Goal: Task Accomplishment & Management: Complete application form

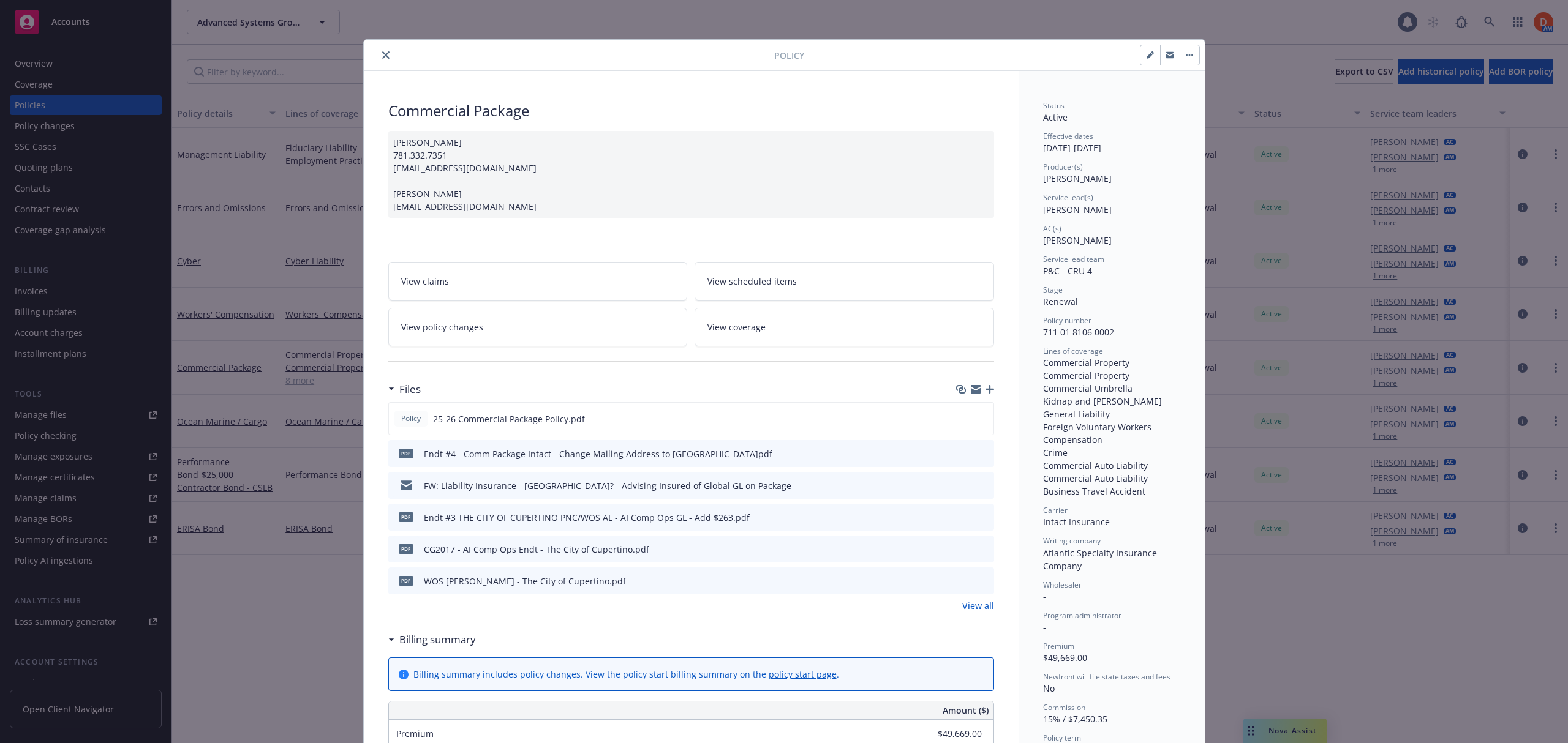
scroll to position [36, 0]
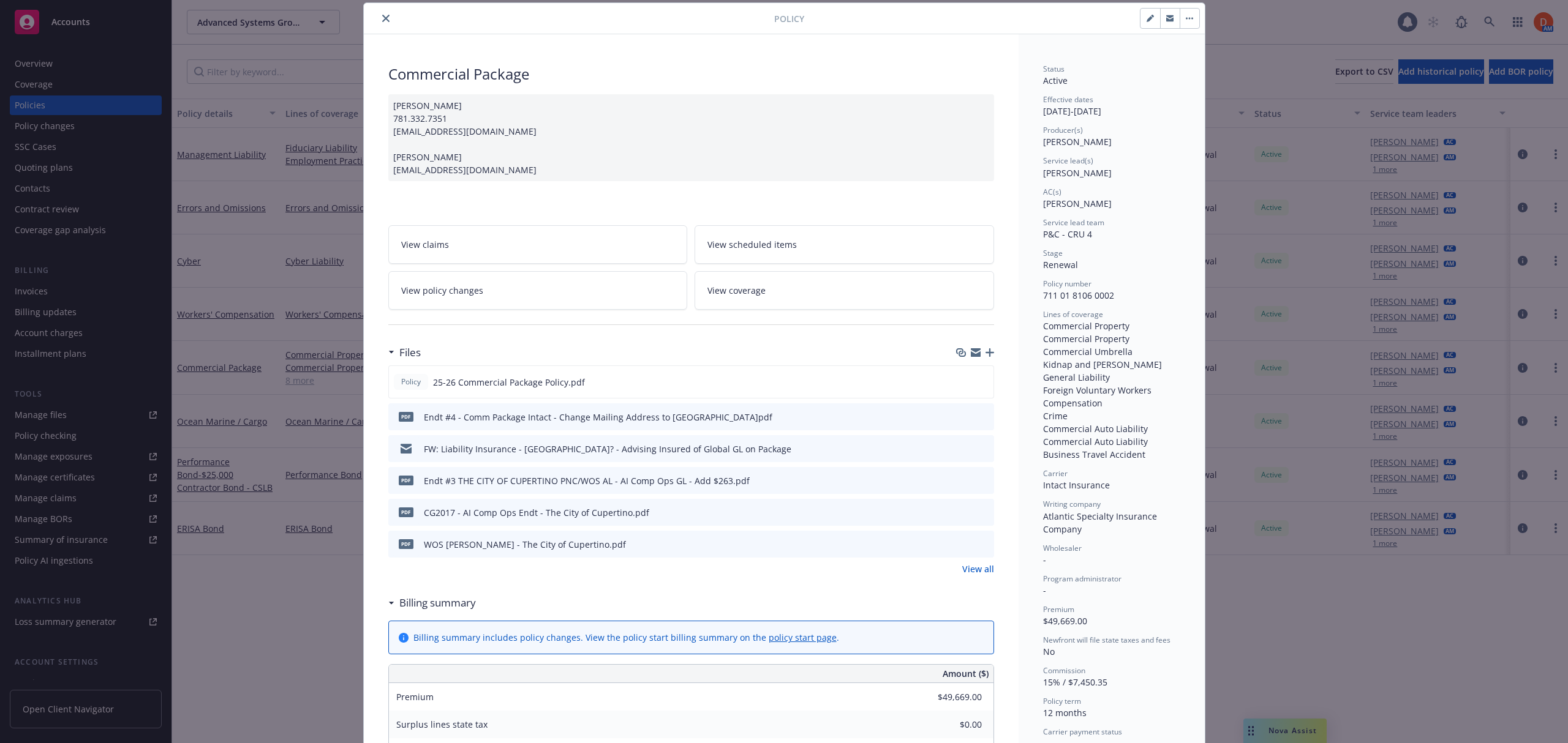
click at [382, 19] on icon "close" at bounding box center [386, 19] width 7 height 7
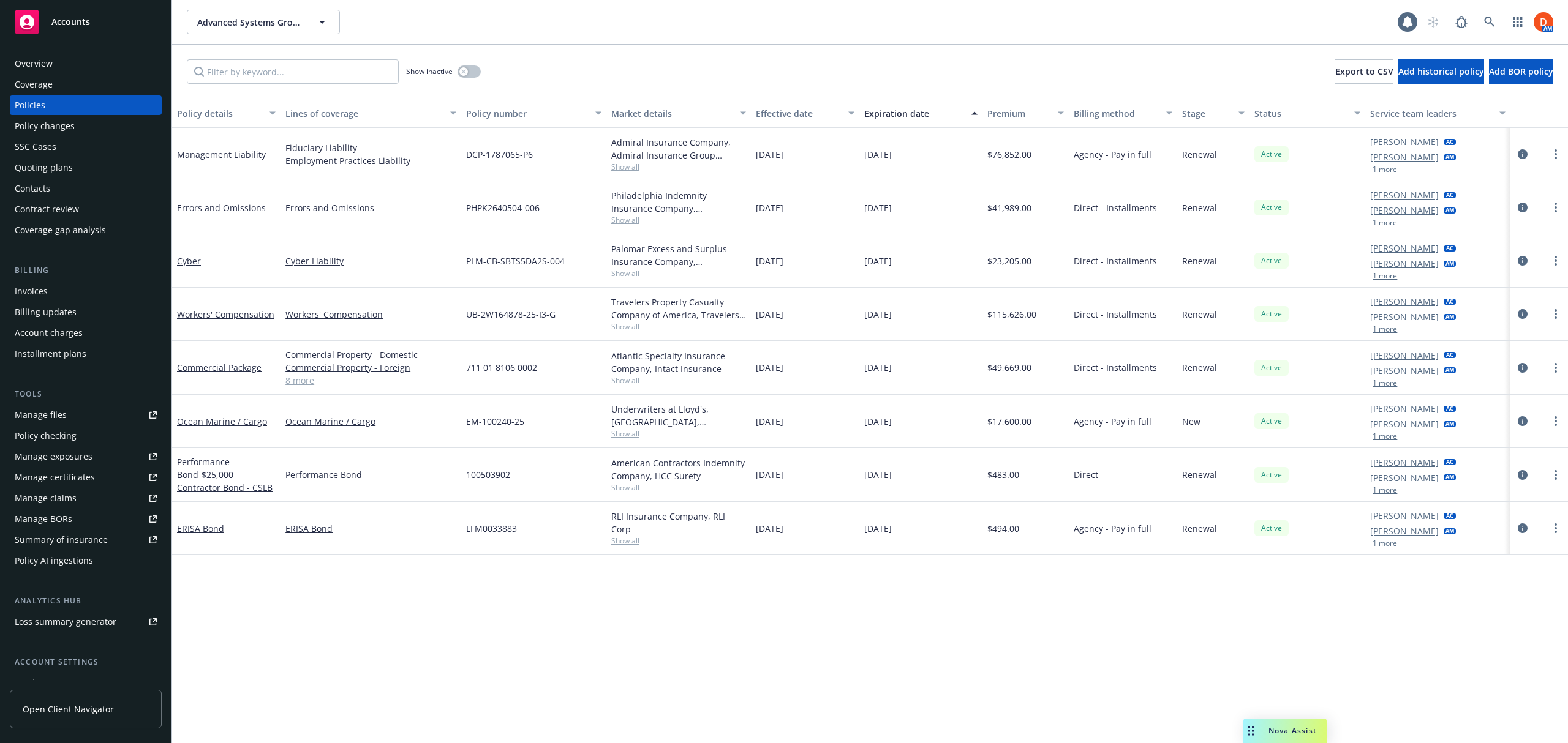
click at [86, 689] on div "Open Client Navigator" at bounding box center [86, 712] width 152 height 63
click at [84, 703] on span "Open Client Navigator" at bounding box center [68, 709] width 92 height 13
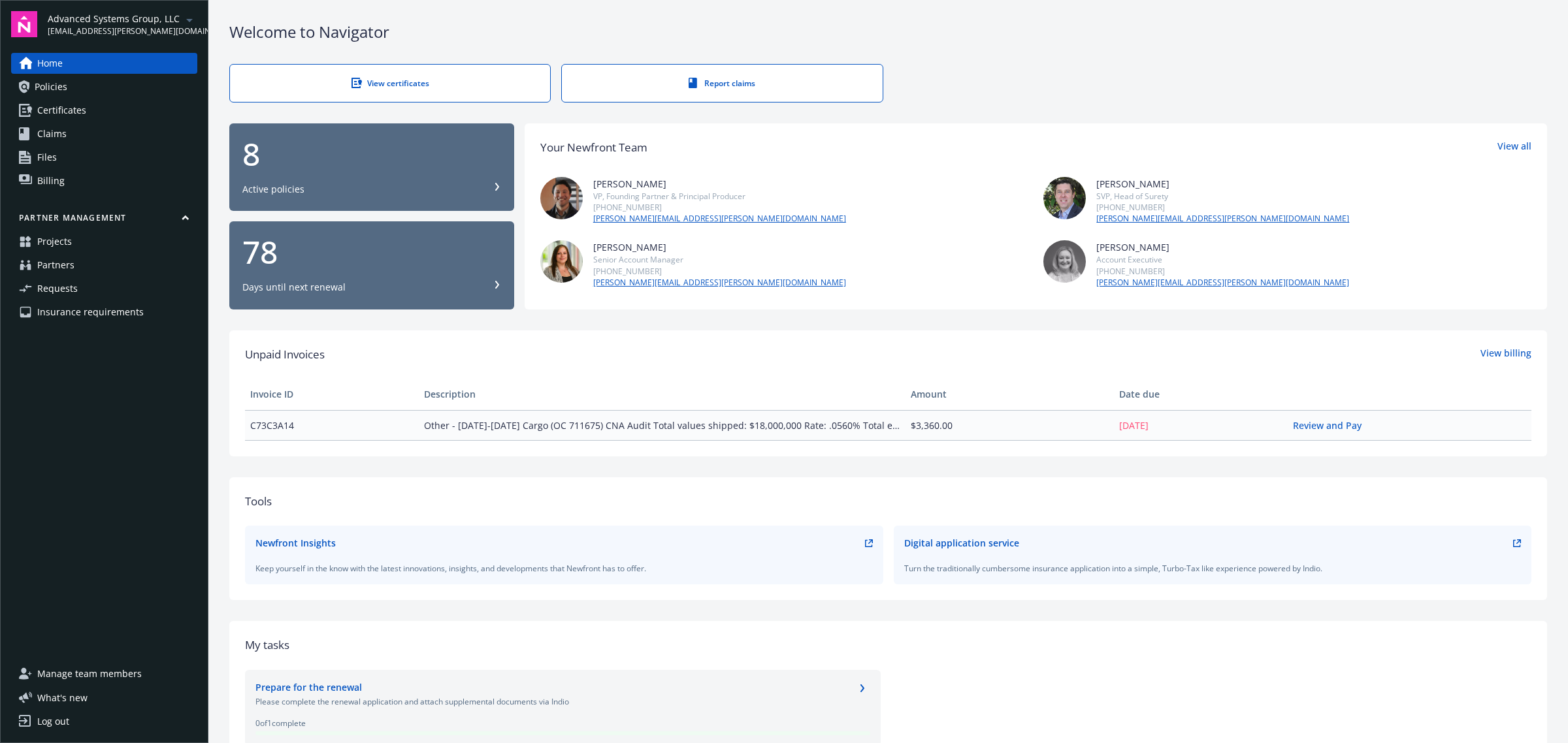
click at [120, 310] on span "Insurance requirements" at bounding box center [91, 312] width 106 height 21
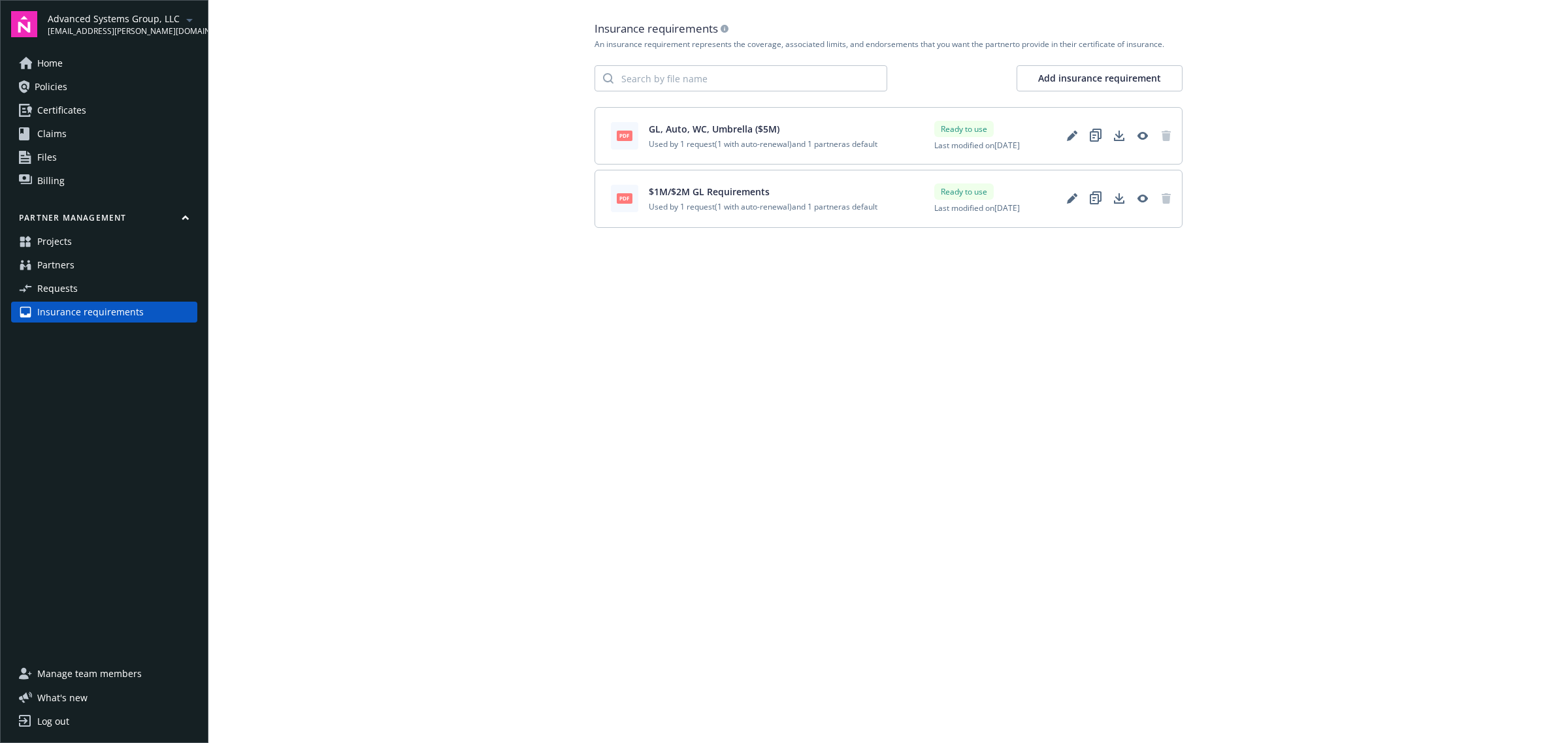
click at [74, 294] on span "Requests" at bounding box center [57, 288] width 41 height 21
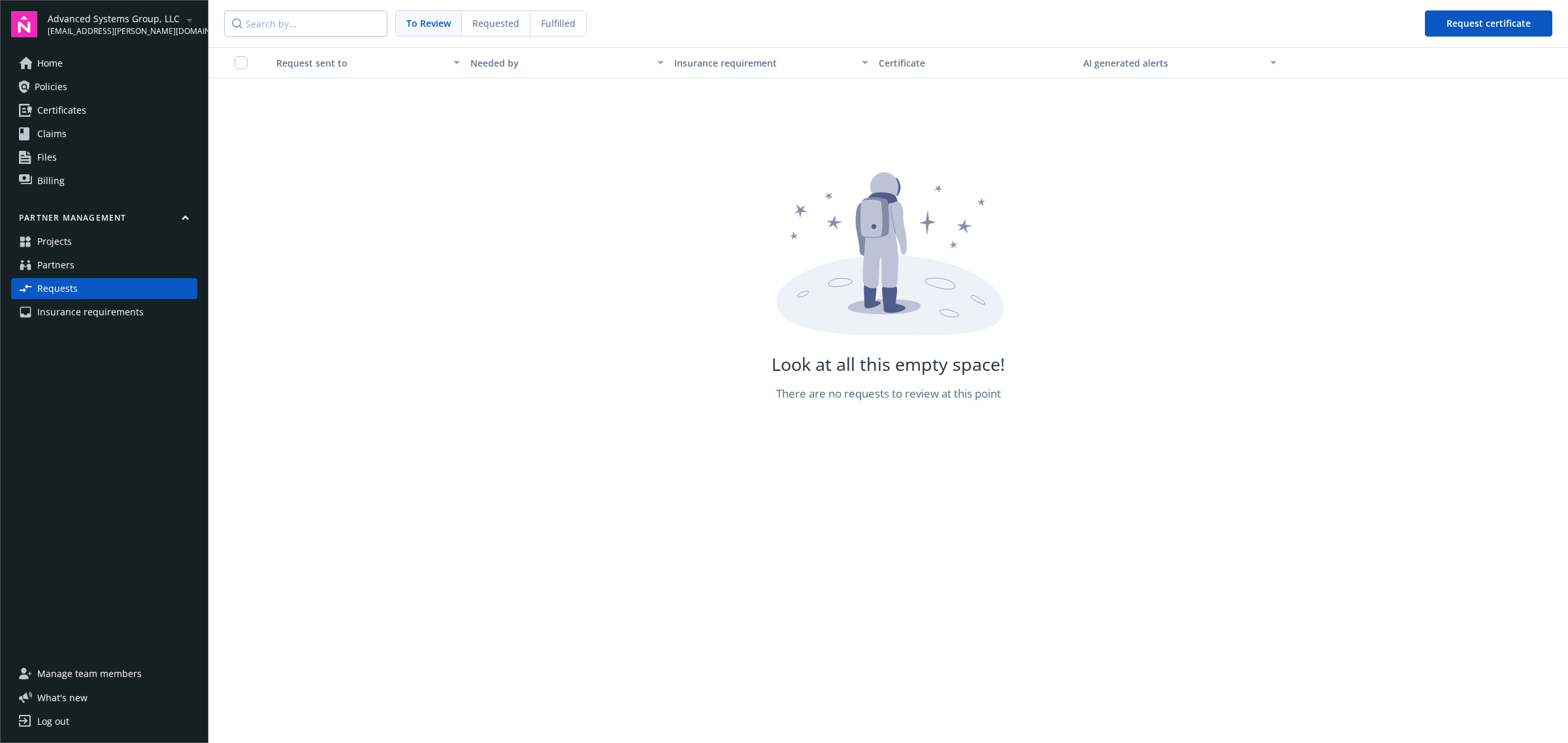
click at [550, 24] on span "Fulfilled" at bounding box center [558, 23] width 35 height 13
click at [480, 24] on span "Requested" at bounding box center [495, 23] width 47 height 13
click at [565, 24] on span "Fulfilled" at bounding box center [558, 23] width 35 height 13
click at [148, 20] on span "Advanced Systems Group, LLC" at bounding box center [114, 18] width 134 height 13
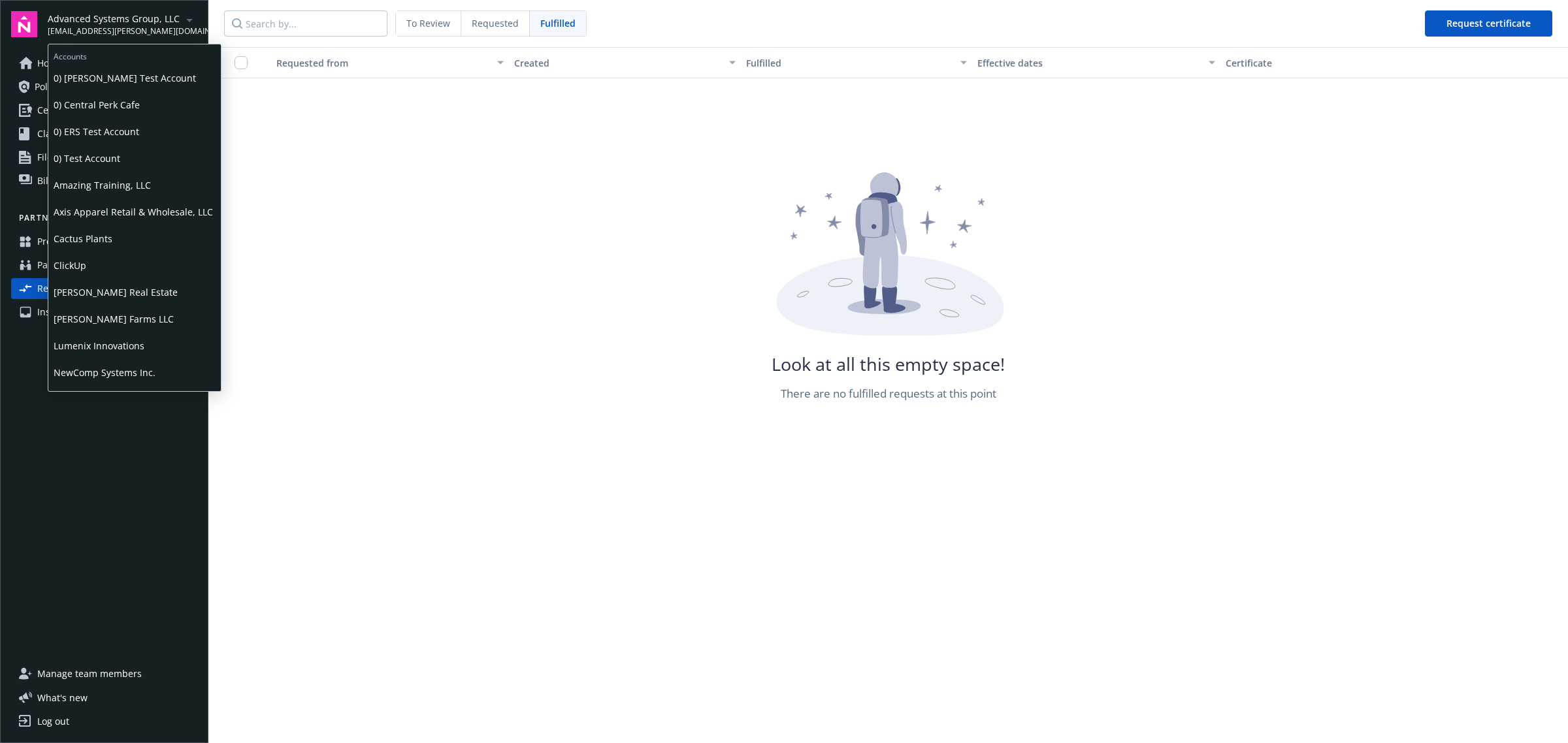
click at [135, 353] on span "Lumenix Innovations" at bounding box center [134, 346] width 162 height 27
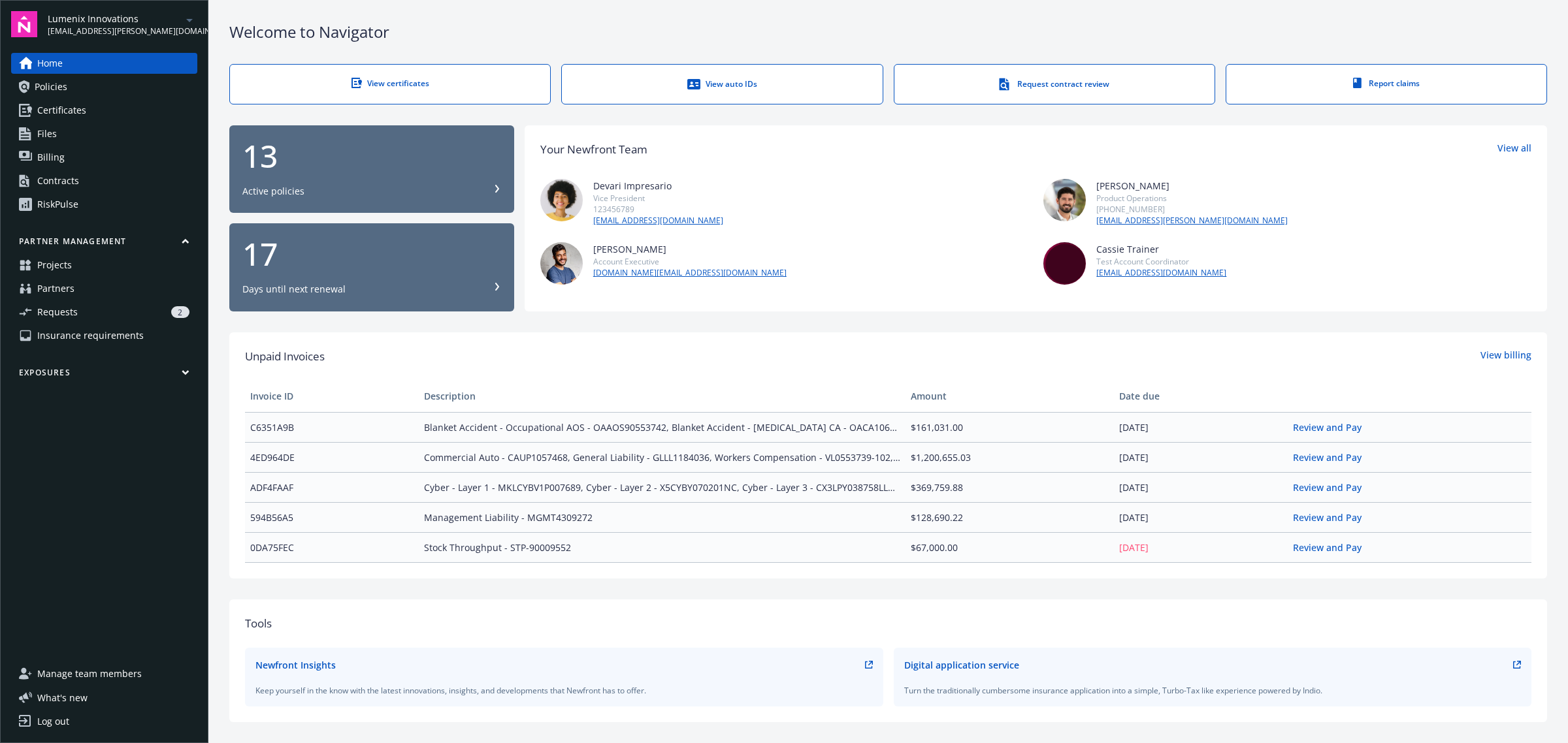
click at [115, 308] on div "2" at bounding box center [136, 312] width 106 height 12
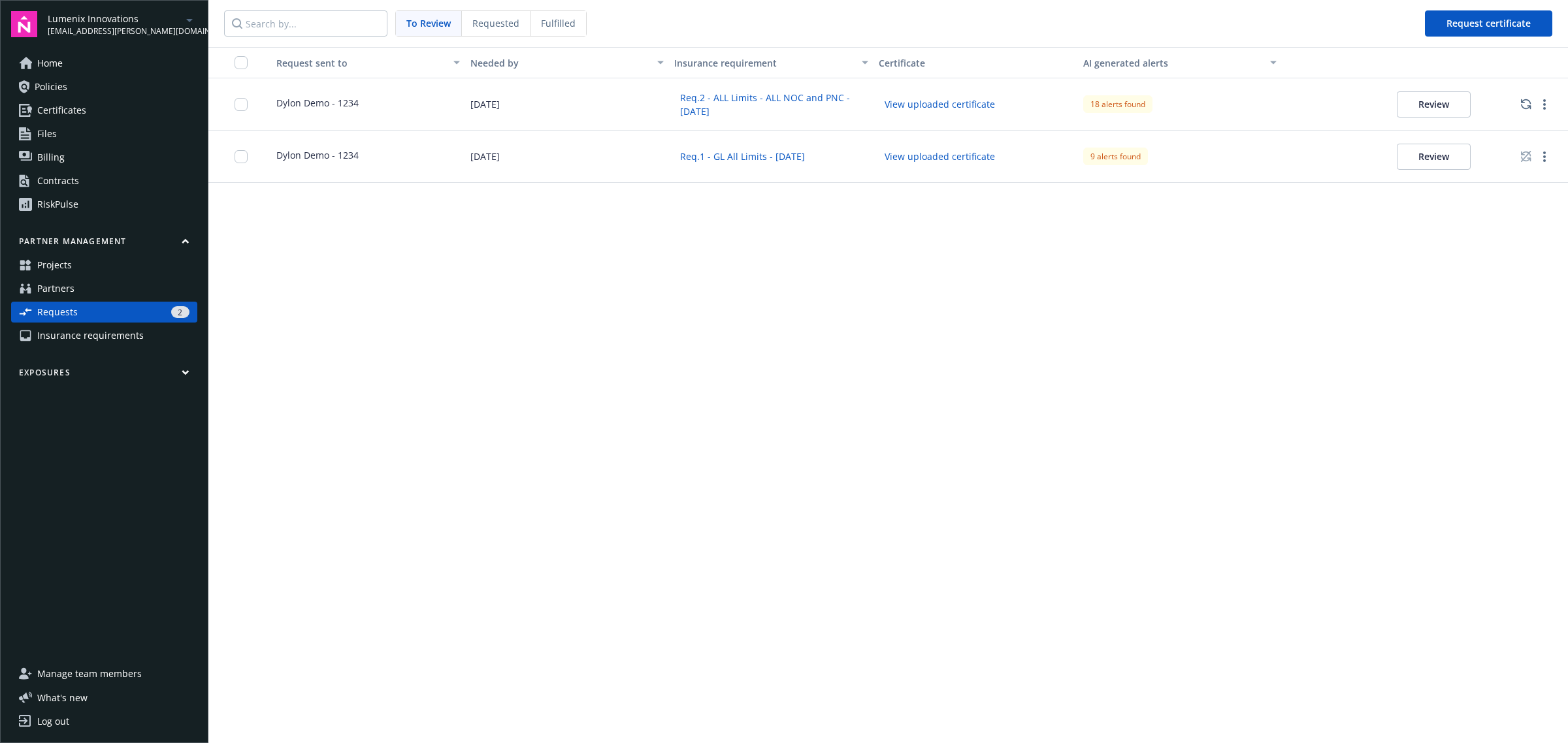
click at [487, 21] on span "Requested" at bounding box center [496, 23] width 47 height 13
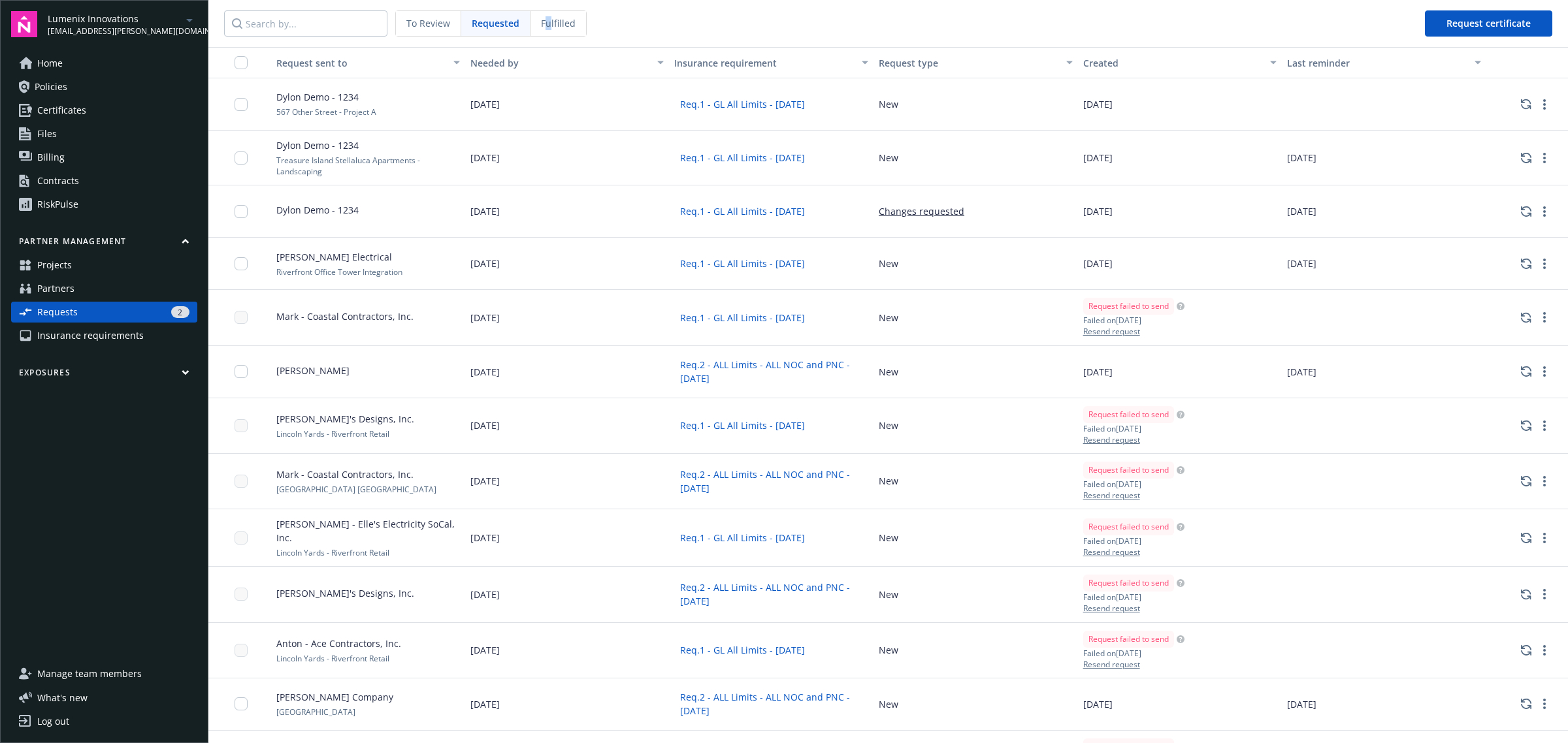
click at [547, 26] on span "Fulfilled" at bounding box center [558, 23] width 35 height 13
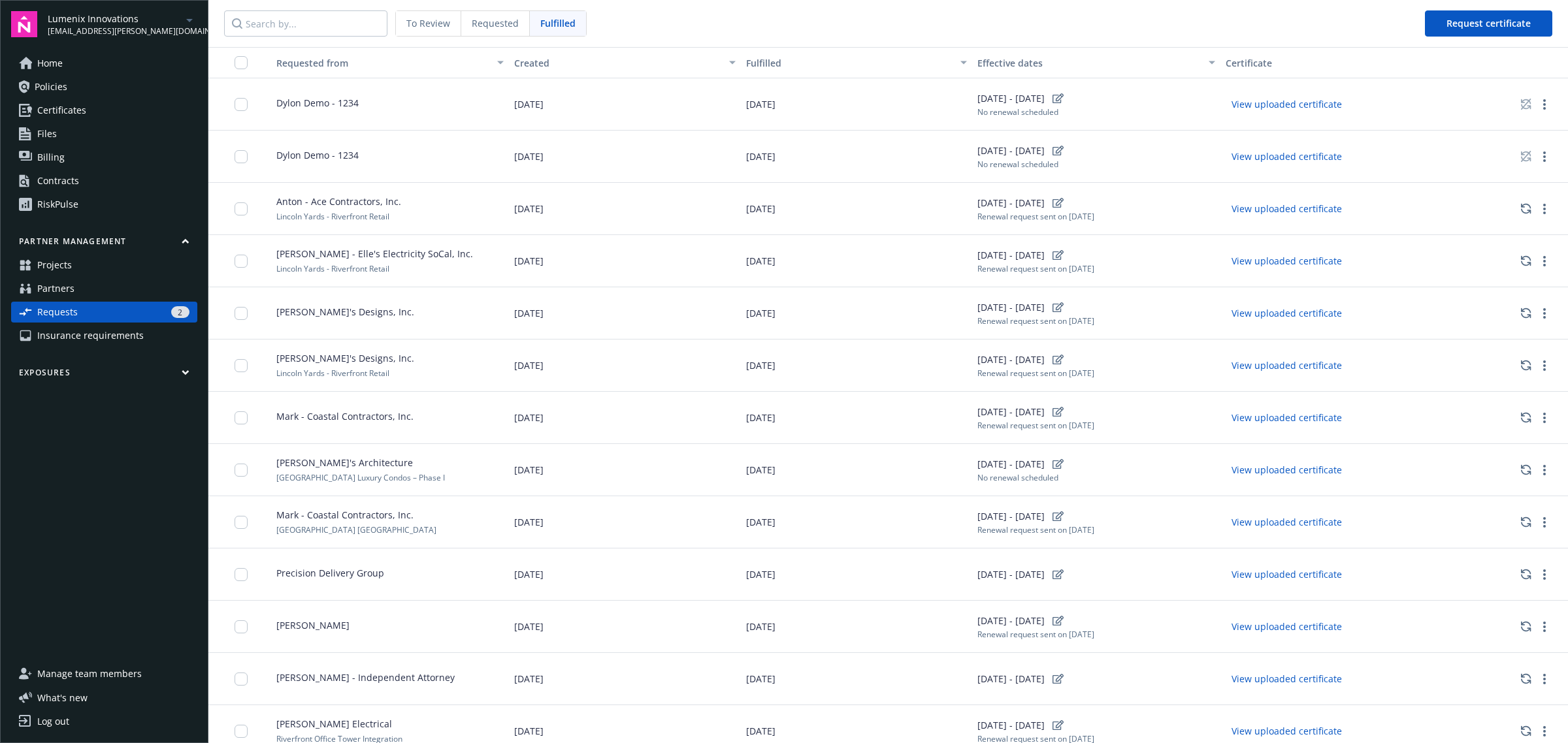
click at [500, 28] on span "Requested" at bounding box center [495, 23] width 47 height 13
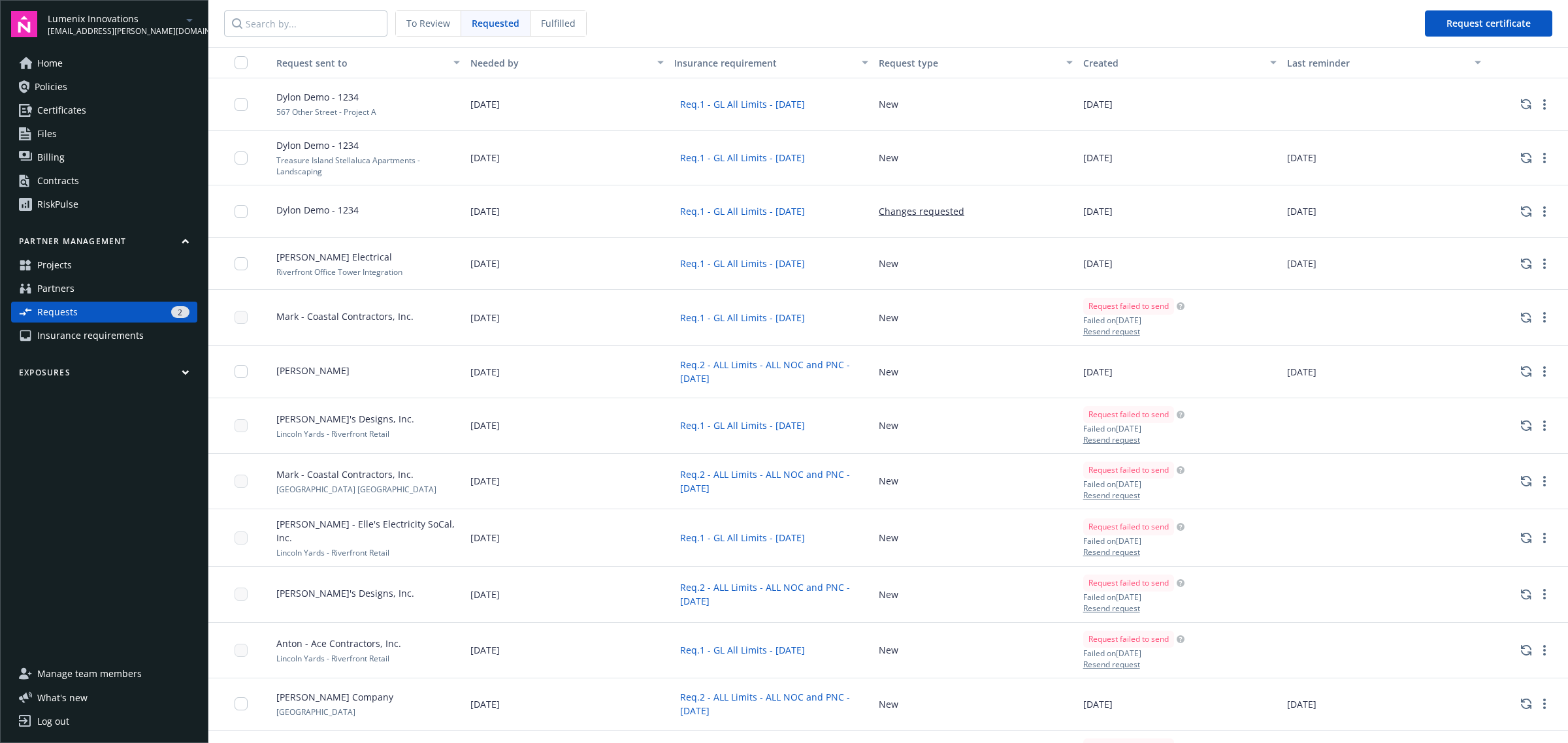
click at [566, 29] on span "Fulfilled" at bounding box center [558, 23] width 35 height 13
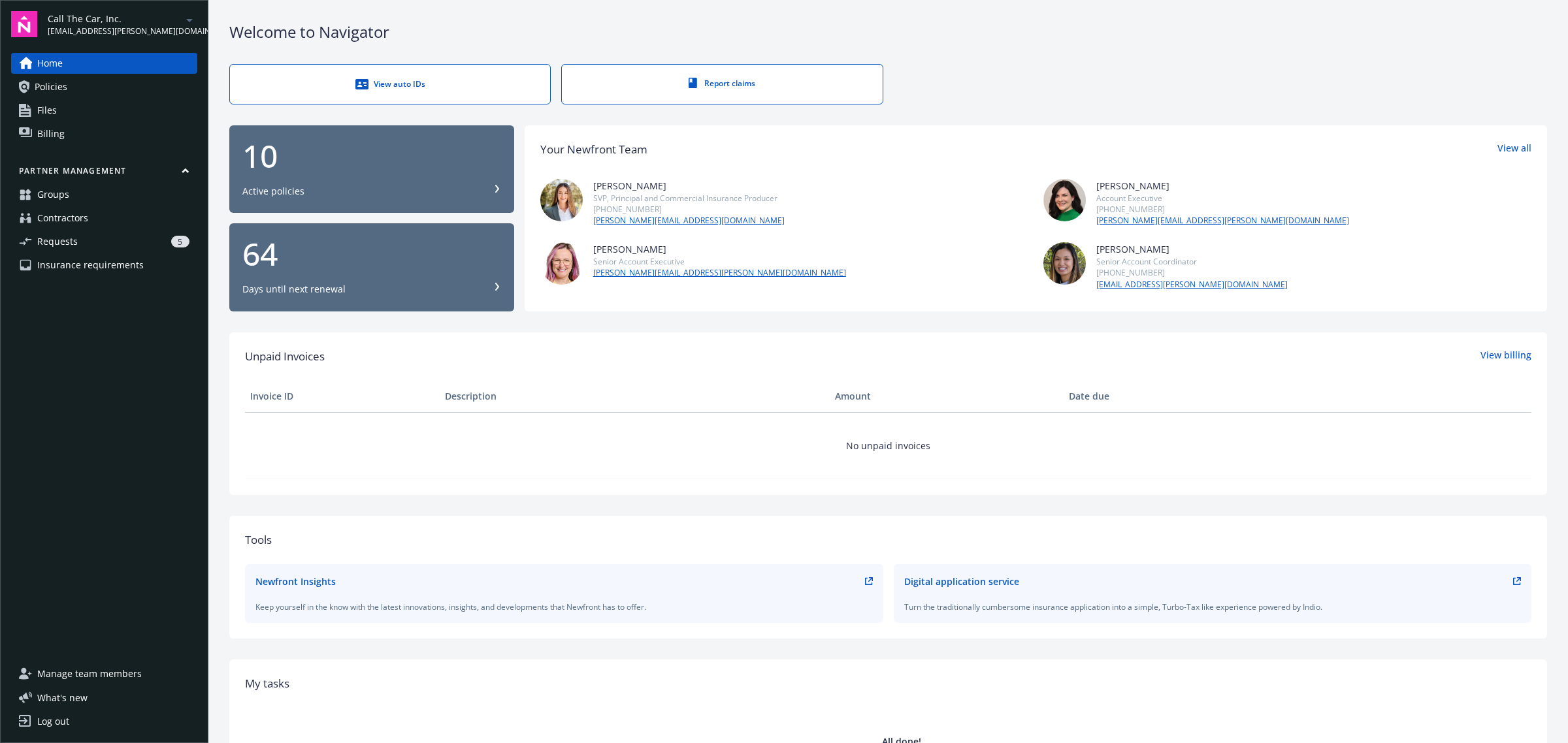
click at [80, 249] on link "Requests 5" at bounding box center [104, 241] width 186 height 21
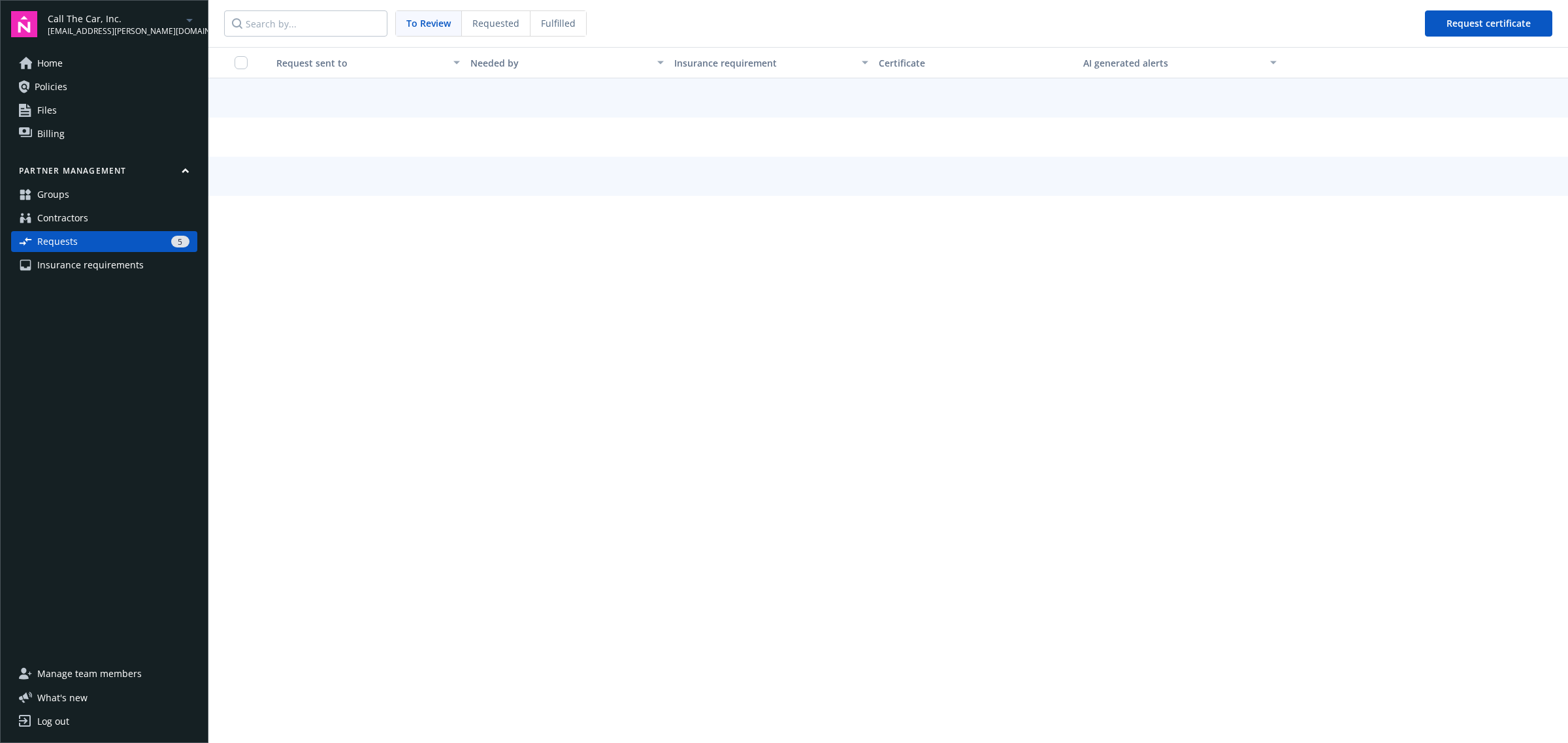
click at [475, 11] on div "Requested" at bounding box center [496, 23] width 68 height 25
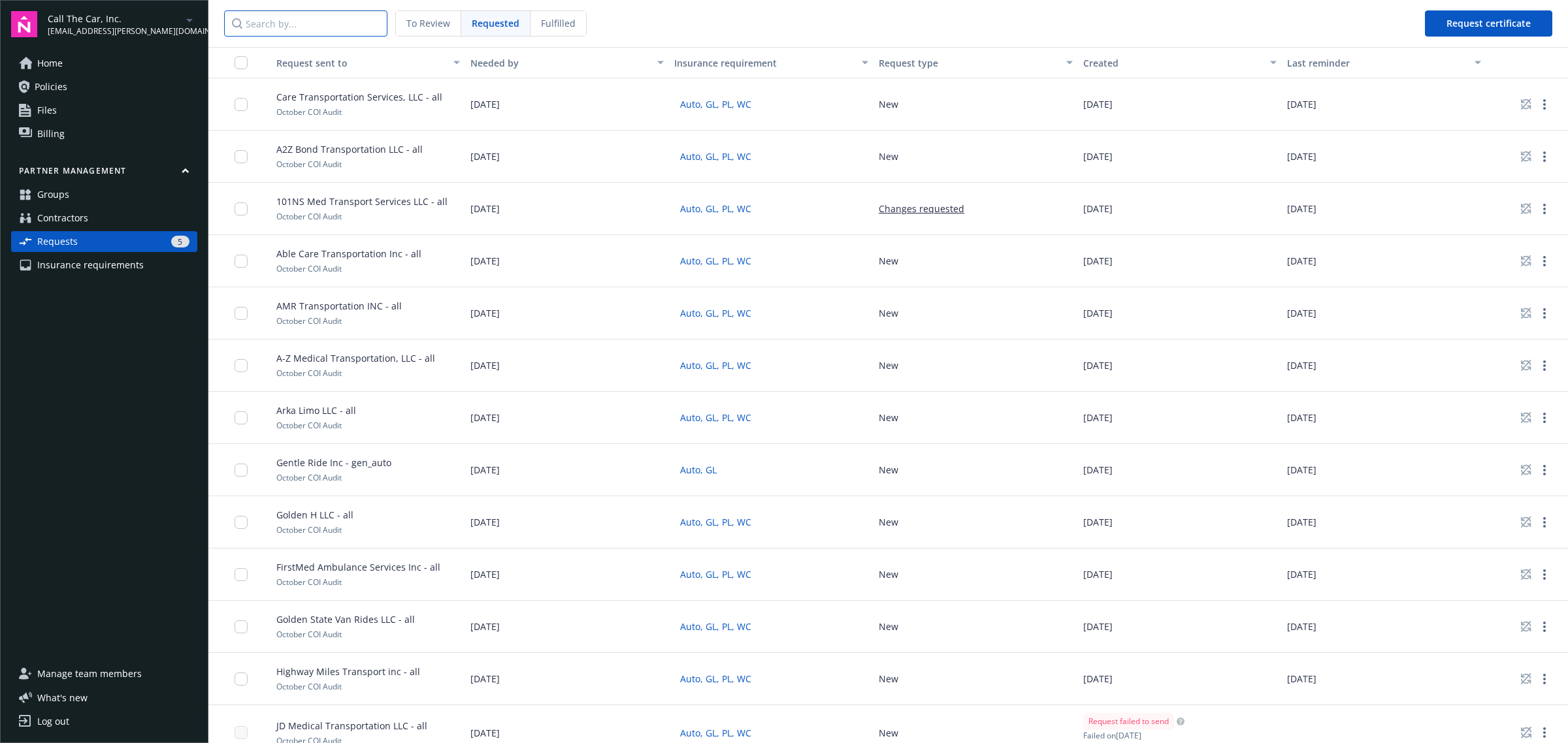
click at [311, 20] on input "Search by..." at bounding box center [306, 23] width 164 height 26
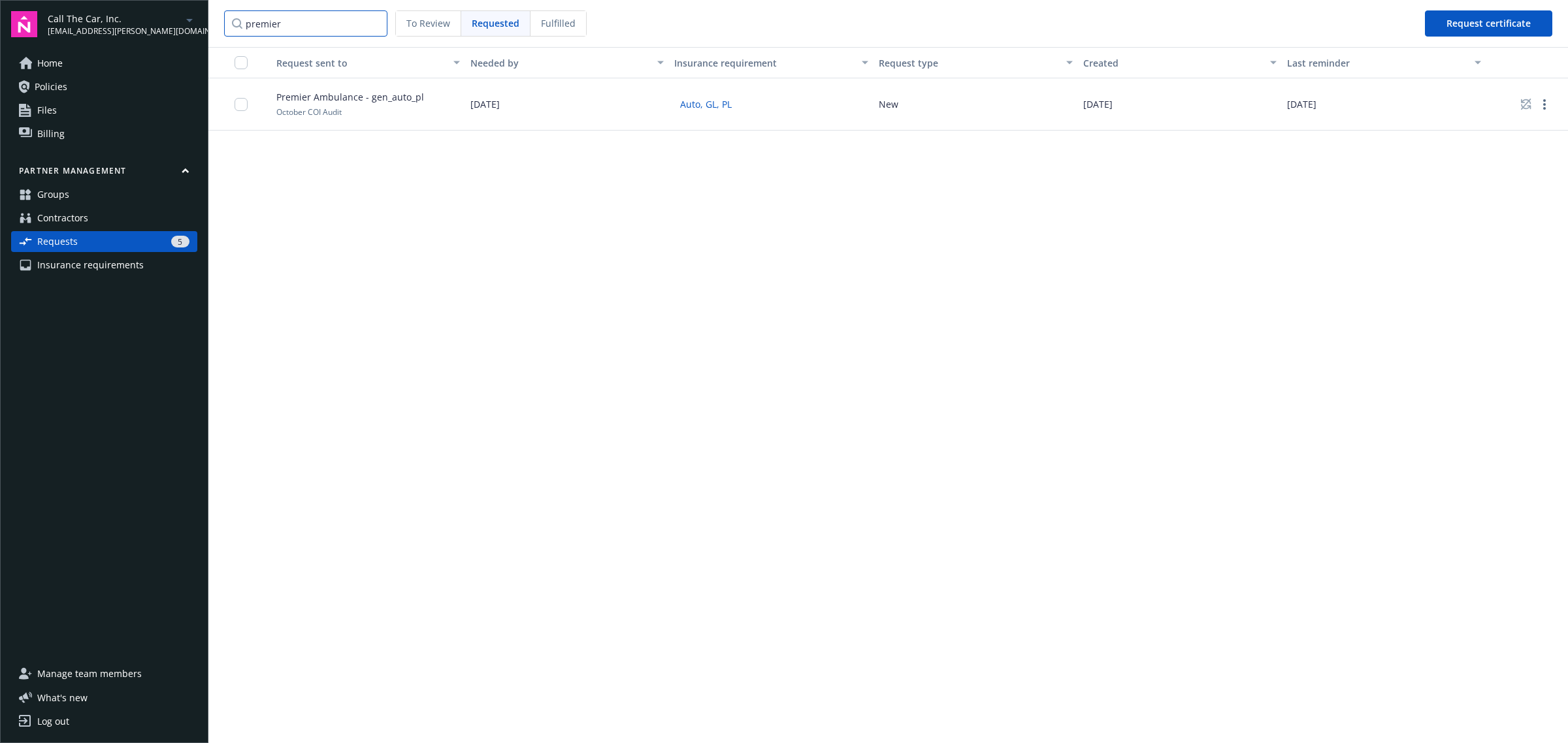
type input "premier"
click at [1546, 101] on link "more" at bounding box center [1544, 105] width 16 height 16
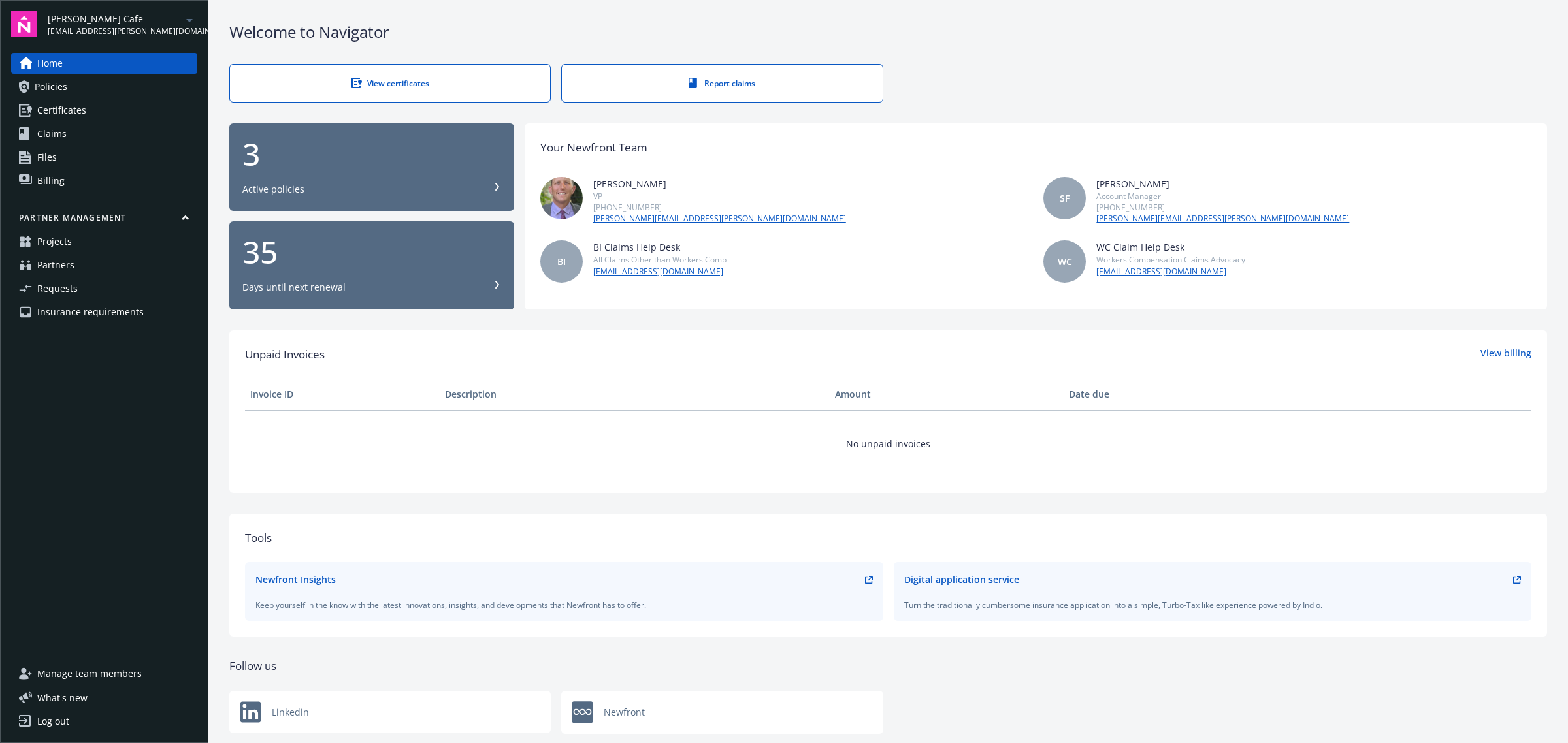
click at [106, 311] on span "Insurance requirements" at bounding box center [91, 312] width 106 height 21
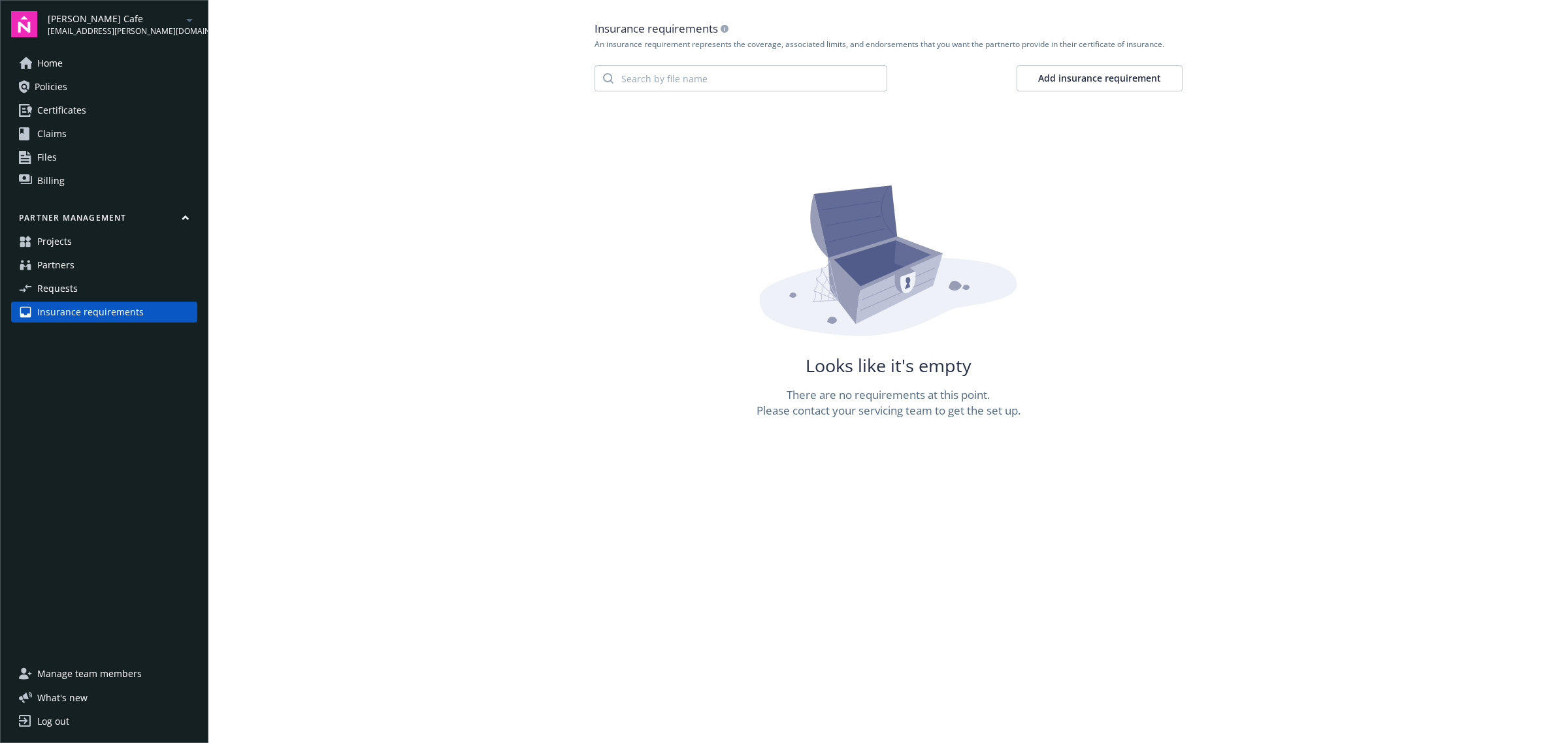
click at [1070, 79] on button "Add insurance requirement" at bounding box center [1099, 78] width 166 height 26
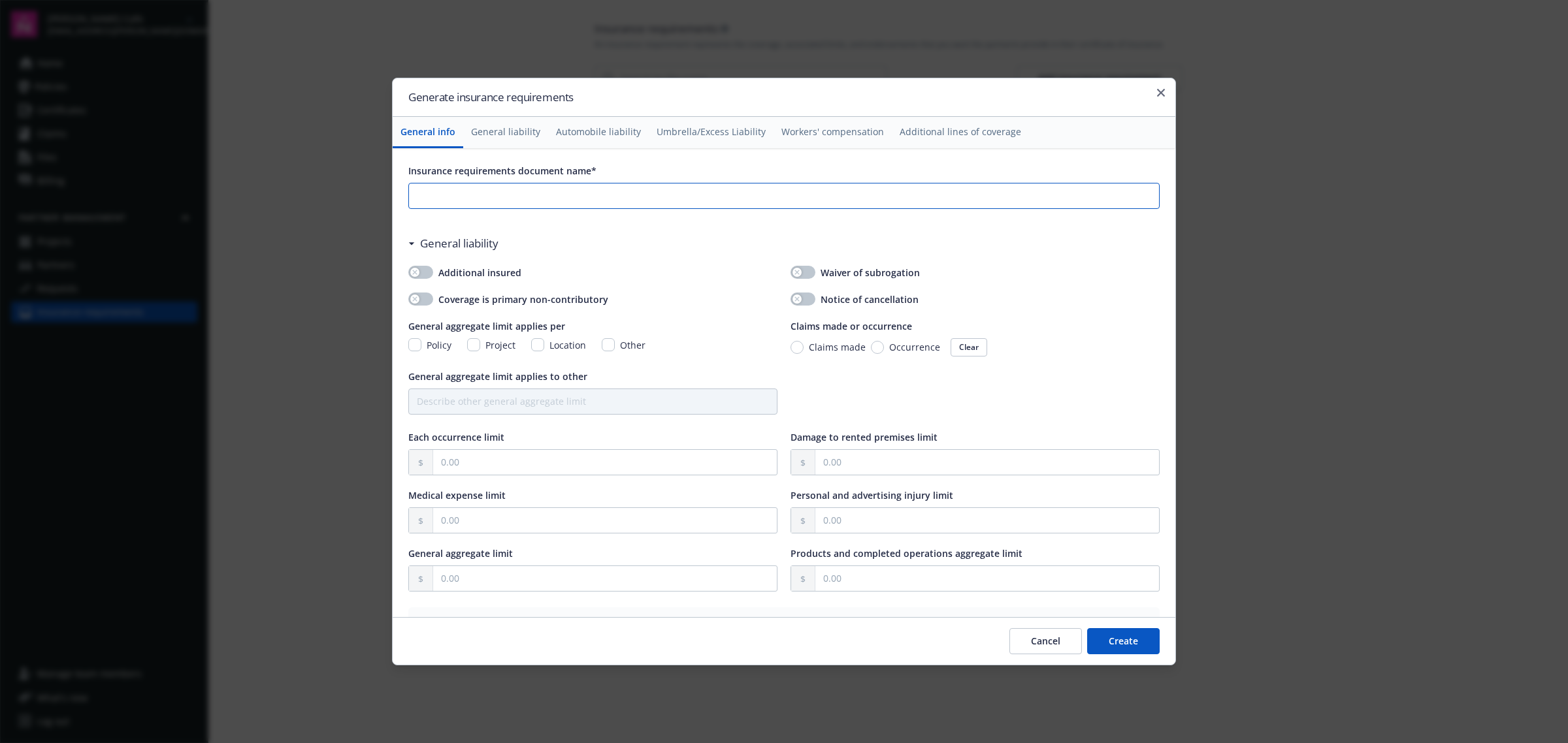
click at [494, 191] on input "Insurance requirements document name*" at bounding box center [784, 195] width 750 height 25
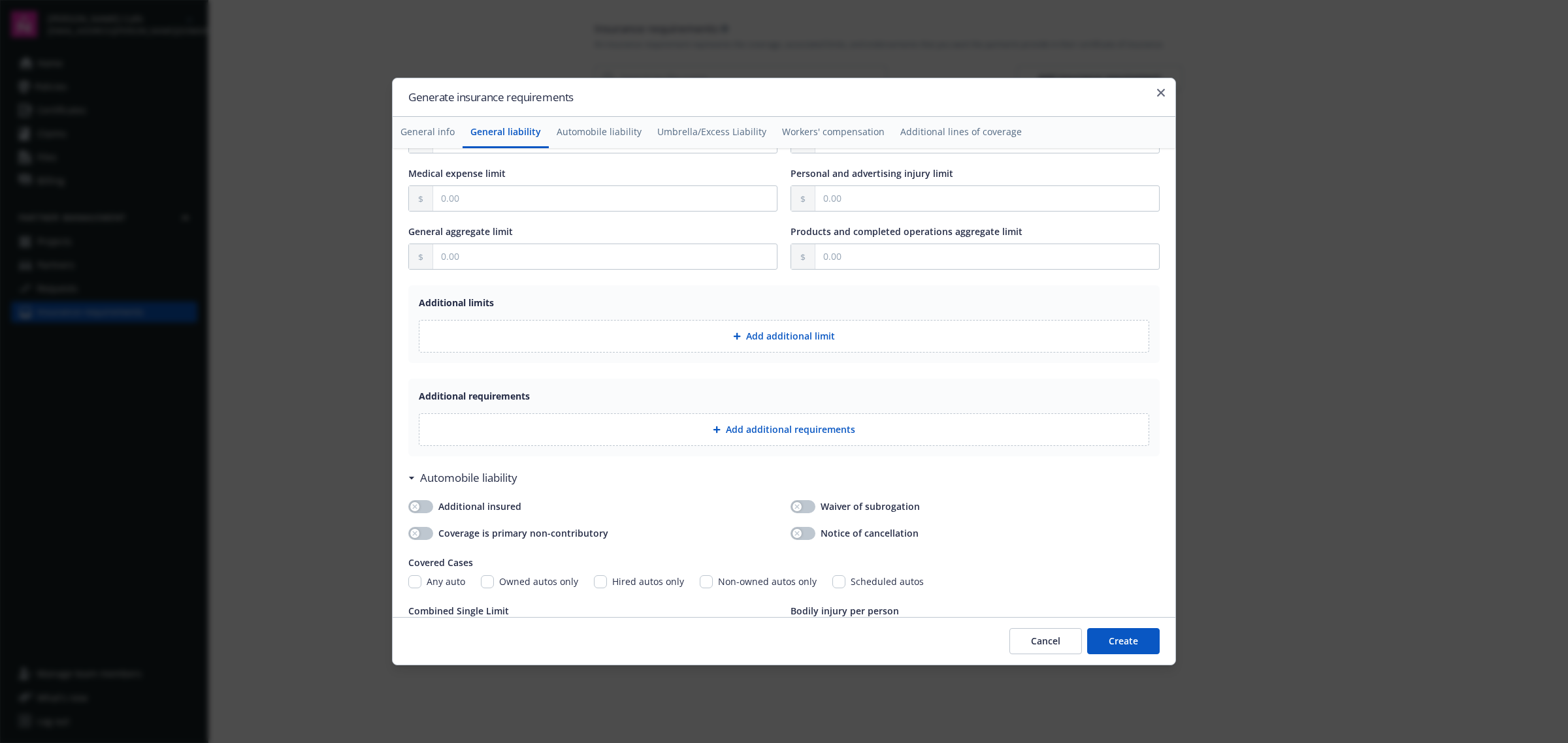
scroll to position [326, 0]
type input "Franchisee"
click at [801, 432] on button "Add additional requirements" at bounding box center [783, 425] width 730 height 33
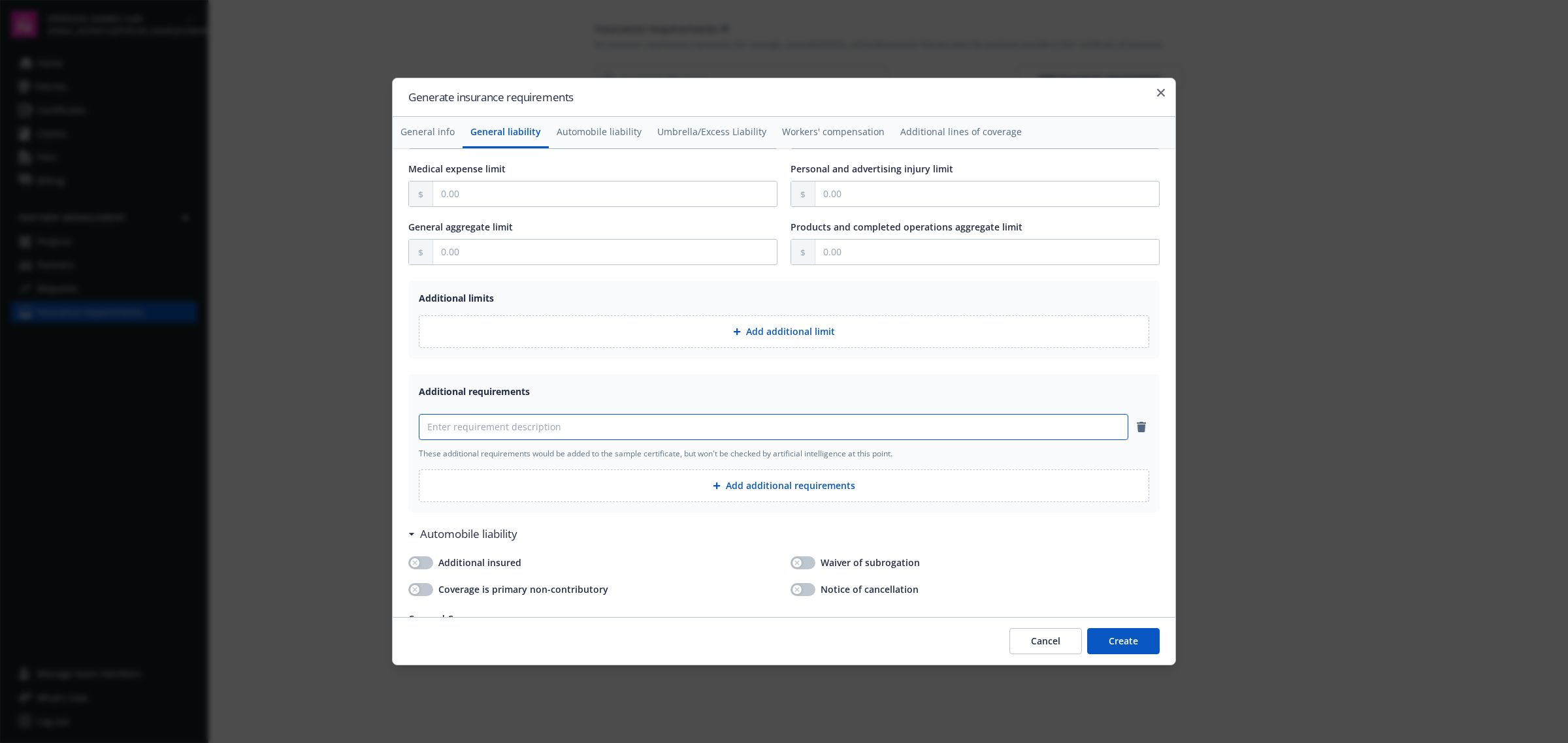
click at [491, 429] on input at bounding box center [774, 426] width 709 height 25
drag, startPoint x: 589, startPoint y: 425, endPoint x: 411, endPoint y: 429, distance: 178.0
click at [411, 429] on div "Additional requirements AM Best rating not less than B+ VI These additional req…" at bounding box center [784, 443] width 751 height 138
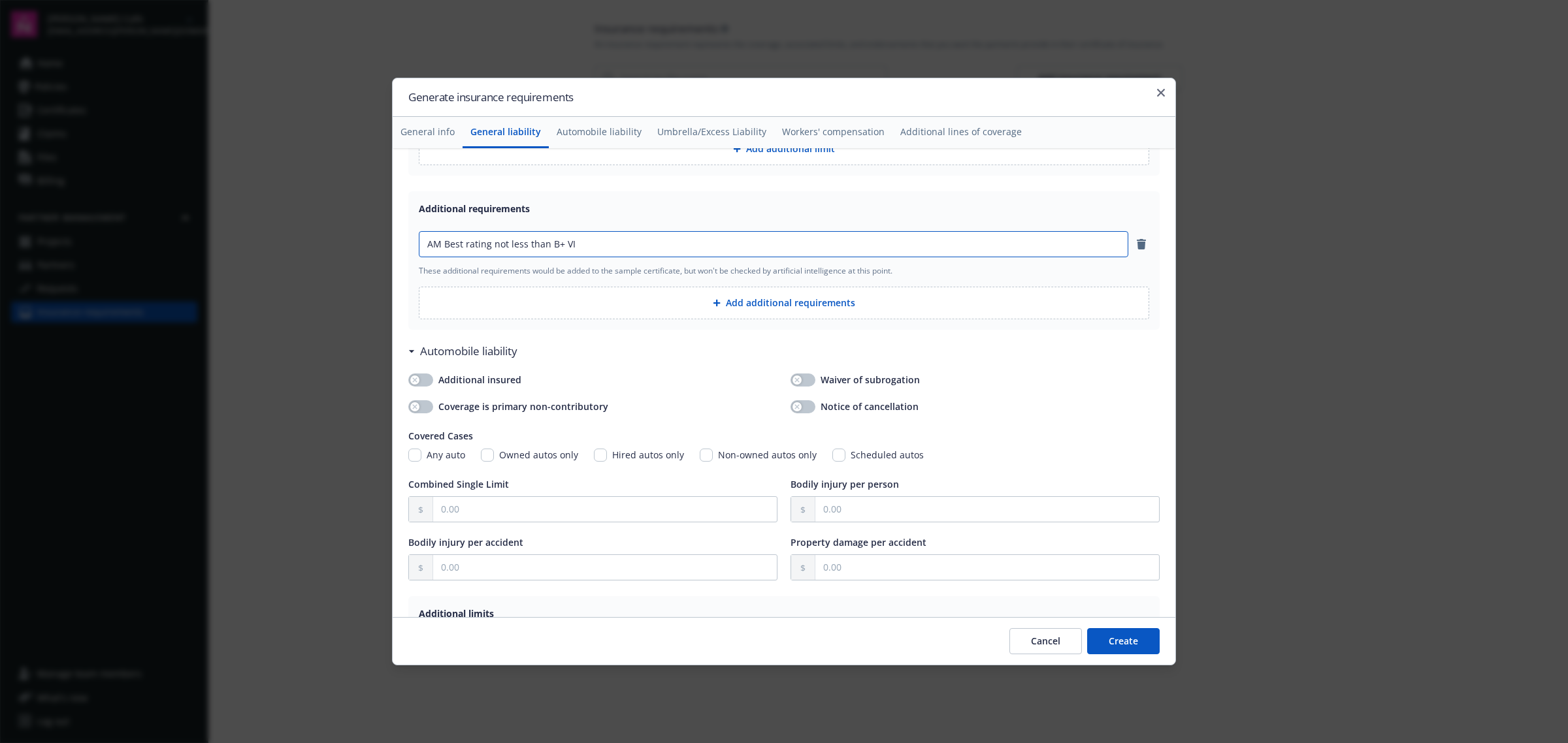
scroll to position [572, 0]
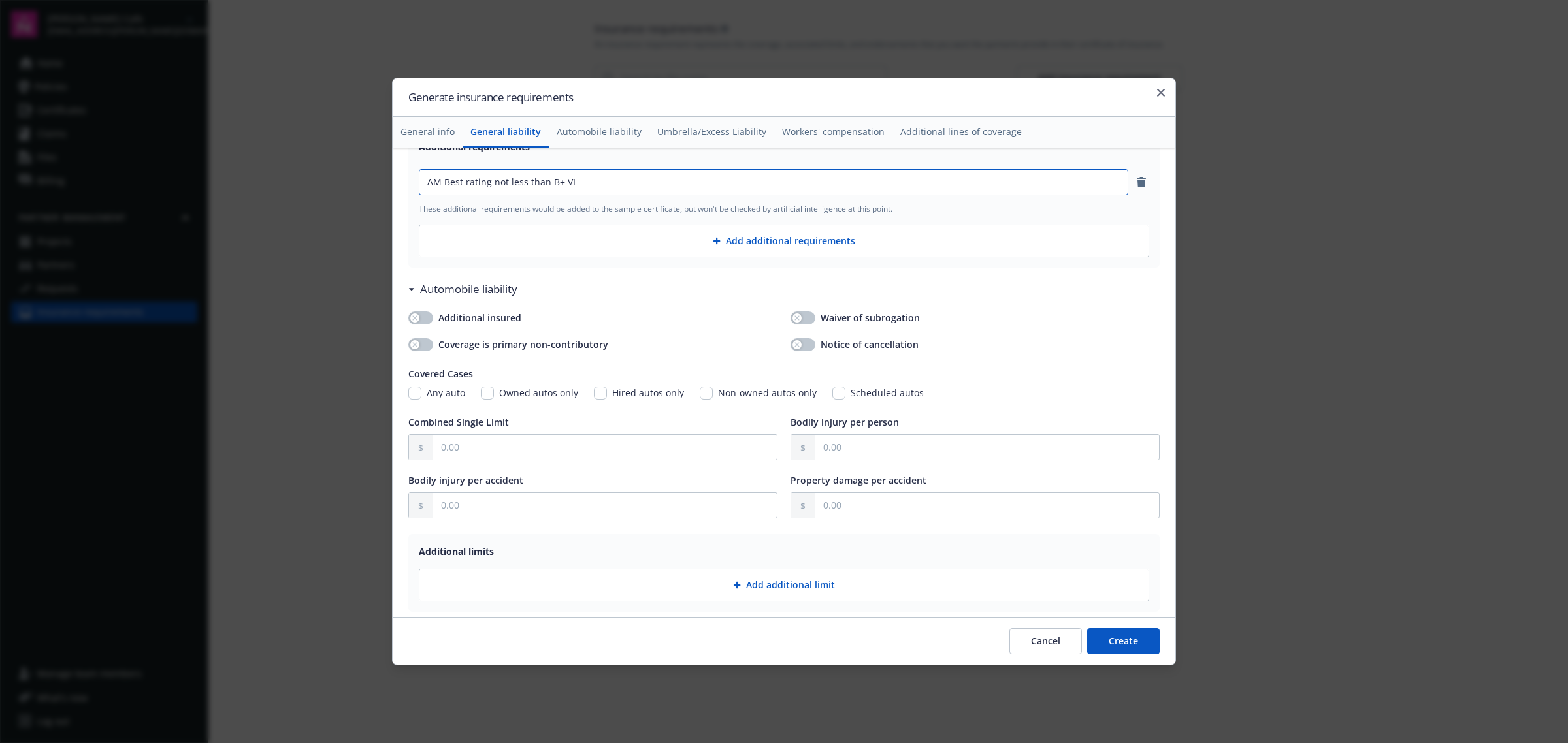
type input "AM Best rating not less than B+ VI"
click at [603, 125] on button "Automobile liability" at bounding box center [599, 132] width 101 height 31
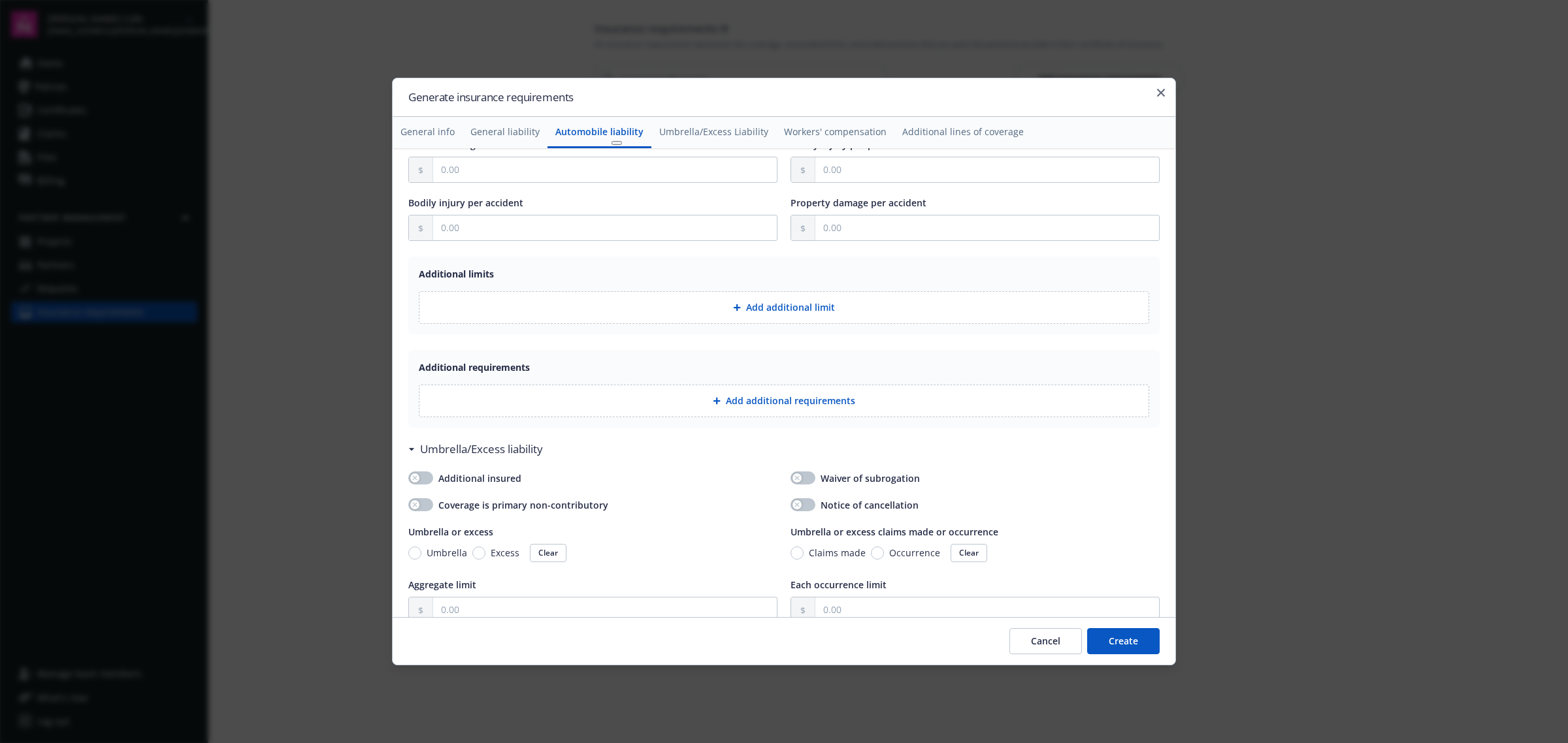
scroll to position [849, 0]
click at [730, 414] on button "Add additional requirements" at bounding box center [783, 400] width 730 height 33
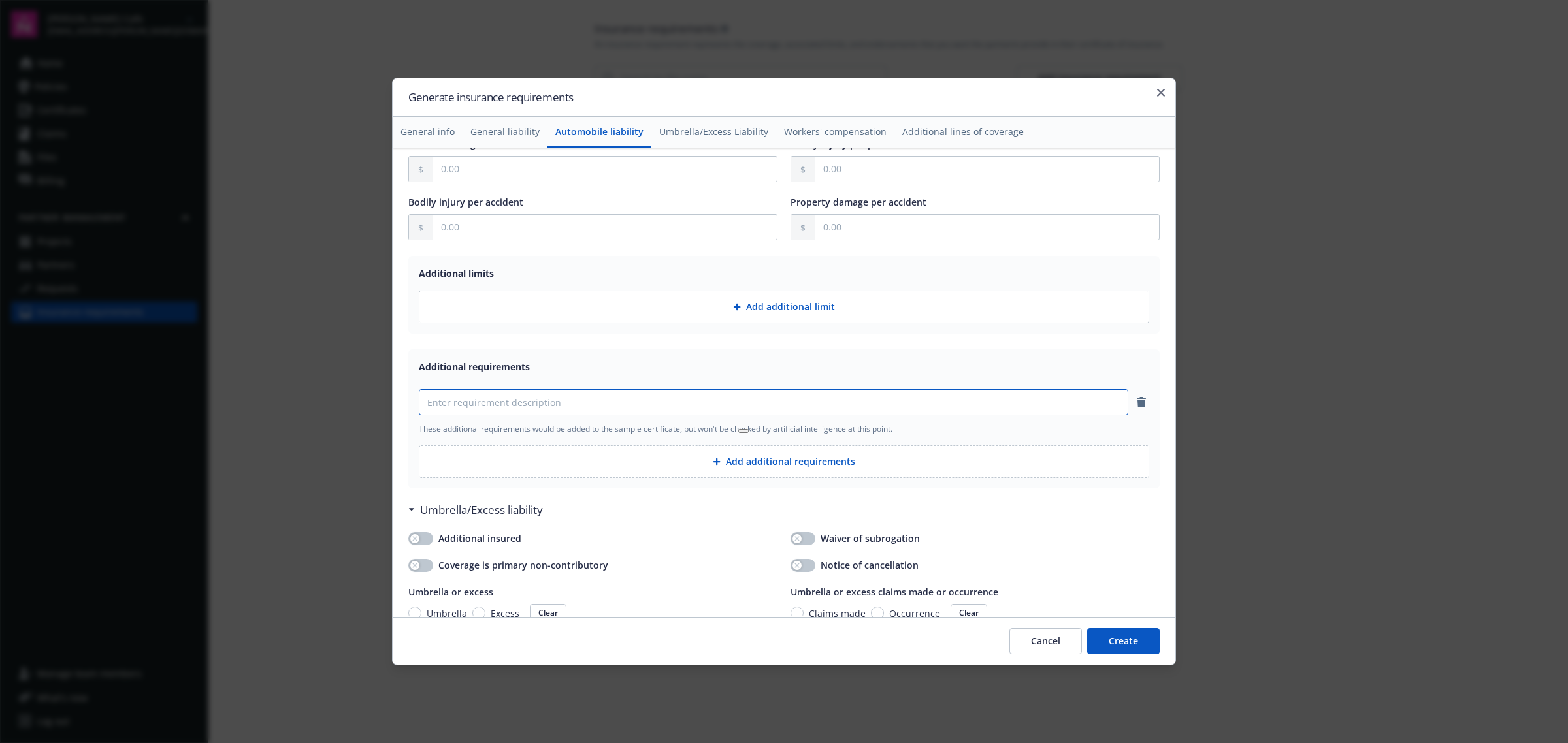
click at [682, 398] on input at bounding box center [774, 402] width 709 height 25
paste input "AM Best rating not less than B+ VI"
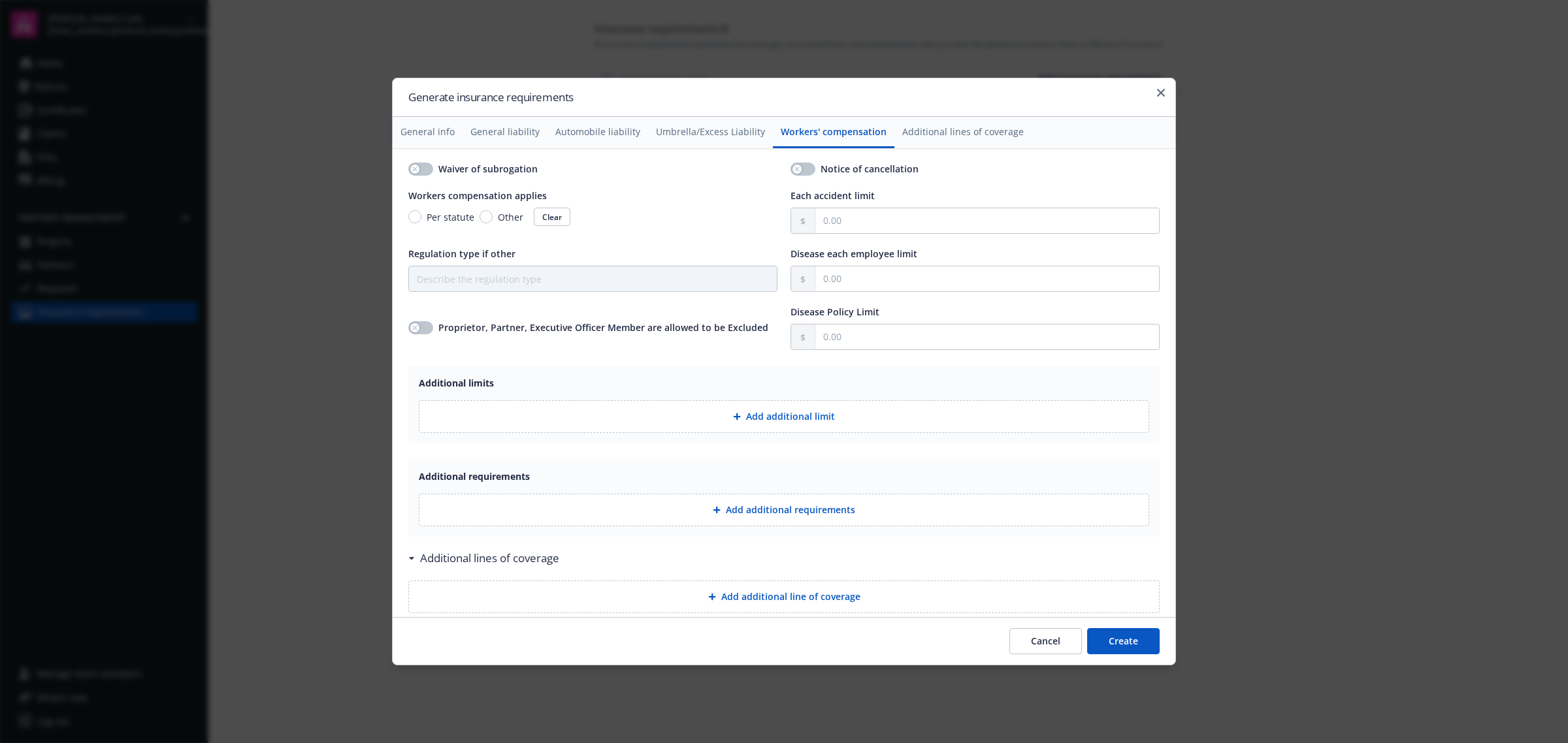
scroll to position [1624, 0]
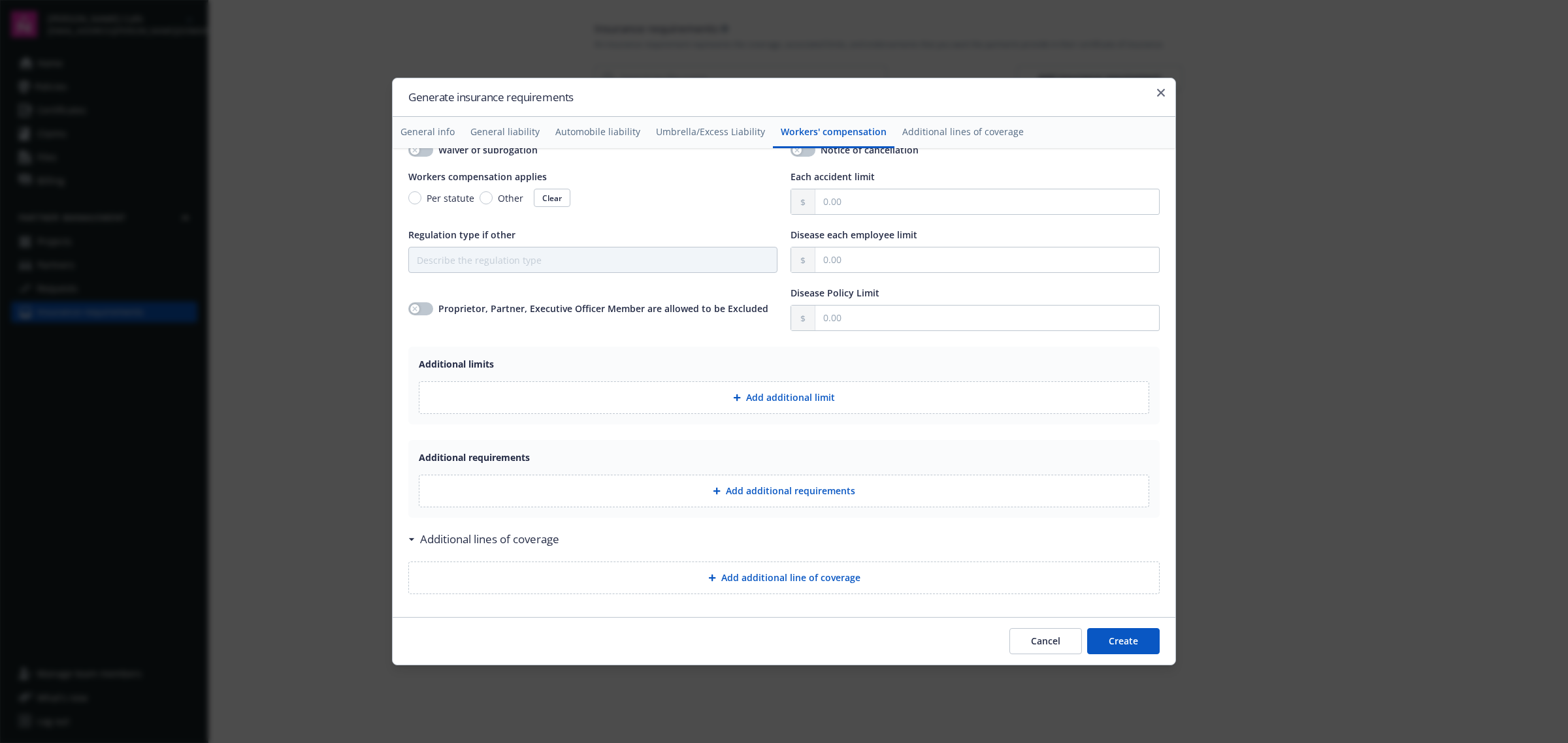
type input "AM Best rating not less than B+ VI"
click at [746, 578] on button "Add additional line of coverage" at bounding box center [784, 577] width 751 height 33
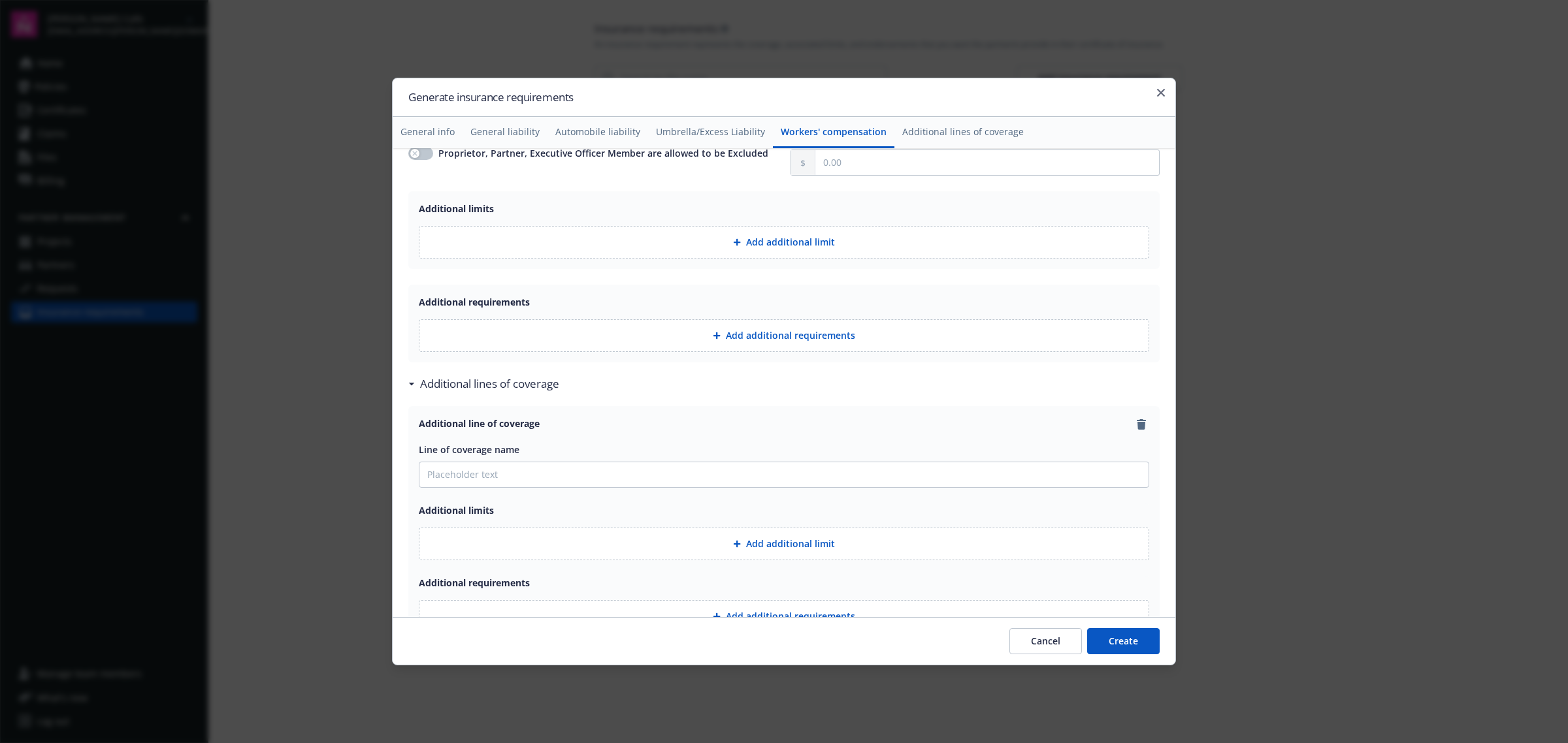
scroll to position [1877, 0]
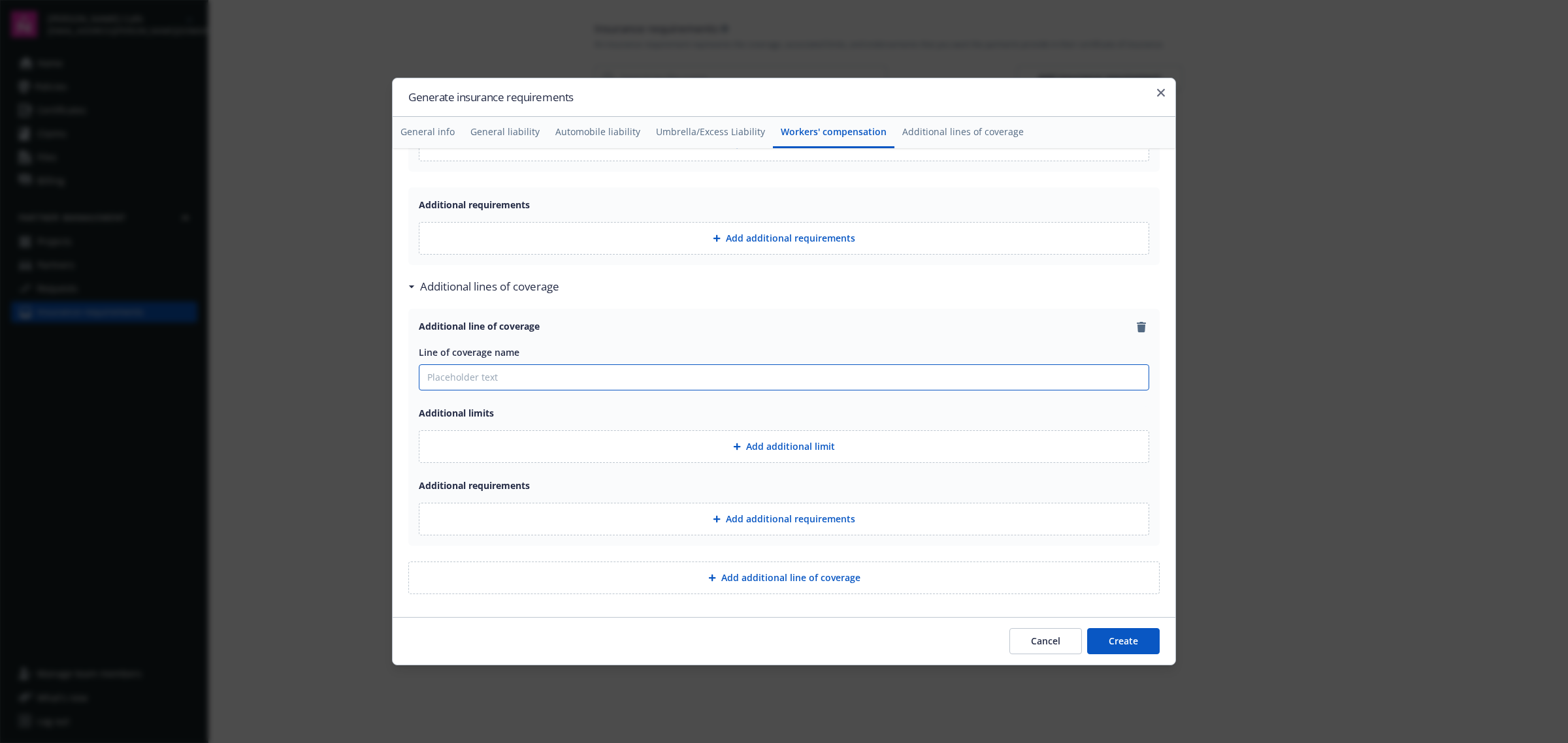
click at [570, 385] on input "Line of coverage name" at bounding box center [784, 377] width 729 height 25
type input "Employment Practices Liability"
click at [786, 520] on button "Add additional requirements" at bounding box center [783, 518] width 730 height 33
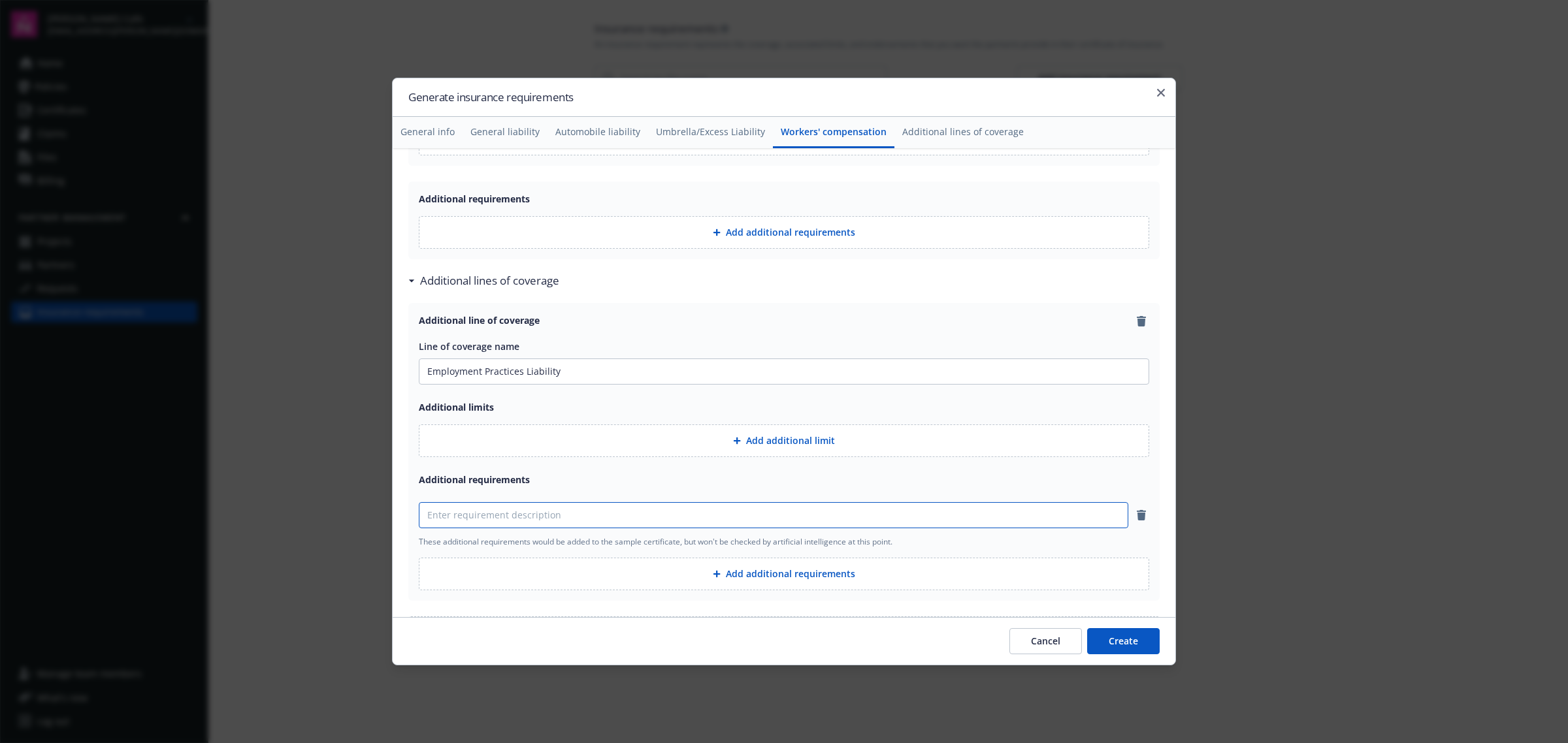
click at [750, 517] on input at bounding box center [774, 514] width 709 height 25
paste input "AM Best rating not less than B+ VI"
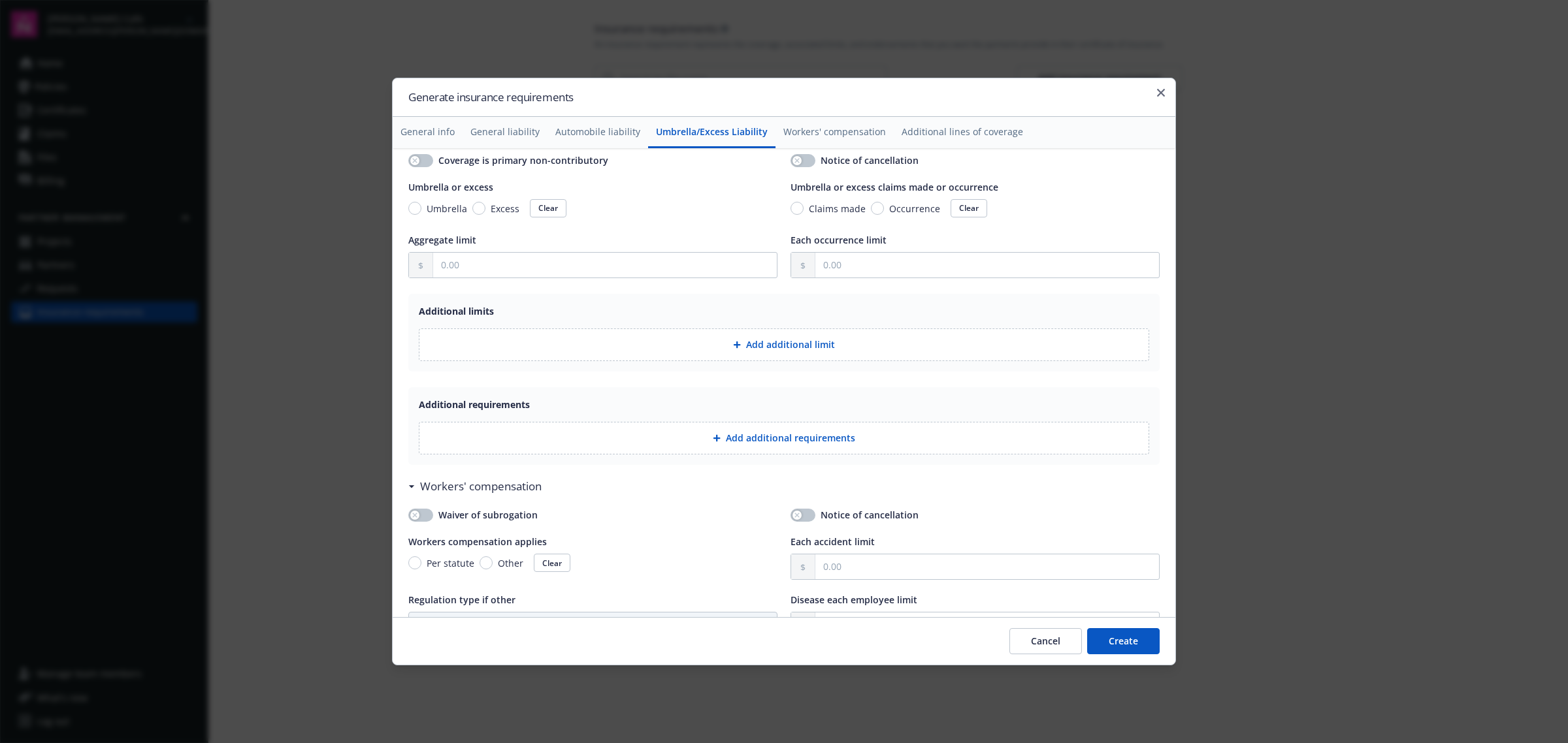
scroll to position [1225, 0]
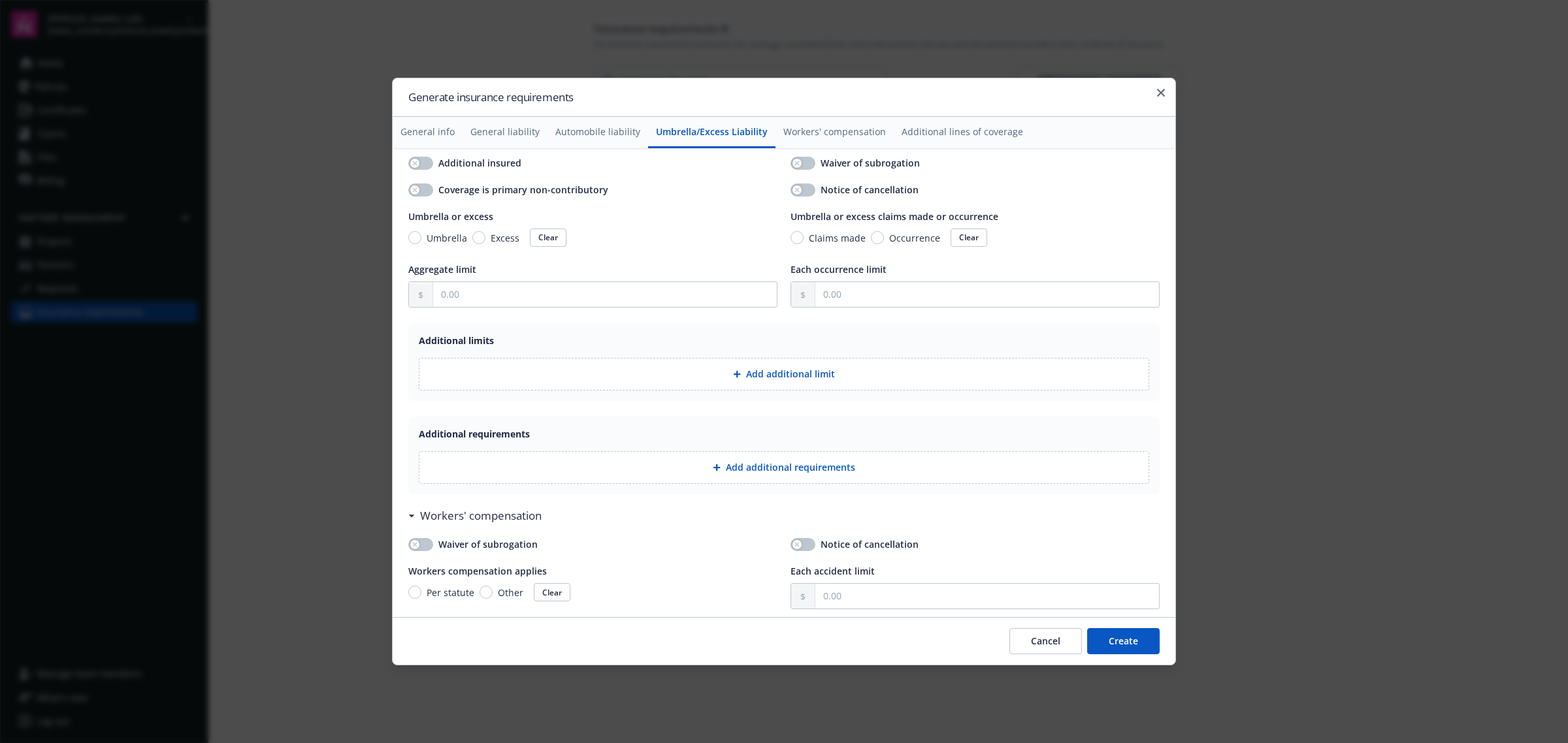
type input "AM Best rating not less than B+ VI"
click at [814, 133] on button "Workers' compensation" at bounding box center [834, 132] width 118 height 31
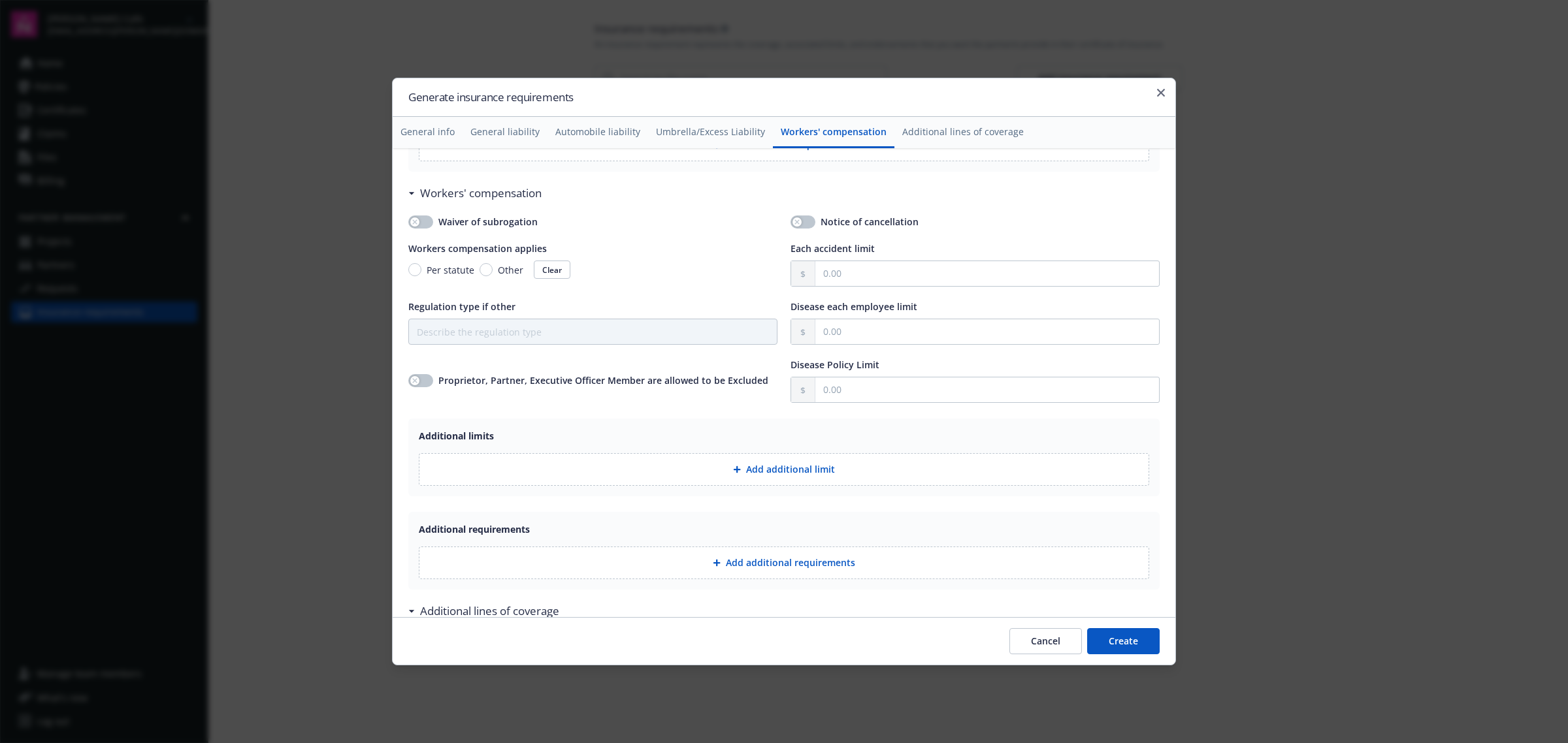
scroll to position [1568, 0]
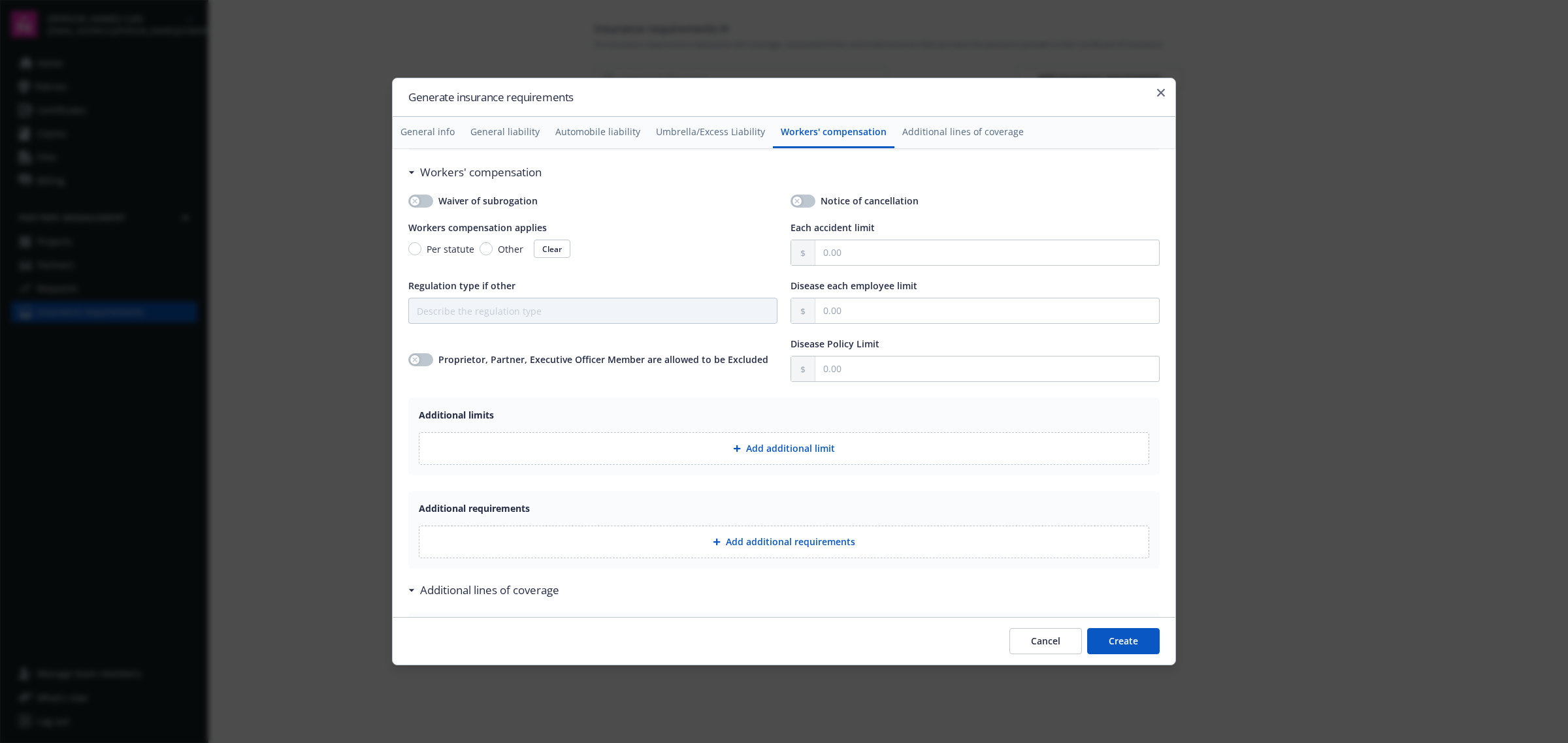
click at [625, 542] on button "Add additional requirements" at bounding box center [783, 541] width 730 height 33
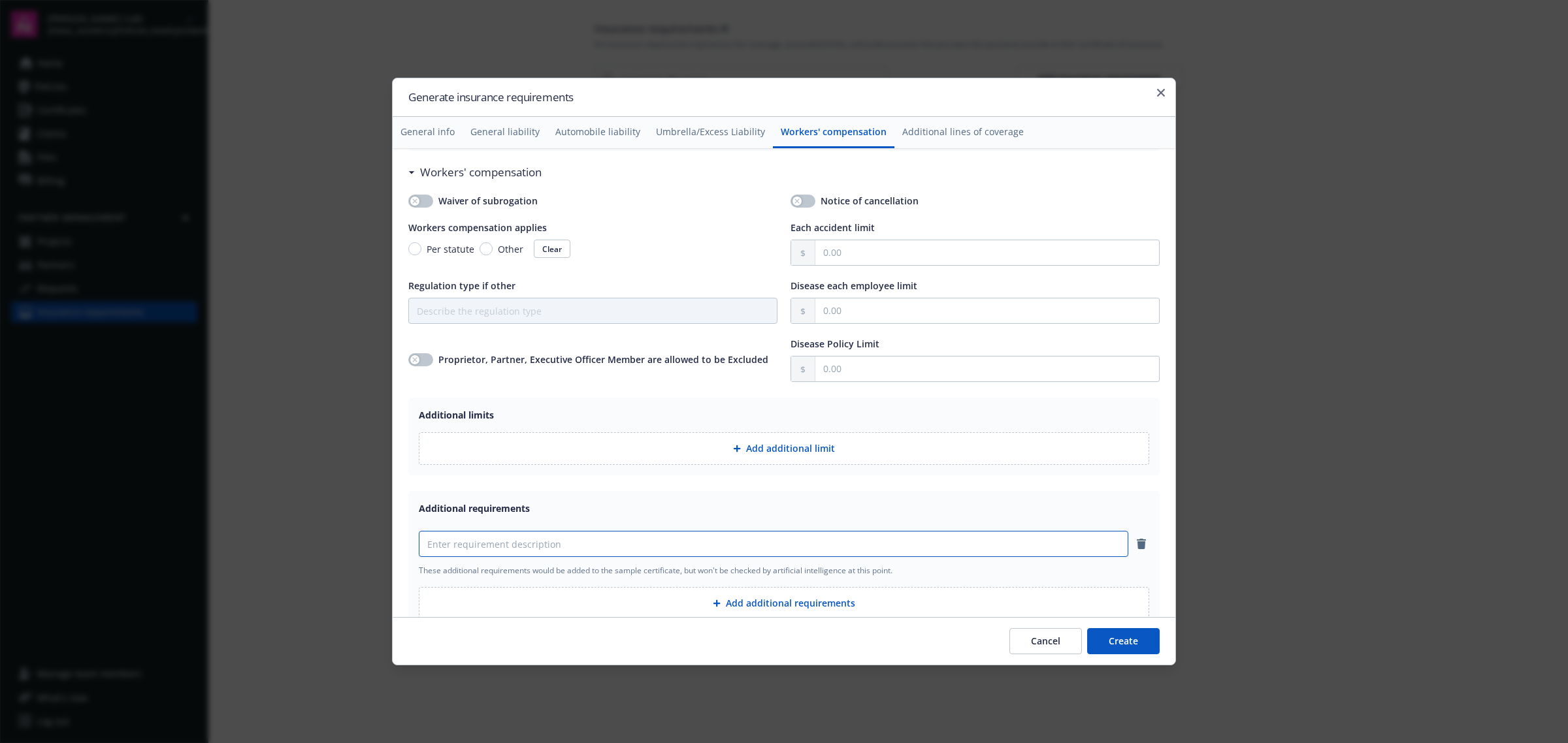
click at [625, 542] on input at bounding box center [774, 543] width 709 height 25
paste input "AM Best rating not less than B+ VI"
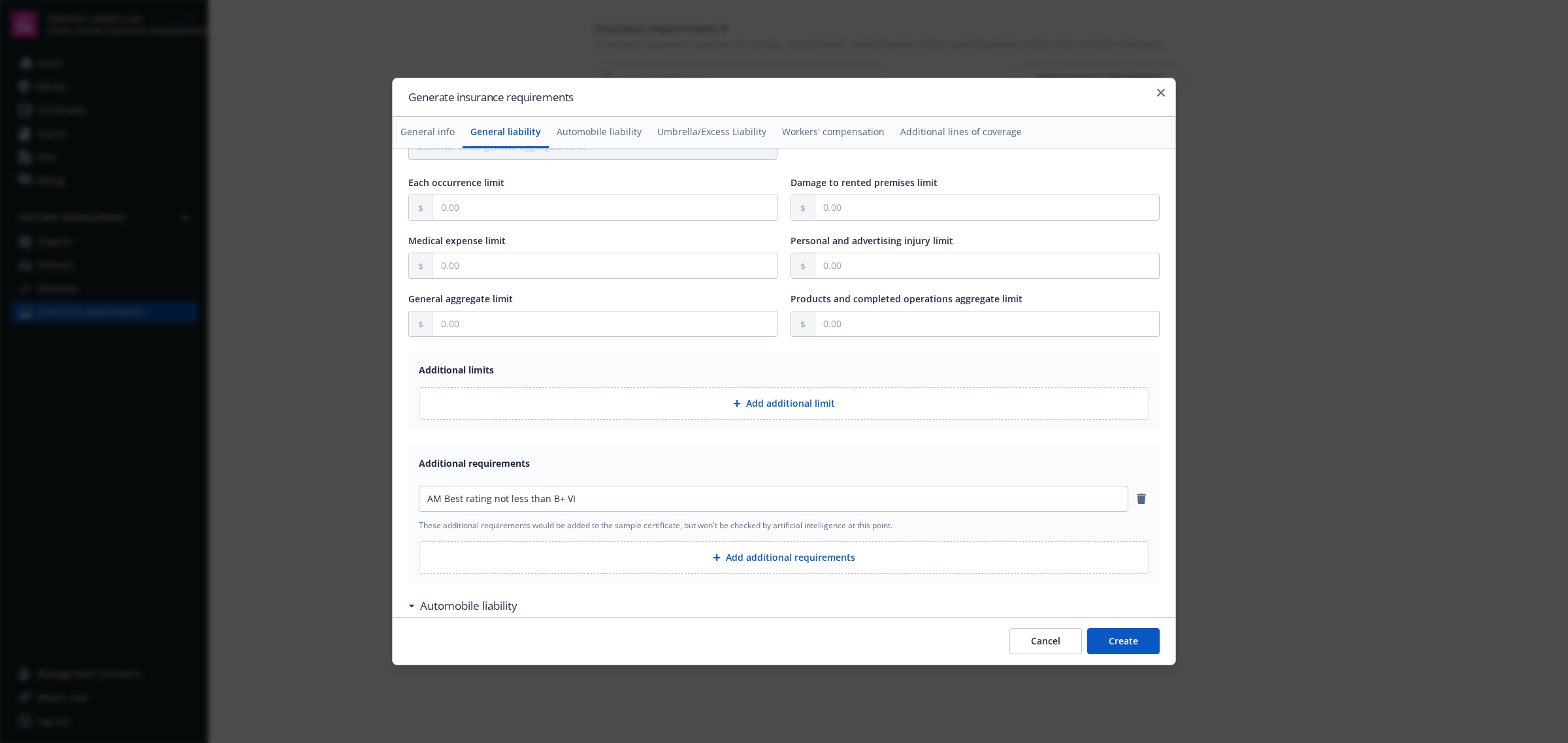
scroll to position [326, 0]
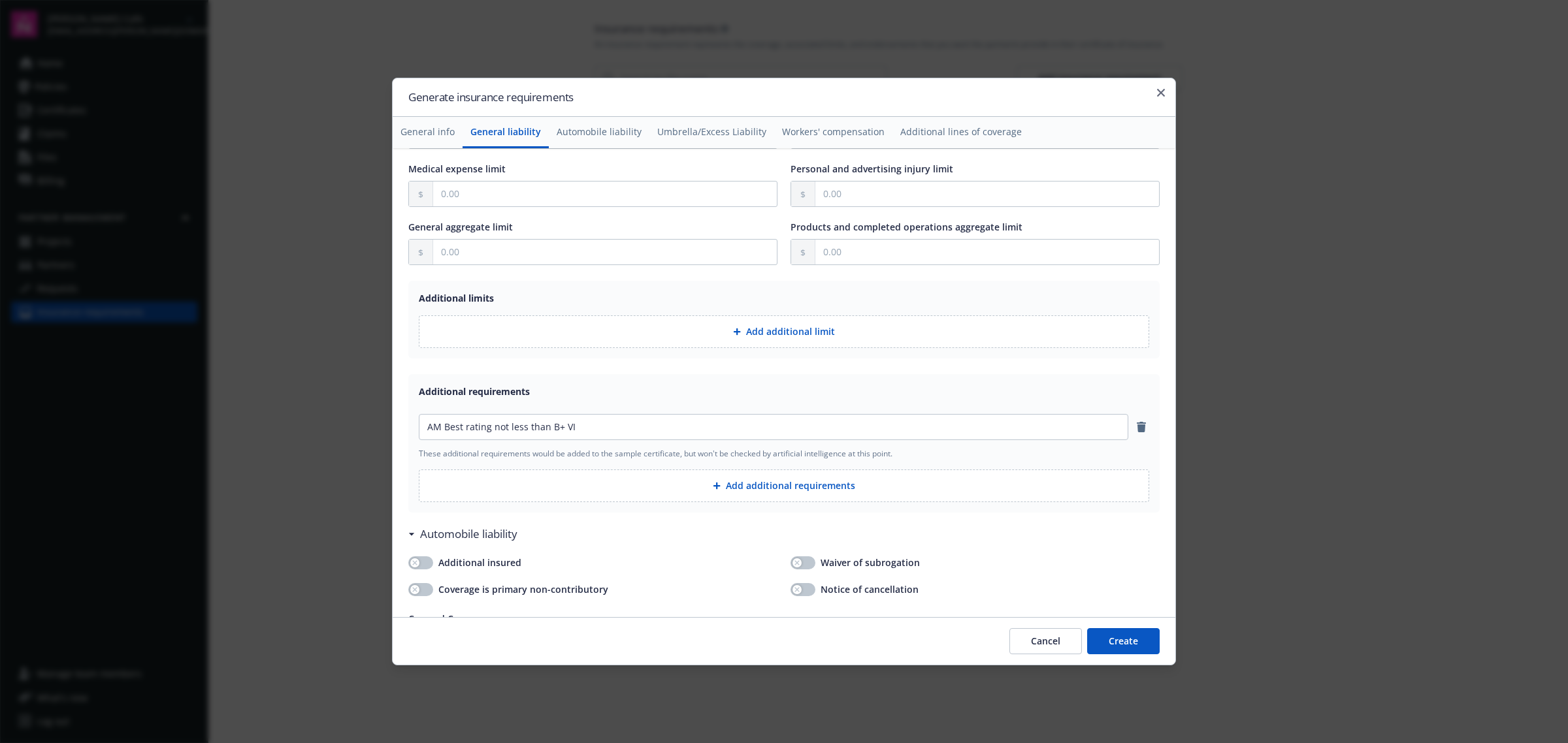
type input "AM Best rating not less than B+ VI"
click at [776, 491] on button "Add additional requirements" at bounding box center [783, 485] width 730 height 33
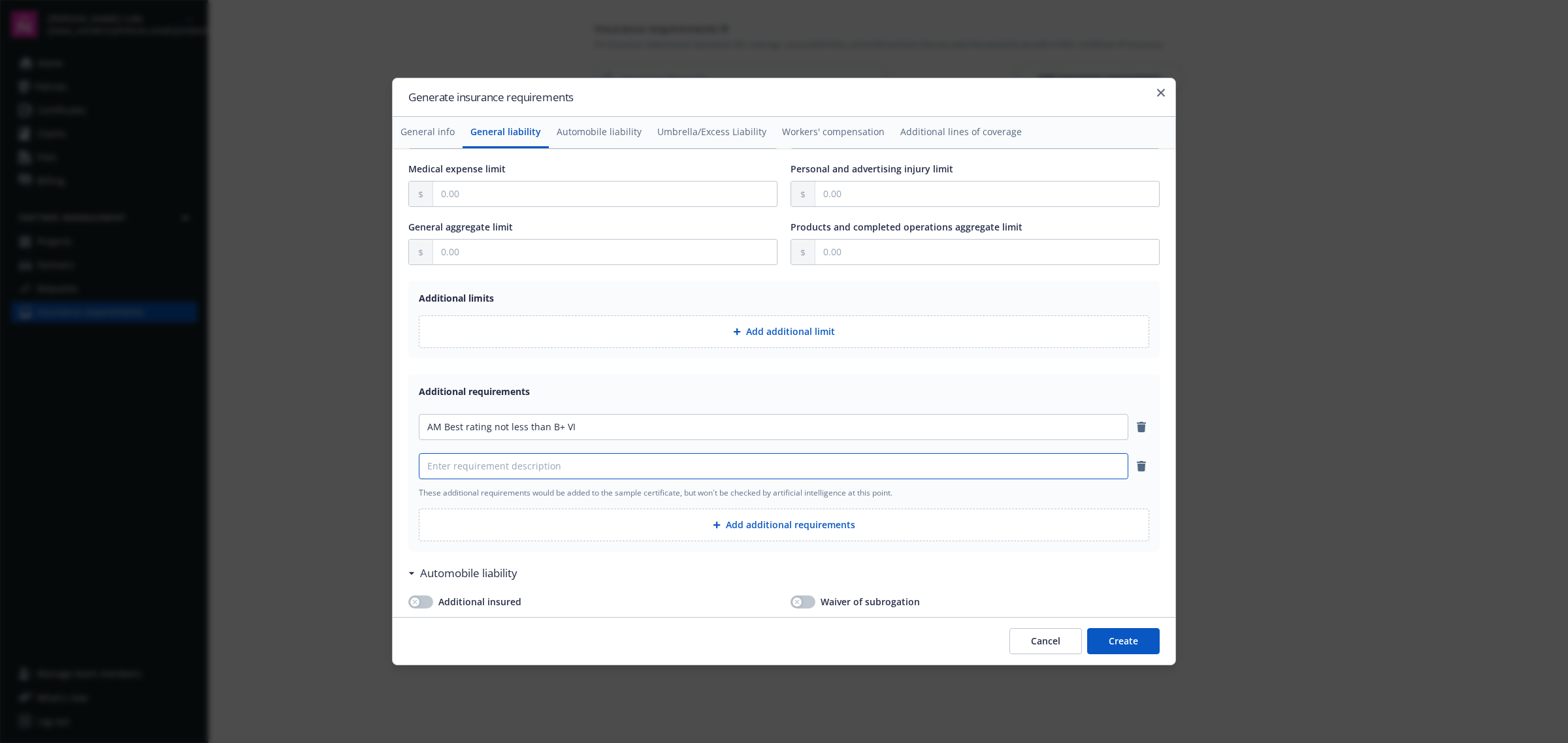
click at [609, 472] on input at bounding box center [774, 466] width 709 height 25
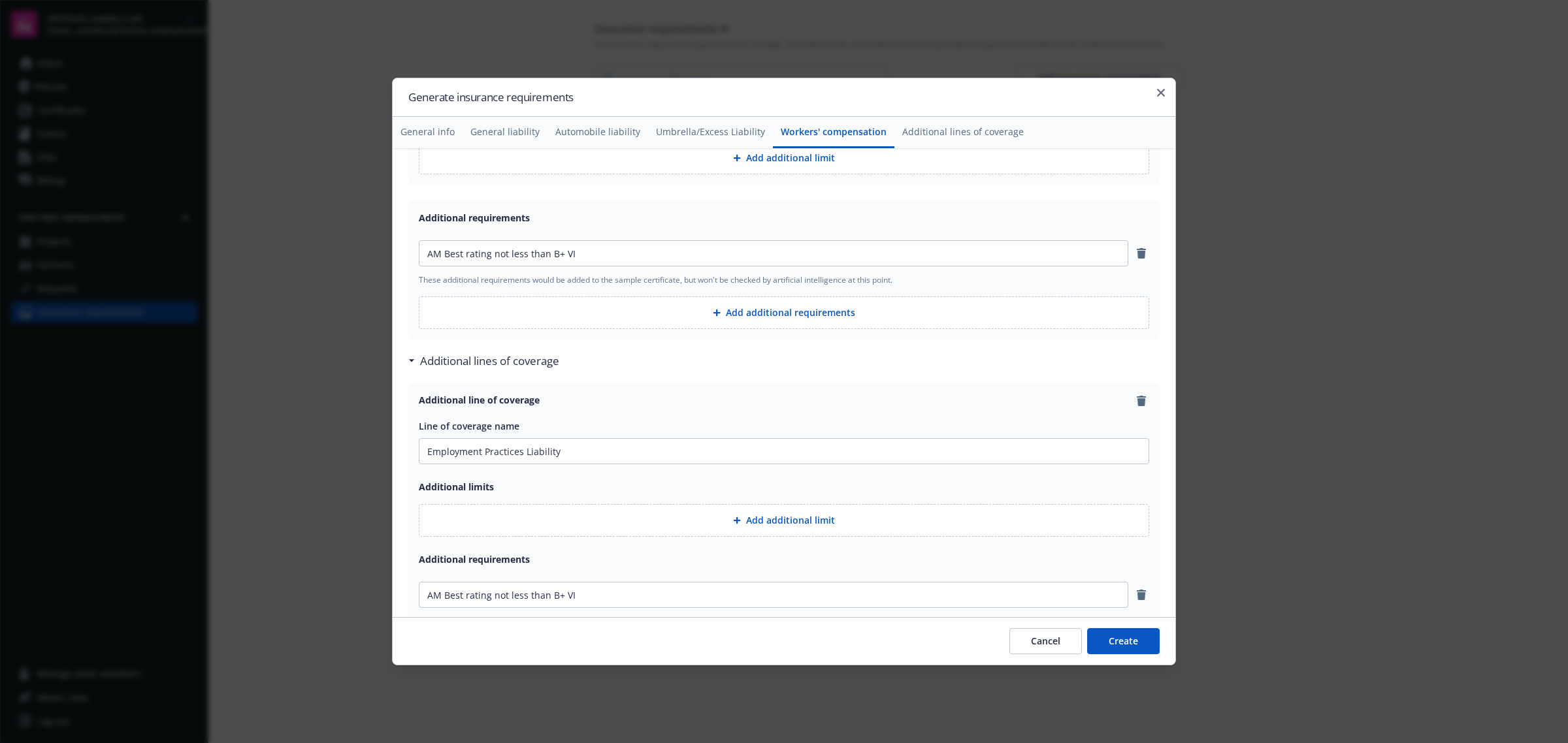
scroll to position [2038, 0]
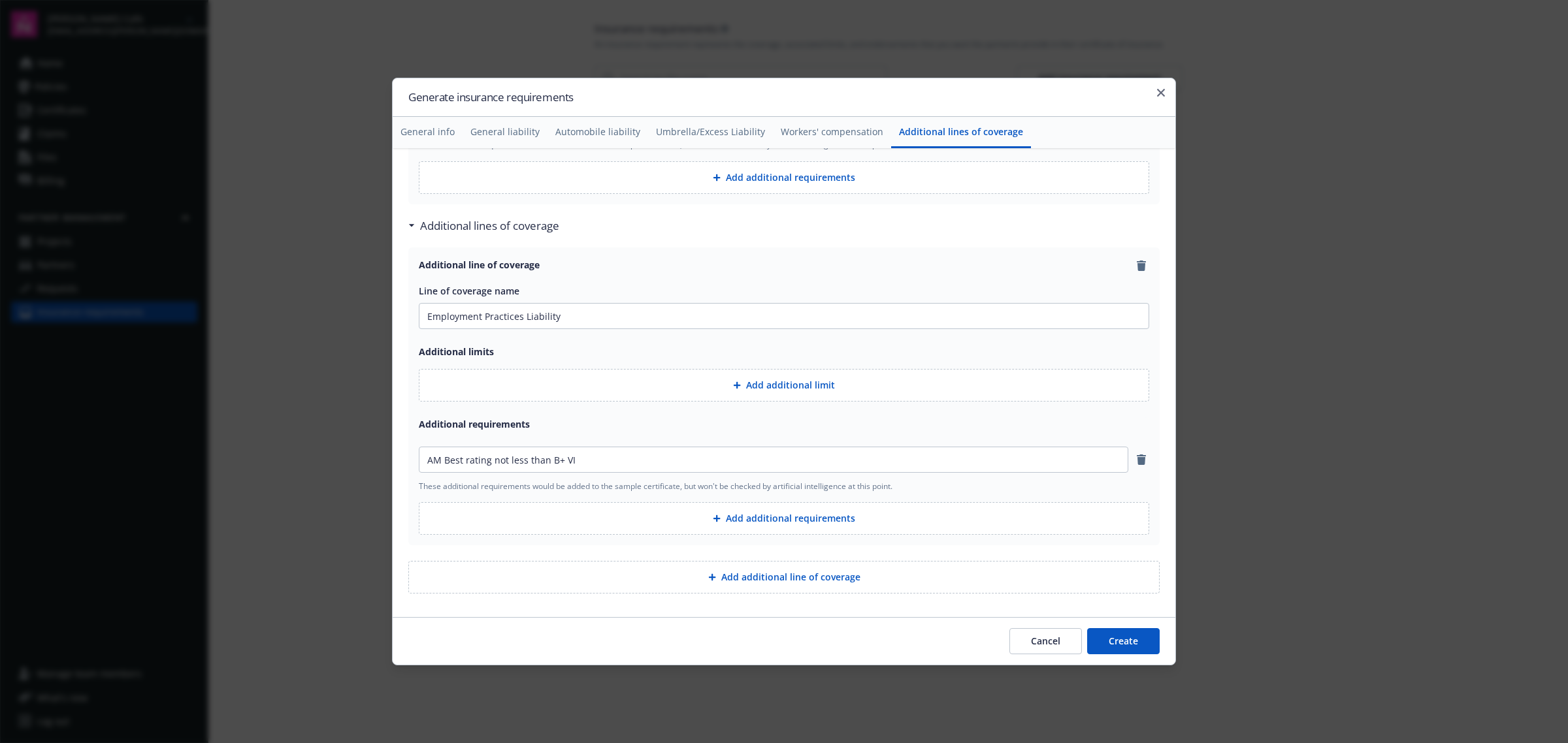
type input "Deductible must be below $5,000"
click at [804, 586] on button "Add additional line of coverage" at bounding box center [784, 576] width 751 height 33
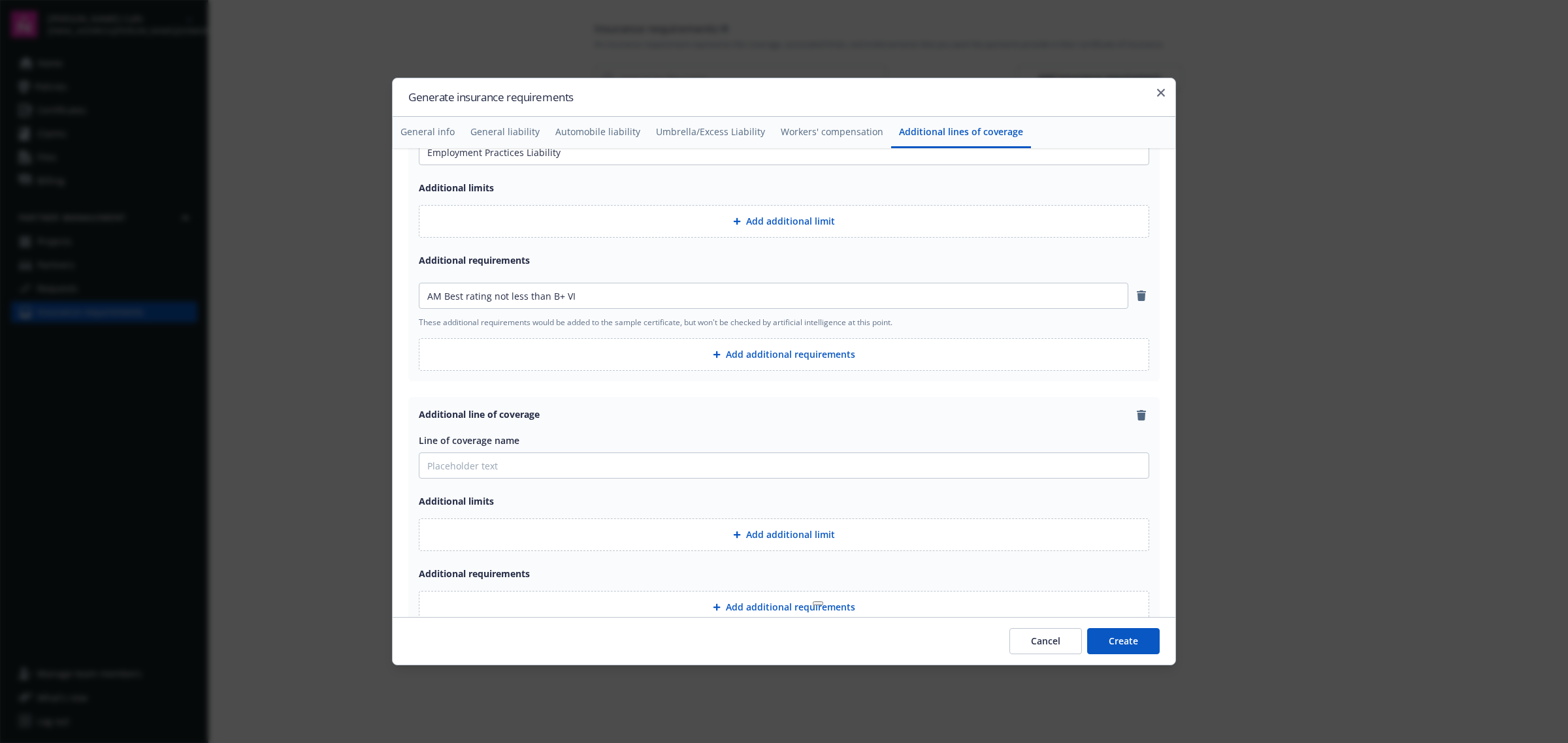
scroll to position [2292, 0]
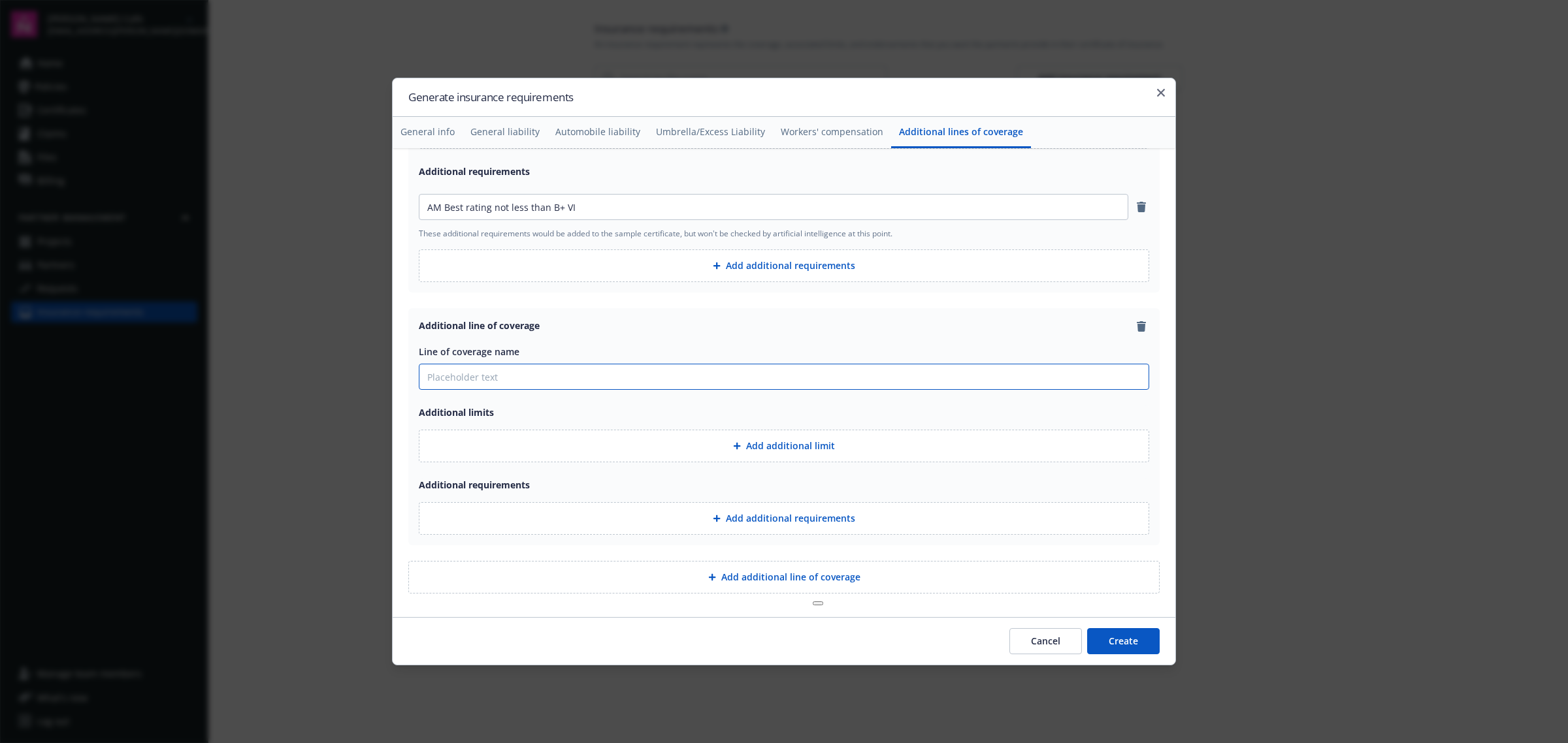
click at [576, 375] on input "Line of coverage name" at bounding box center [784, 376] width 729 height 25
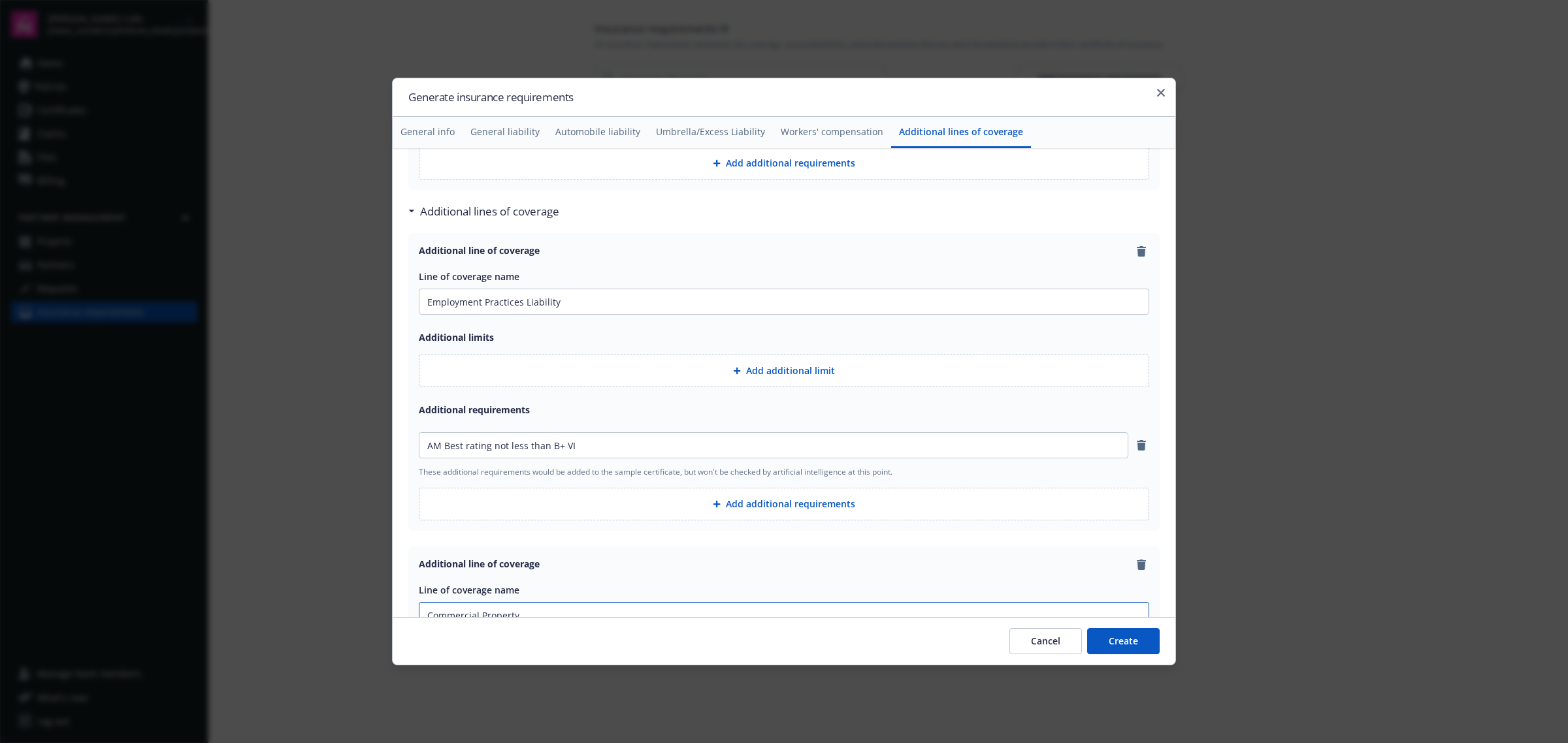
scroll to position [2046, 0]
type input "Commercial Property"
drag, startPoint x: 598, startPoint y: 450, endPoint x: 390, endPoint y: 455, distance: 208.1
click at [390, 455] on body "Eriks Deli Cafe dylon.riley@newfront.com Home Policies Certificates Claims File…" at bounding box center [784, 372] width 1568 height 743
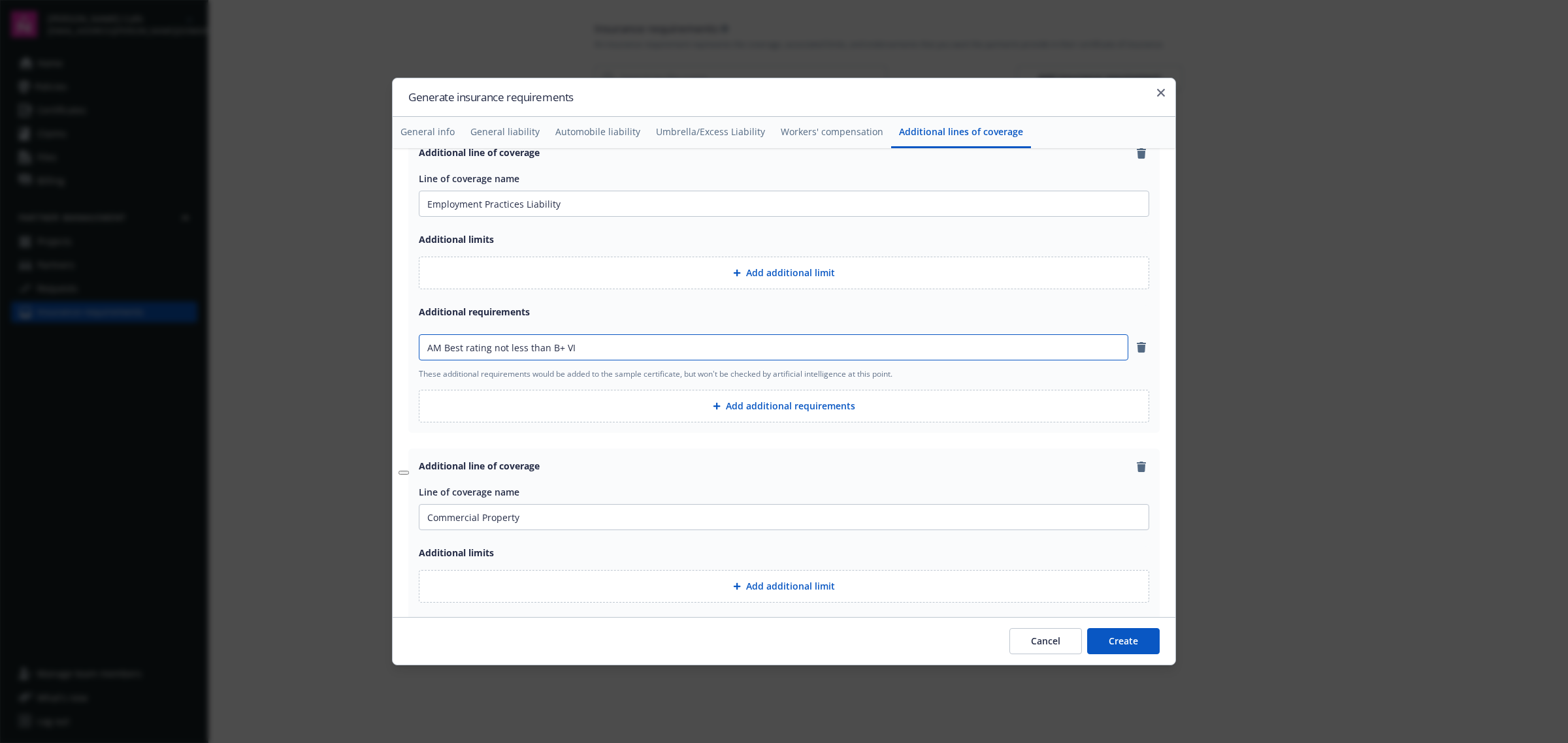
scroll to position [2292, 0]
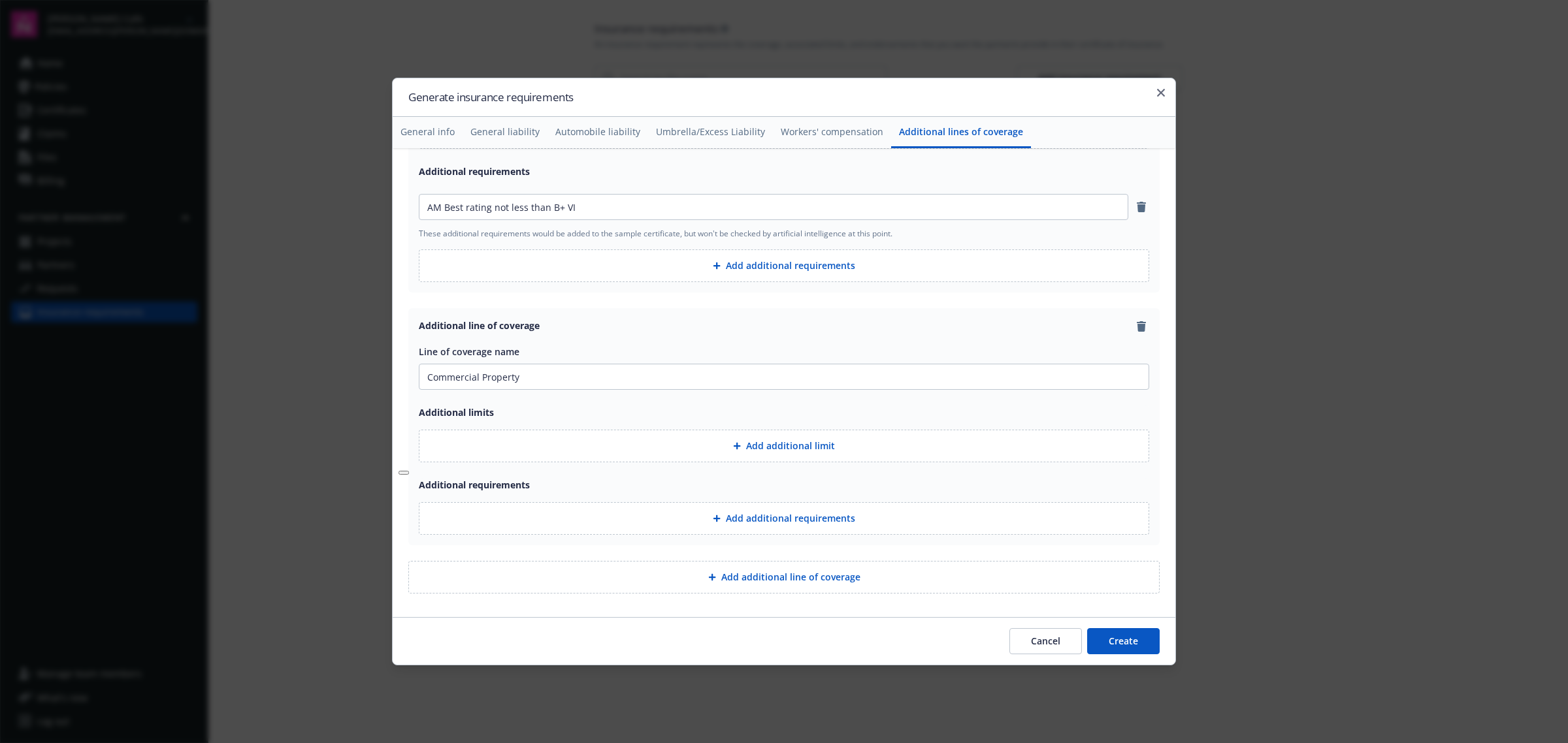
click at [704, 582] on button "Add additional line of coverage" at bounding box center [784, 576] width 751 height 33
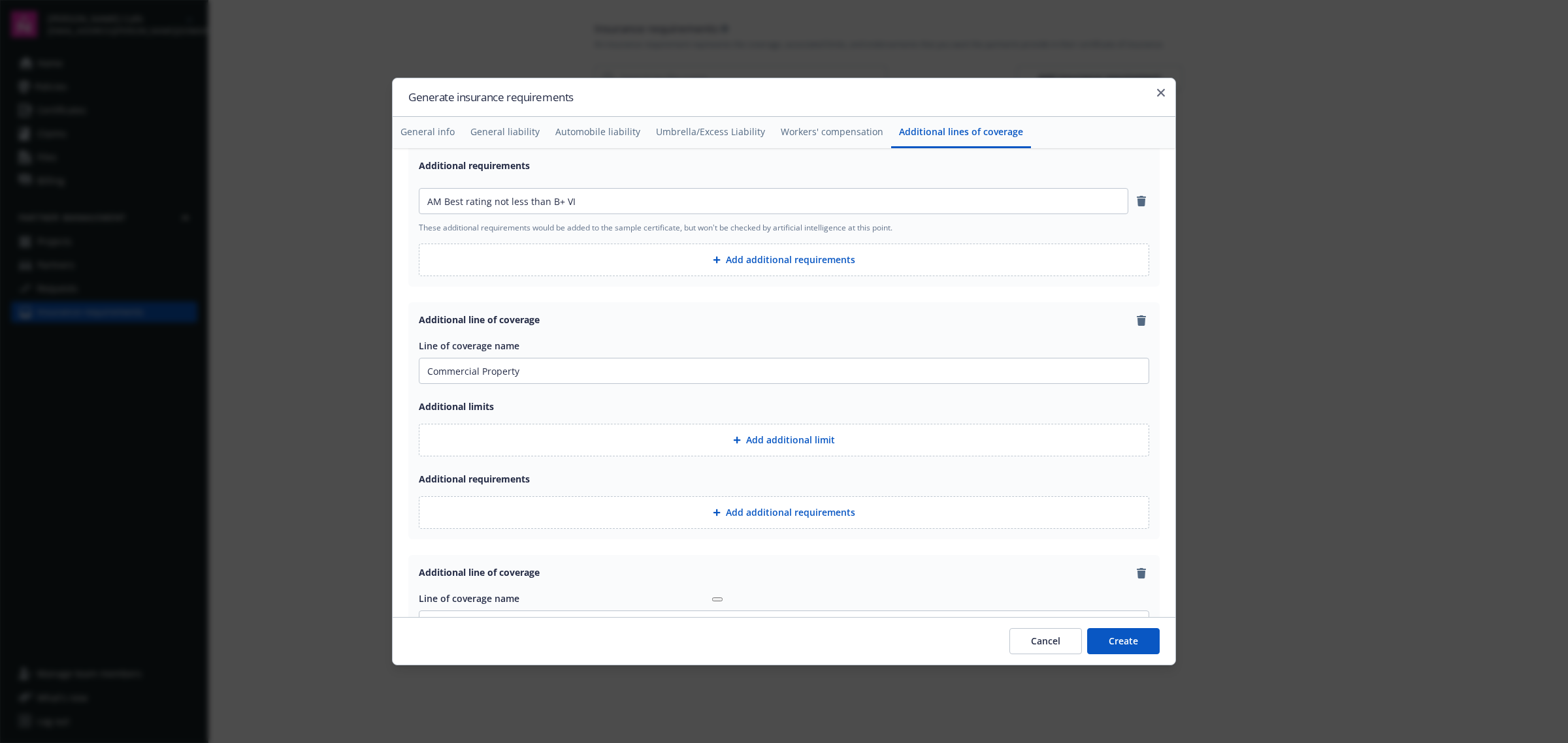
click at [723, 523] on button "Add additional requirements" at bounding box center [783, 512] width 730 height 33
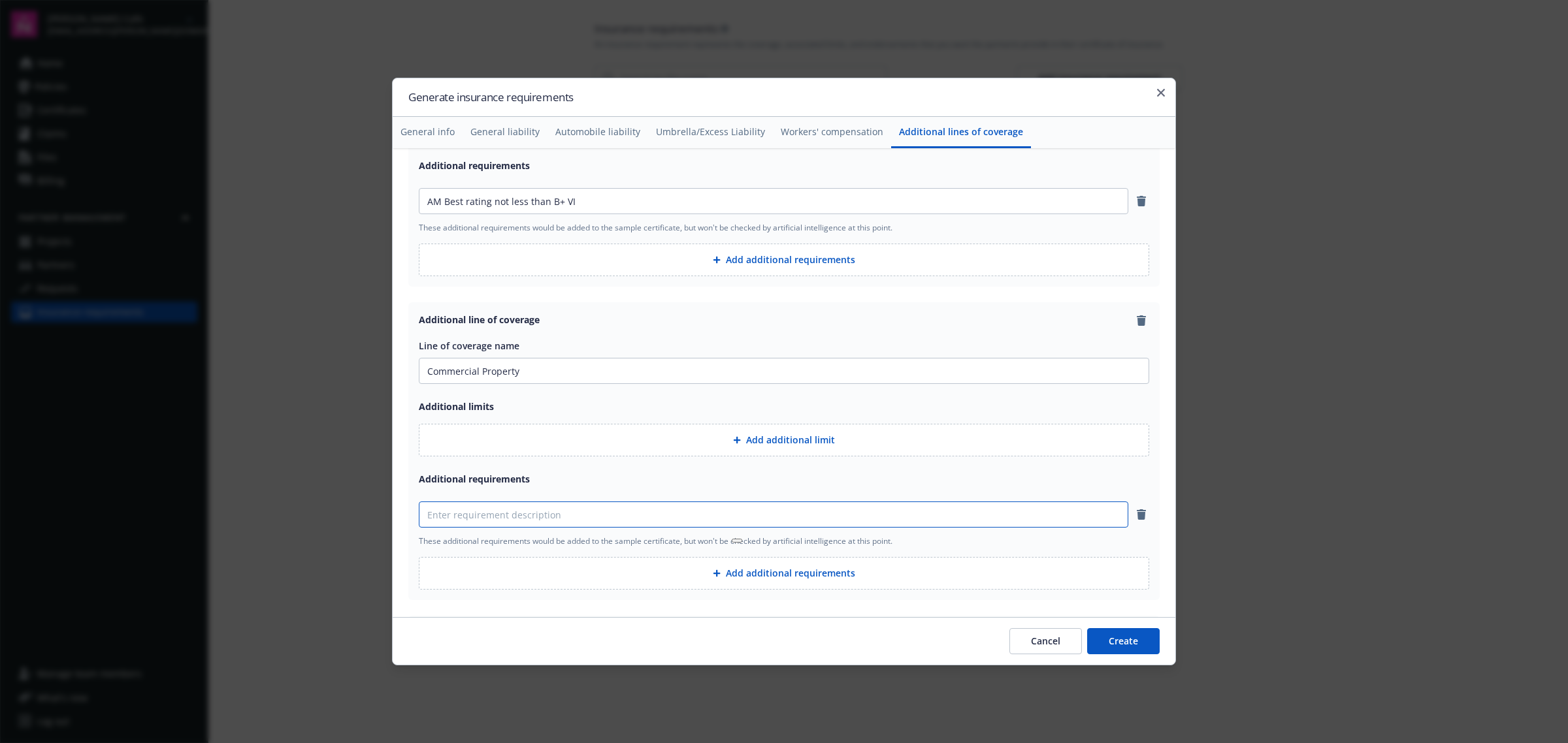
click at [635, 522] on input at bounding box center [774, 514] width 709 height 25
paste input "AM Best rating not less than B+ VI"
type input "AM Best rating not less than B+ VI"
click at [713, 577] on icon at bounding box center [716, 573] width 8 height 8
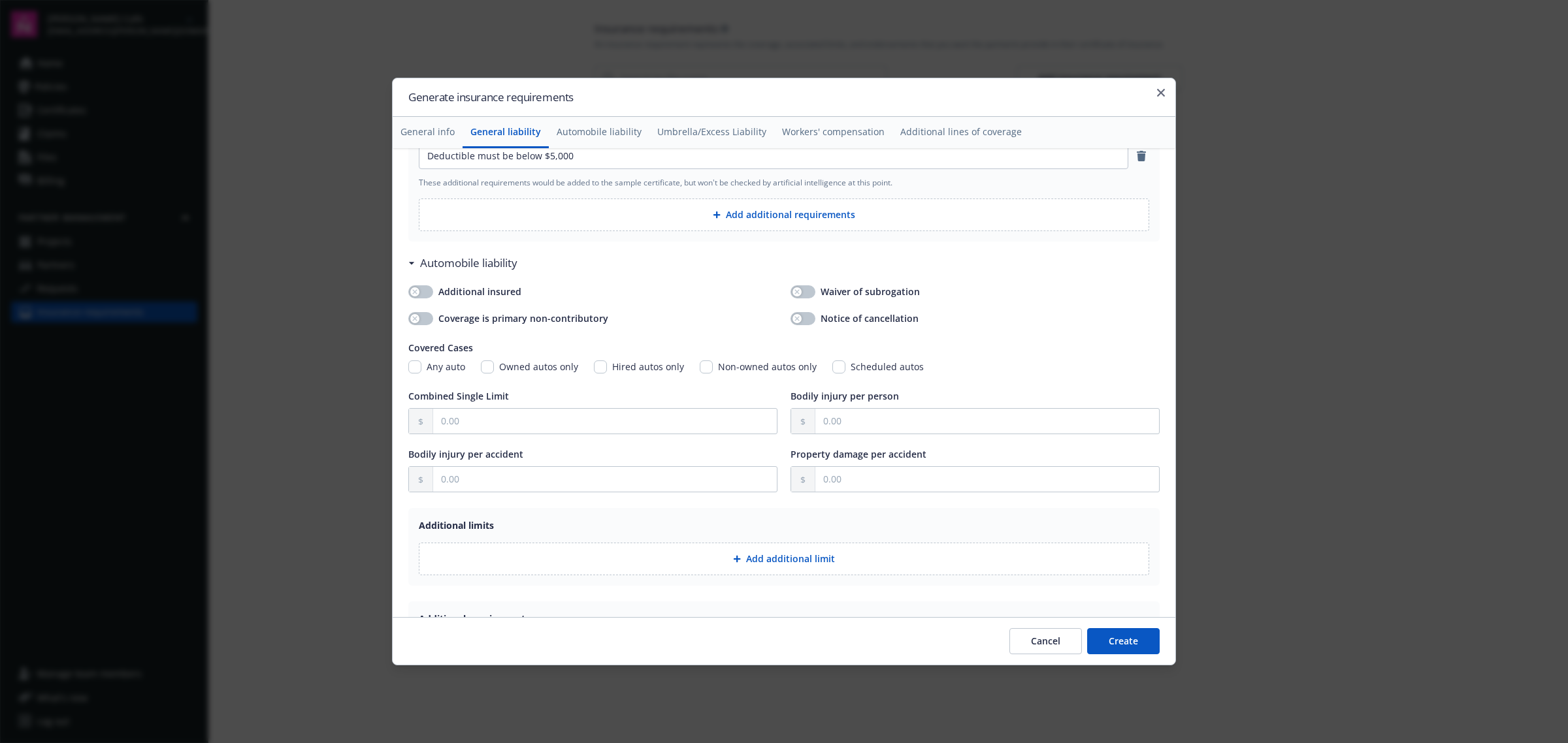
scroll to position [496, 0]
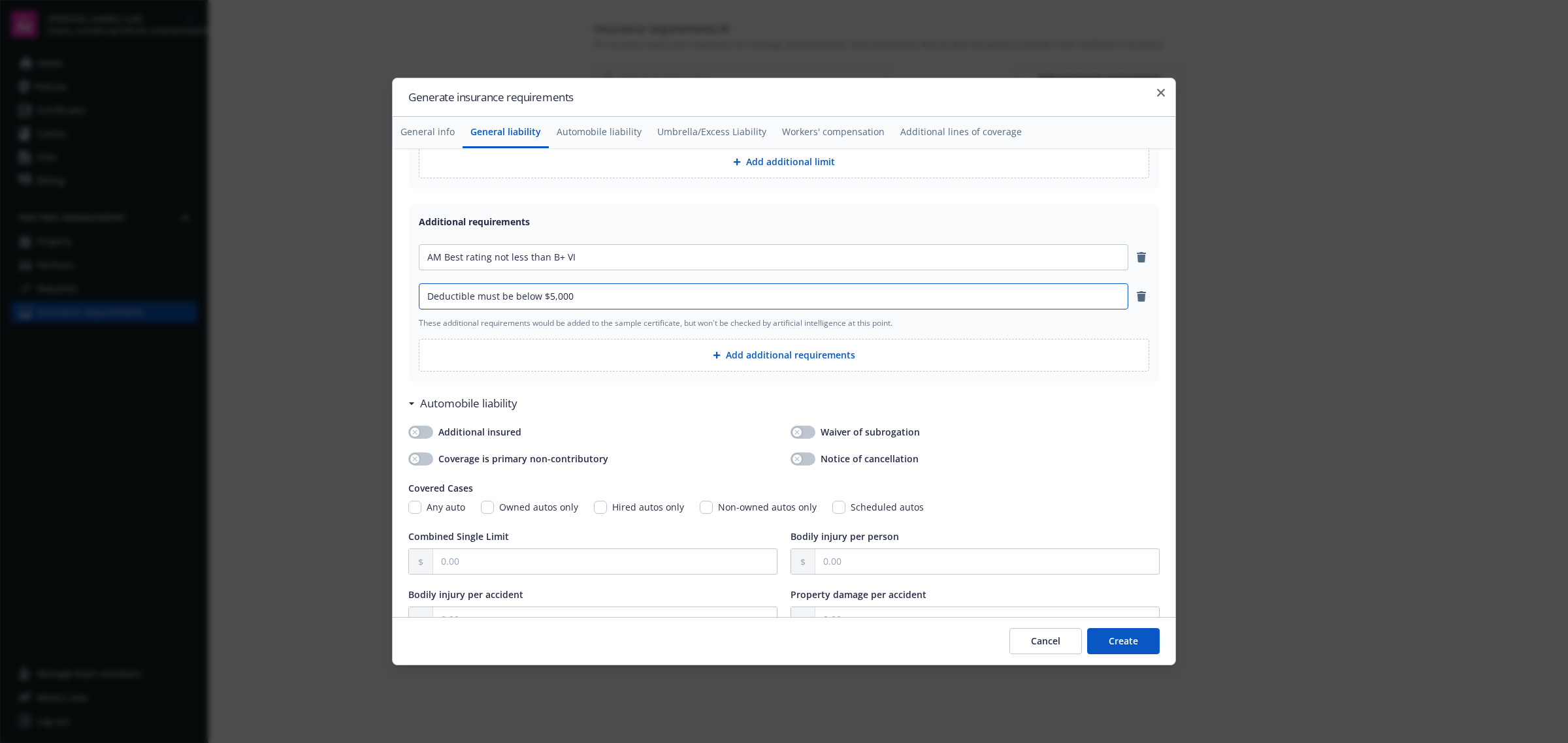
drag, startPoint x: 609, startPoint y: 298, endPoint x: 361, endPoint y: 289, distance: 248.2
click at [361, 289] on body "Eriks Deli Cafe dylon.riley@newfront.com Home Policies Certificates Claims File…" at bounding box center [784, 372] width 1568 height 743
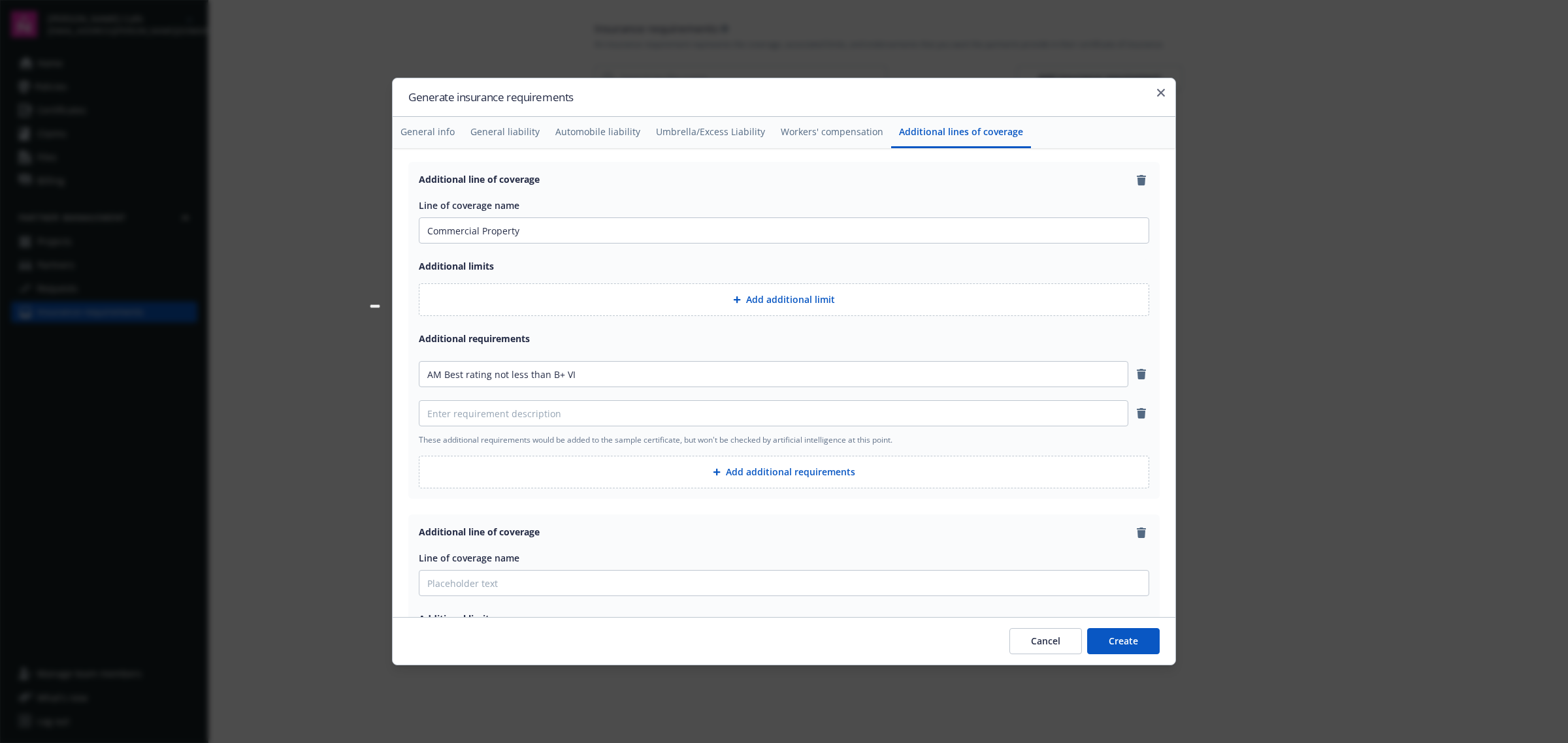
scroll to position [2454, 0]
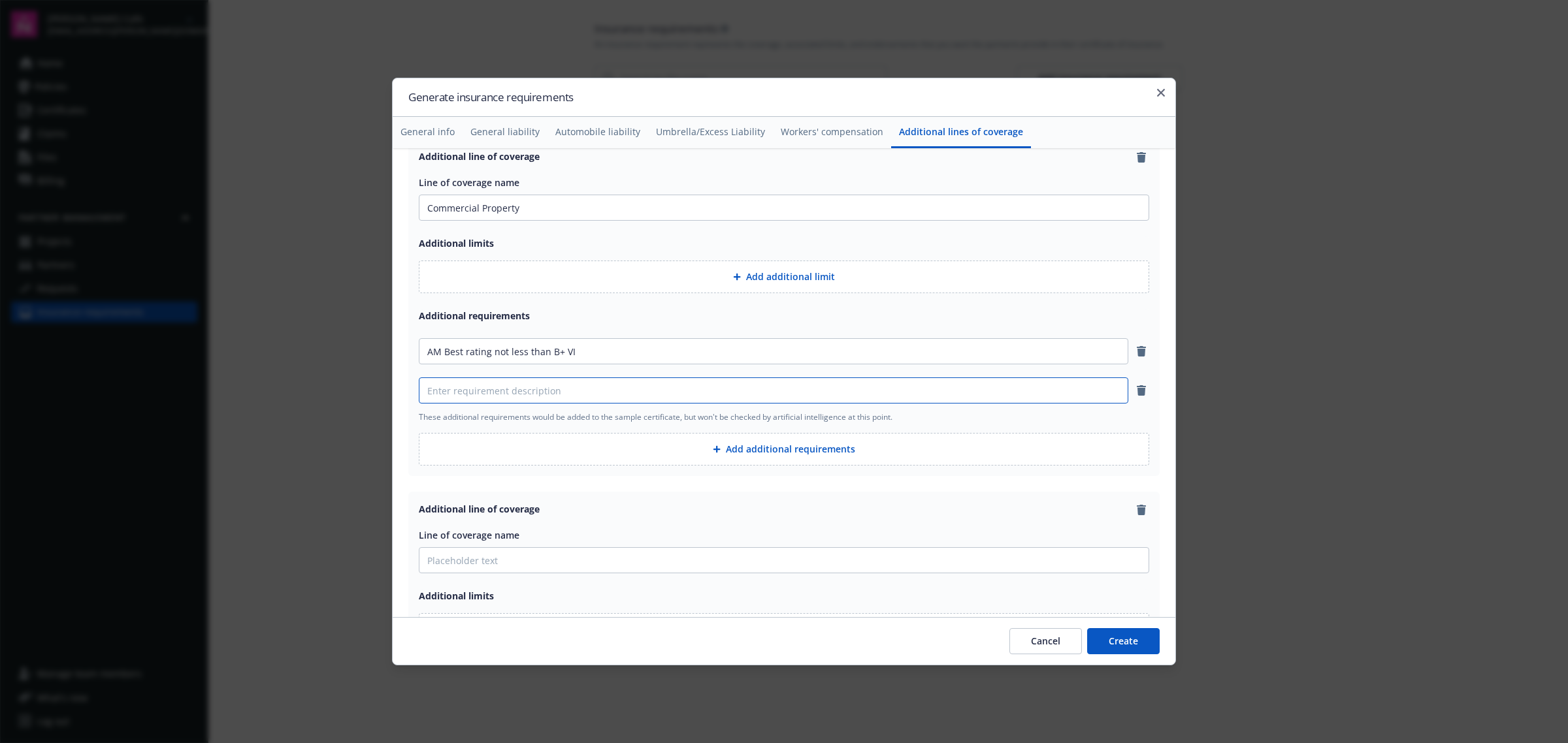
click at [547, 398] on input at bounding box center [774, 390] width 709 height 25
paste input "Deductible must be below $5,000"
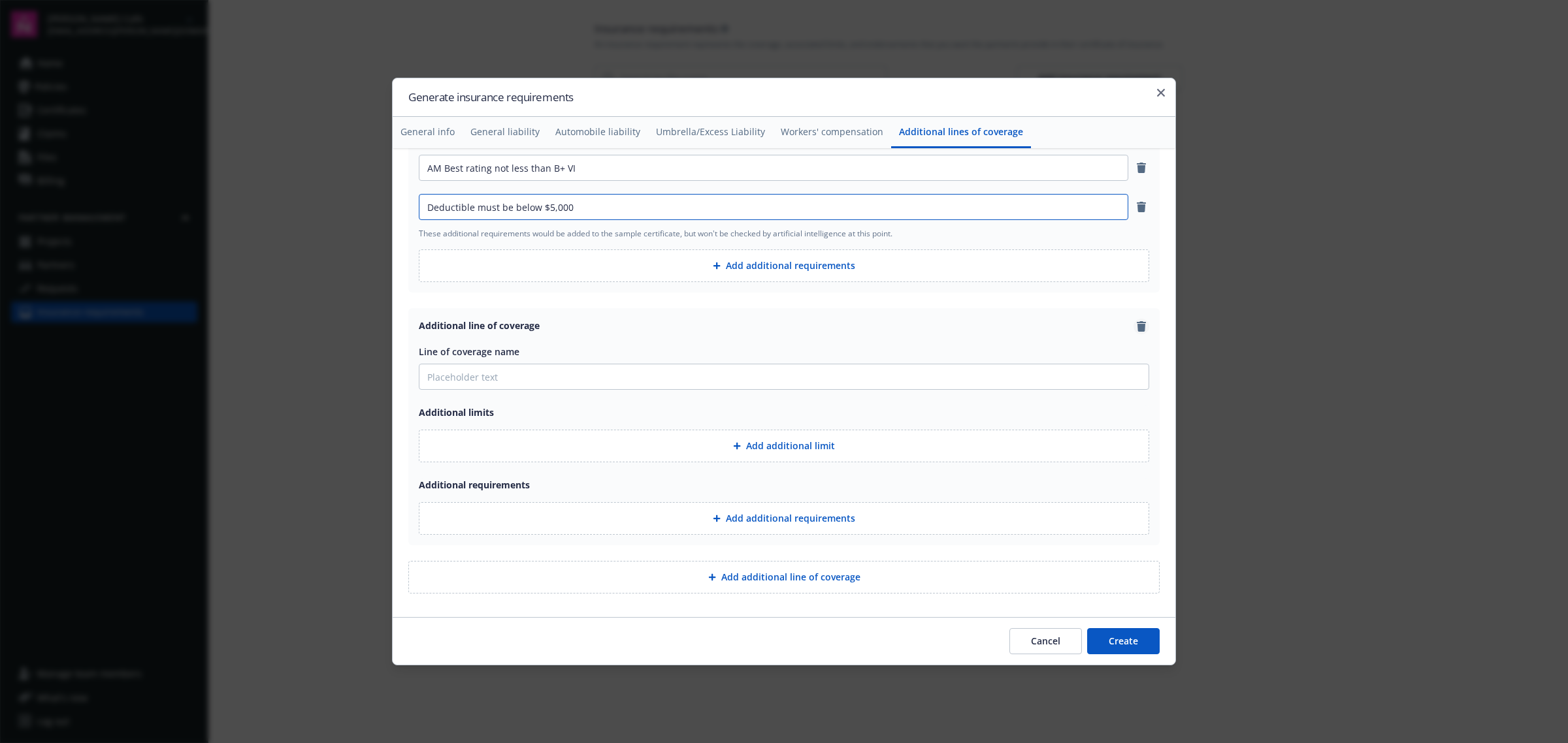
type input "Deductible must be below $5,000"
click at [1137, 325] on icon "remove" at bounding box center [1141, 326] width 10 height 10
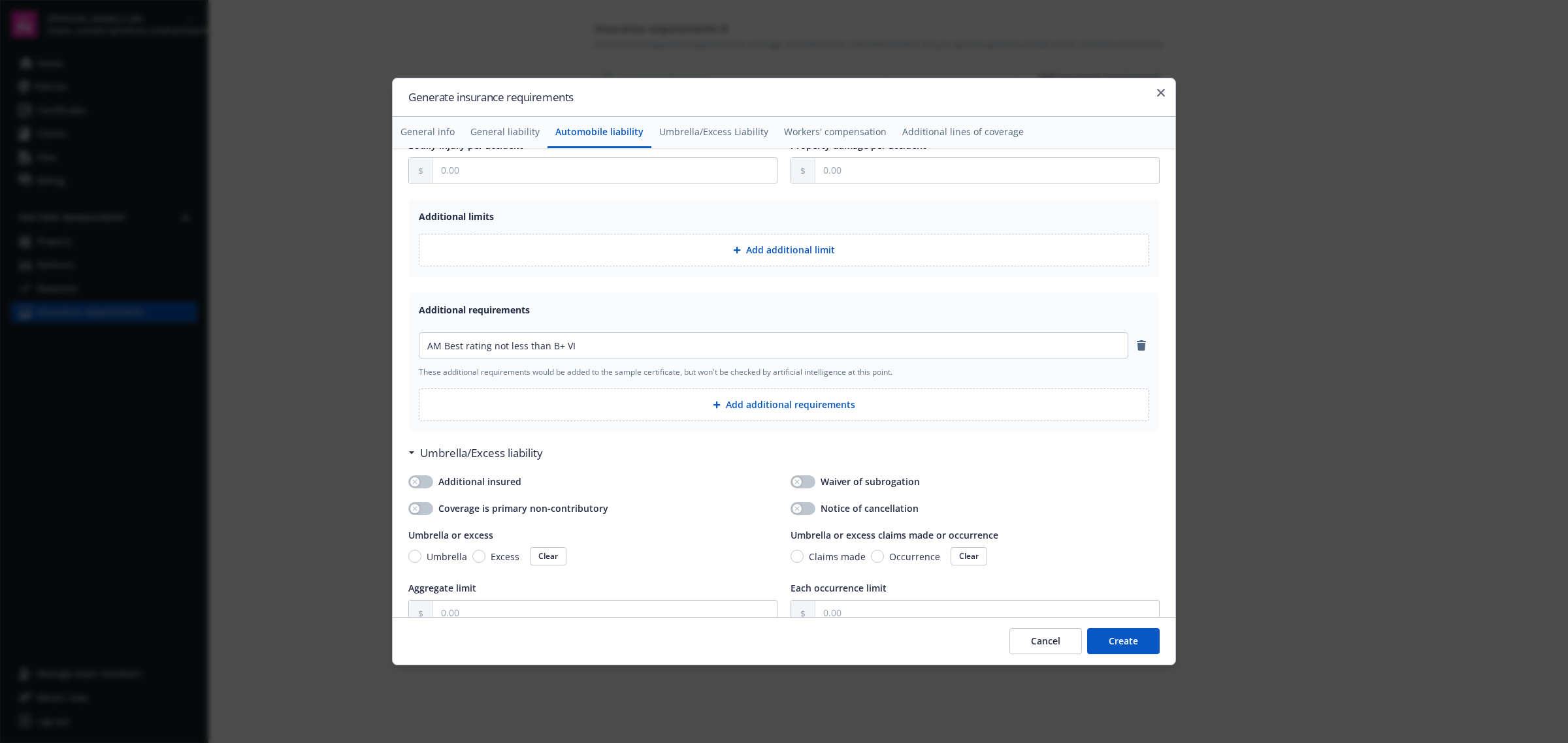
scroll to position [678, 0]
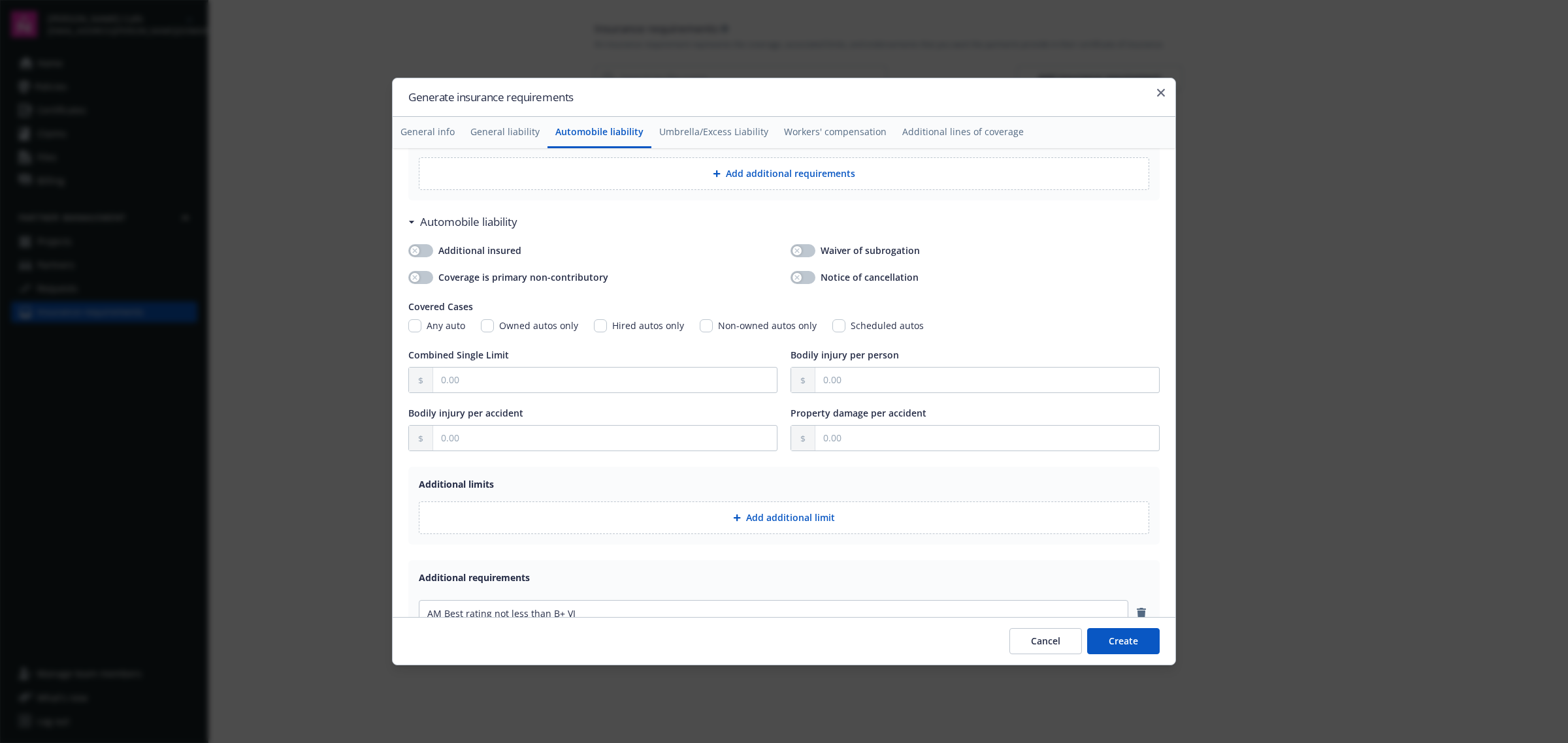
click at [419, 133] on button "General info" at bounding box center [427, 132] width 70 height 31
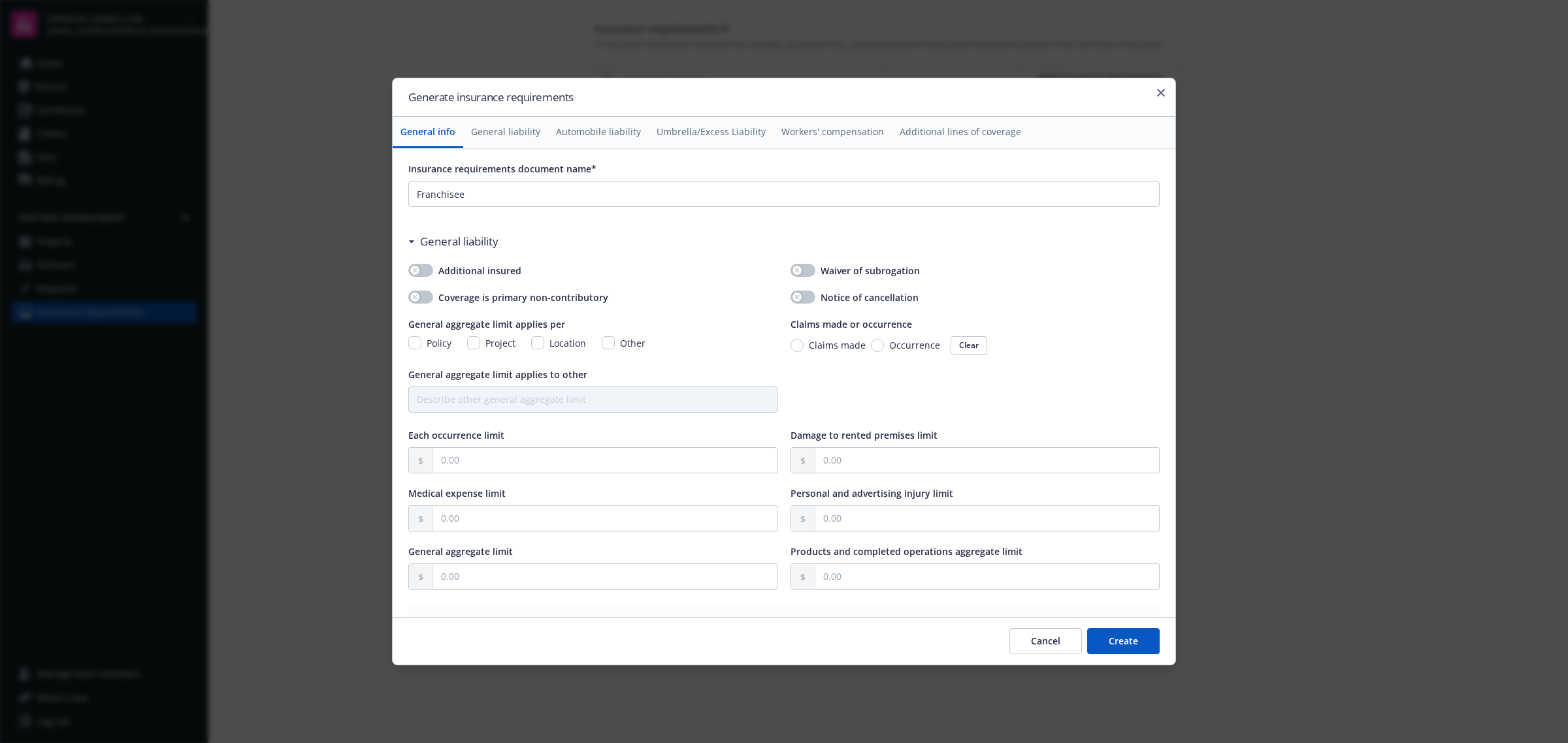
click at [506, 132] on button "General liability" at bounding box center [505, 132] width 85 height 31
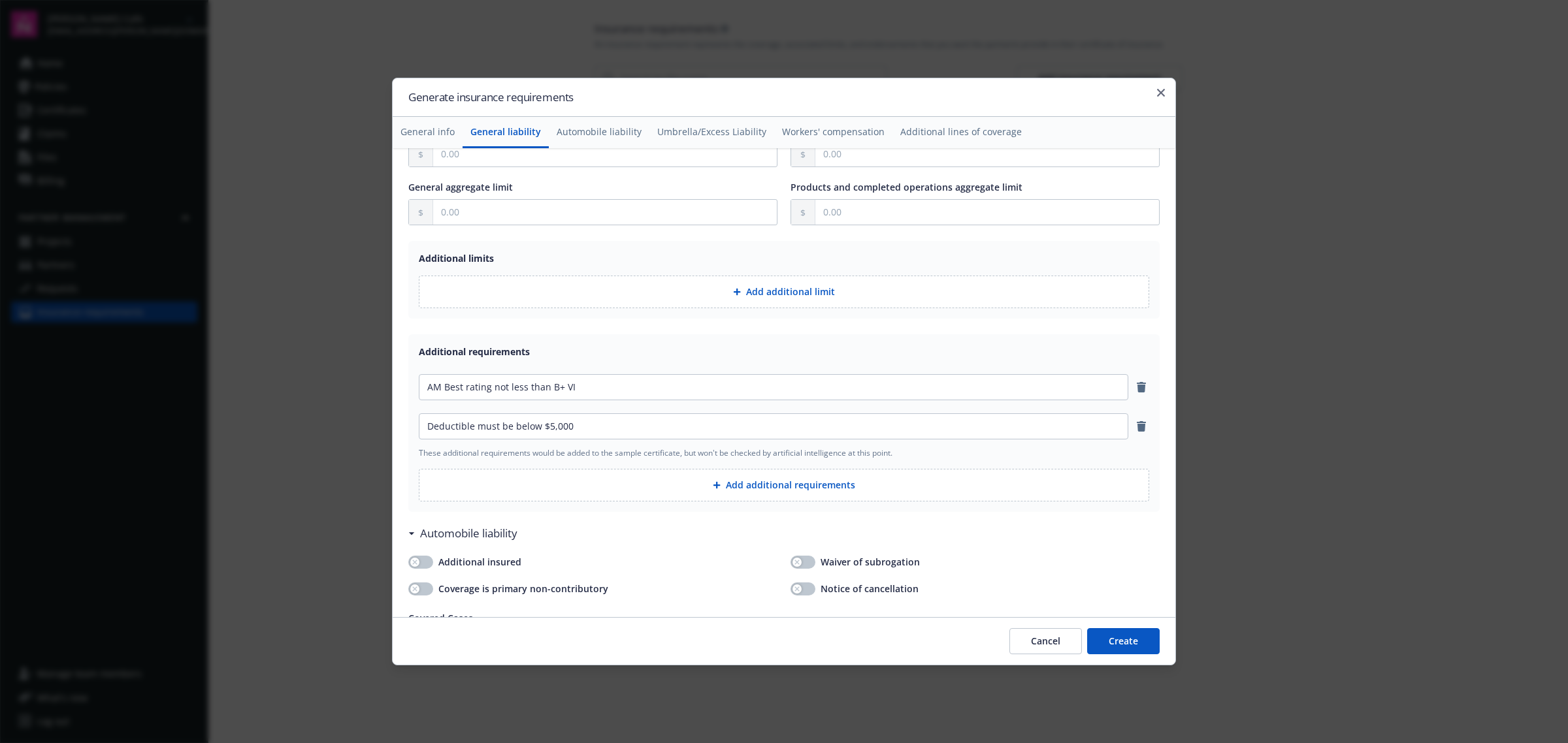
scroll to position [476, 0]
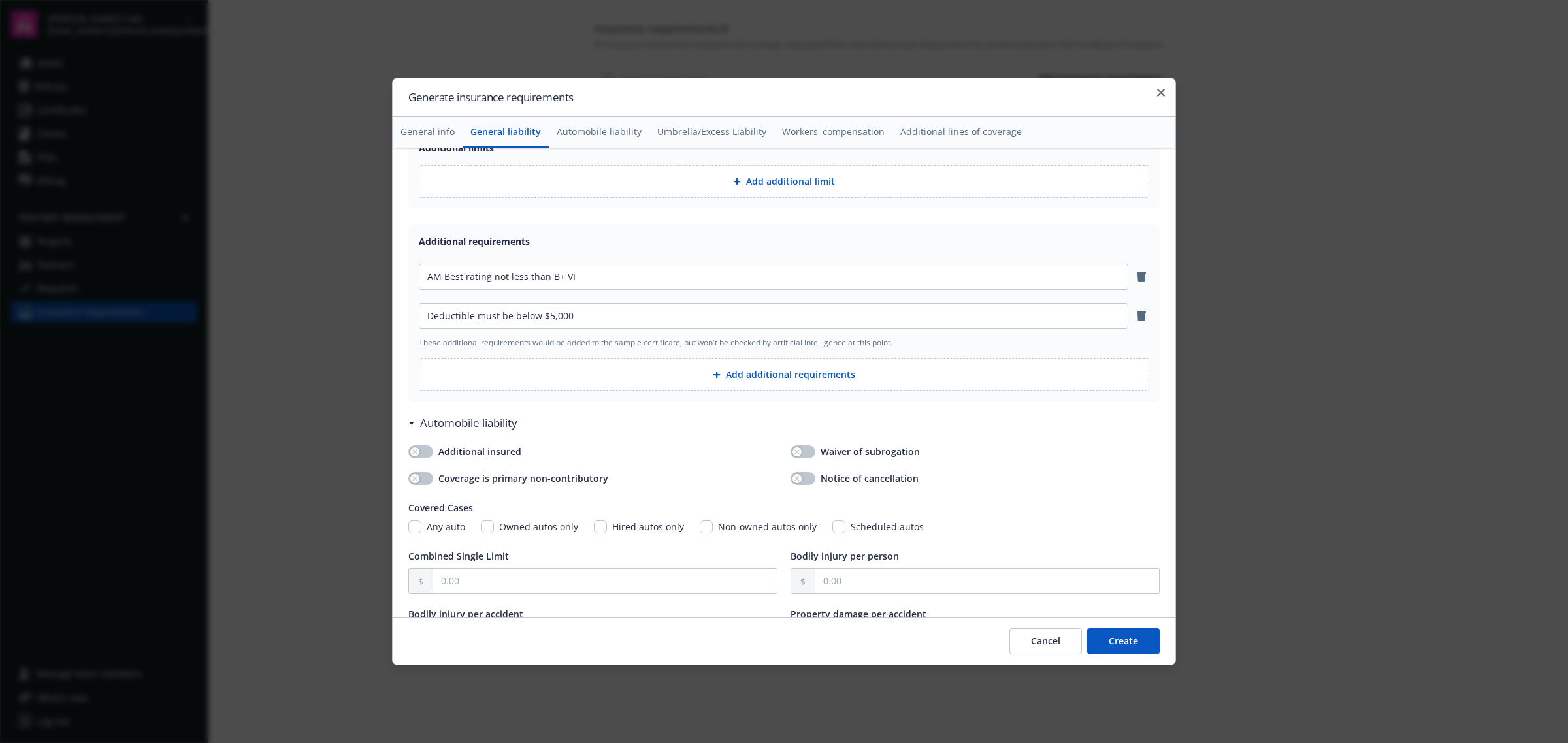
click at [717, 376] on div at bounding box center [719, 375] width 13 height 8
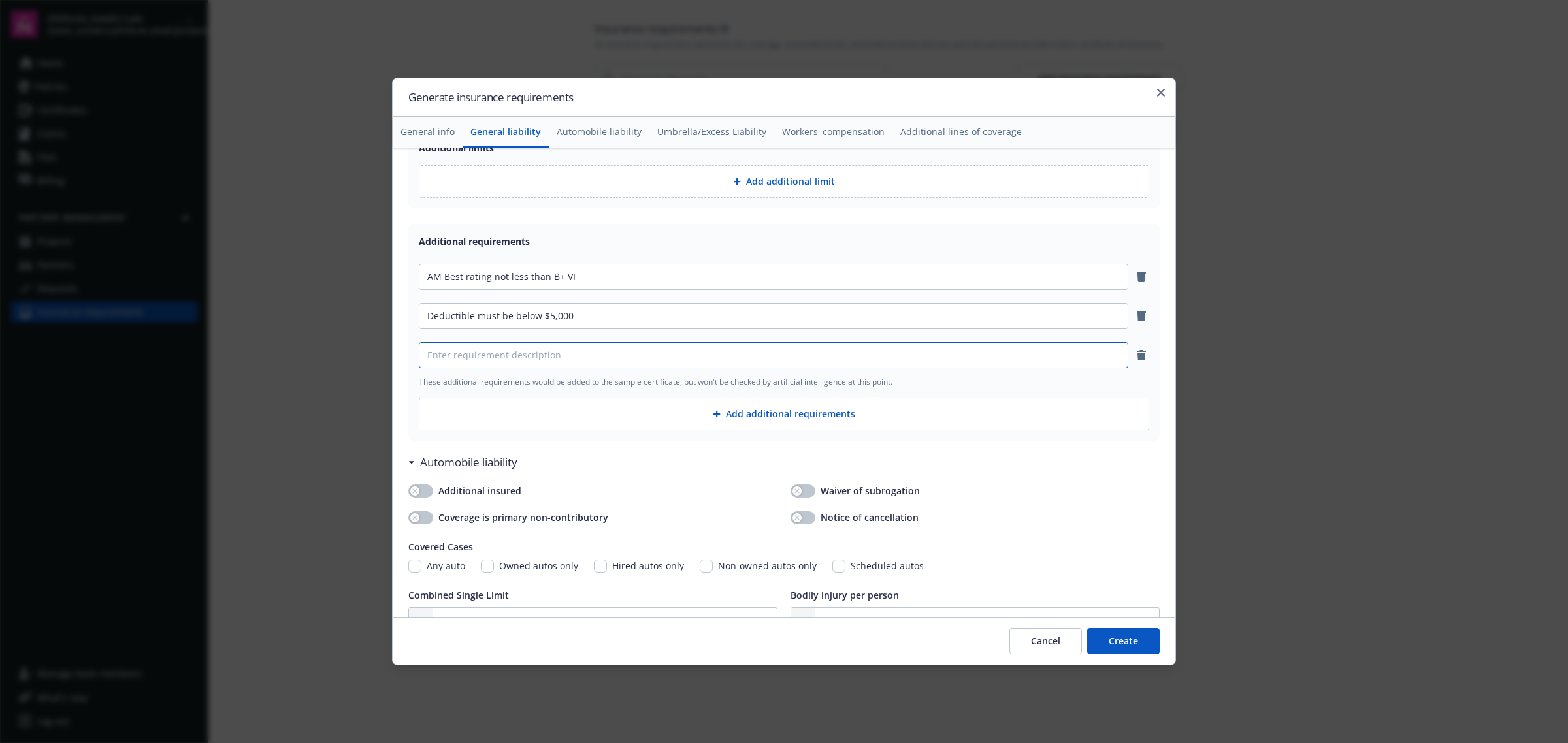
click at [643, 354] on input at bounding box center [774, 355] width 709 height 25
paste input "endorsement naming Erik's, its affiliates, and their respective officers, direc…"
click at [431, 352] on input "endorsement naming Erik's, its affiliates, and their respective officers, direc…" at bounding box center [774, 355] width 709 height 25
drag, startPoint x: 1013, startPoint y: 355, endPoint x: 330, endPoint y: 341, distance: 683.1
click at [330, 341] on body "Eriks Deli Cafe dylon.riley@newfront.com Home Policies Certificates Claims File…" at bounding box center [784, 372] width 1568 height 743
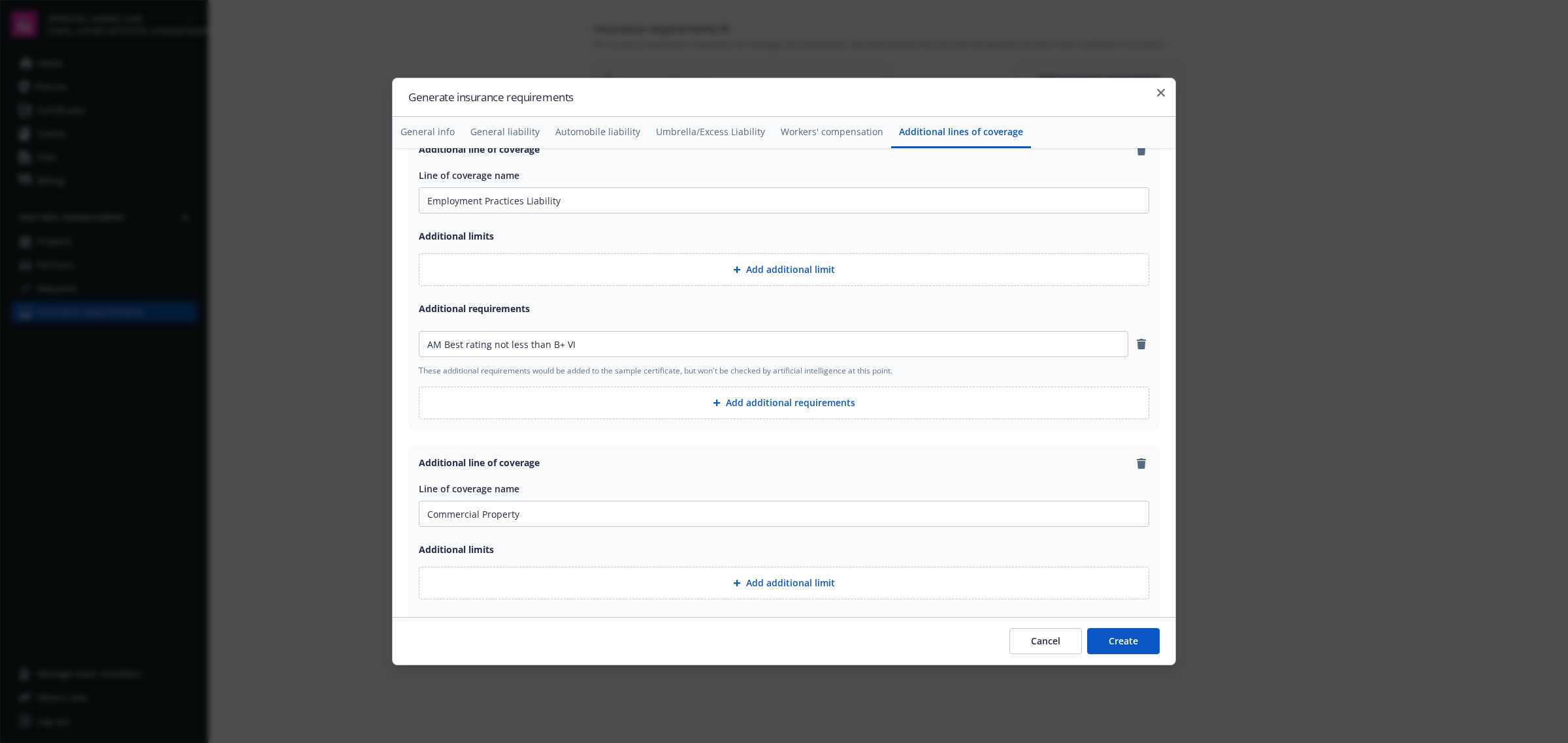
scroll to position [2190, 0]
type input "Endorsement naming Erik's, its affiliates, and their respective officers, direc…"
click at [737, 402] on button "Add additional requirements" at bounding box center [783, 400] width 730 height 33
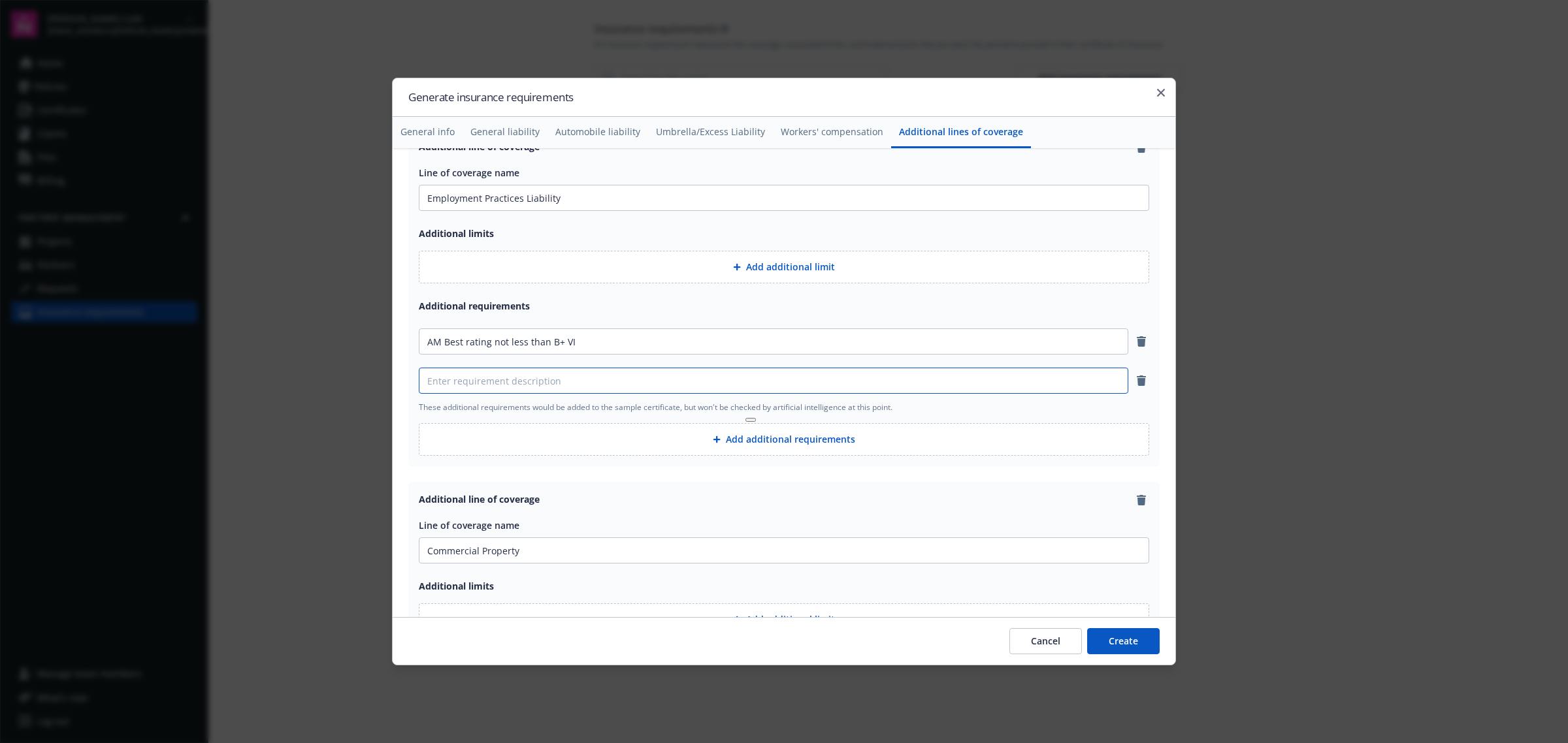
click at [673, 389] on input at bounding box center [774, 380] width 709 height 25
paste input "Endorsement naming Erik's, its affiliates, and their respective officers, direc…"
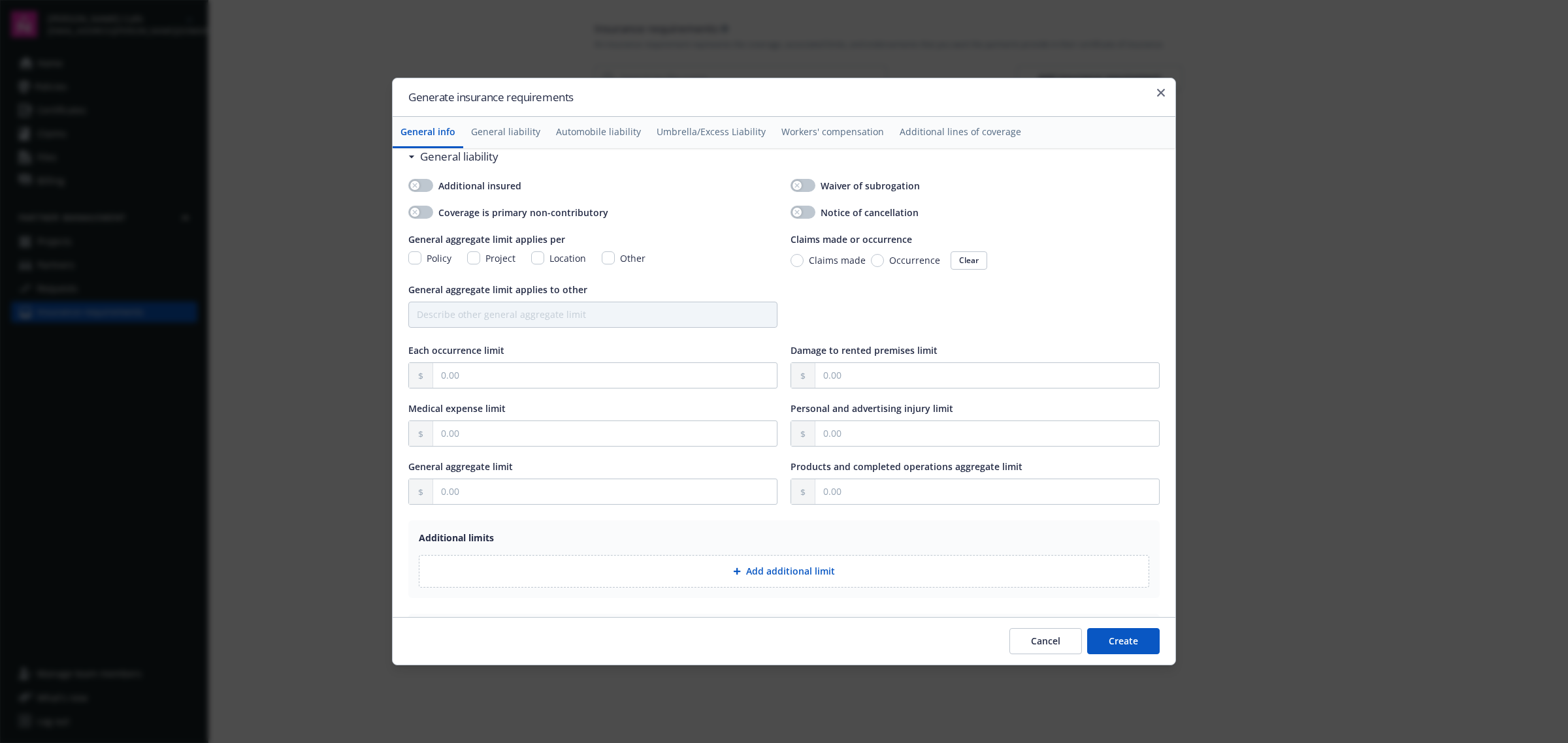
scroll to position [0, 0]
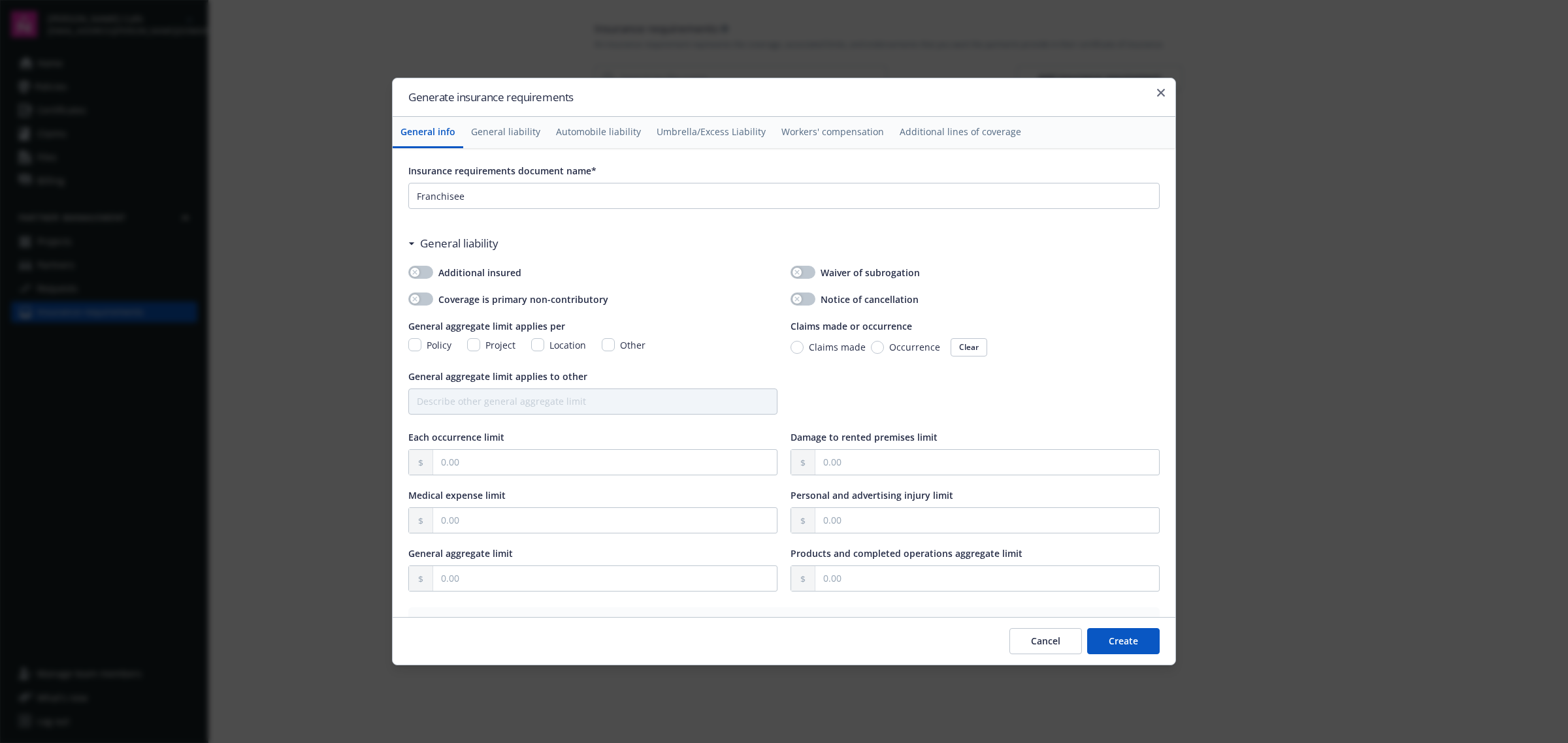
type input "Endorsement naming Erik's, its affiliates, and their respective officers, direc…"
click at [421, 268] on button "button" at bounding box center [420, 272] width 25 height 13
click at [416, 299] on icon "button" at bounding box center [415, 298] width 6 height 6
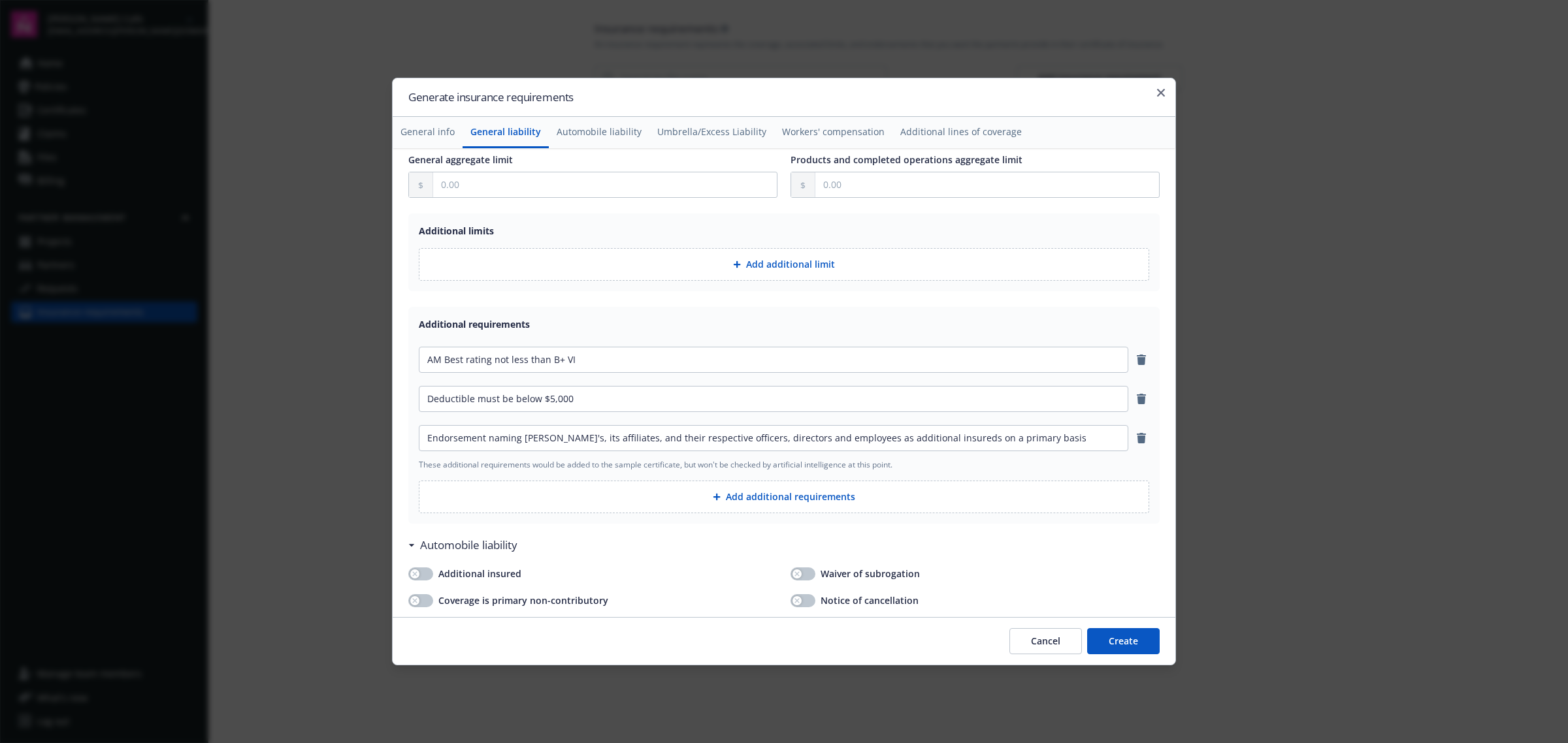
scroll to position [408, 0]
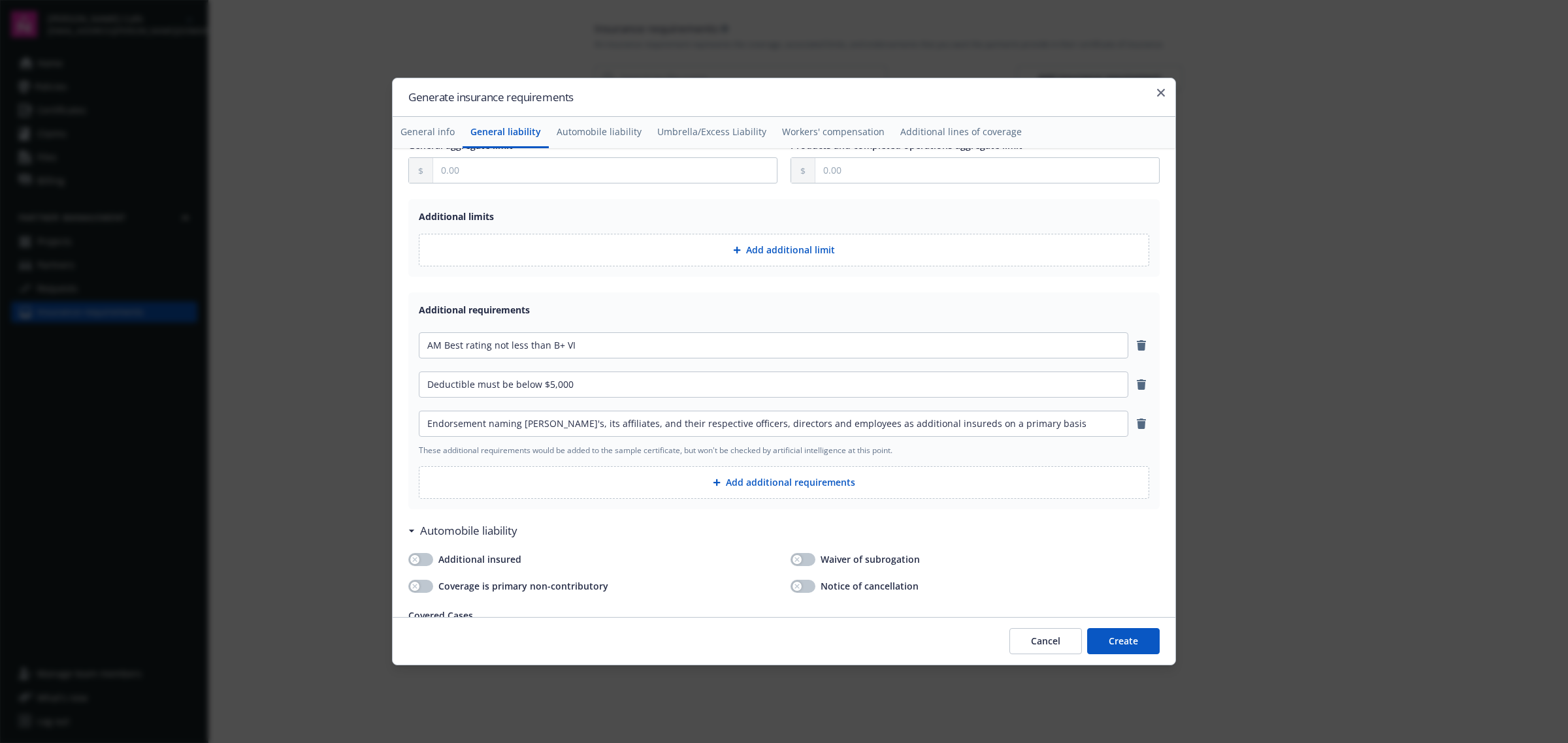
click at [752, 485] on button "Add additional requirements" at bounding box center [783, 482] width 730 height 33
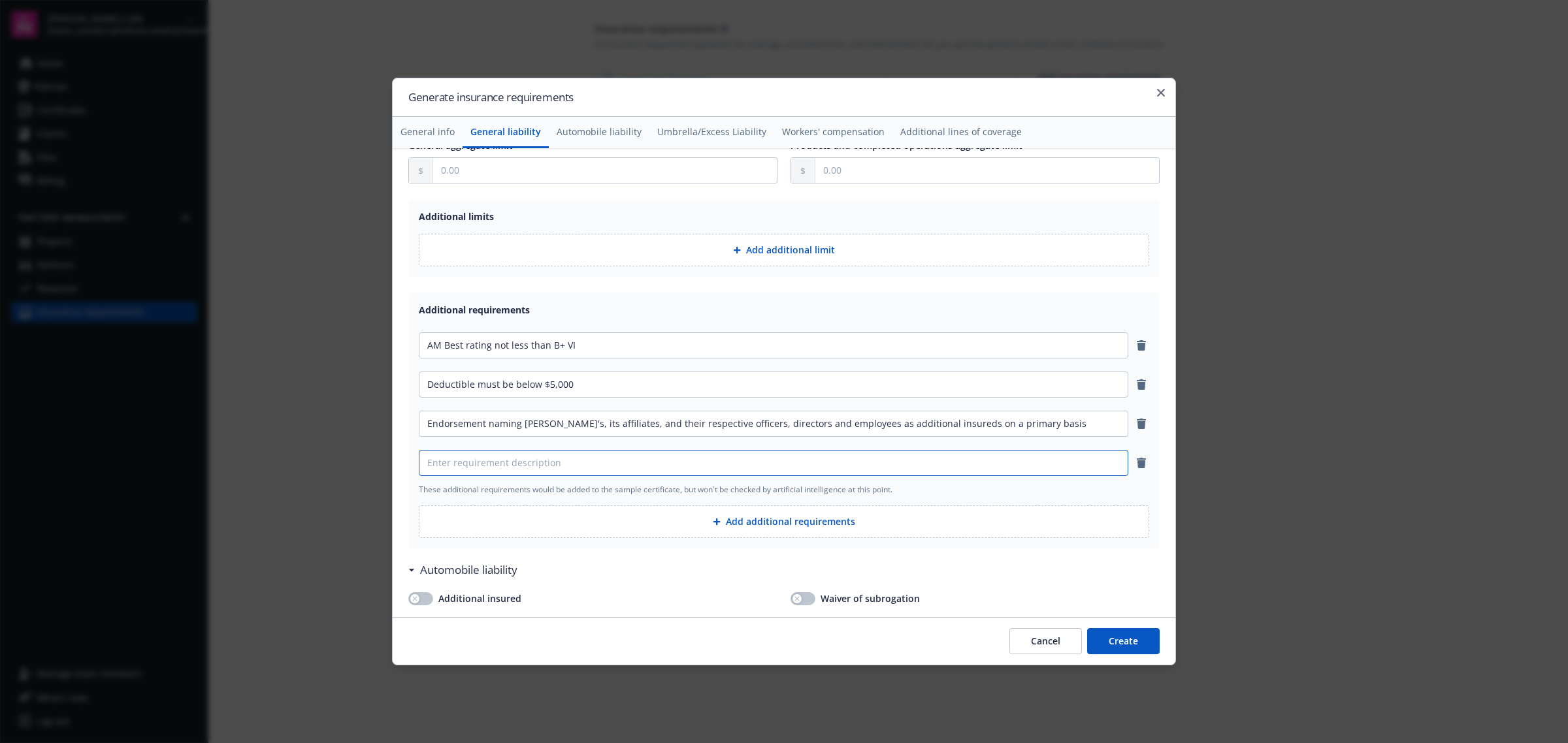
click at [663, 465] on input at bounding box center [774, 462] width 709 height 25
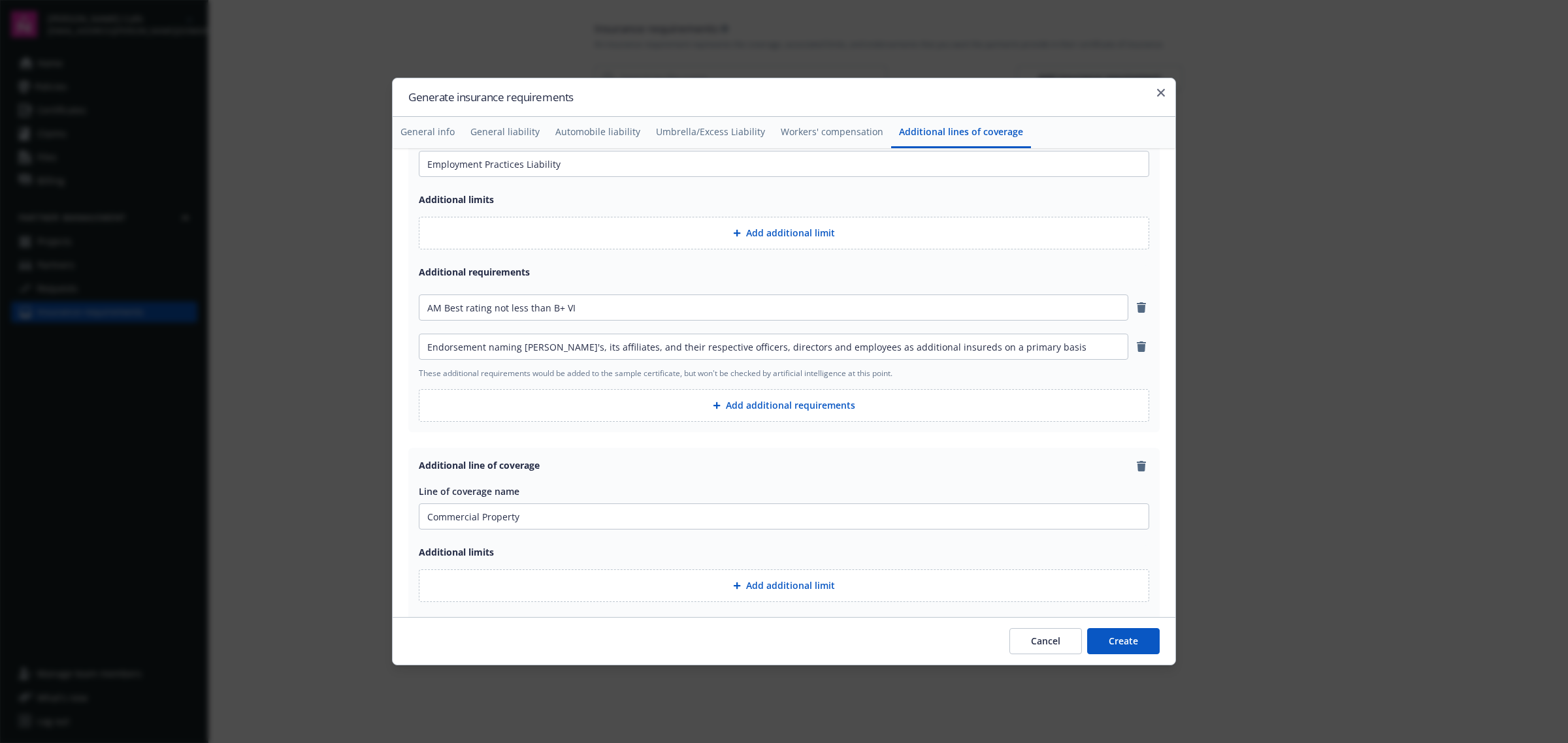
scroll to position [2285, 0]
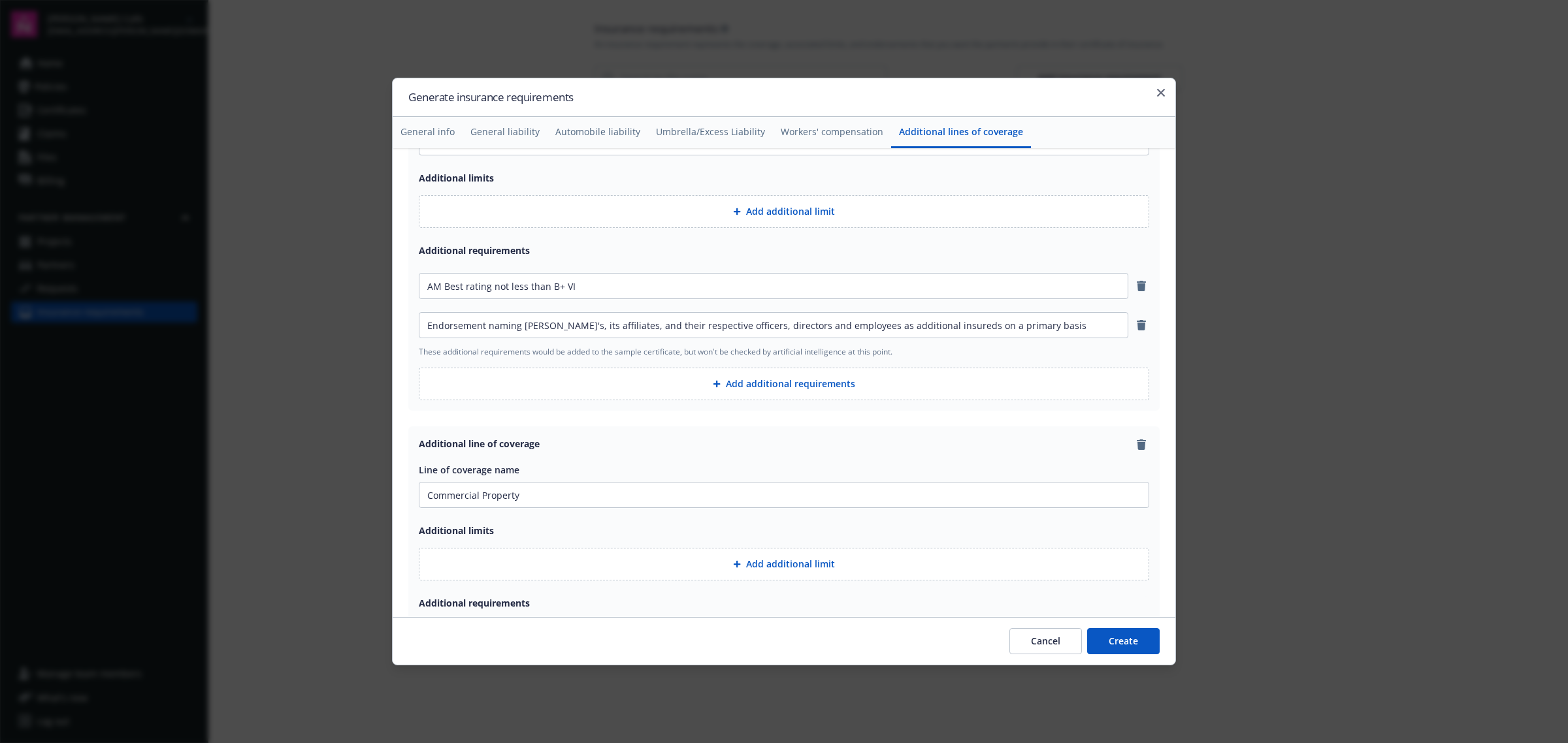
type input "Severability of interests"
click at [749, 390] on button "Add additional requirements" at bounding box center [783, 383] width 730 height 33
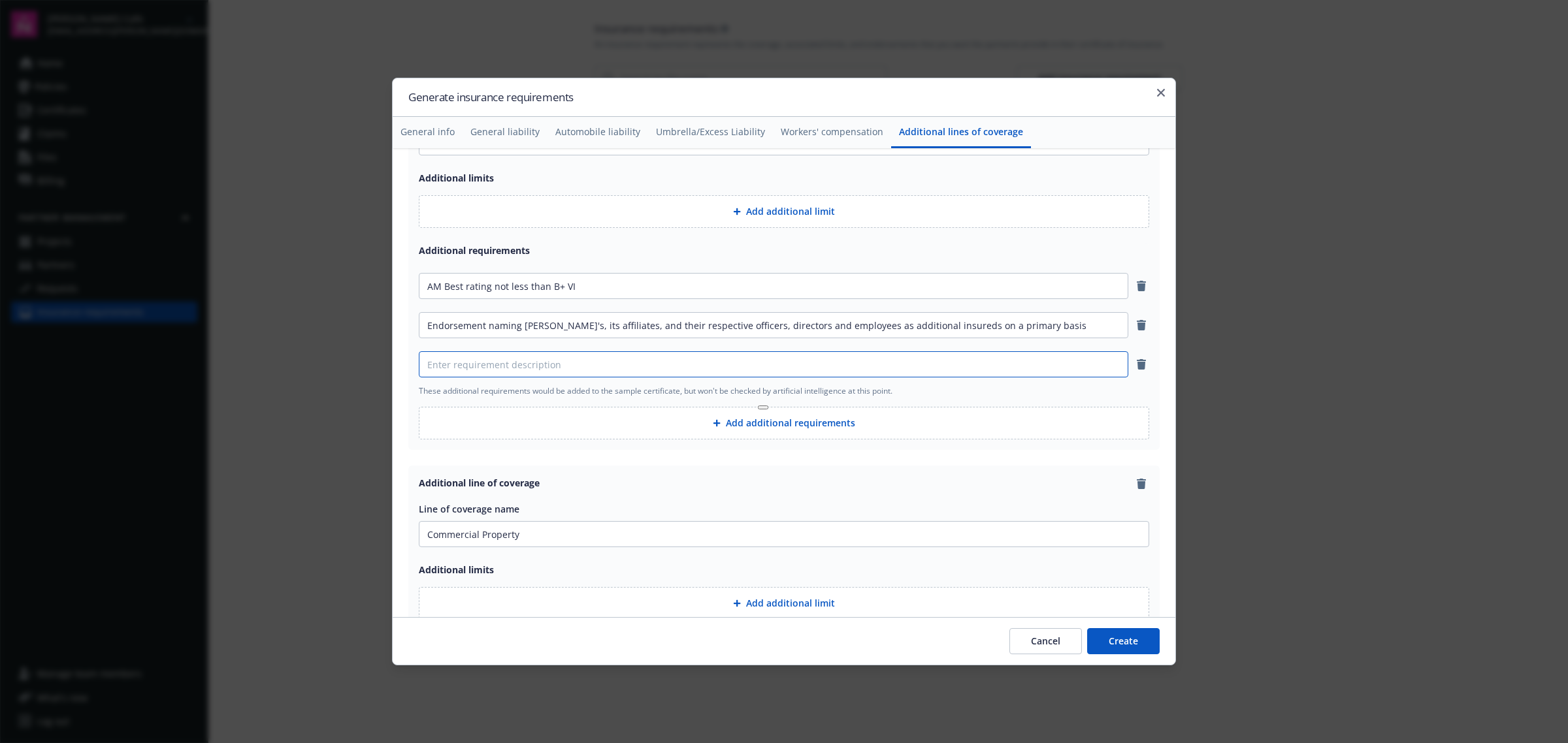
click at [638, 371] on input at bounding box center [774, 364] width 709 height 25
paste input "Severability of interests"
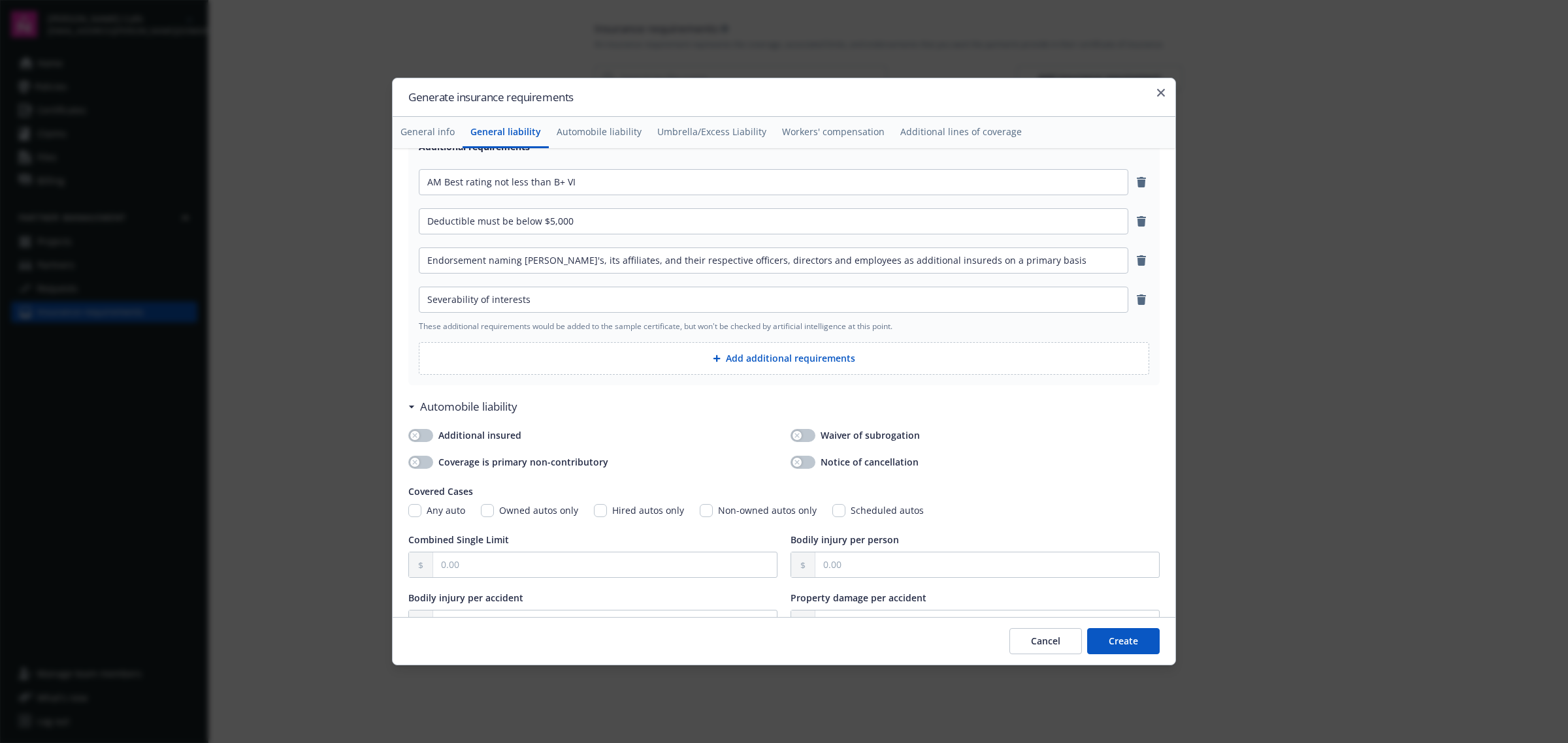
scroll to position [0, 0]
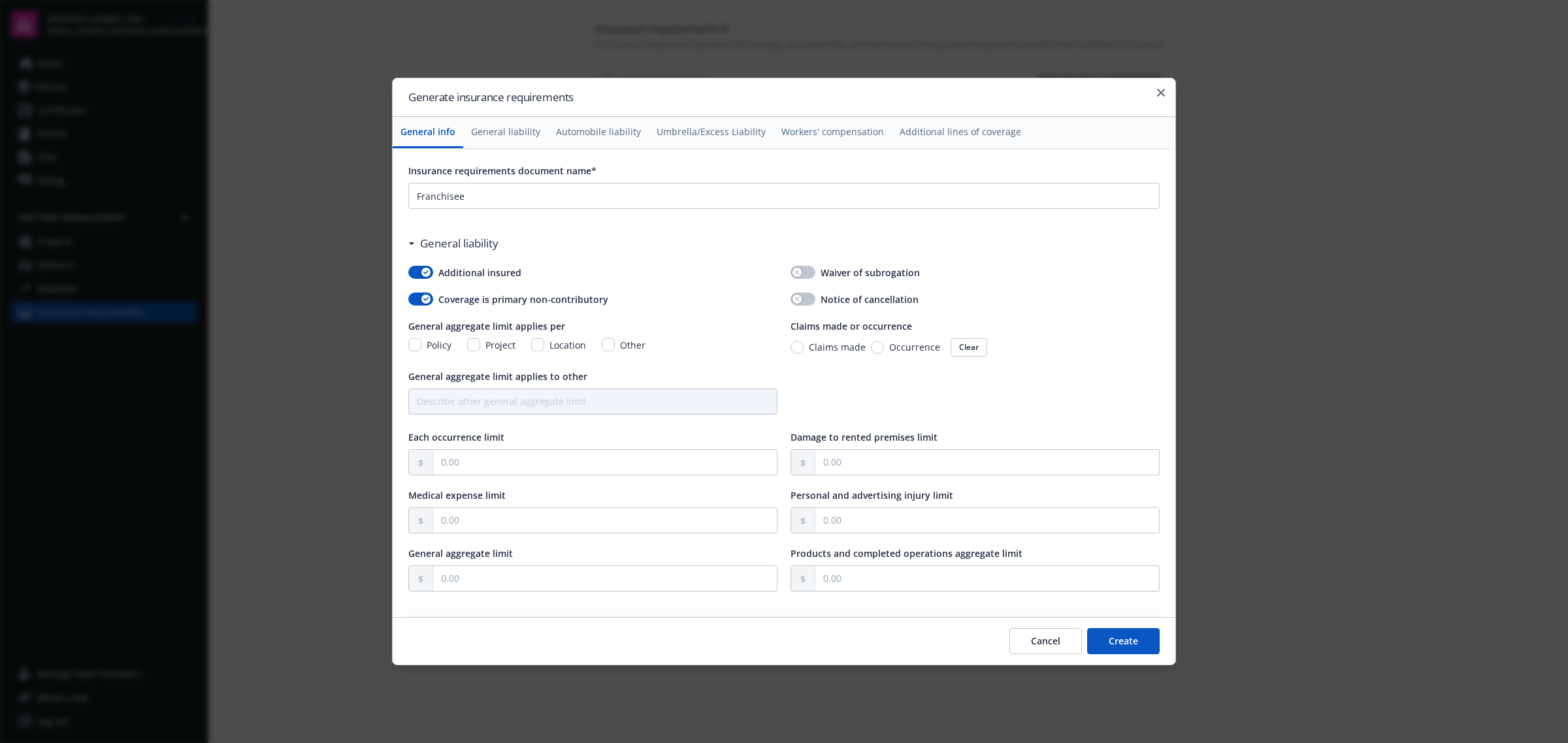
type input "Severability of interests"
click at [535, 340] on input "Location" at bounding box center [538, 345] width 13 height 13
checkbox input "true"
click at [678, 454] on input "text" at bounding box center [604, 462] width 344 height 25
type input "1,000,000.00"
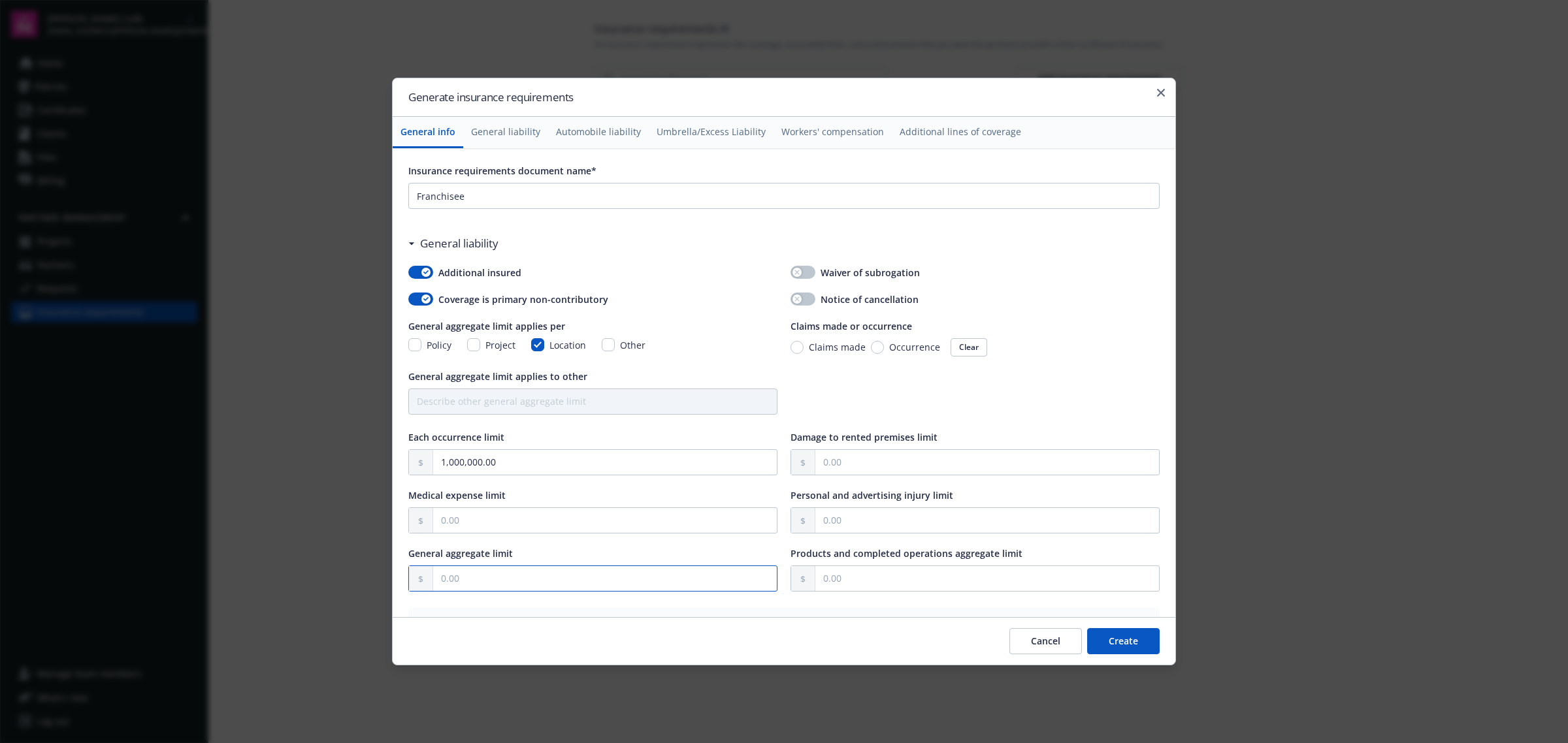
click at [547, 573] on input "text" at bounding box center [604, 578] width 344 height 25
type input "2,000,000.00"
click at [905, 587] on input "text" at bounding box center [987, 578] width 344 height 25
type input "2,000,000.00"
click at [605, 130] on button "Automobile liability" at bounding box center [598, 132] width 101 height 31
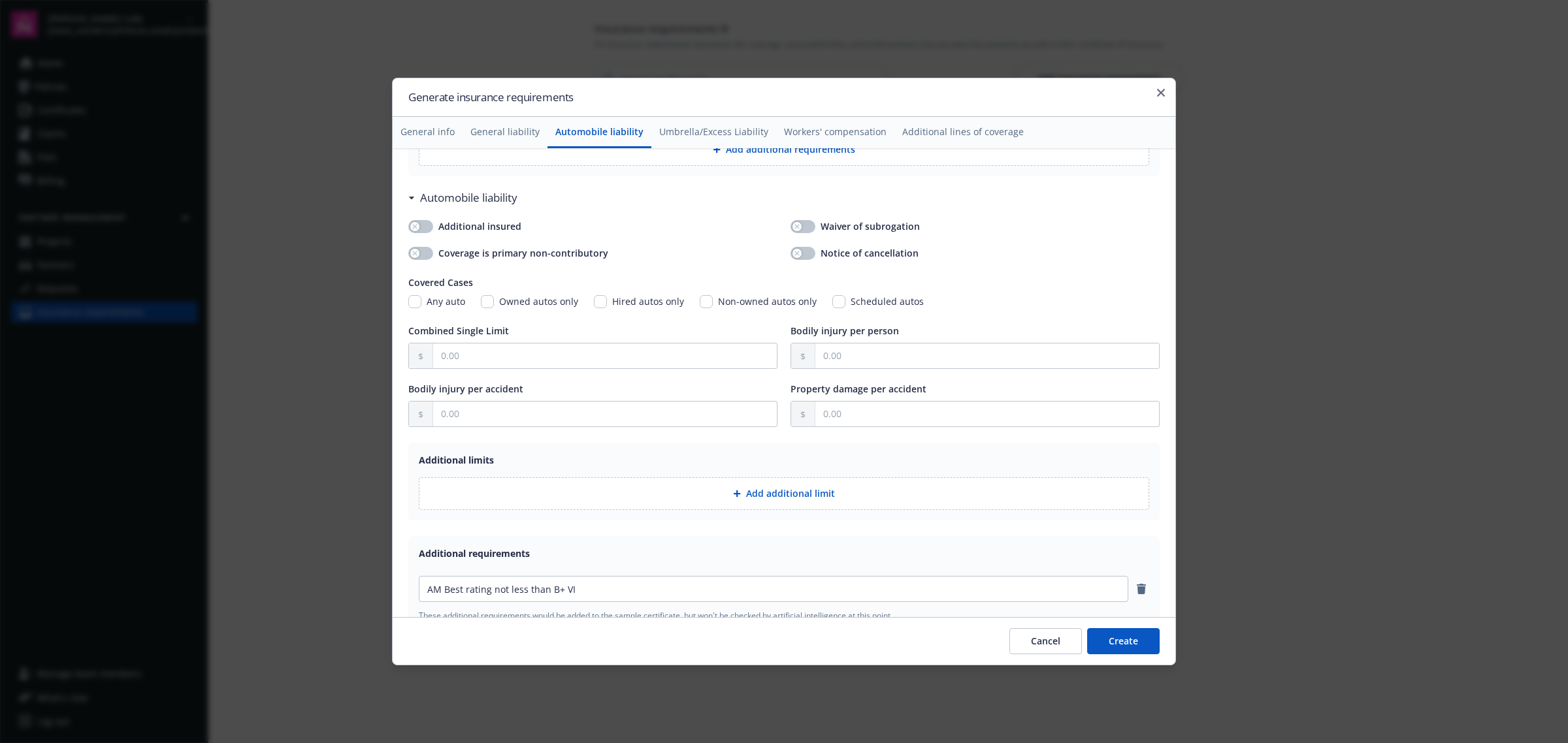
scroll to position [803, 0]
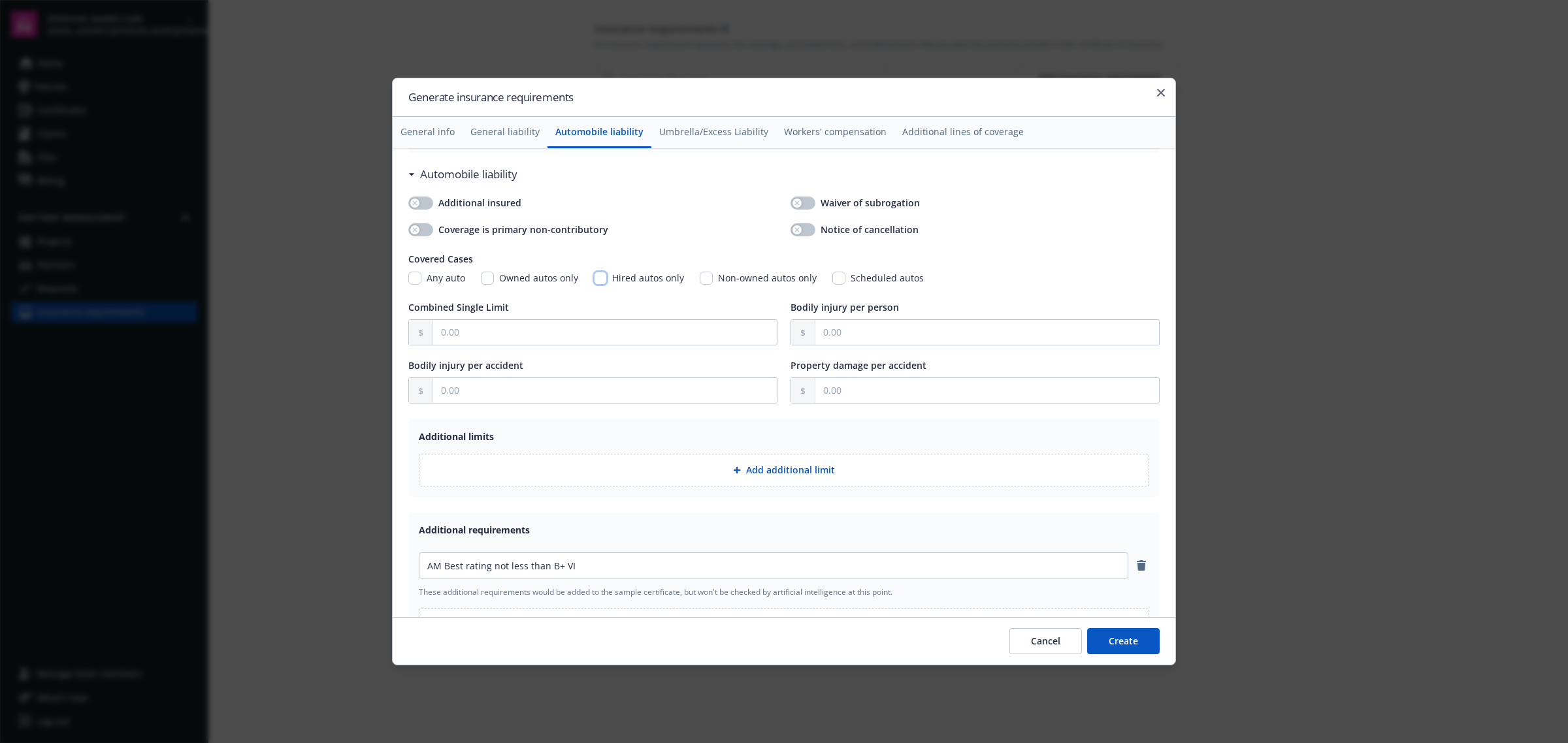
click at [601, 279] on input "Hired autos only" at bounding box center [601, 278] width 13 height 13
checkbox input "true"
click at [701, 281] on input "Non-owned autos only" at bounding box center [706, 278] width 13 height 13
checkbox input "true"
click at [530, 338] on input "text" at bounding box center [604, 332] width 344 height 25
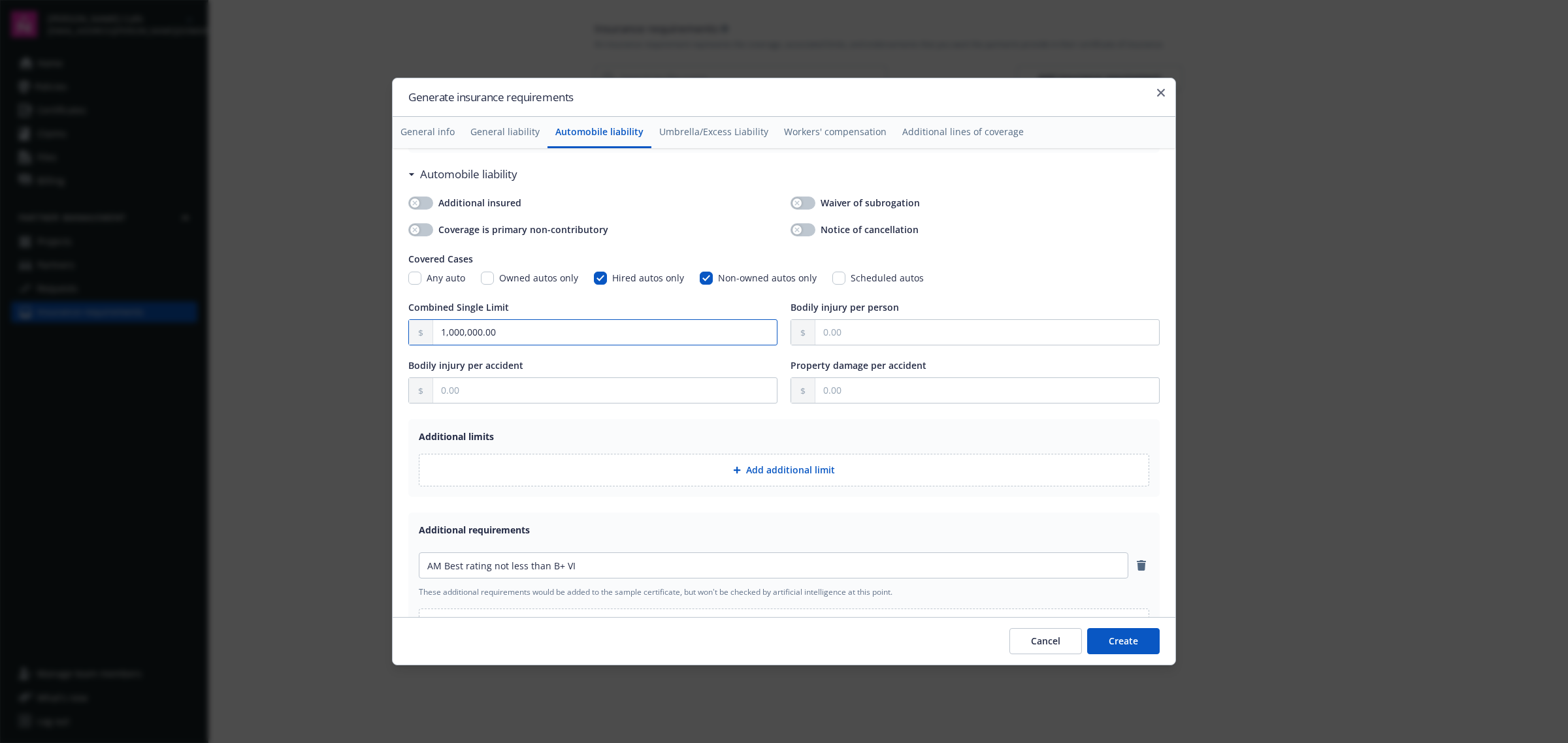
type input "1,000,000.00"
click at [487, 282] on input "Owned autos only" at bounding box center [487, 278] width 13 height 13
checkbox input "true"
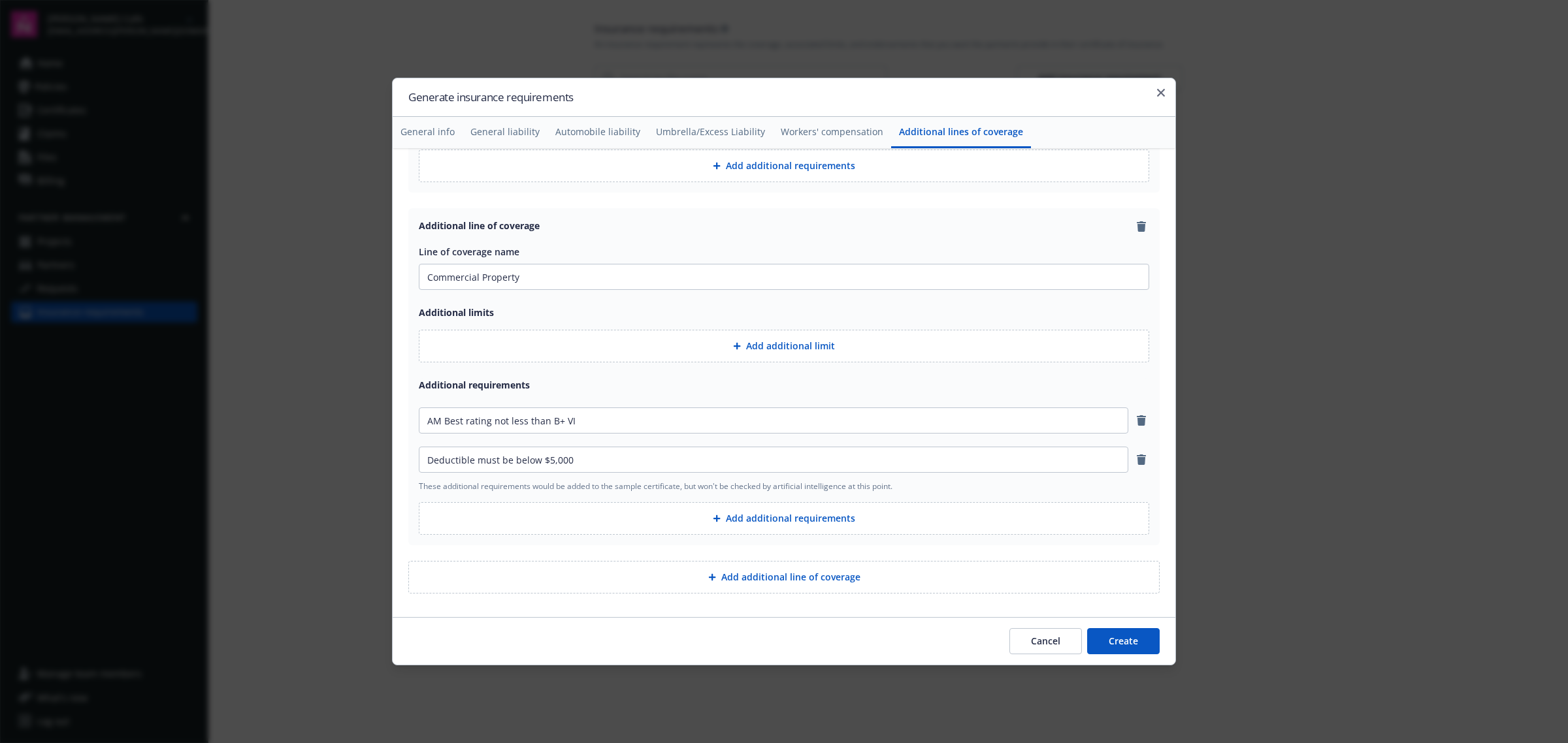
scroll to position [2548, 0]
click at [774, 524] on button "Add additional requirements" at bounding box center [783, 518] width 730 height 33
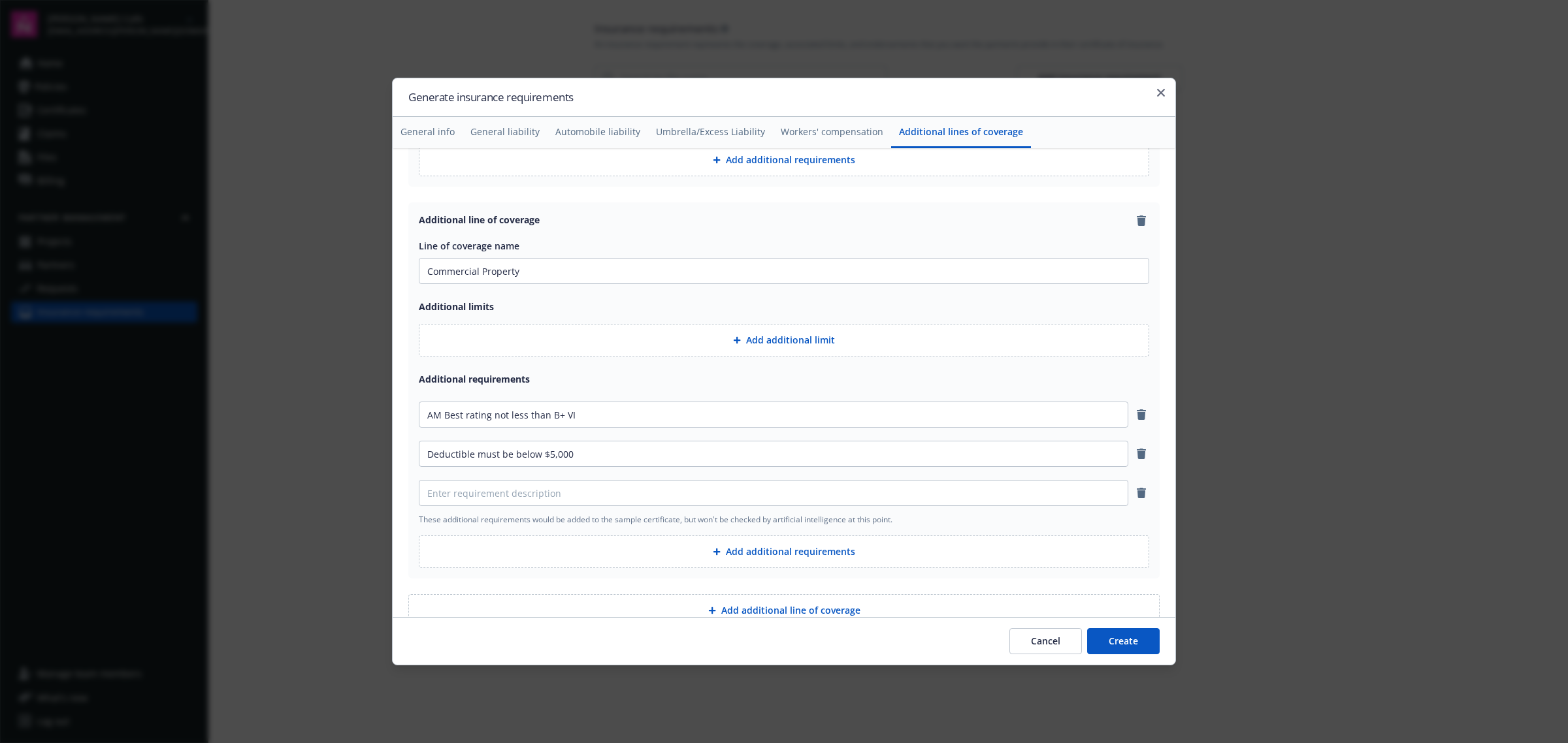
click at [580, 484] on div at bounding box center [773, 492] width 709 height 26
click at [585, 502] on input at bounding box center [774, 492] width 709 height 25
type input "Written on special form"
click at [773, 556] on button "Add additional requirements" at bounding box center [783, 551] width 730 height 33
click at [589, 545] on input at bounding box center [774, 532] width 709 height 25
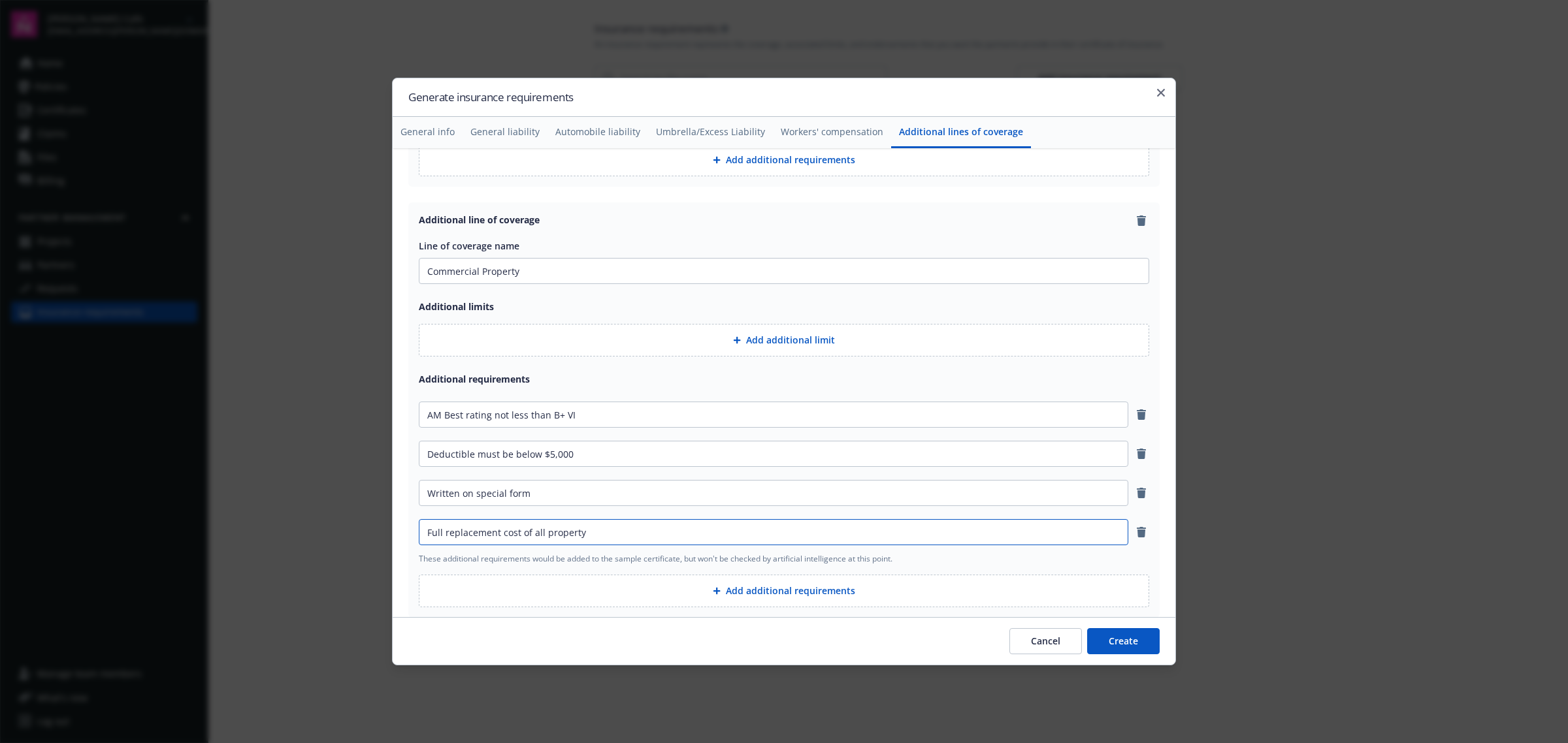
drag, startPoint x: 608, startPoint y: 541, endPoint x: 544, endPoint y: 540, distance: 64.0
click at [544, 540] on input "Full replacement cost of all property" at bounding box center [774, 532] width 709 height 25
paste input "improvements, furnishings, equipment and inventory"
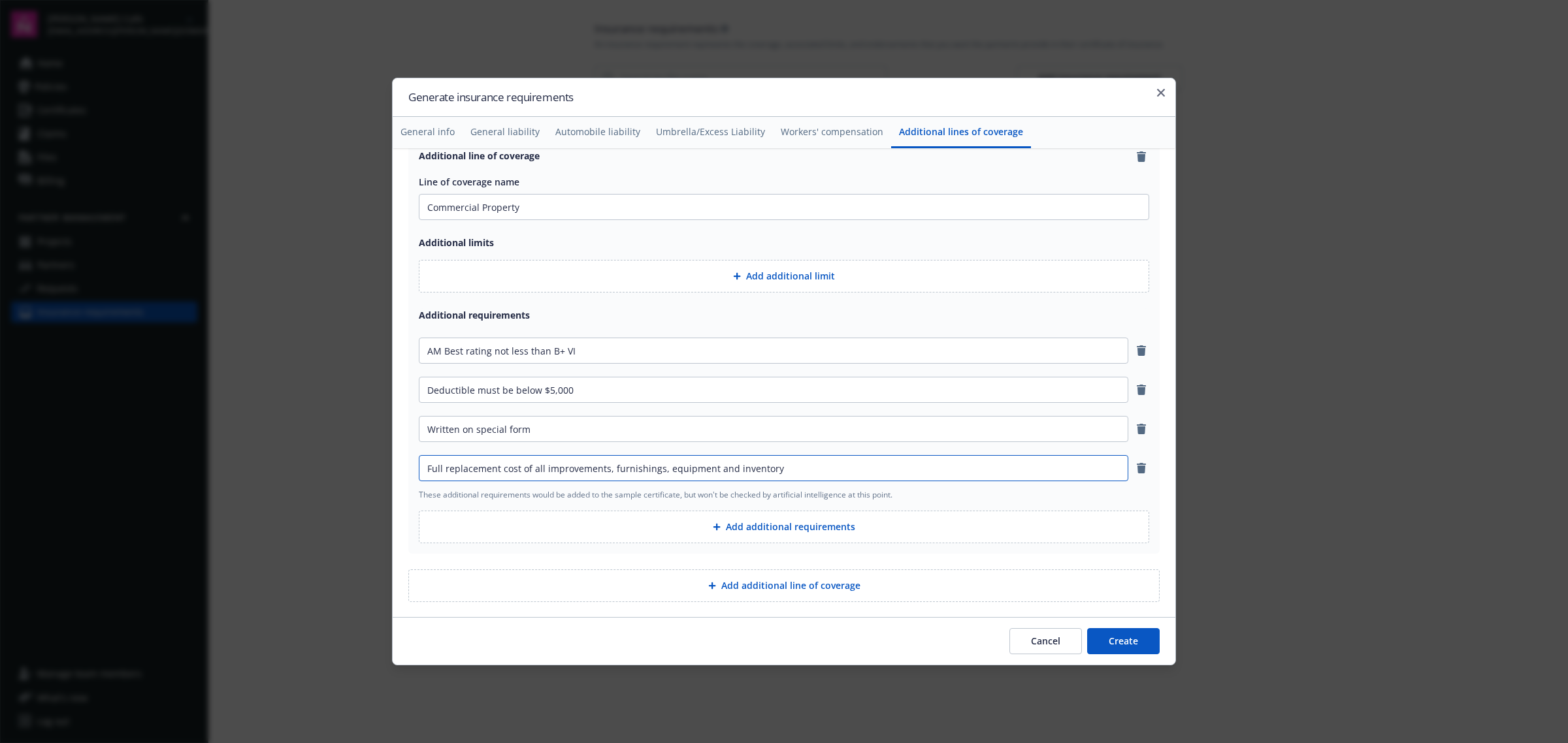
scroll to position [2627, 0]
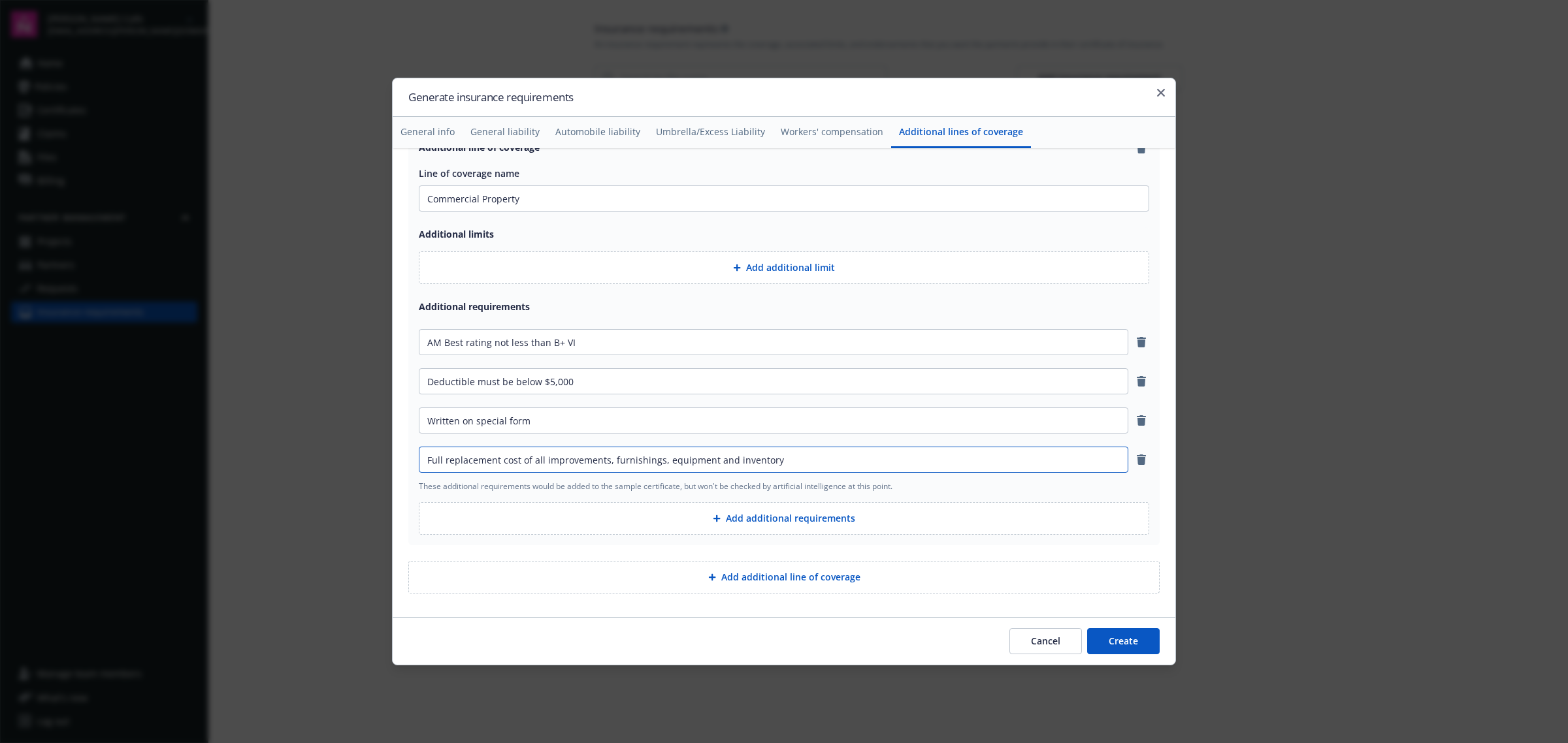
type input "Full replacement cost of all improvements, furnishings, equipment and inventory"
click at [800, 523] on button "Add additional requirements" at bounding box center [783, 518] width 730 height 33
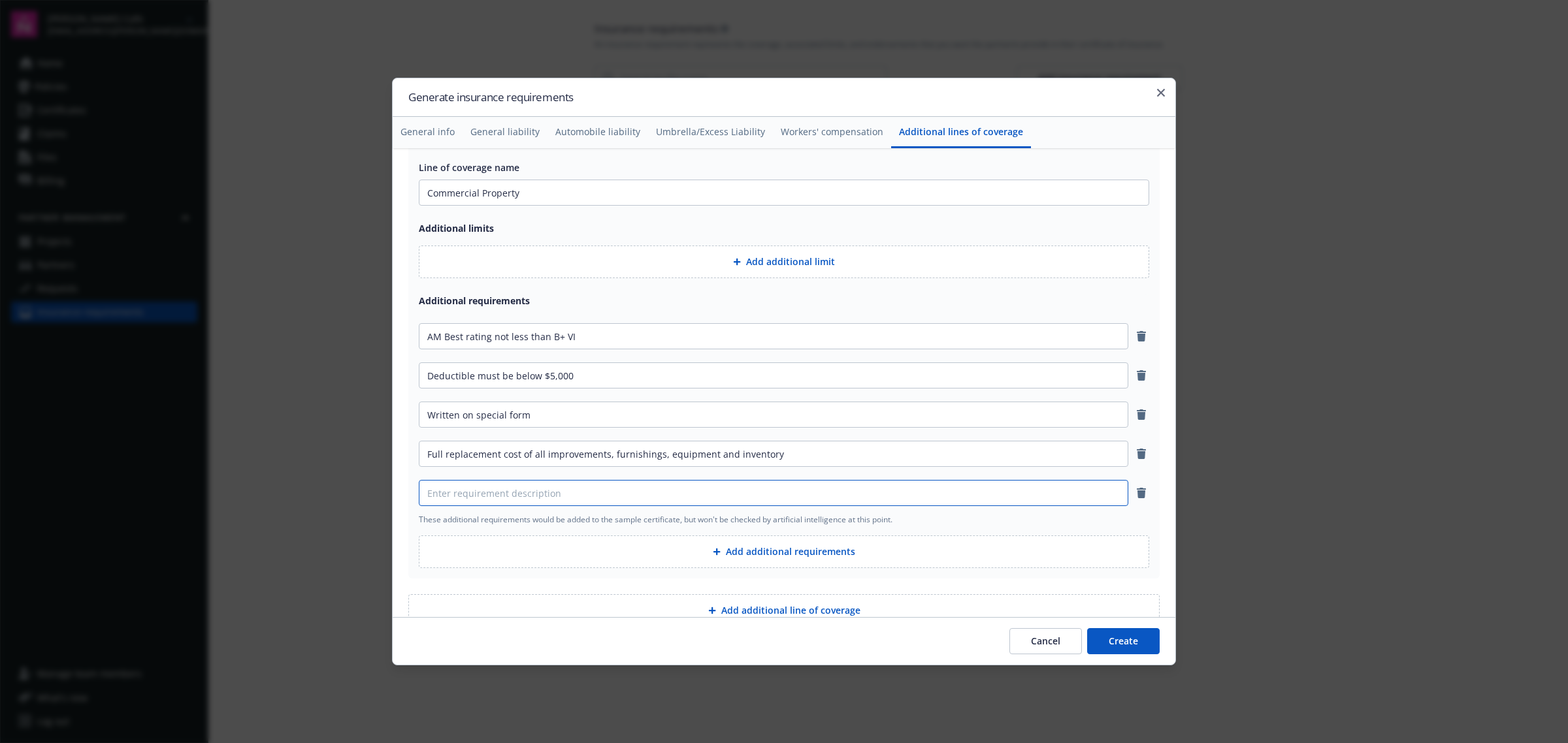
click at [703, 502] on input at bounding box center [774, 492] width 709 height 25
paste input "all items leased under the Decor Lease to the Franchisee shall be insured for t…"
click at [430, 498] on input "all items leased under the Decor Lease to the Franchisee shall be insured for t…" at bounding box center [774, 492] width 709 height 25
type input "All items leased under the Decor Lease to the Franchisee shall be insured for t…"
click at [763, 271] on button "Add additional limit" at bounding box center [783, 261] width 730 height 33
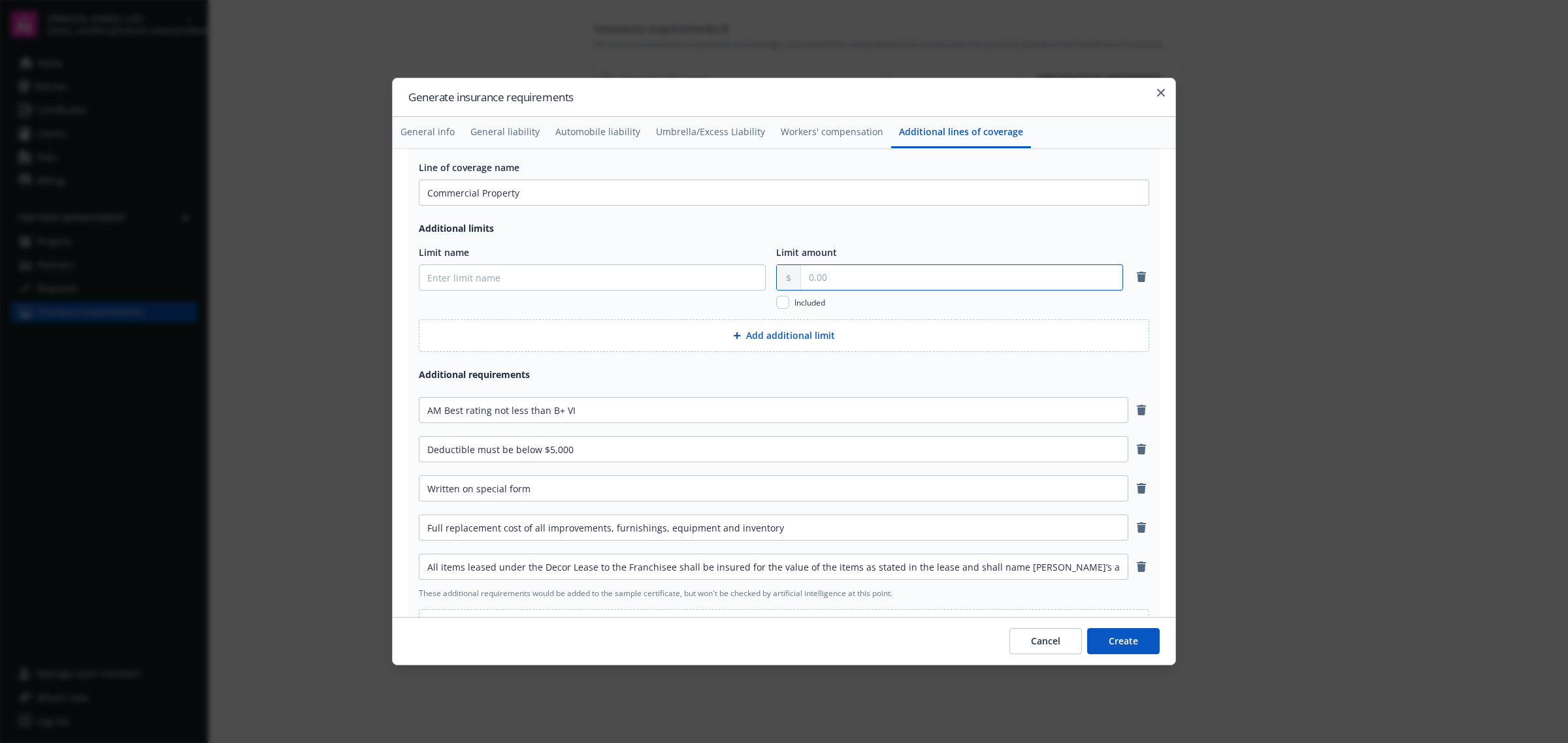
click at [832, 285] on input "text" at bounding box center [961, 277] width 322 height 25
click at [833, 284] on input "text" at bounding box center [961, 277] width 322 height 25
click at [1137, 282] on icon "remove" at bounding box center [1141, 276] width 10 height 10
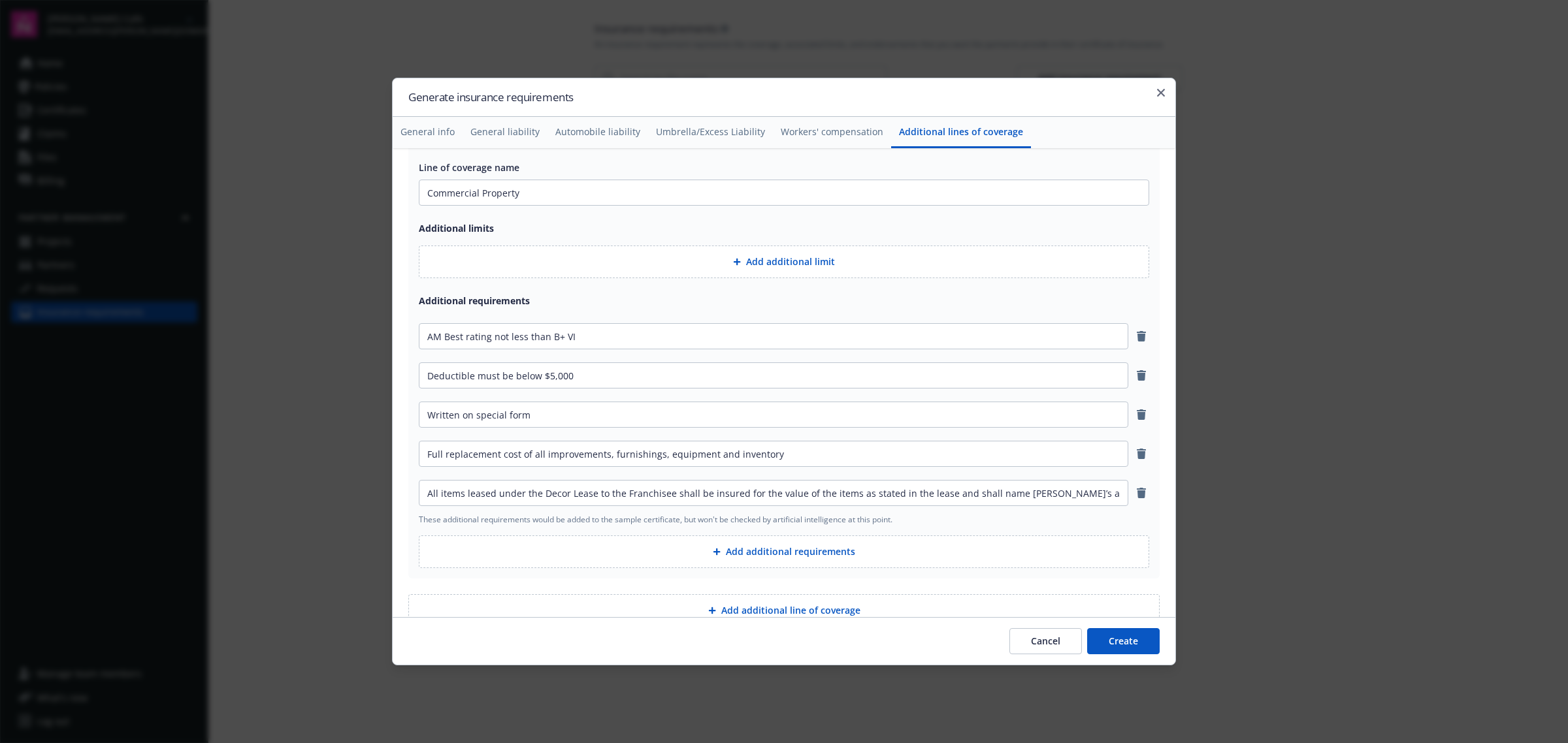
click at [795, 556] on button "Add additional requirements" at bounding box center [783, 551] width 730 height 33
click at [651, 543] on input at bounding box center [774, 532] width 709 height 25
paste input "Business Income/Interruption insurance (including Extra Expense) covering the a…"
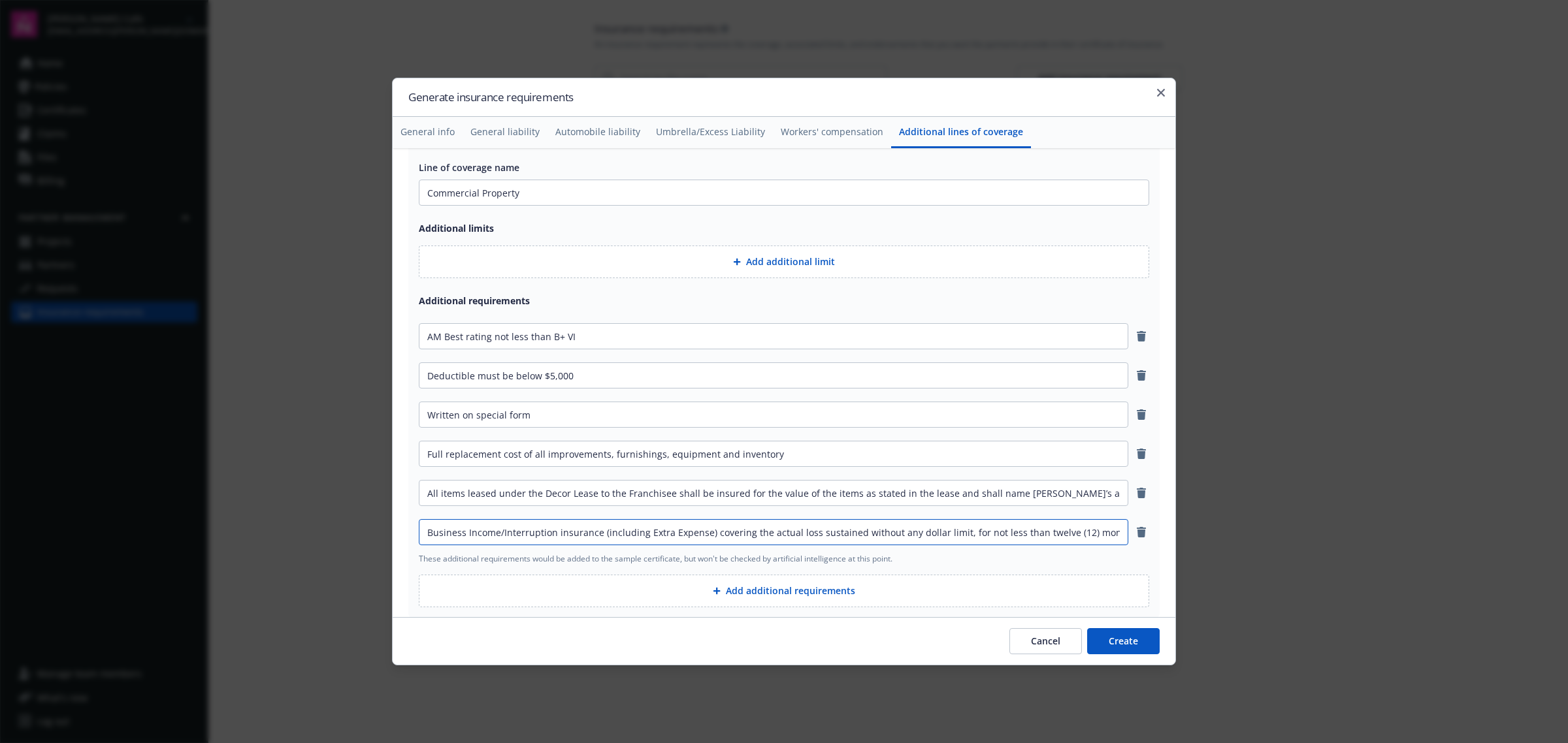
scroll to position [0, 6]
click at [946, 537] on input "Business Income/Interruption insurance (including Extra Expense) covering the a…" at bounding box center [774, 532] width 709 height 25
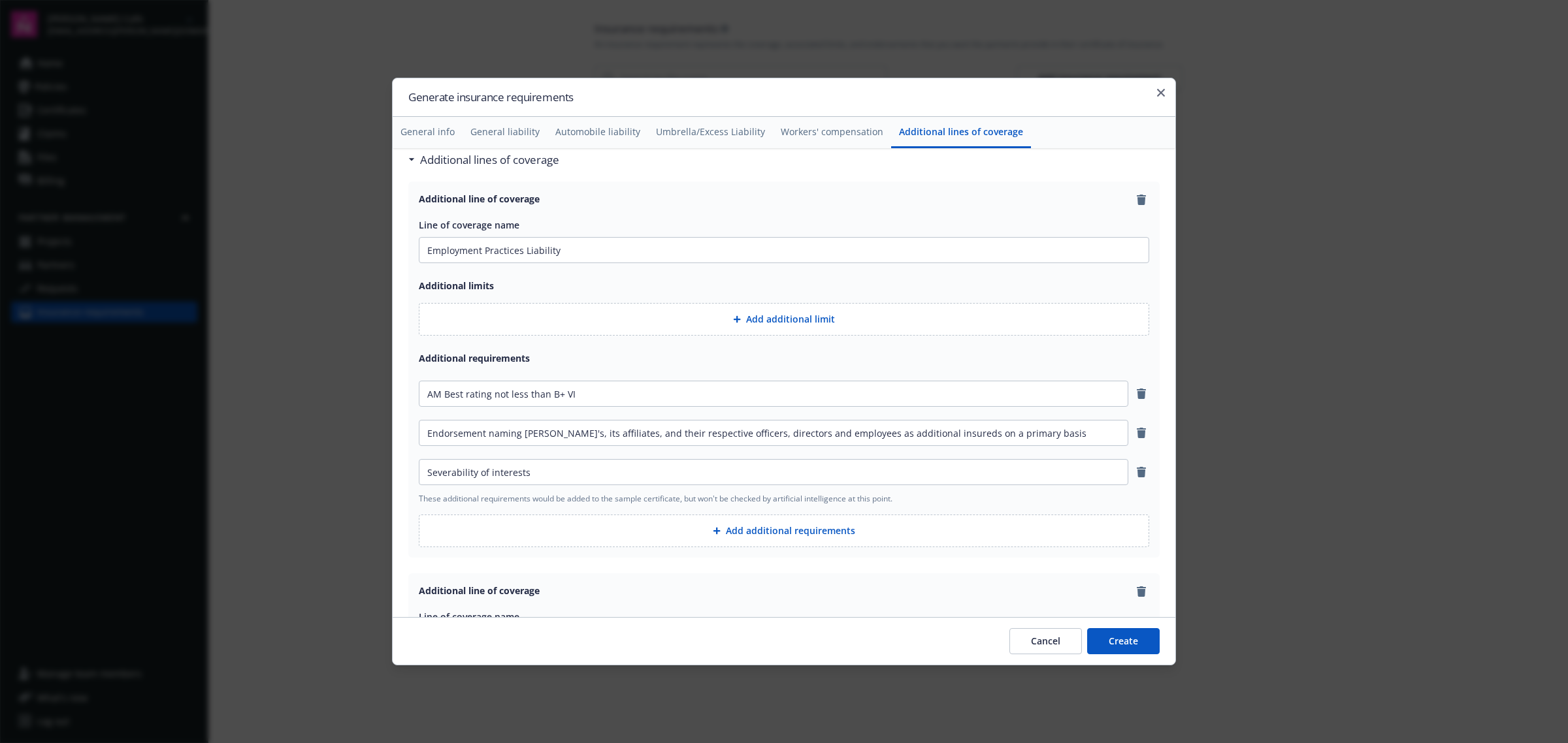
scroll to position [2137, 0]
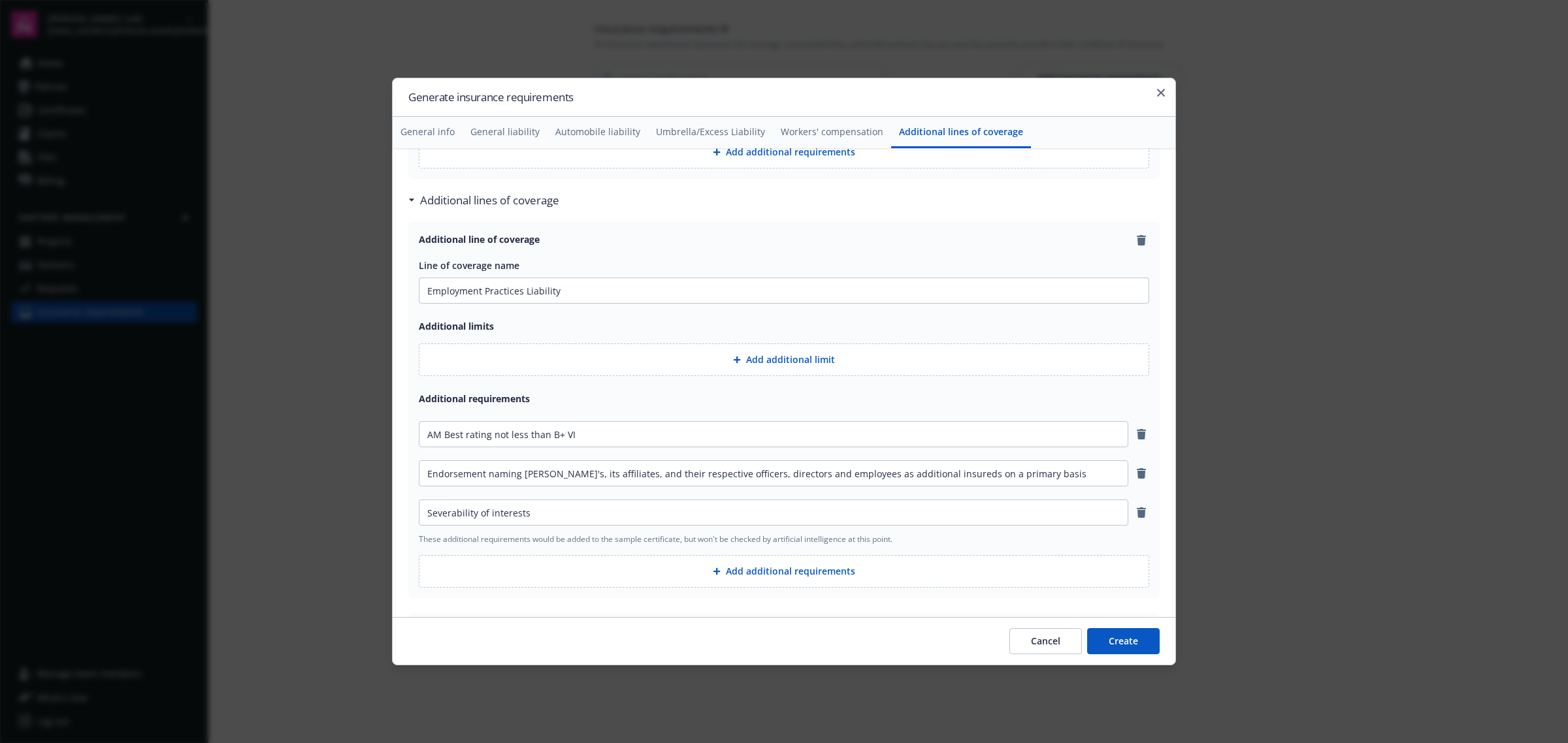
type input "Business Income/Interruption insurance (including Extra Expense) covering the a…"
click at [782, 364] on button "Add additional limit" at bounding box center [783, 360] width 730 height 33
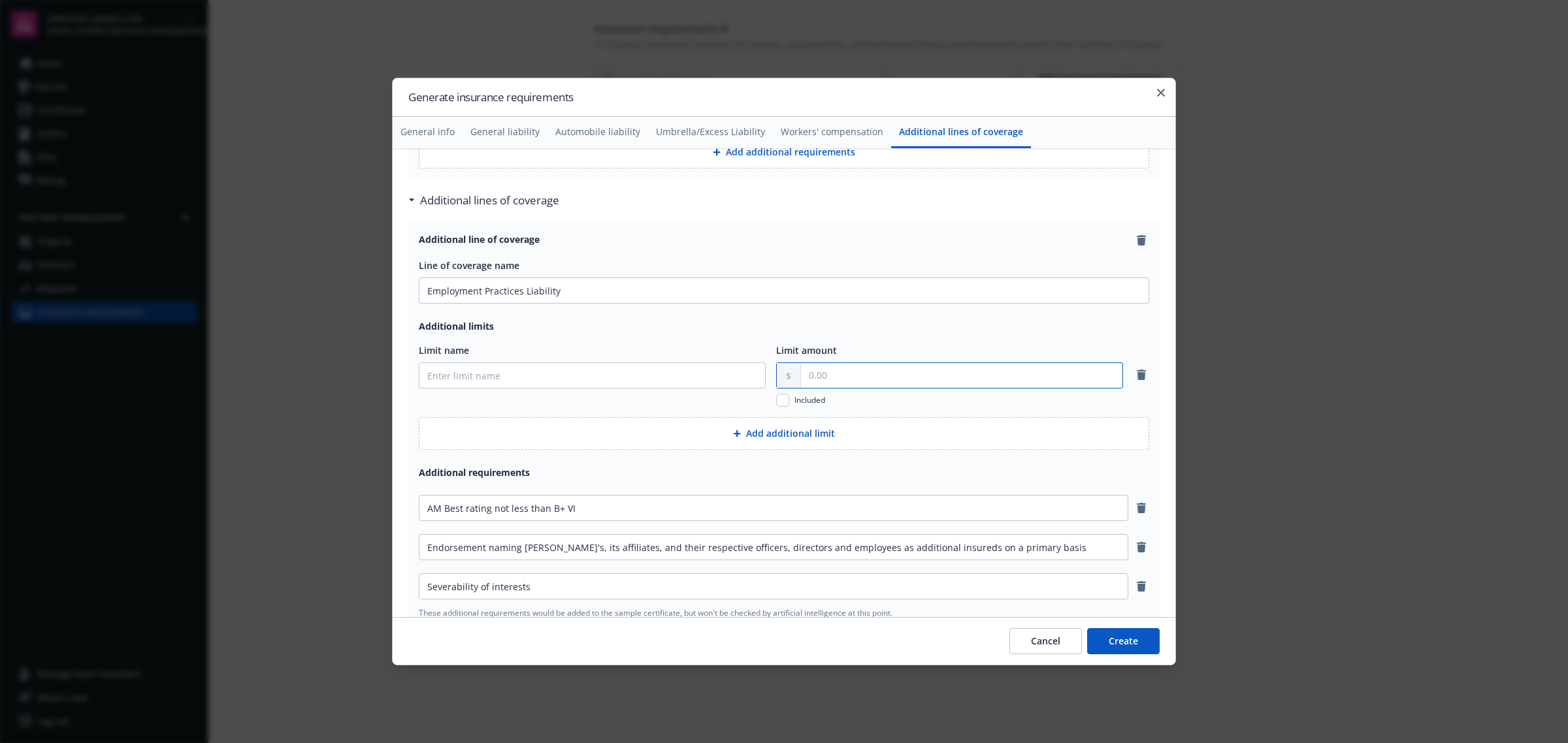
click at [835, 382] on input "text" at bounding box center [961, 375] width 322 height 25
type input "500,000.00"
click at [485, 369] on input "Limit name" at bounding box center [592, 375] width 346 height 25
type input "Each Claim"
click at [779, 432] on button "Add additional limit" at bounding box center [783, 433] width 730 height 33
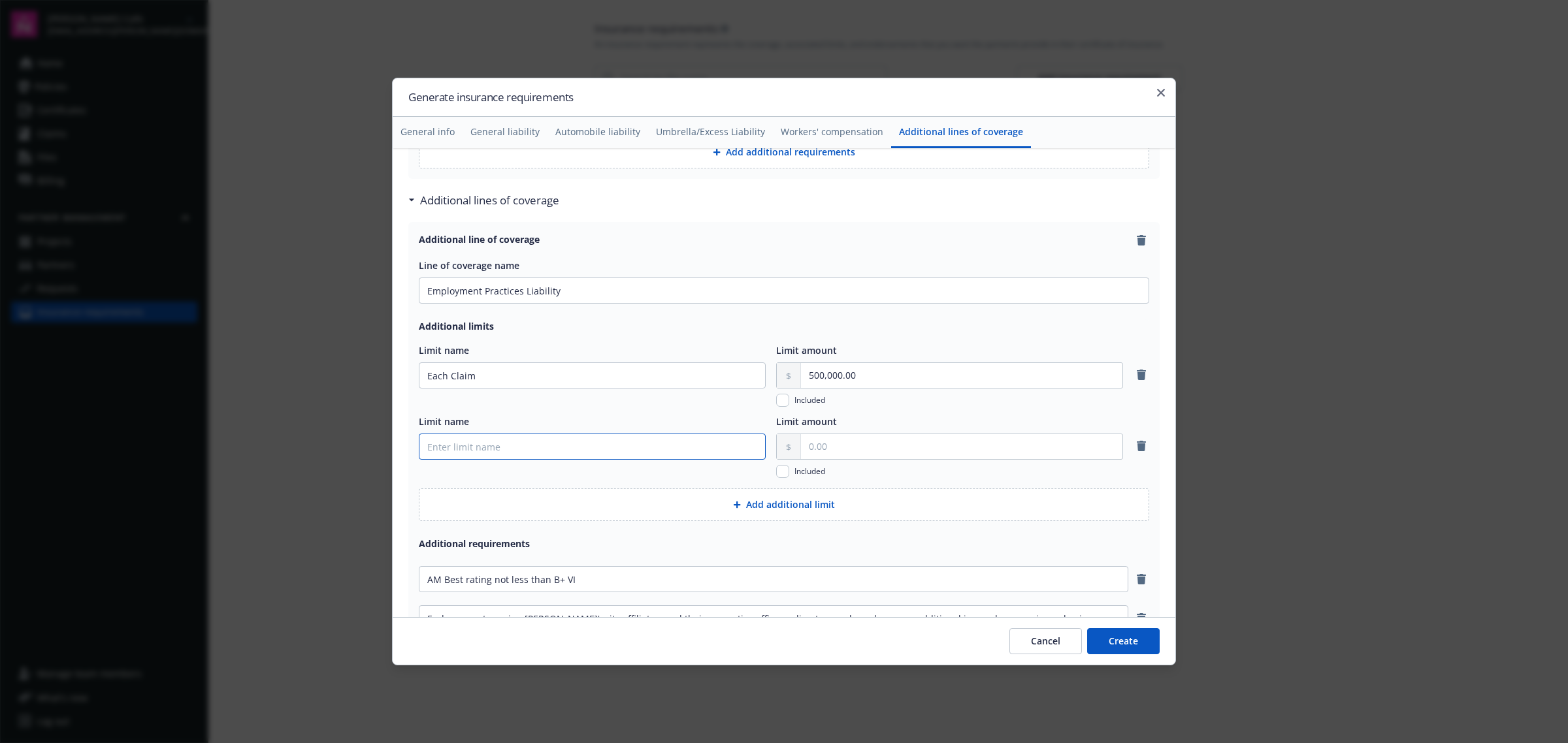
click at [609, 445] on input "Limit name" at bounding box center [592, 446] width 346 height 25
type input "Aggregate"
click at [855, 452] on input "text" at bounding box center [961, 446] width 322 height 25
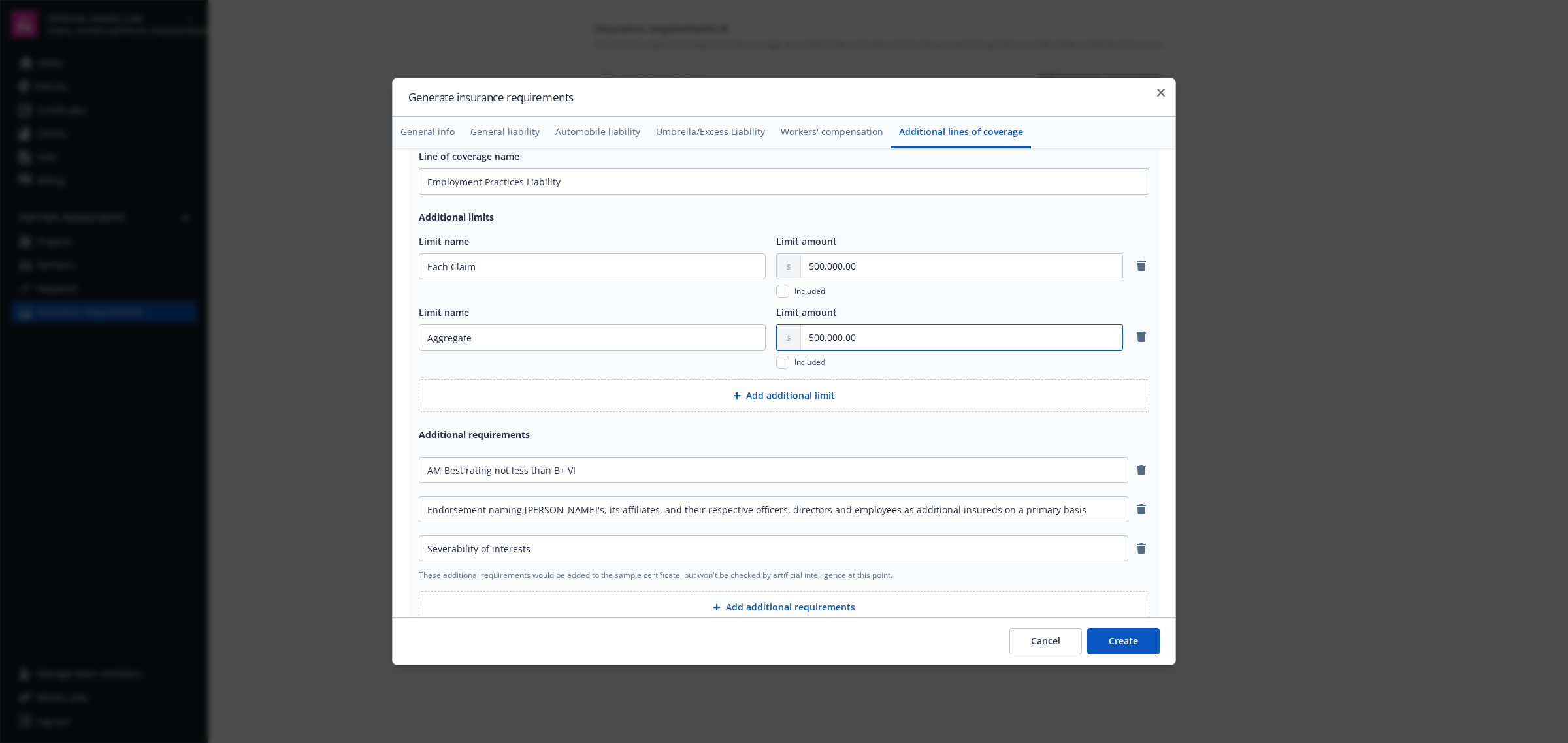
scroll to position [2300, 0]
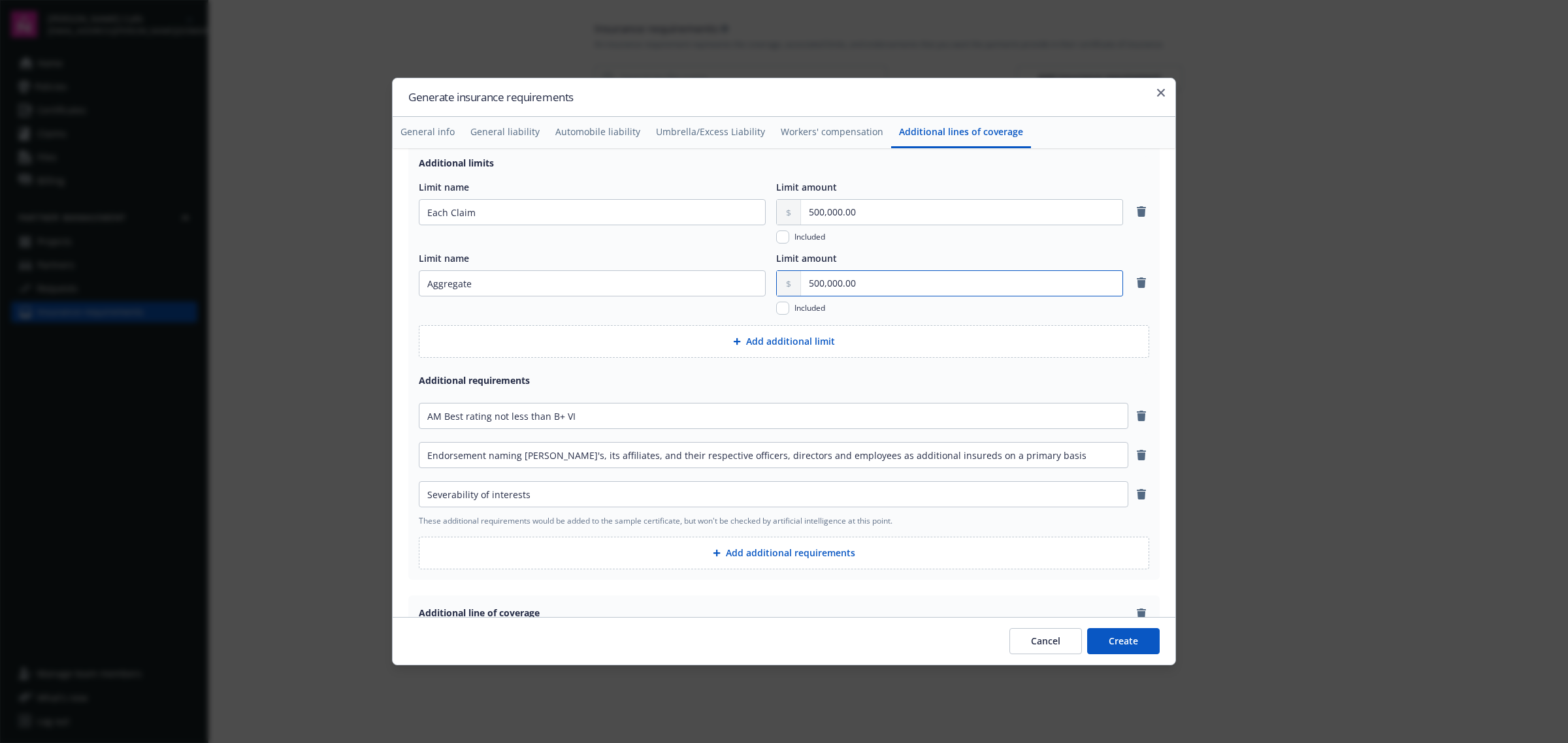
type input "500,000.00"
click at [745, 560] on button "Add additional requirements" at bounding box center [783, 552] width 730 height 33
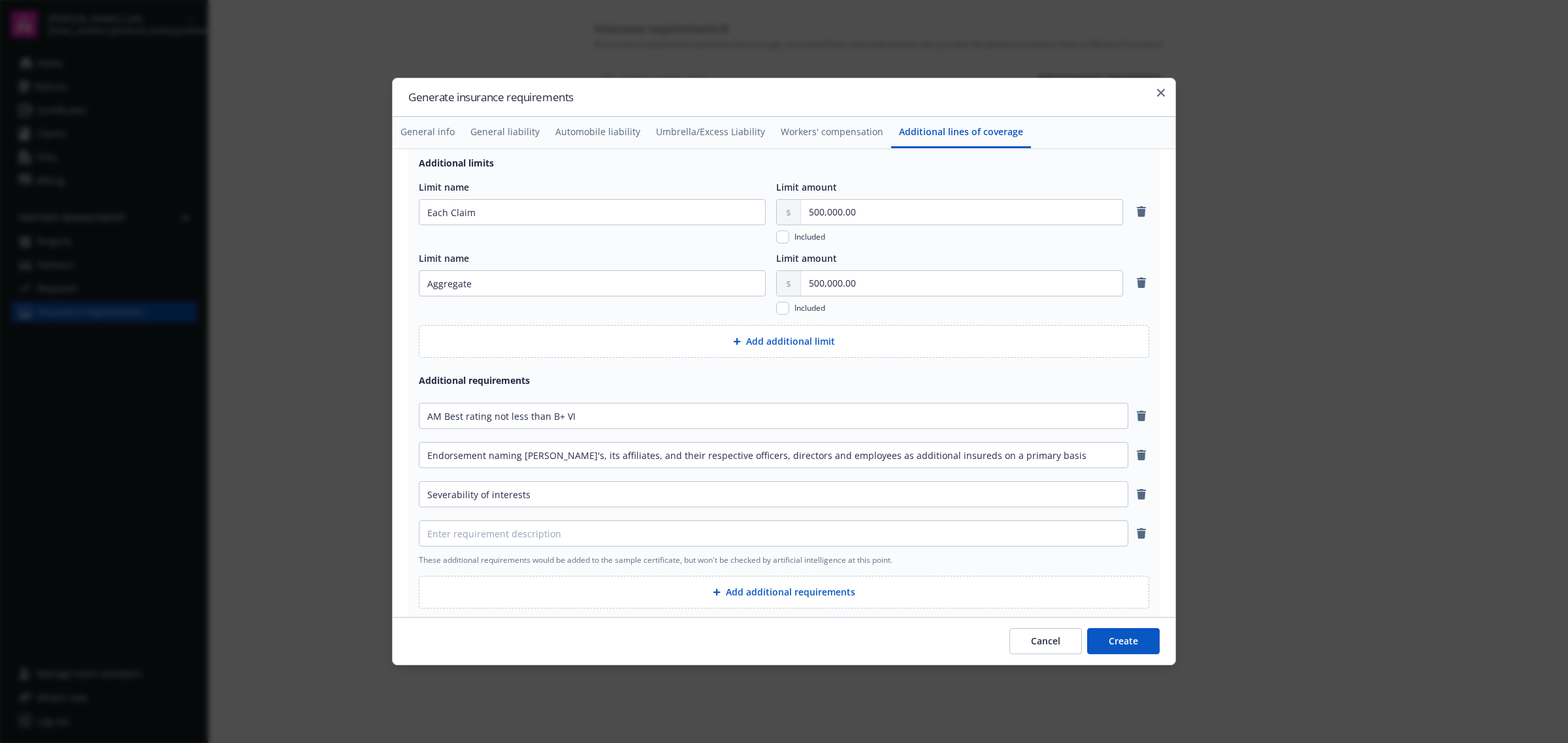
click at [549, 556] on div "AM Best rating not less than B+ VI Endorsement naming Erik's, its affiliates, a…" at bounding box center [783, 481] width 730 height 167
click at [550, 541] on input at bounding box center [774, 533] width 709 height 25
type input "Retention cannot exceed $10,000"
click at [790, 592] on button "Add additional requirements" at bounding box center [783, 591] width 730 height 33
click at [686, 566] on input at bounding box center [774, 572] width 709 height 25
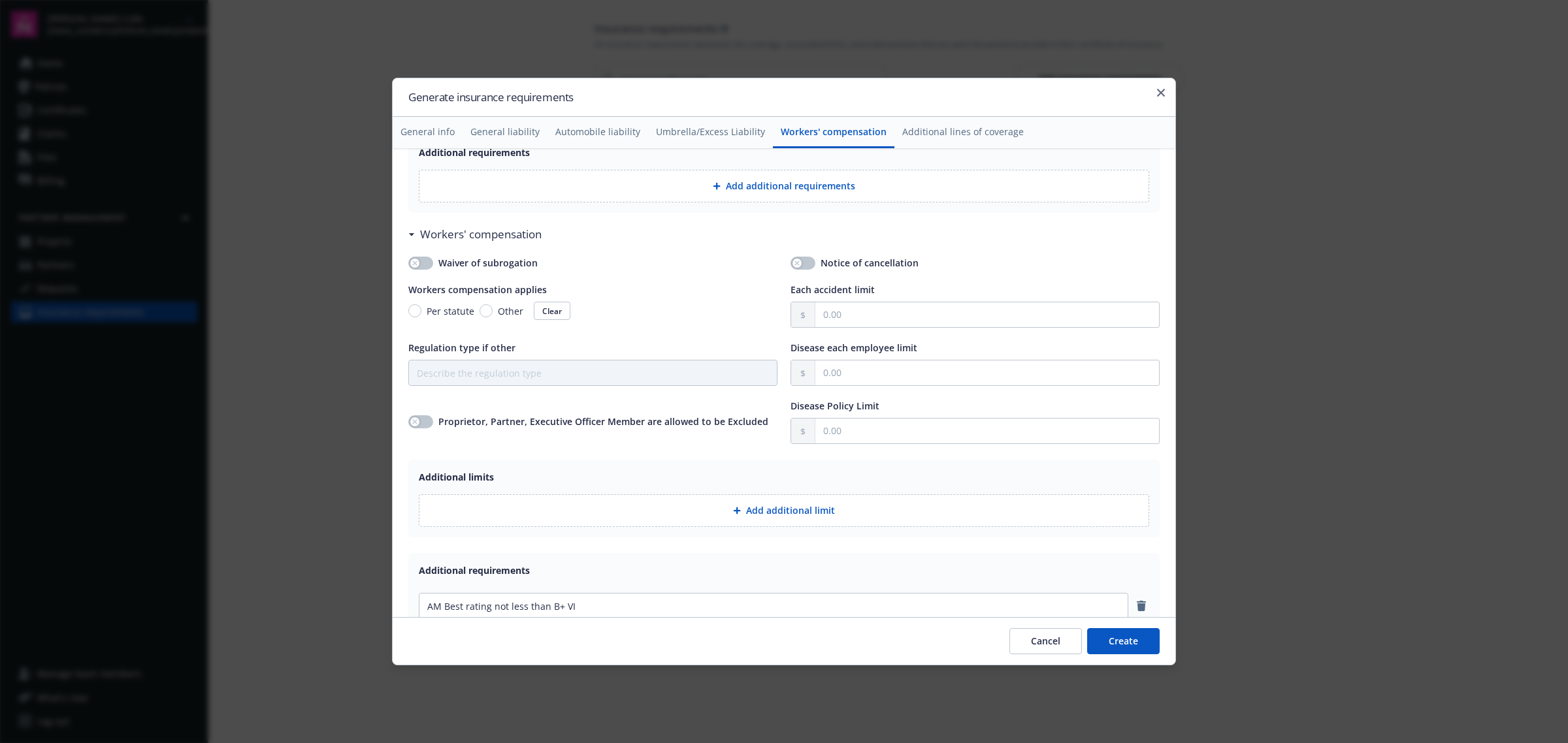
scroll to position [1647, 0]
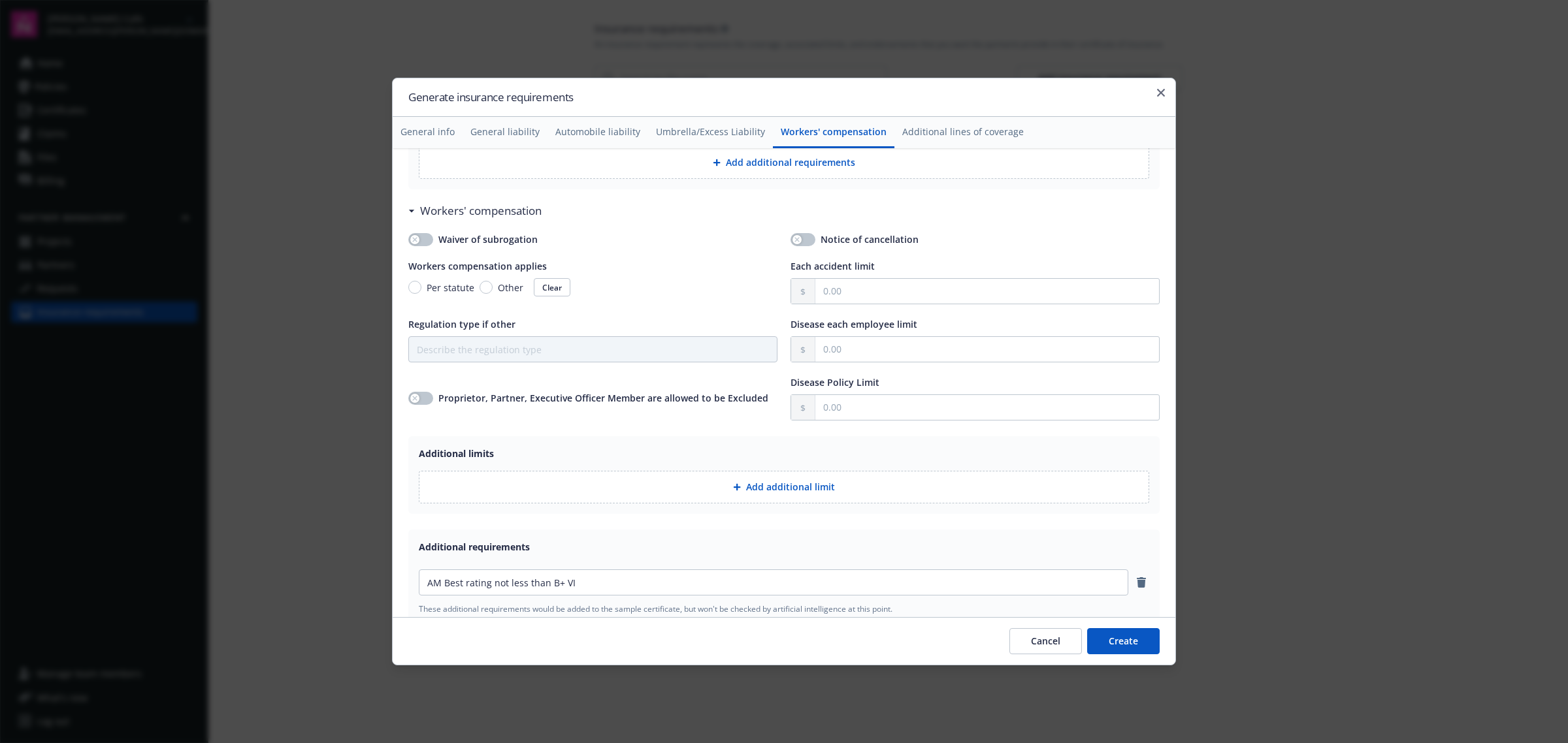
type input "Include third party coverage"
click at [417, 240] on icon "button" at bounding box center [415, 240] width 6 height 6
click at [873, 299] on input "text" at bounding box center [987, 291] width 344 height 25
click at [416, 242] on button "button" at bounding box center [420, 240] width 25 height 13
click at [416, 281] on div "Per statute Other Clear" at bounding box center [593, 287] width 369 height 18
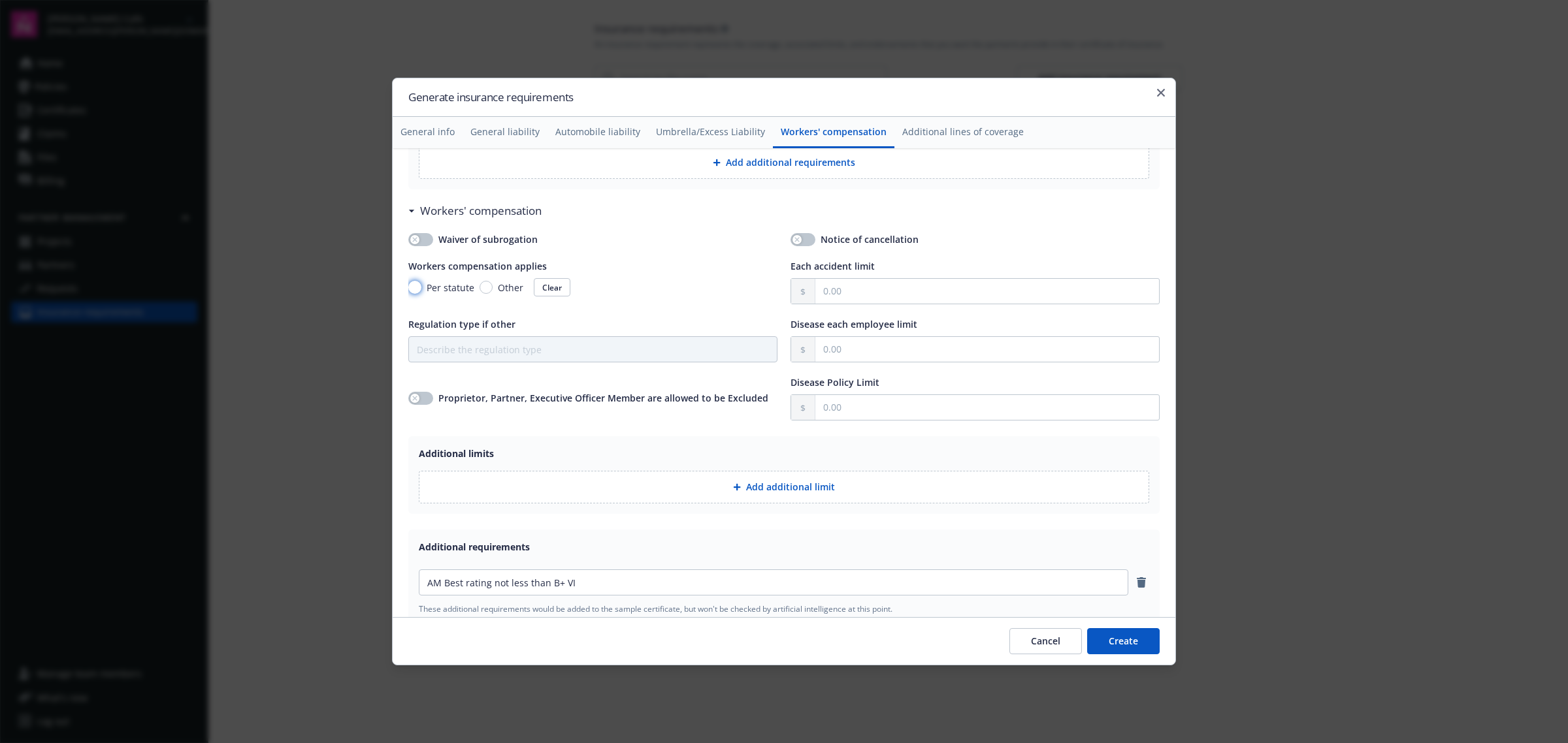
click at [414, 289] on input "Per statute" at bounding box center [415, 287] width 13 height 13
radio input "true"
click at [933, 292] on input "text" at bounding box center [987, 291] width 344 height 25
type input "1,000,000.00"
click at [825, 349] on input "text" at bounding box center [987, 348] width 344 height 25
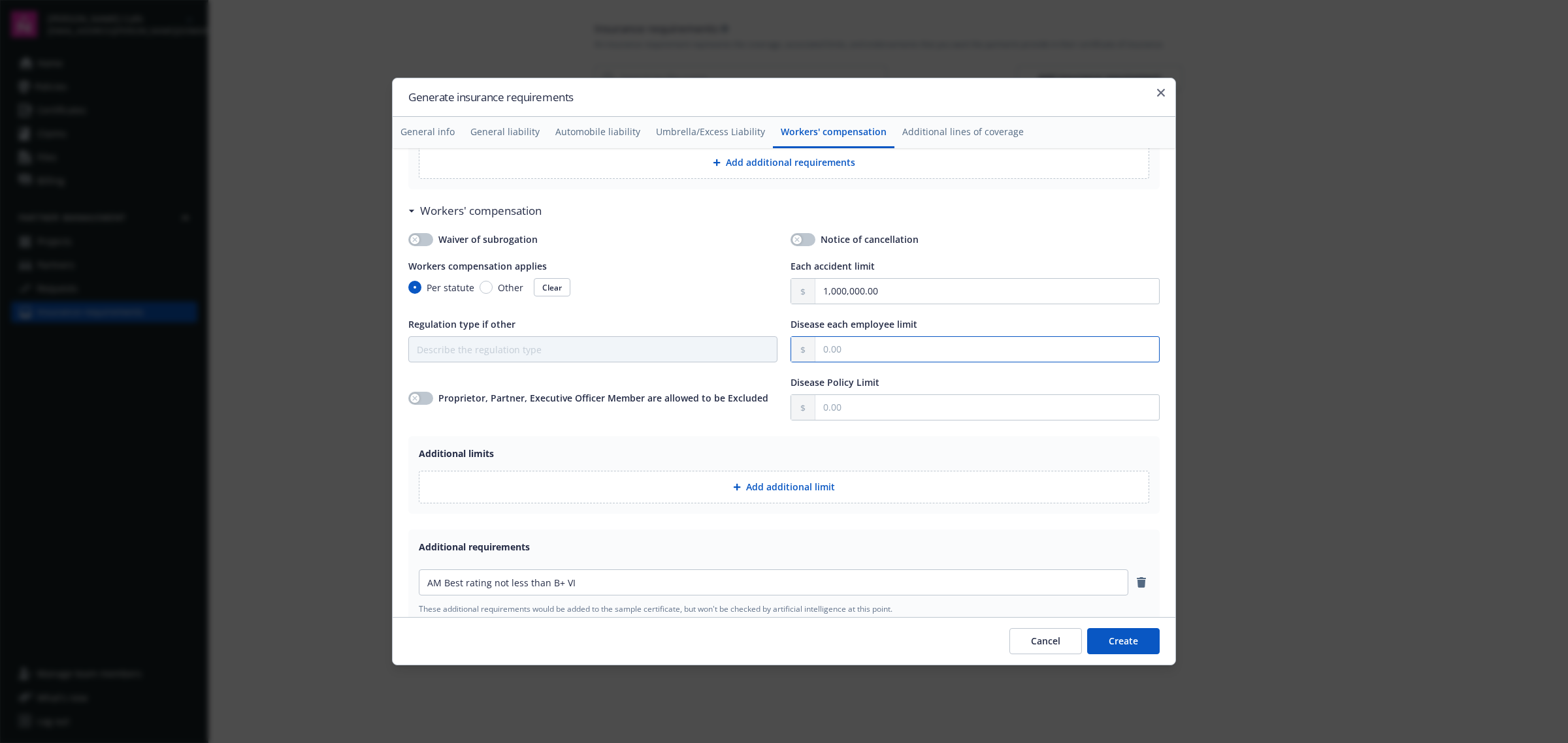
paste input "1,000,000.00"
type input "1,000,000.00"
click at [857, 411] on input "text" at bounding box center [987, 407] width 344 height 25
paste input "1,000,000.00"
type input "1,000,000.00"
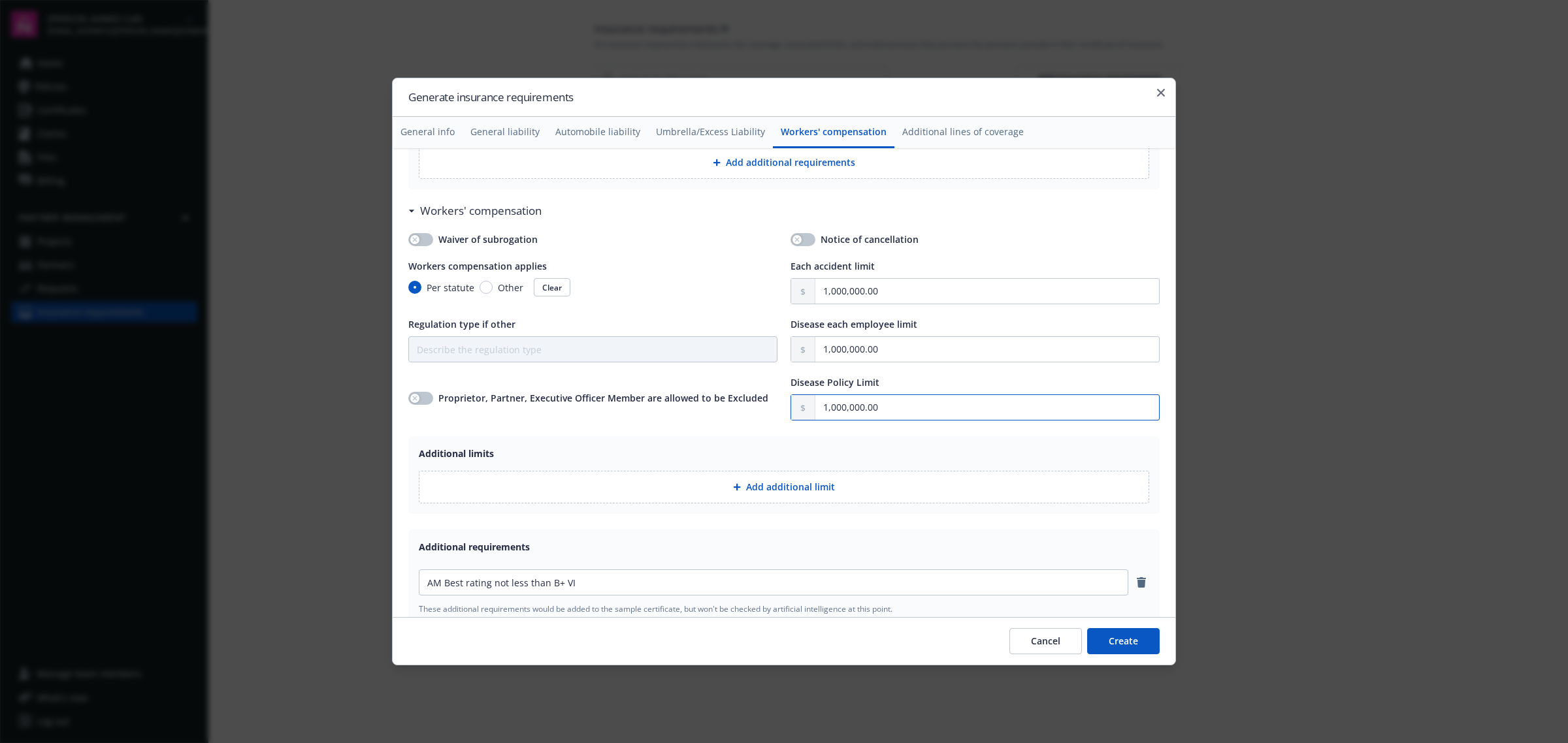
drag, startPoint x: 913, startPoint y: 408, endPoint x: 708, endPoint y: 411, distance: 205.0
click at [708, 411] on div "Waiver of subrogation Notice of cancellation Workers compensation applies Per s…" at bounding box center [784, 326] width 751 height 188
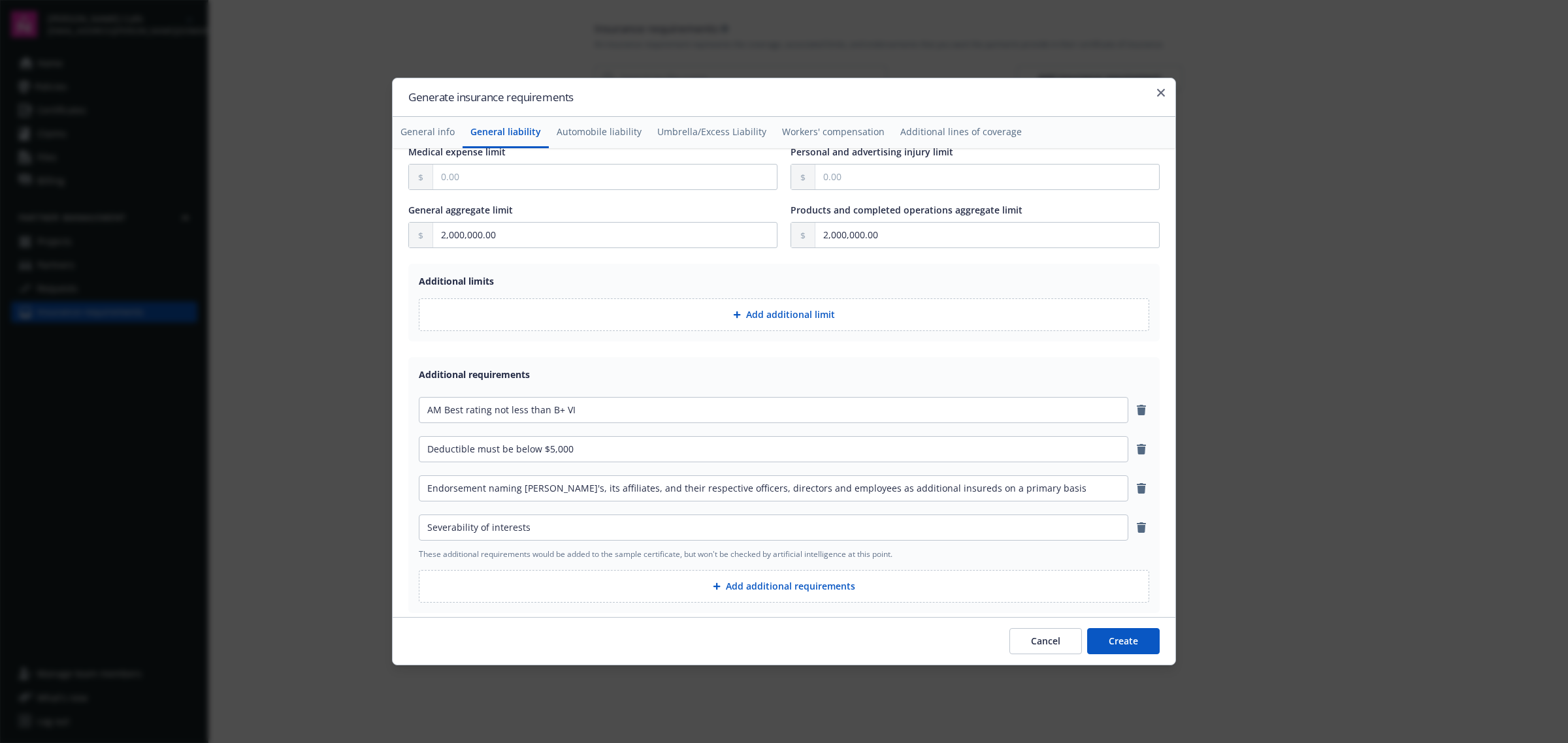
scroll to position [490, 0]
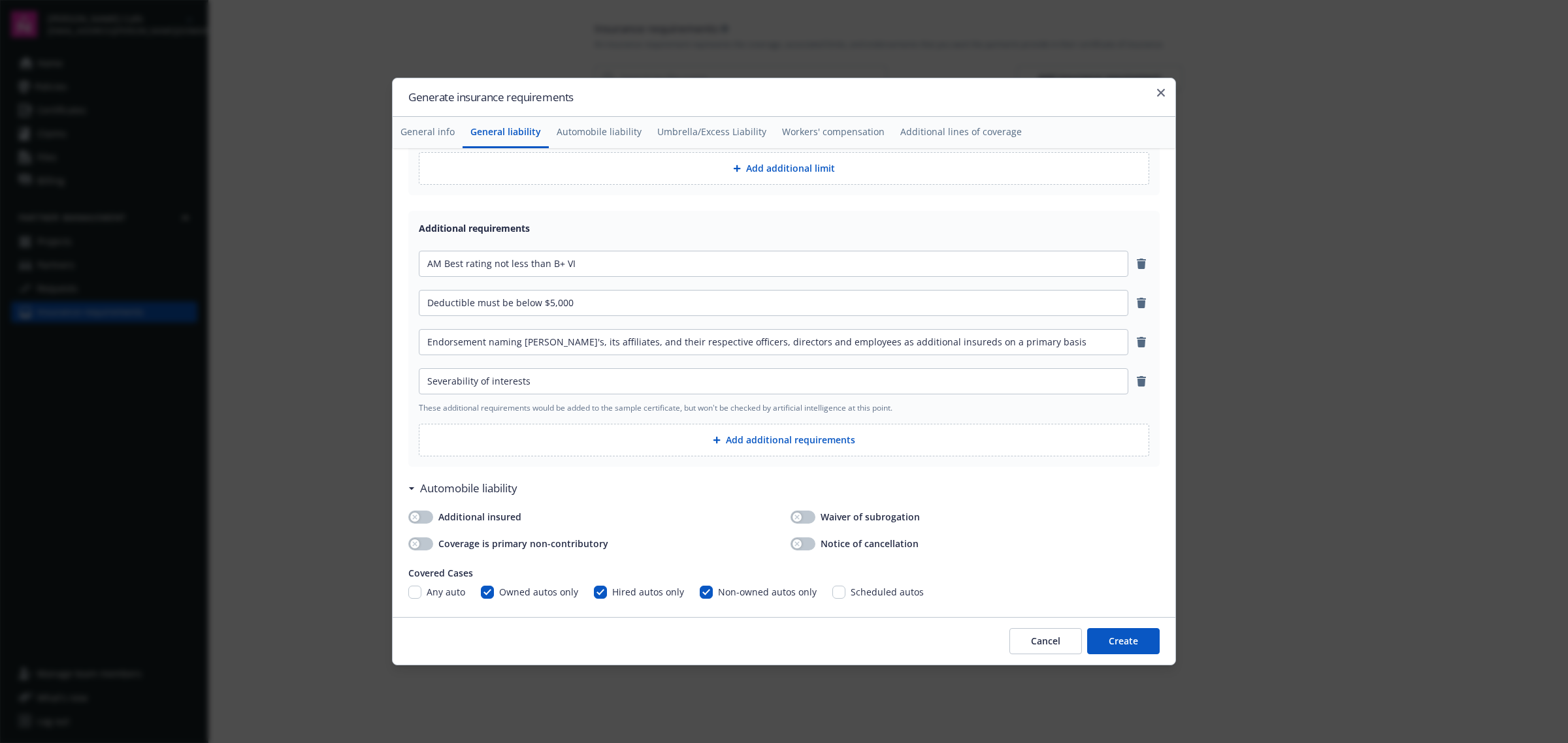
click at [646, 443] on button "Add additional requirements" at bounding box center [783, 440] width 730 height 33
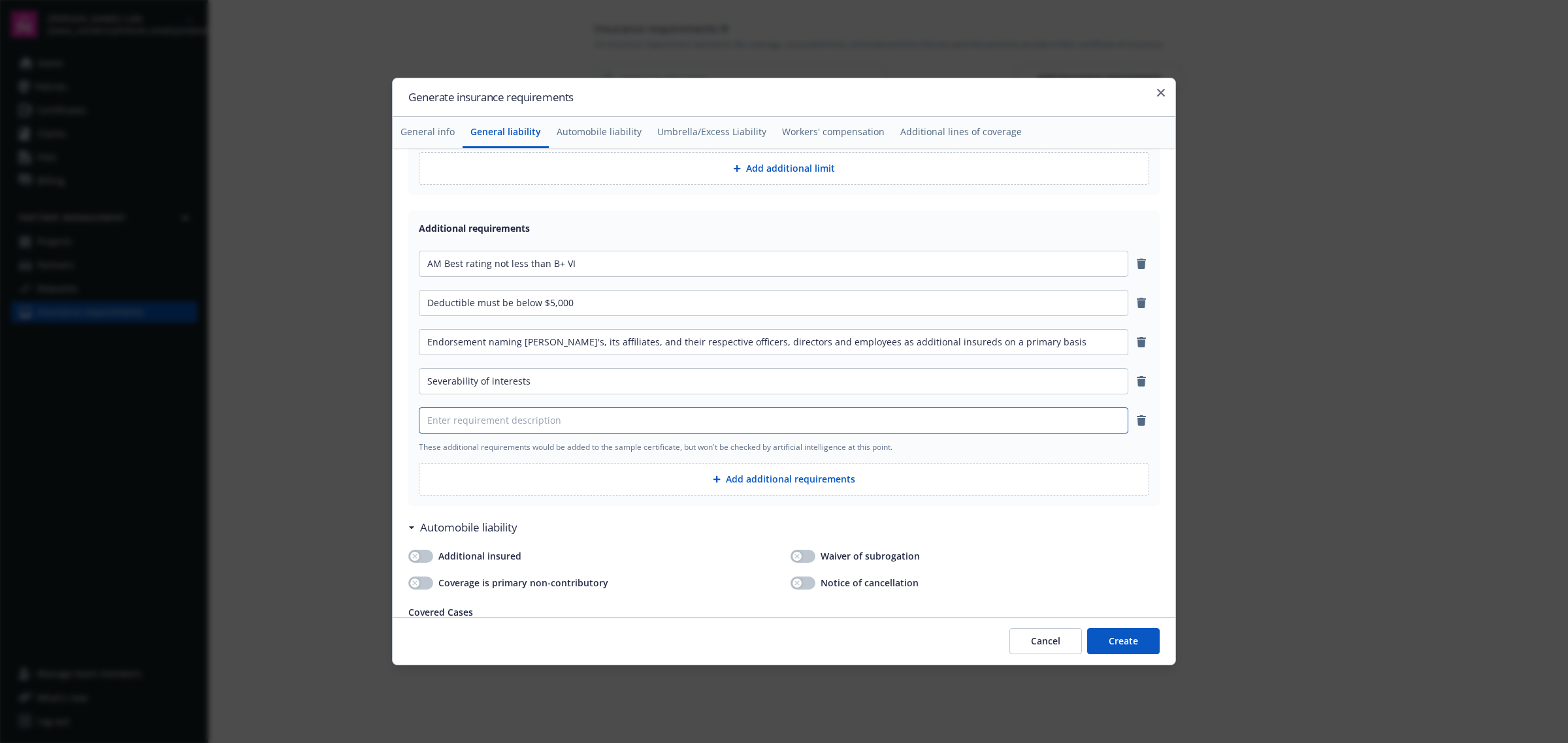
click at [616, 426] on input at bounding box center [774, 420] width 709 height 25
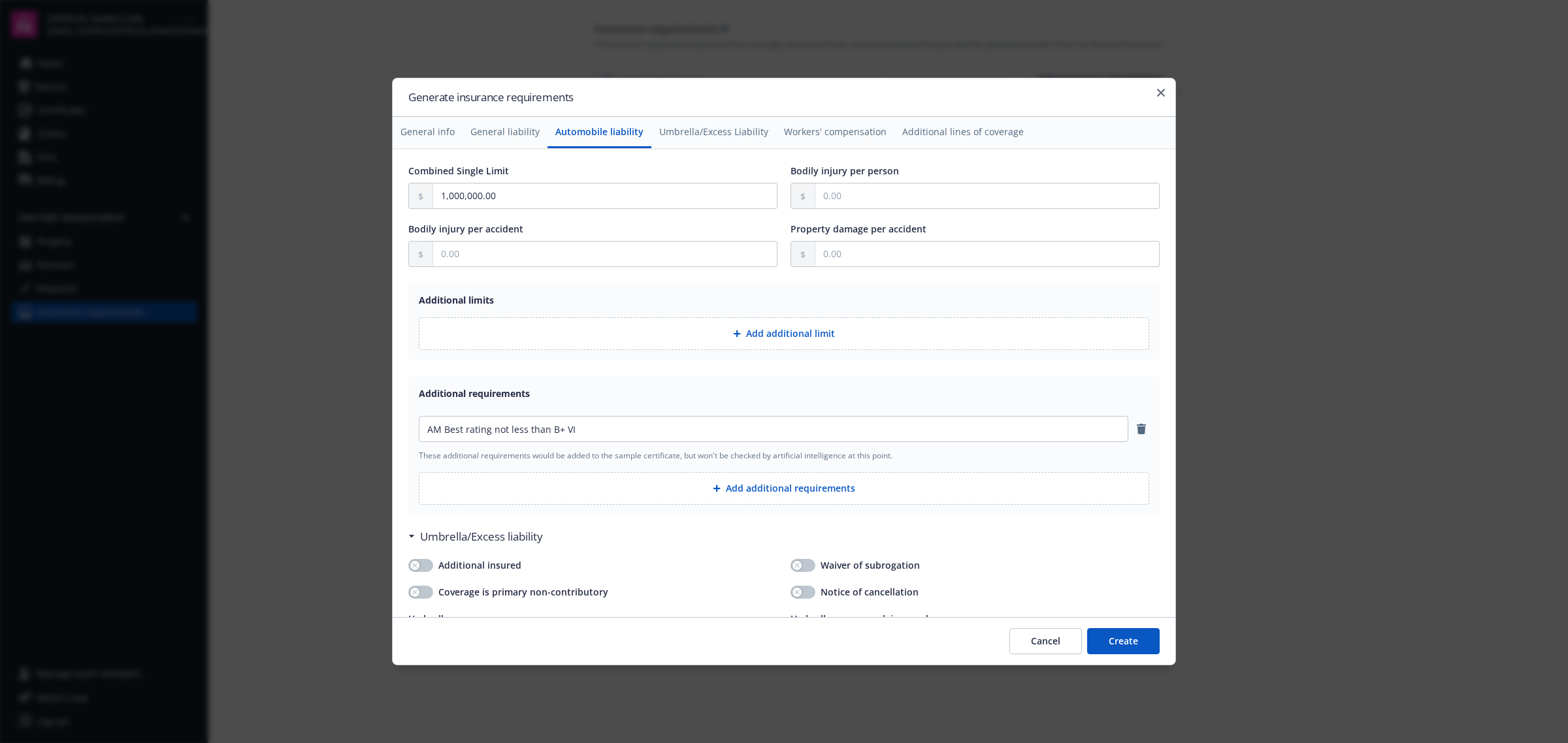
scroll to position [1224, 0]
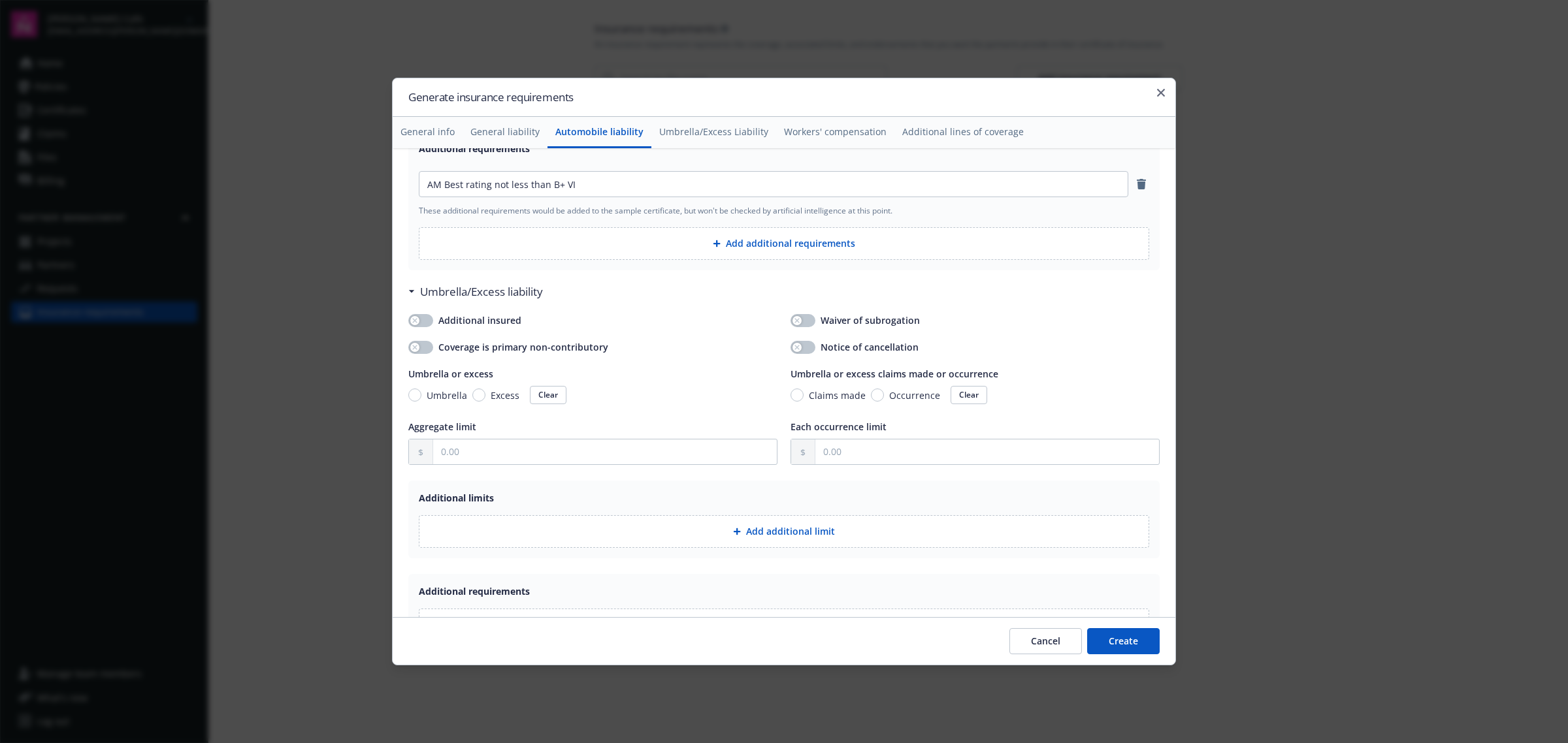
type input "Copy of the schedule of forms and endorsements comprising the policy"
click at [756, 242] on button "Add additional requirements" at bounding box center [783, 243] width 730 height 33
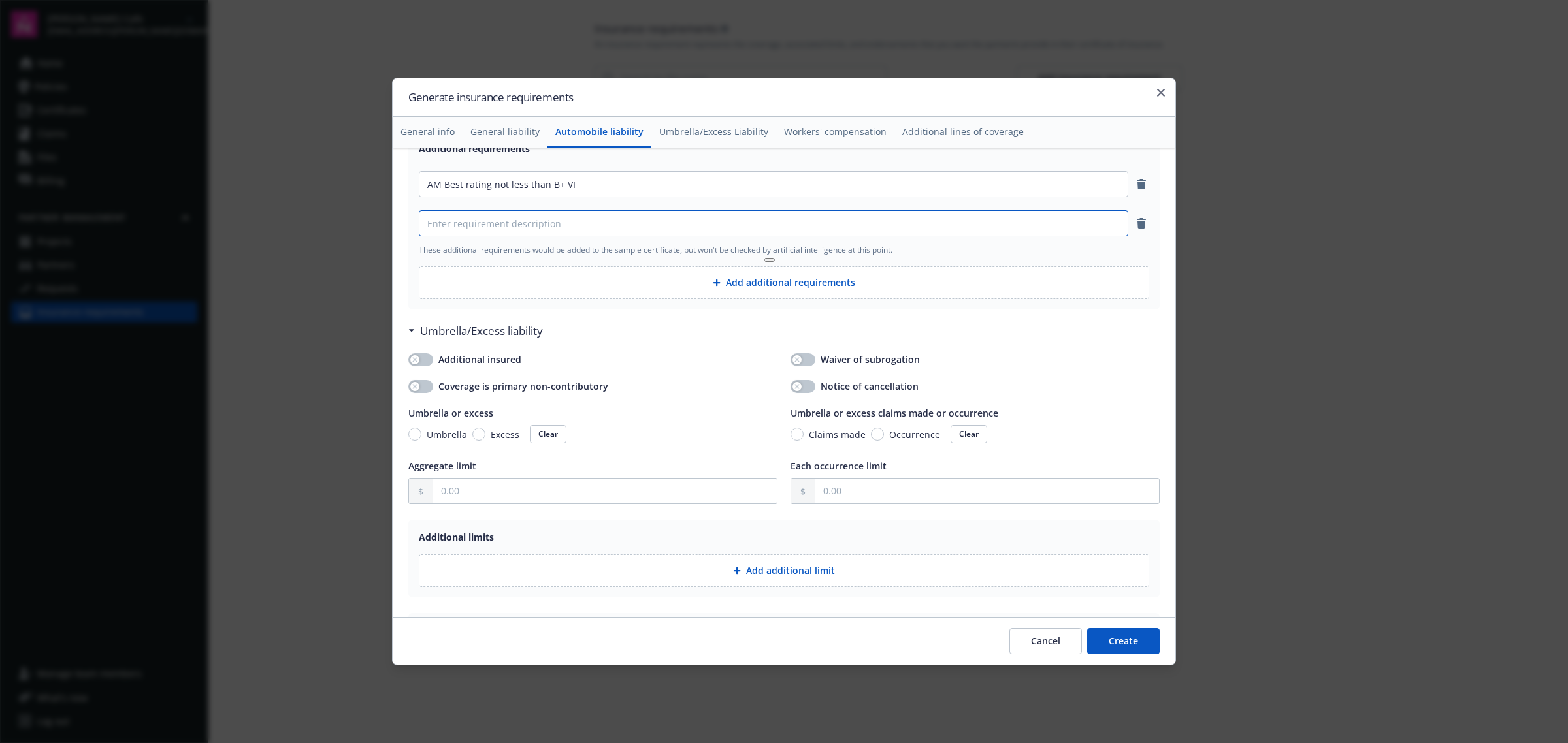
click at [601, 226] on input at bounding box center [774, 223] width 709 height 25
paste input "Copy of the schedule of forms and endorsements comprising the policy"
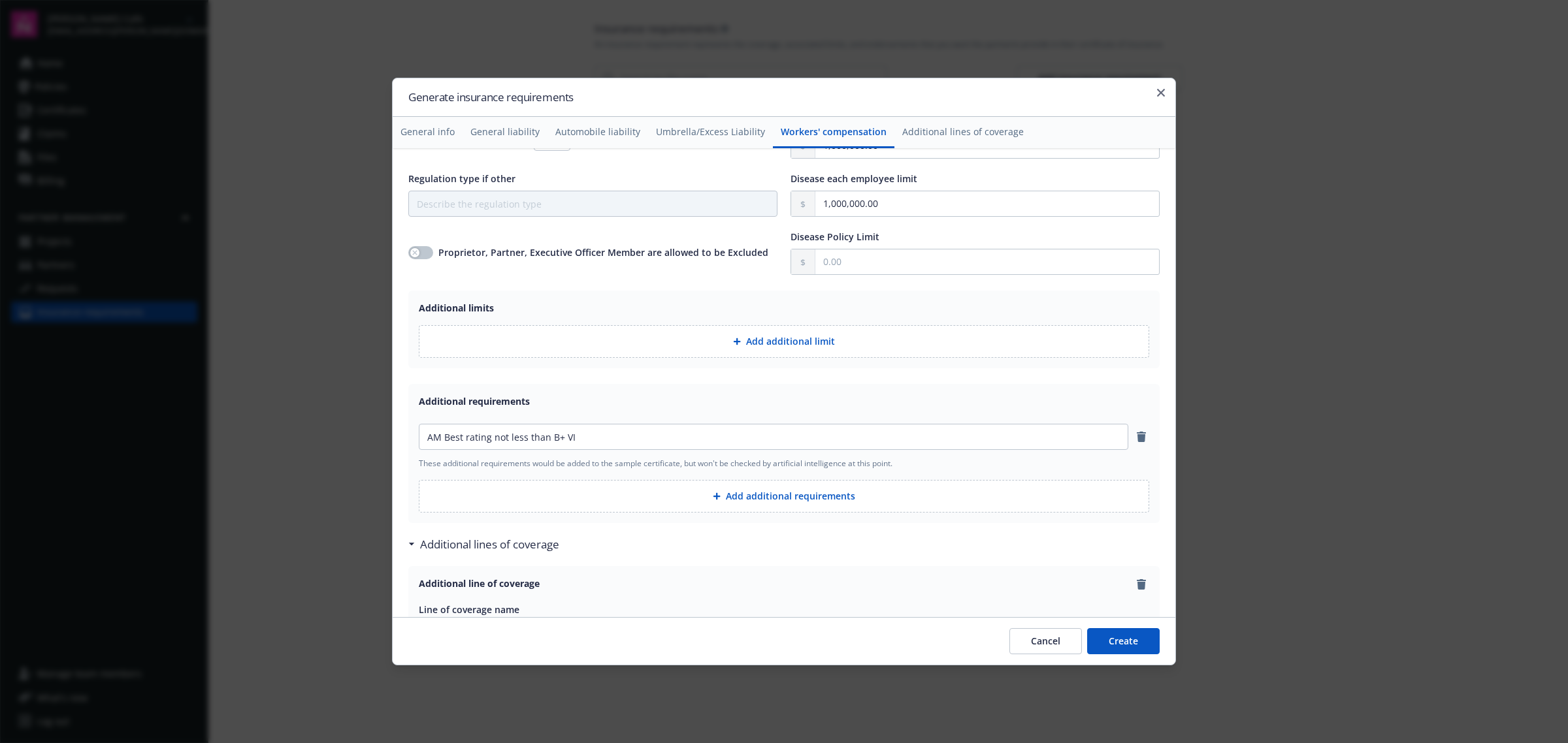
scroll to position [1877, 0]
type input "Copy of the schedule of forms and endorsements comprising the policy"
click at [625, 498] on button "Add additional requirements" at bounding box center [783, 490] width 730 height 33
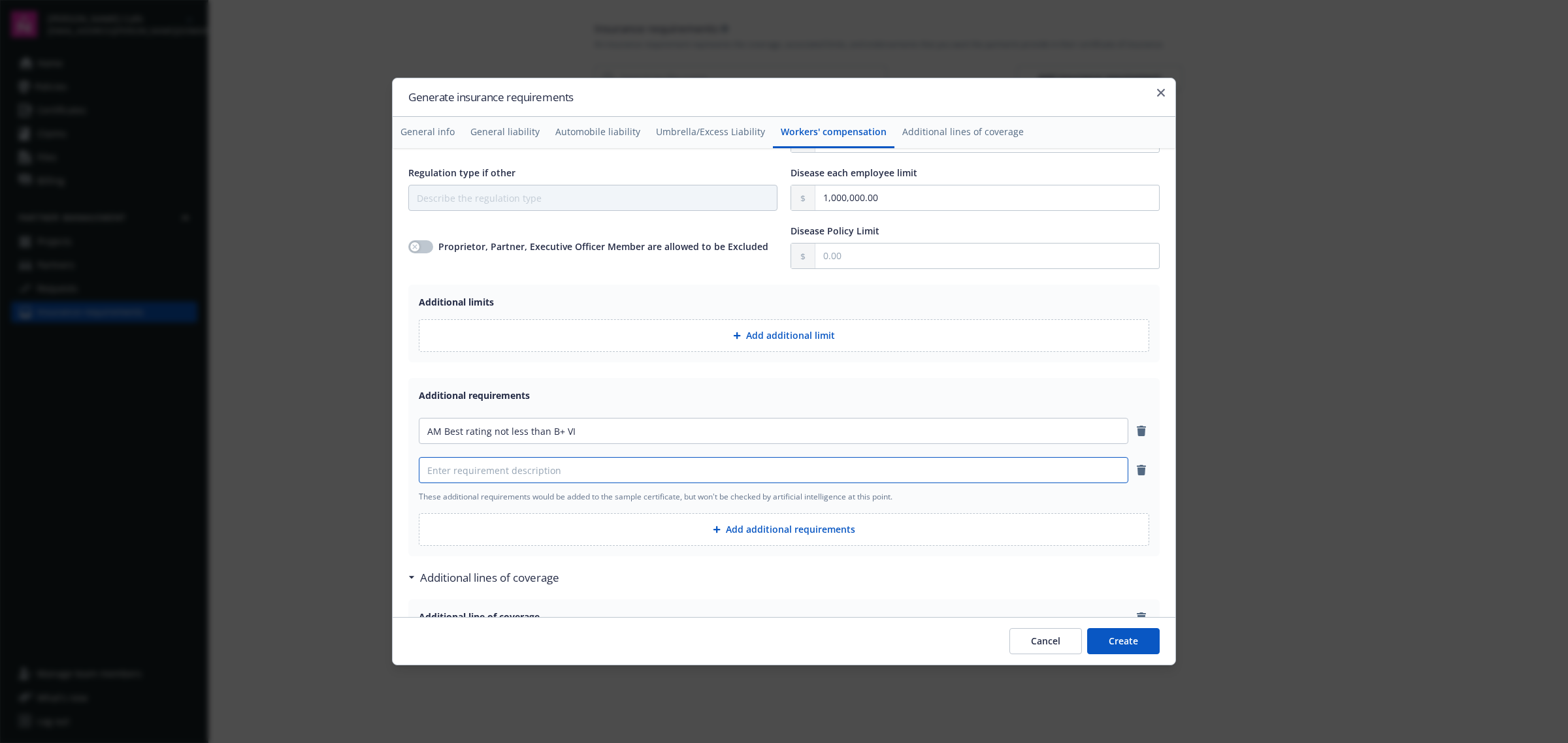
click at [622, 477] on input at bounding box center [774, 470] width 709 height 25
paste input "Copy of the schedule of forms and endorsements comprising the policy"
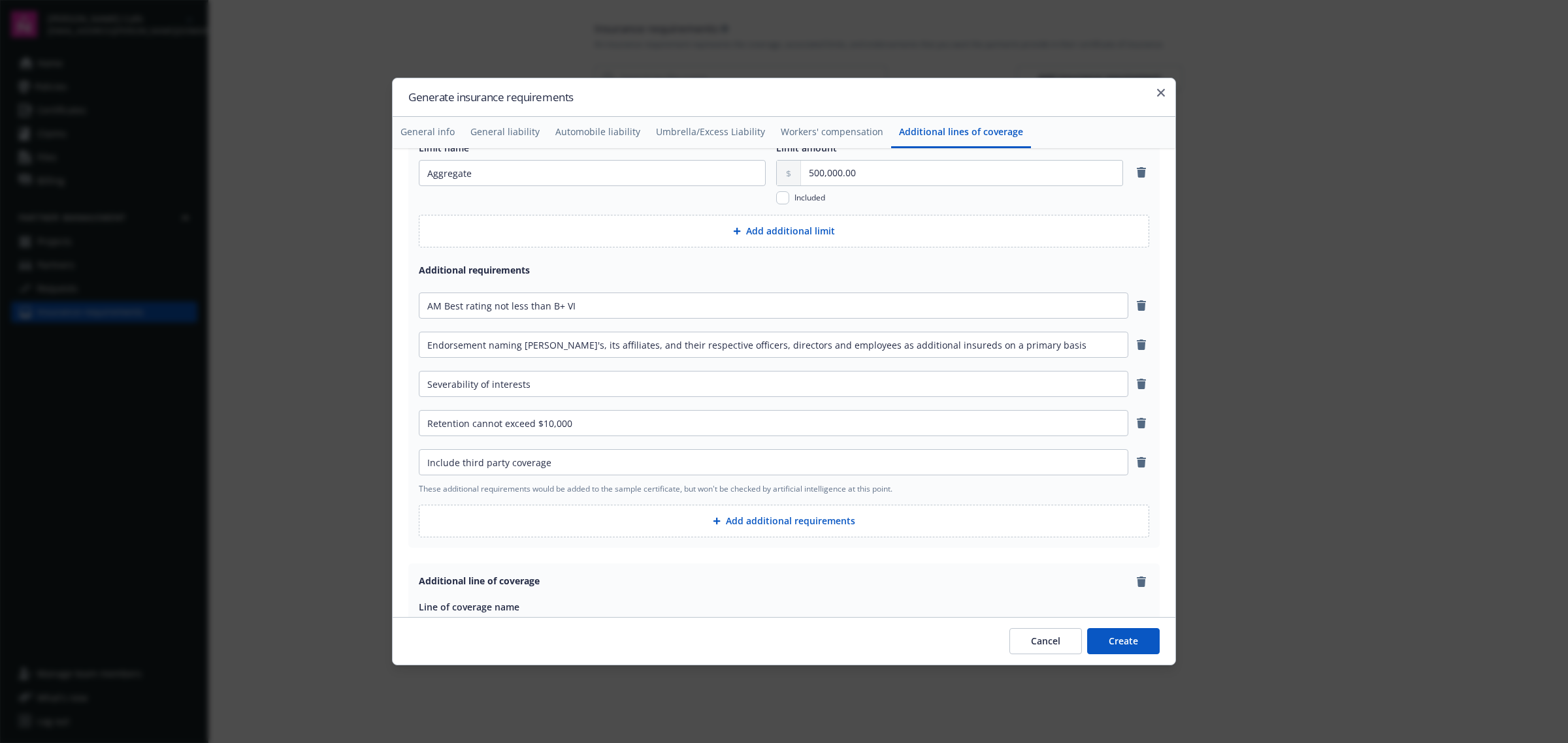
scroll to position [2530, 0]
type input "Copy of the schedule of forms and endorsements comprising the policy"
click at [616, 520] on button "Add additional requirements" at bounding box center [783, 518] width 730 height 33
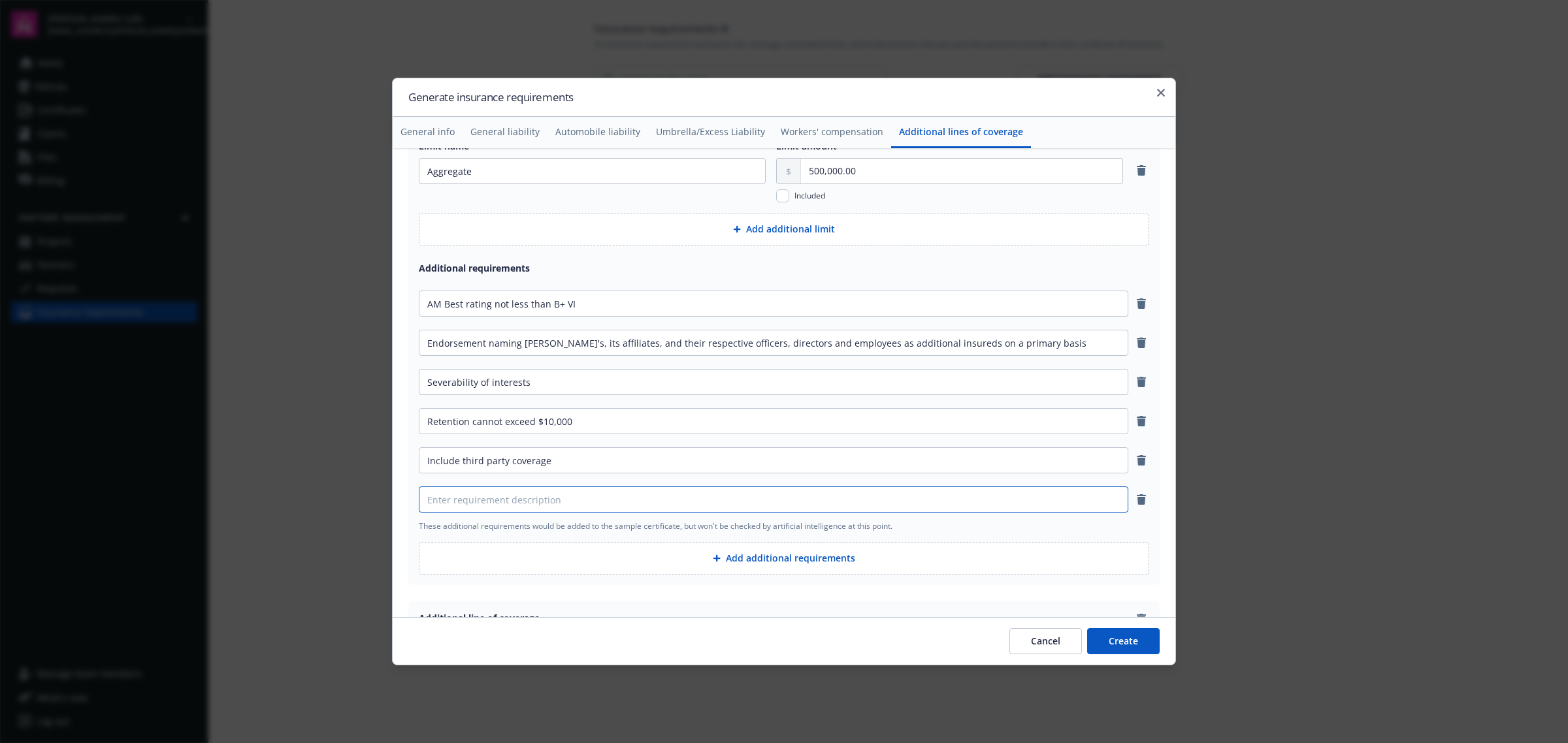
click at [616, 498] on input at bounding box center [774, 499] width 709 height 25
paste input "Copy of the schedule of forms and endorsements comprising the policy"
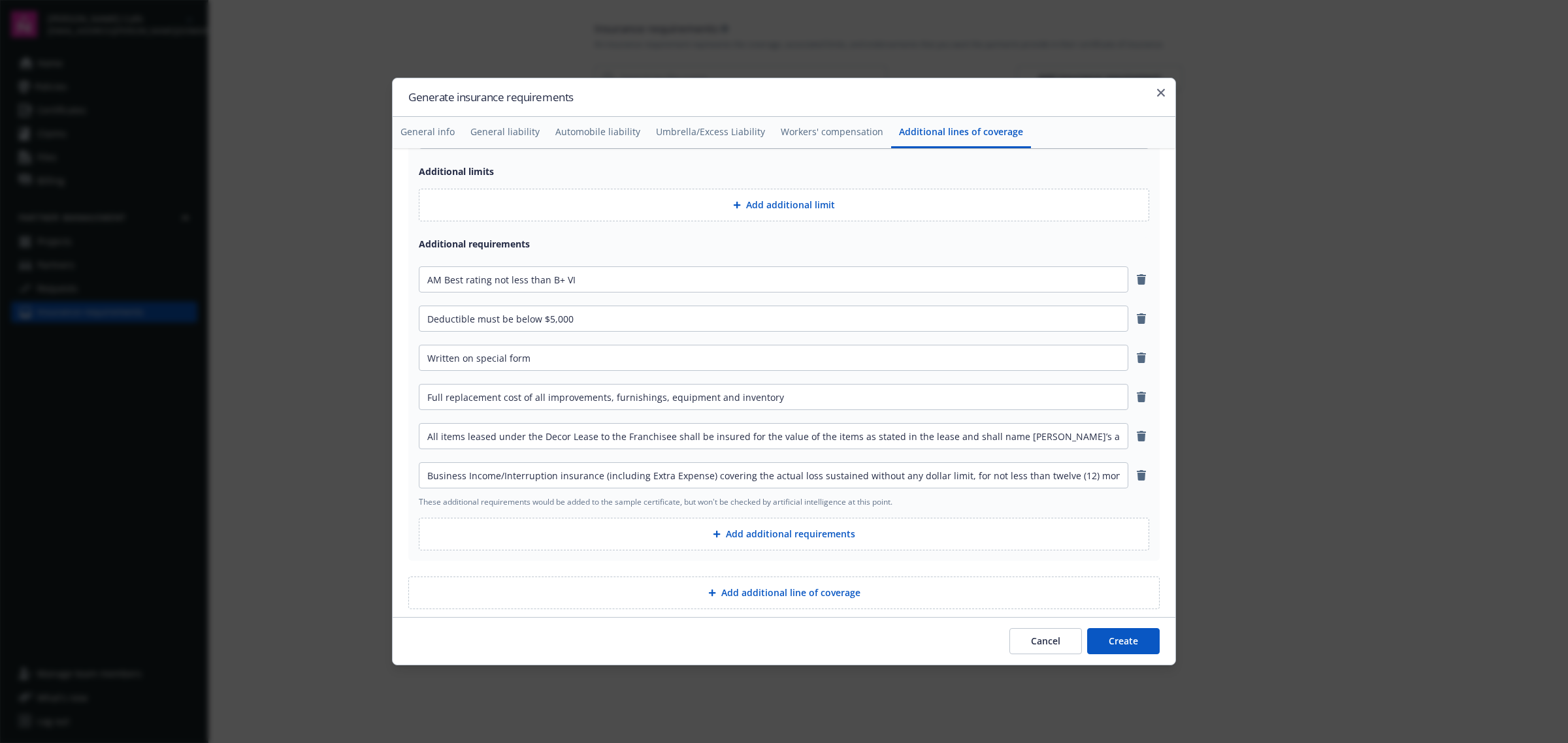
scroll to position [3086, 0]
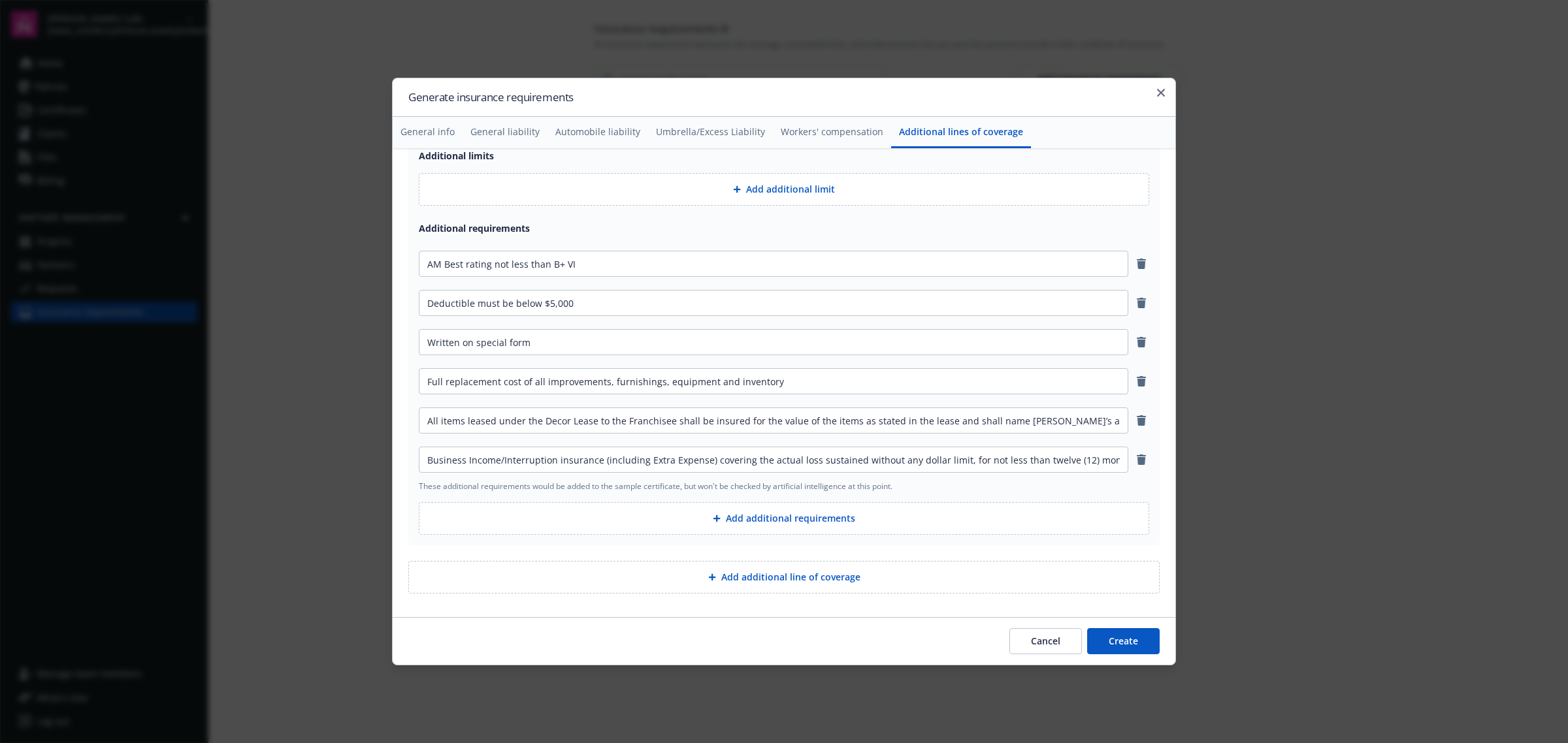
type input "Copy of the schedule of forms and endorsements comprising the policy"
click at [685, 517] on button "Add additional requirements" at bounding box center [783, 518] width 730 height 33
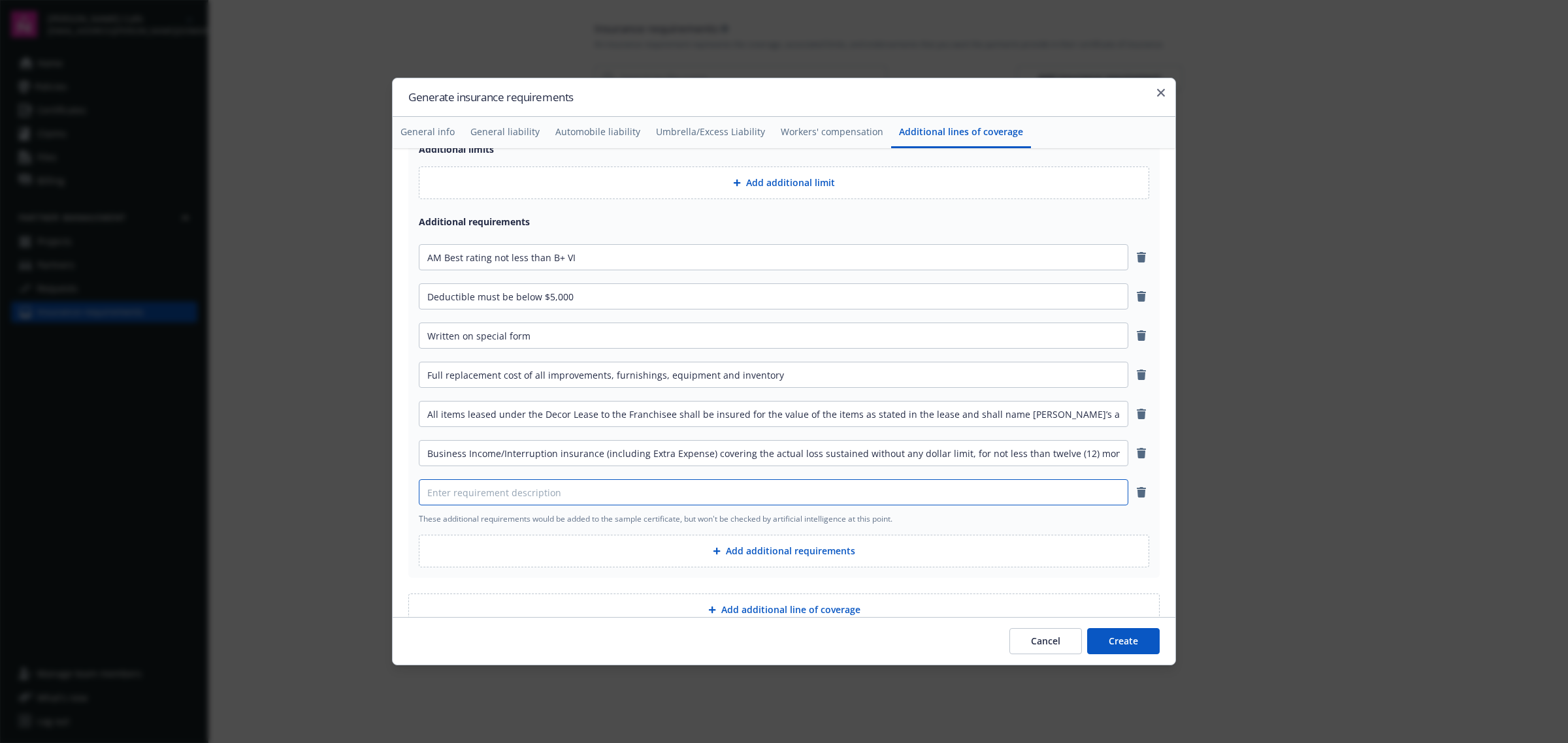
click at [681, 499] on input at bounding box center [774, 491] width 709 height 25
paste input "Copy of the schedule of forms and endorsements comprising the policy"
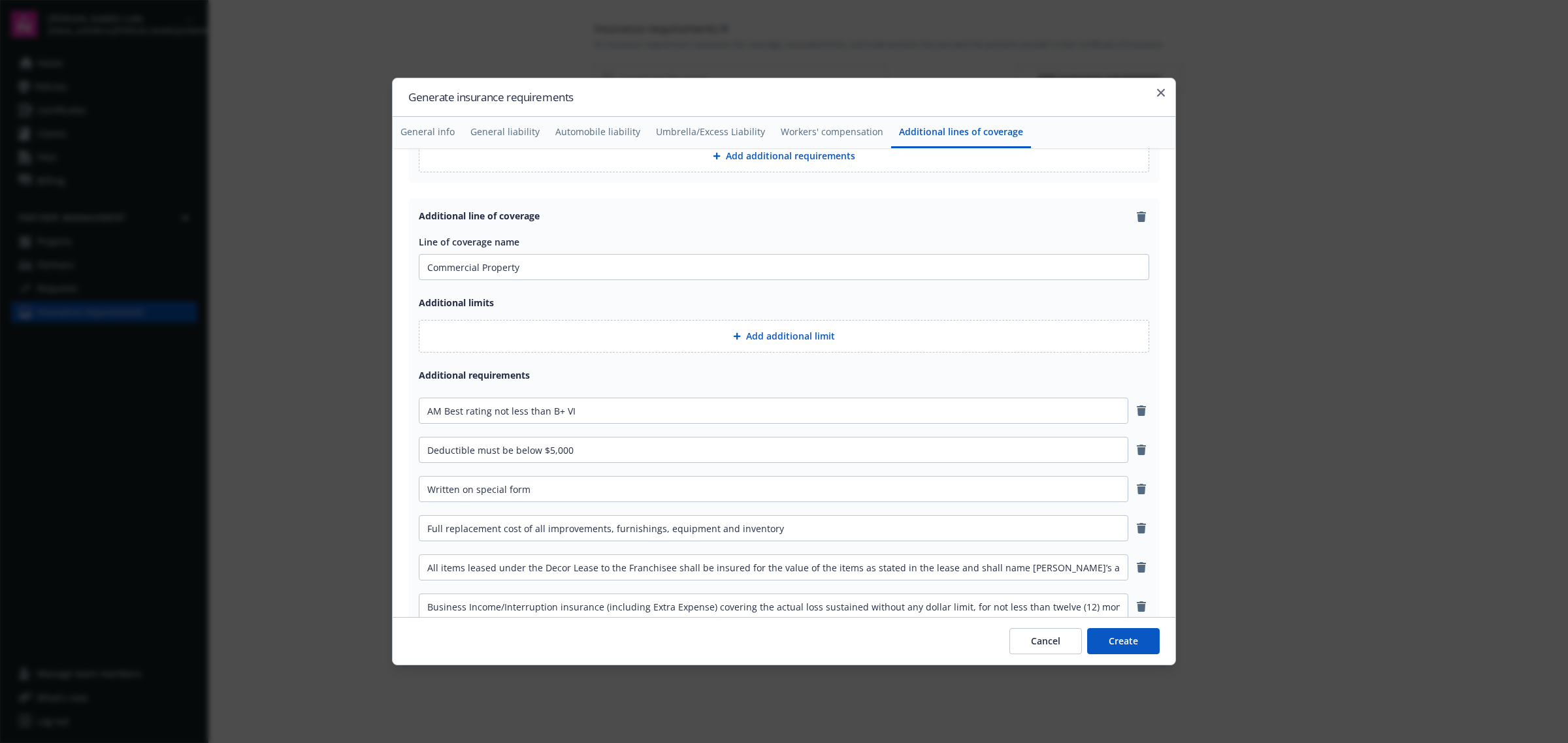
scroll to position [3124, 0]
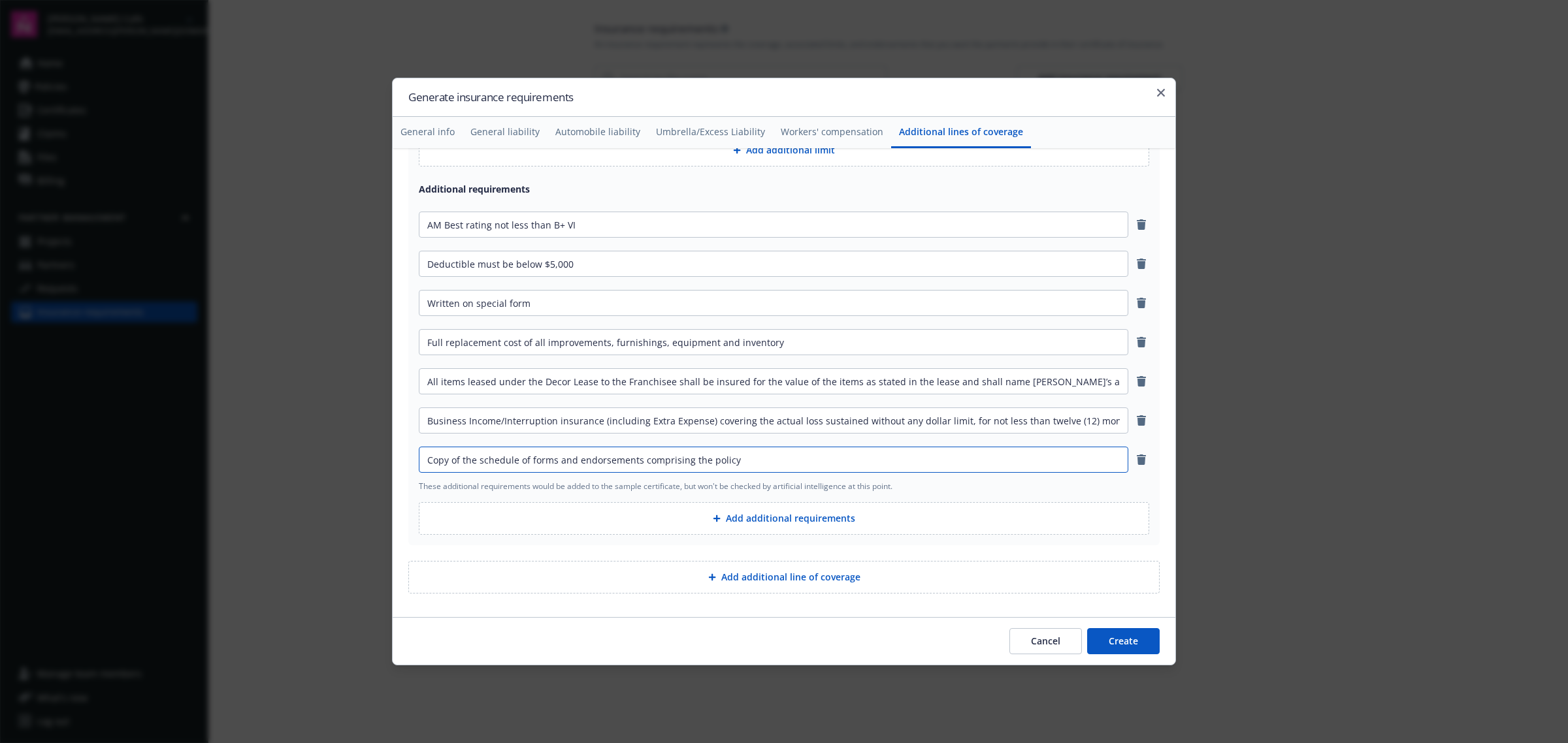
type input "Copy of the schedule of forms and endorsements comprising the policy"
click at [740, 526] on button "Add additional requirements" at bounding box center [783, 518] width 730 height 33
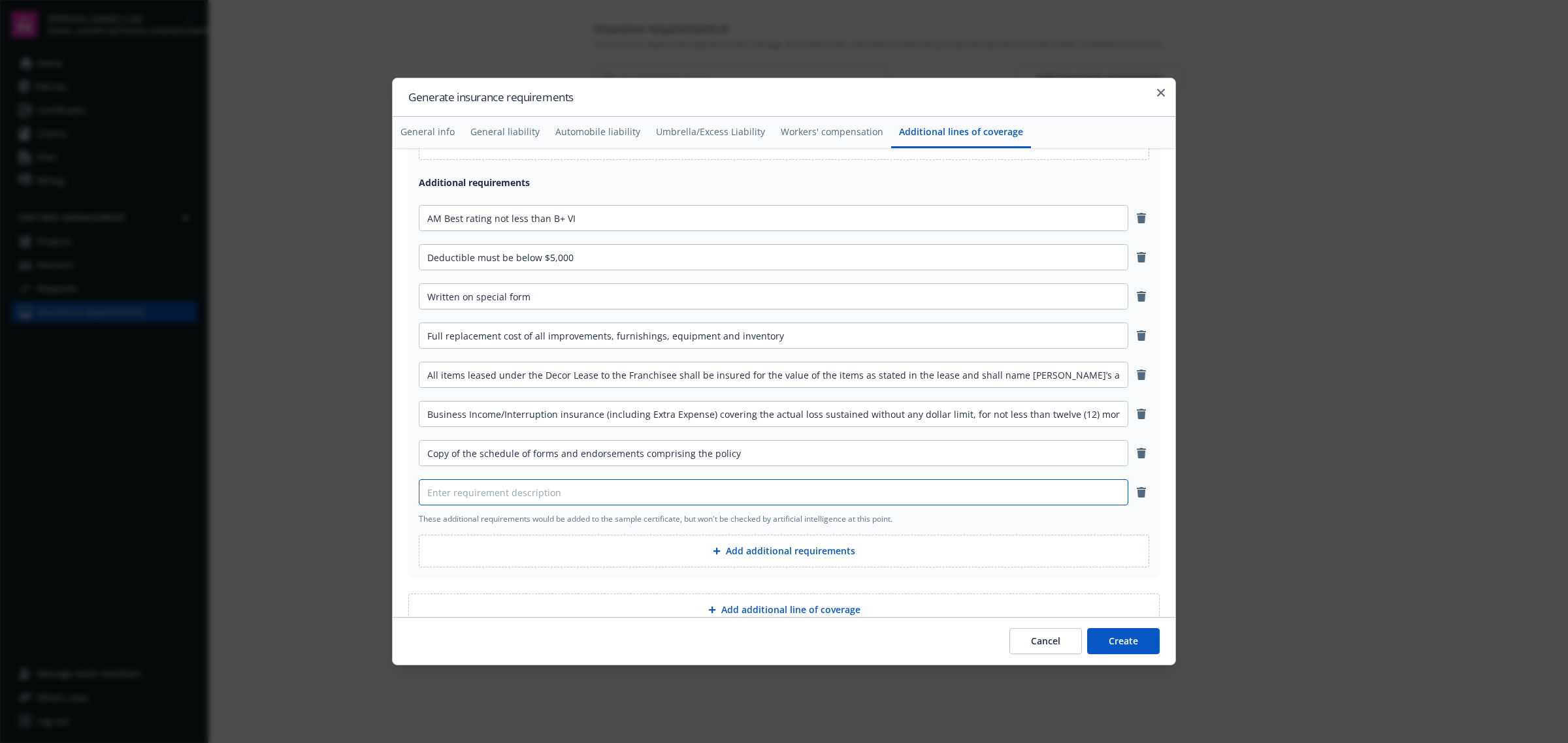
click at [554, 501] on input at bounding box center [774, 491] width 709 height 25
type input "N"
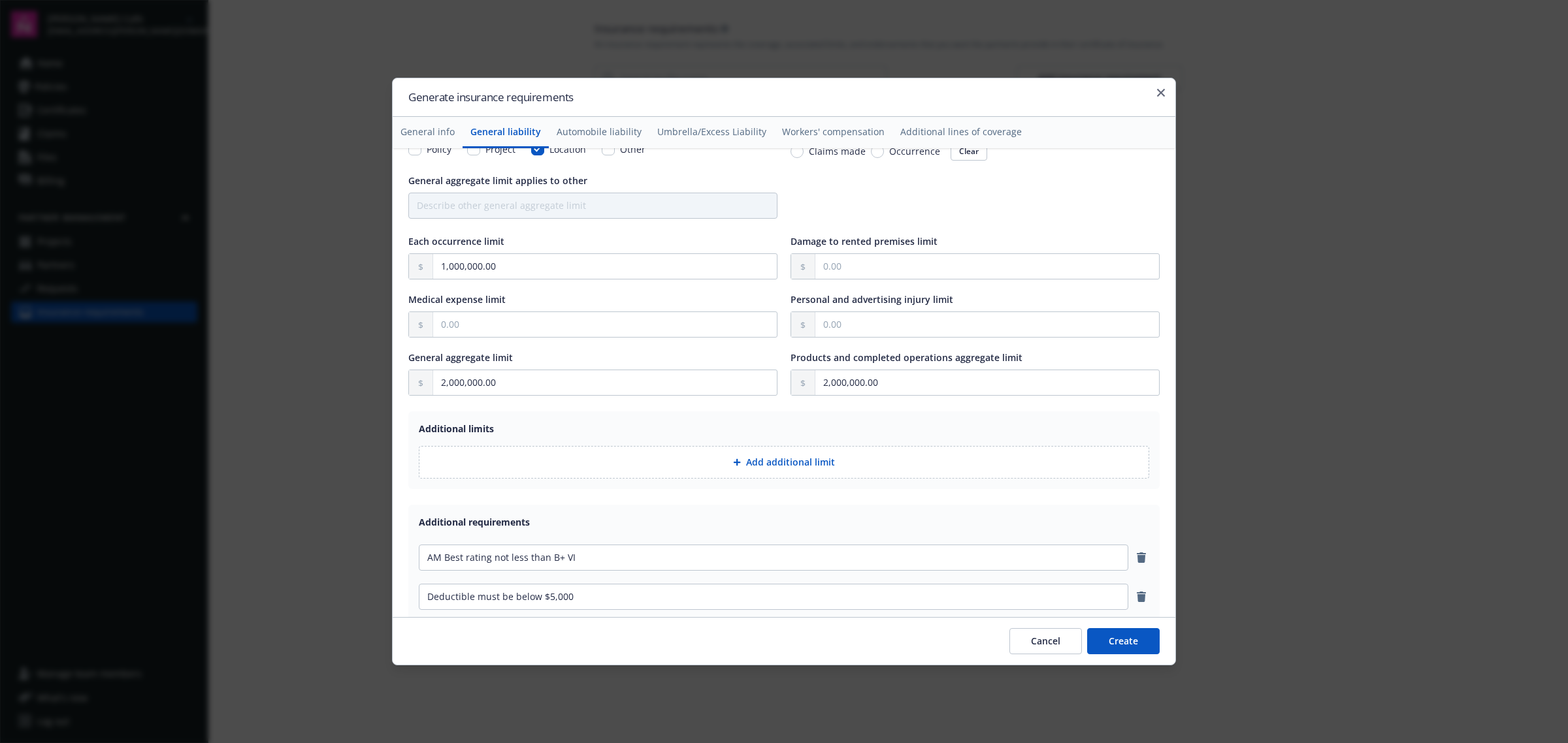
scroll to position [0, 0]
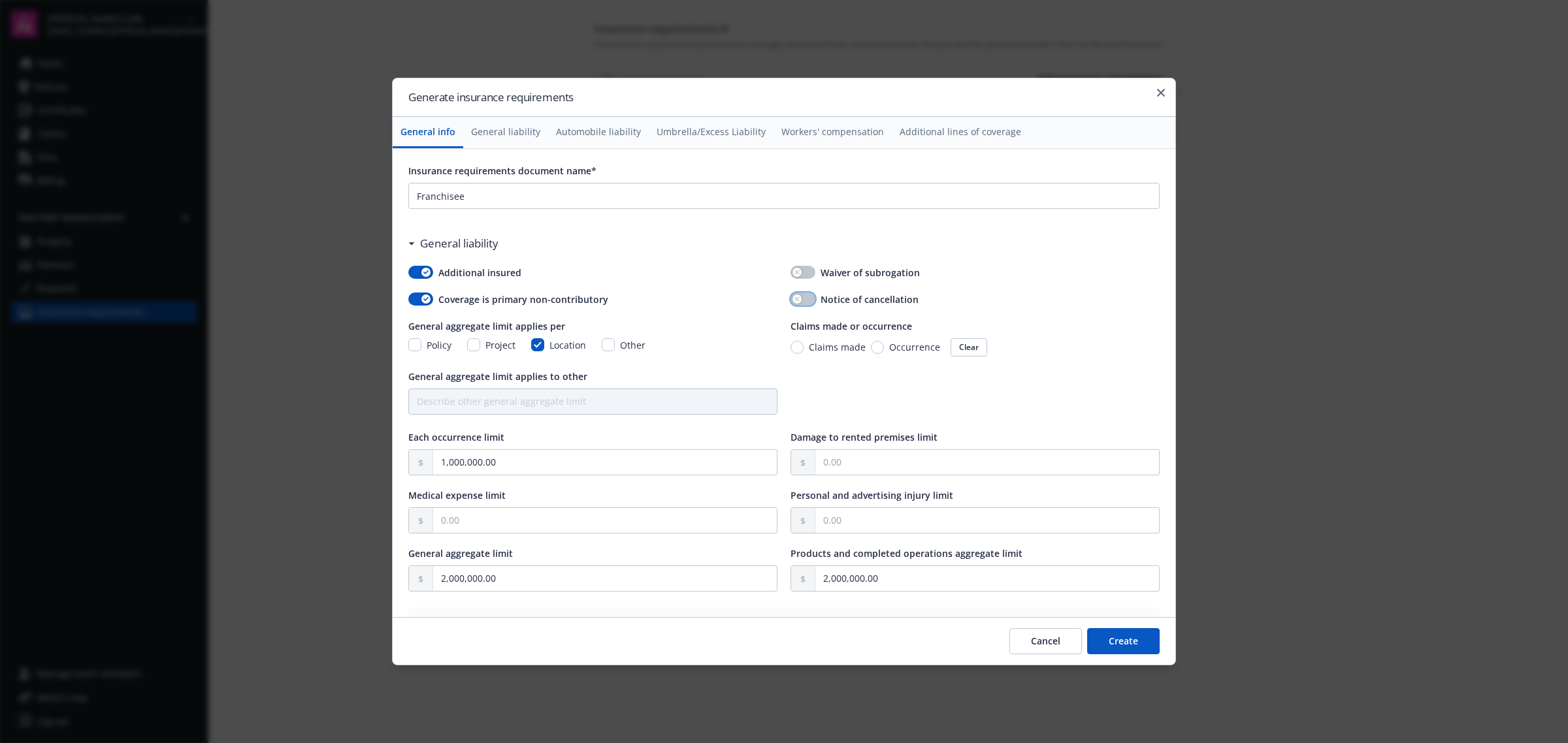
click at [795, 299] on div "button" at bounding box center [798, 299] width 10 height 10
click at [1128, 648] on button "Create" at bounding box center [1123, 641] width 72 height 26
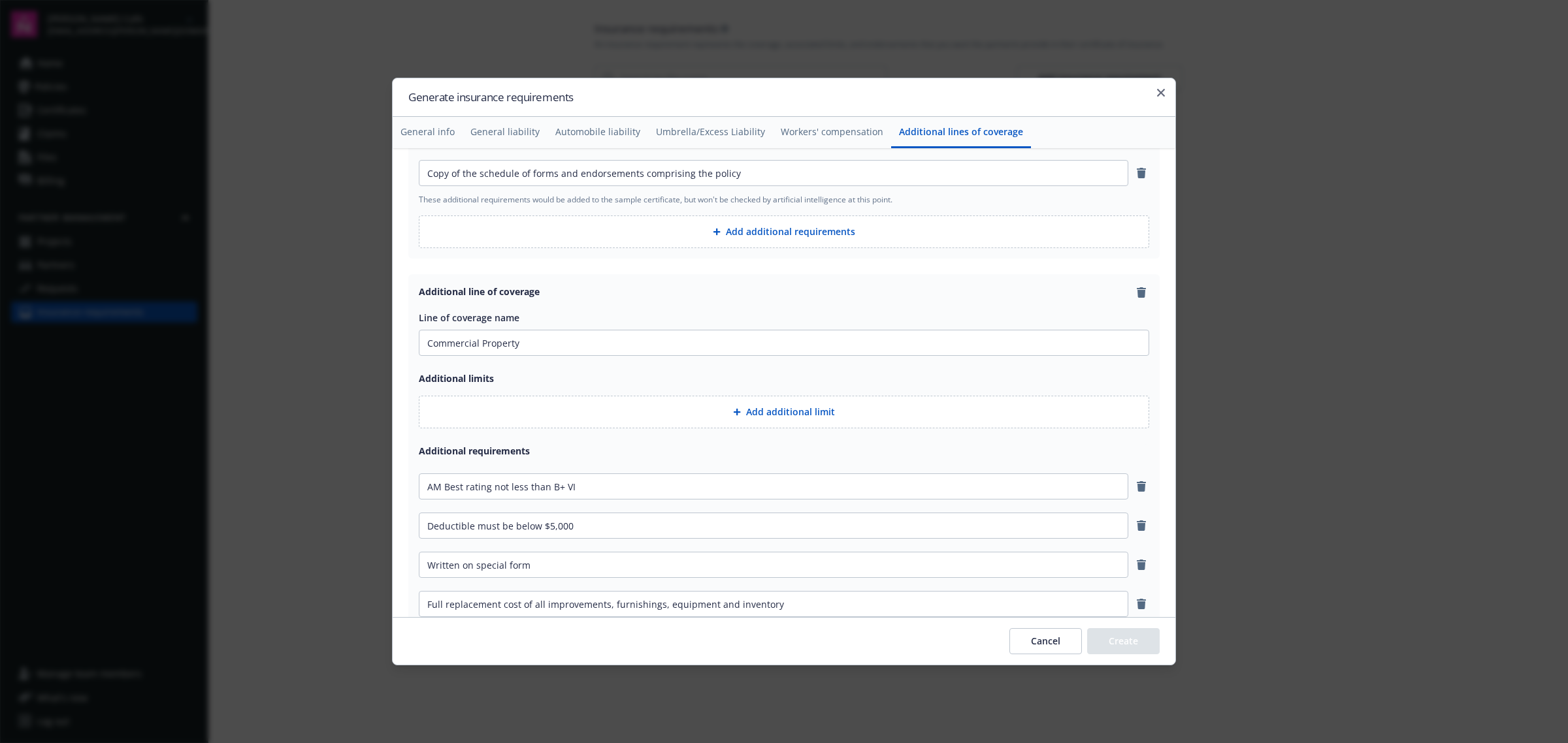
scroll to position [3180, 0]
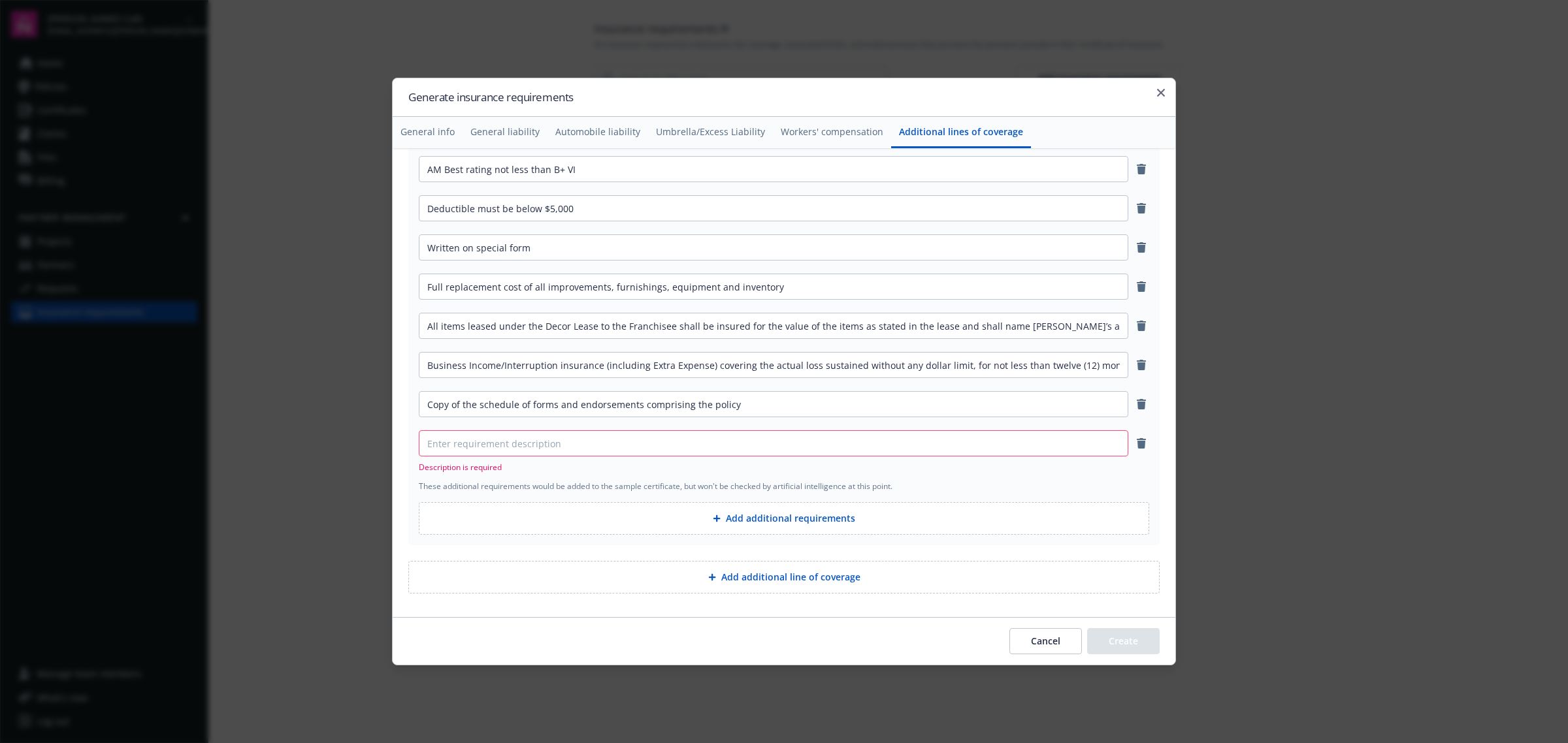
click at [1136, 444] on icon "remove" at bounding box center [1141, 443] width 10 height 10
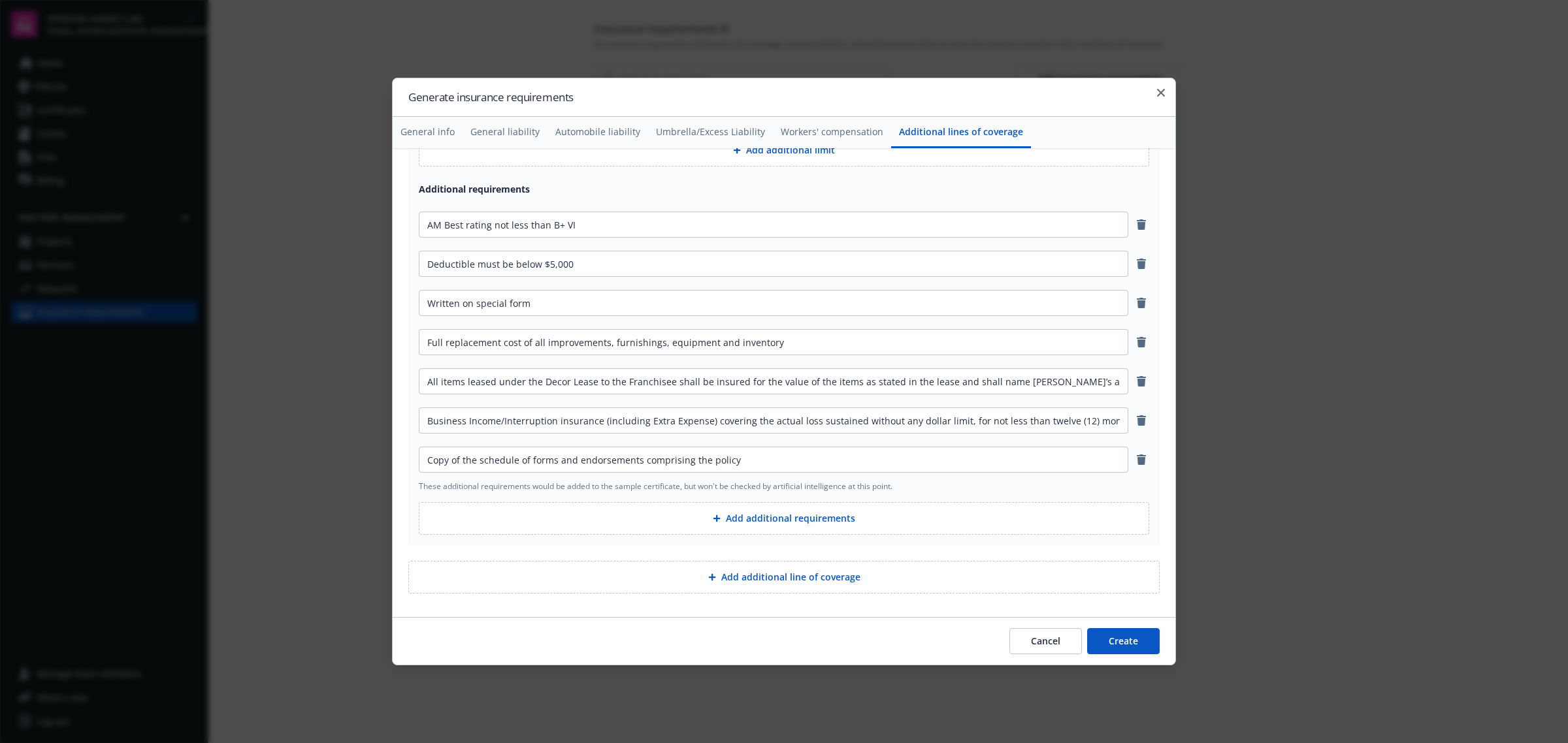
scroll to position [3124, 0]
click at [1128, 643] on button "Create" at bounding box center [1123, 641] width 72 height 26
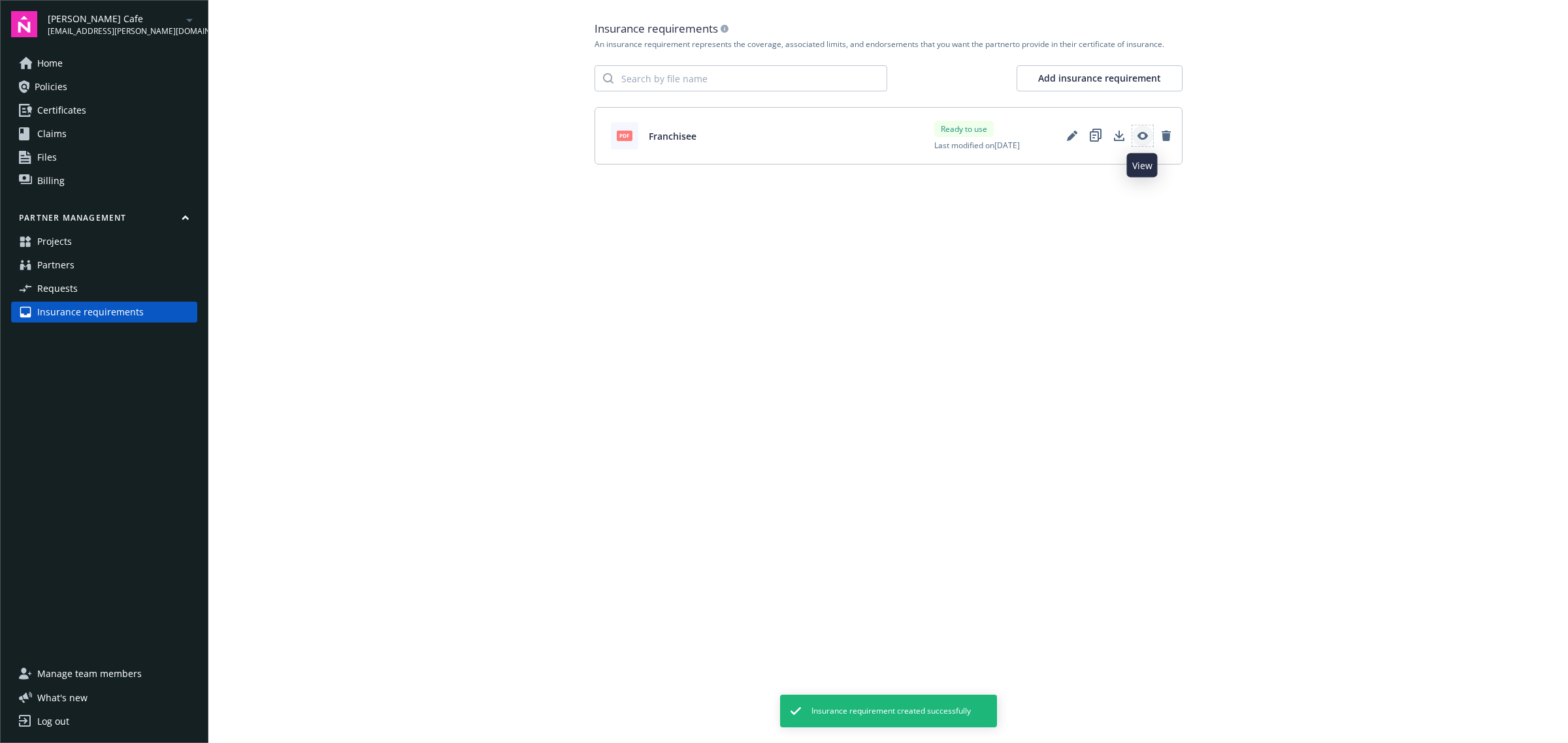
click at [1145, 133] on icon "View" at bounding box center [1142, 135] width 10 height 10
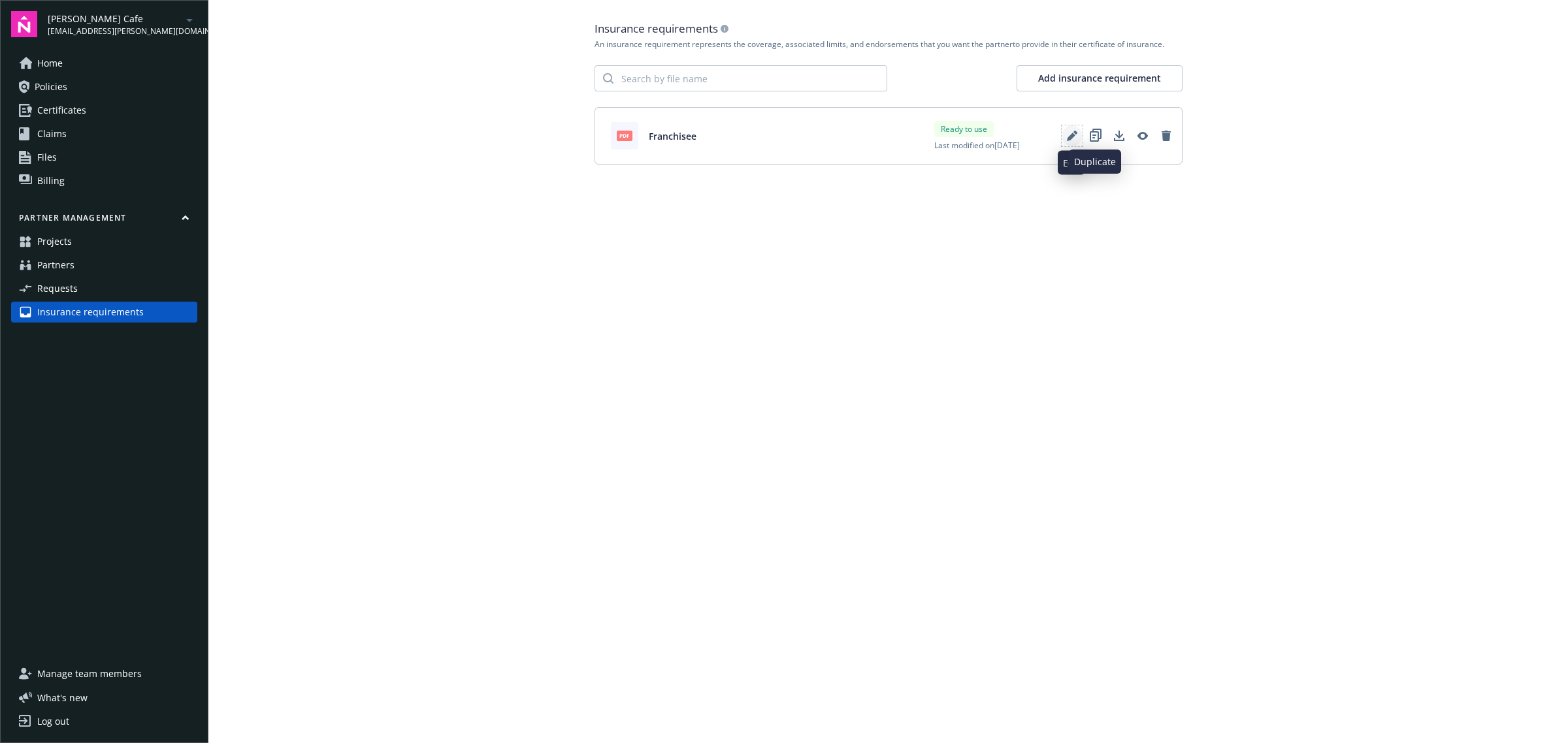
click at [1078, 134] on link "Edit" at bounding box center [1072, 136] width 21 height 21
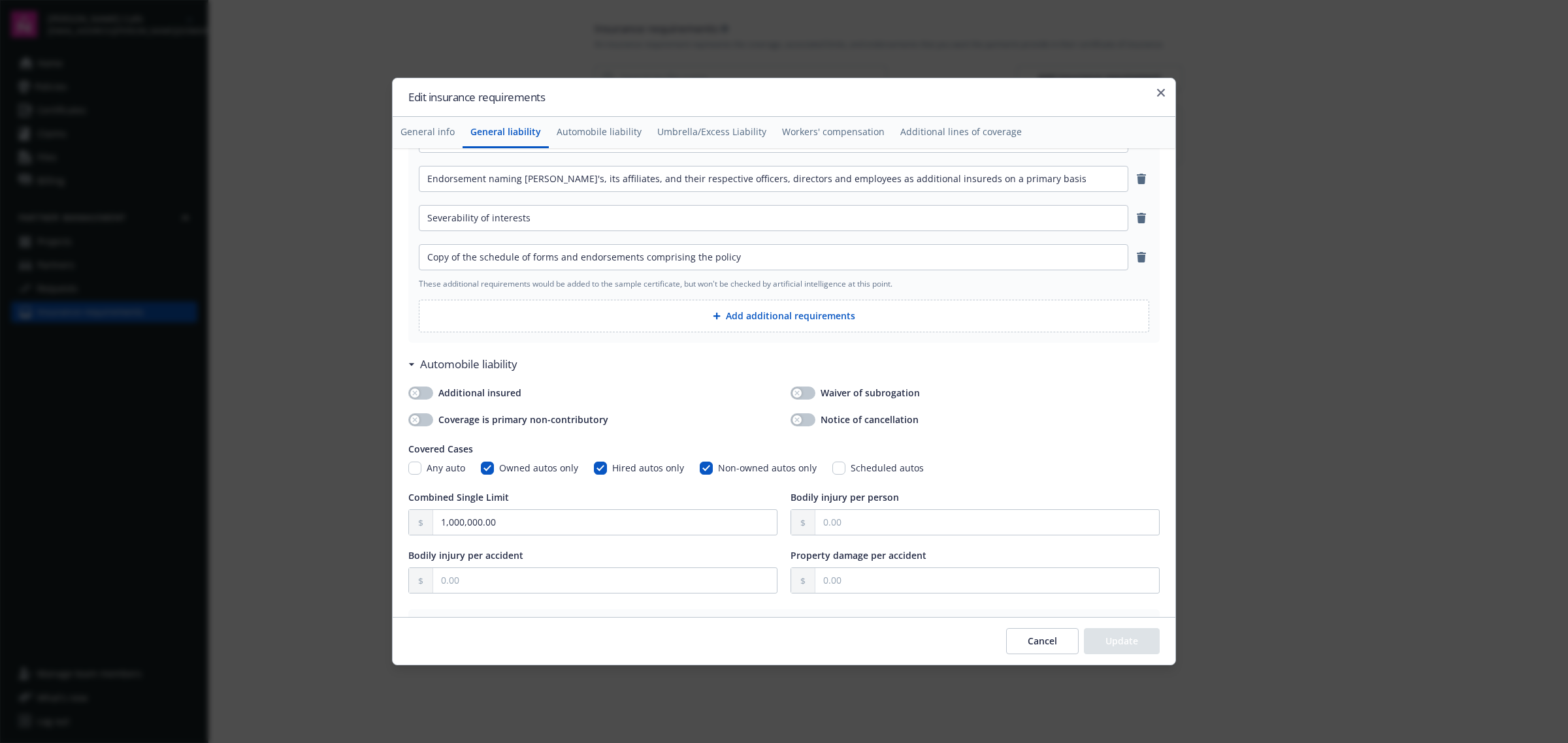
scroll to position [734, 0]
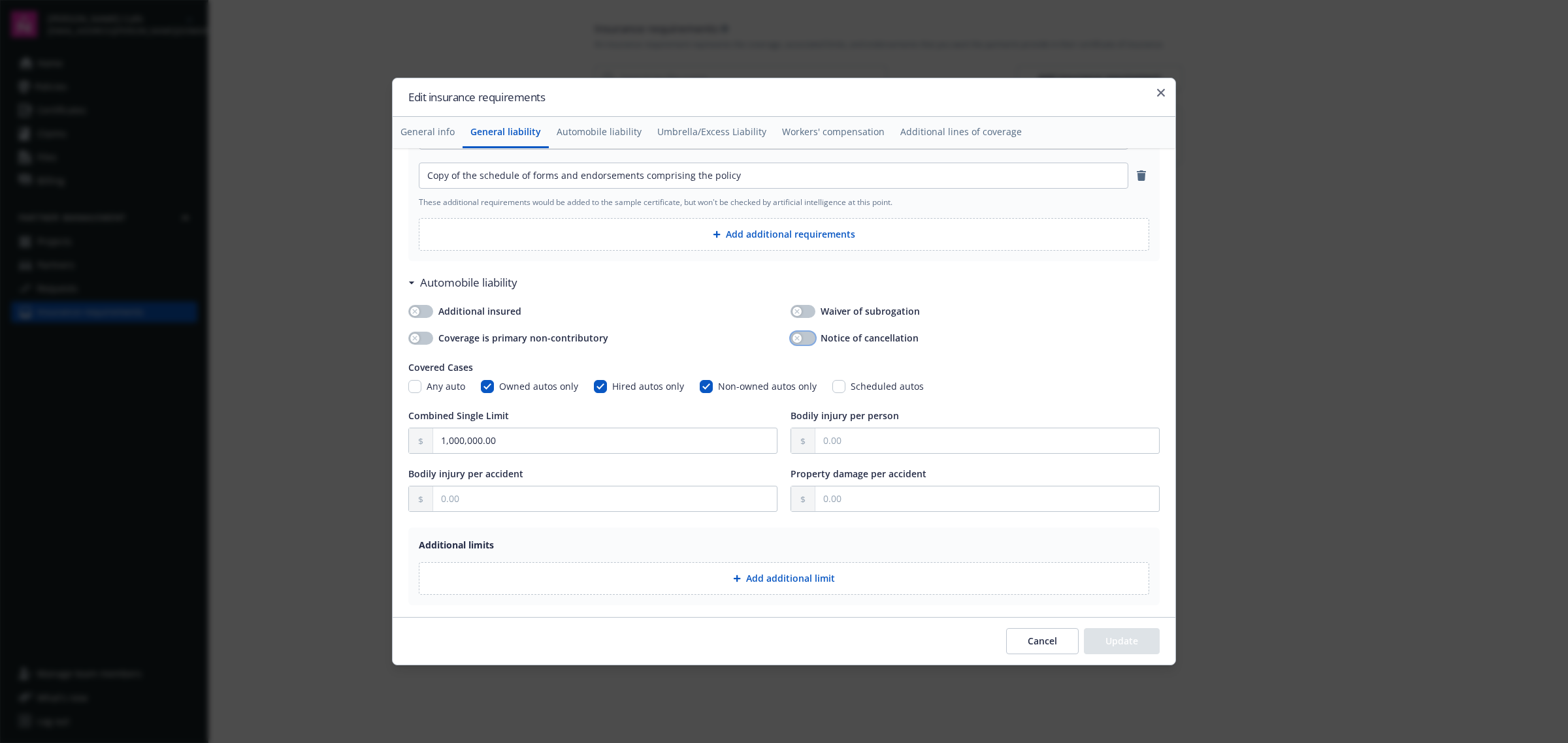
click at [804, 337] on button "button" at bounding box center [802, 338] width 25 height 13
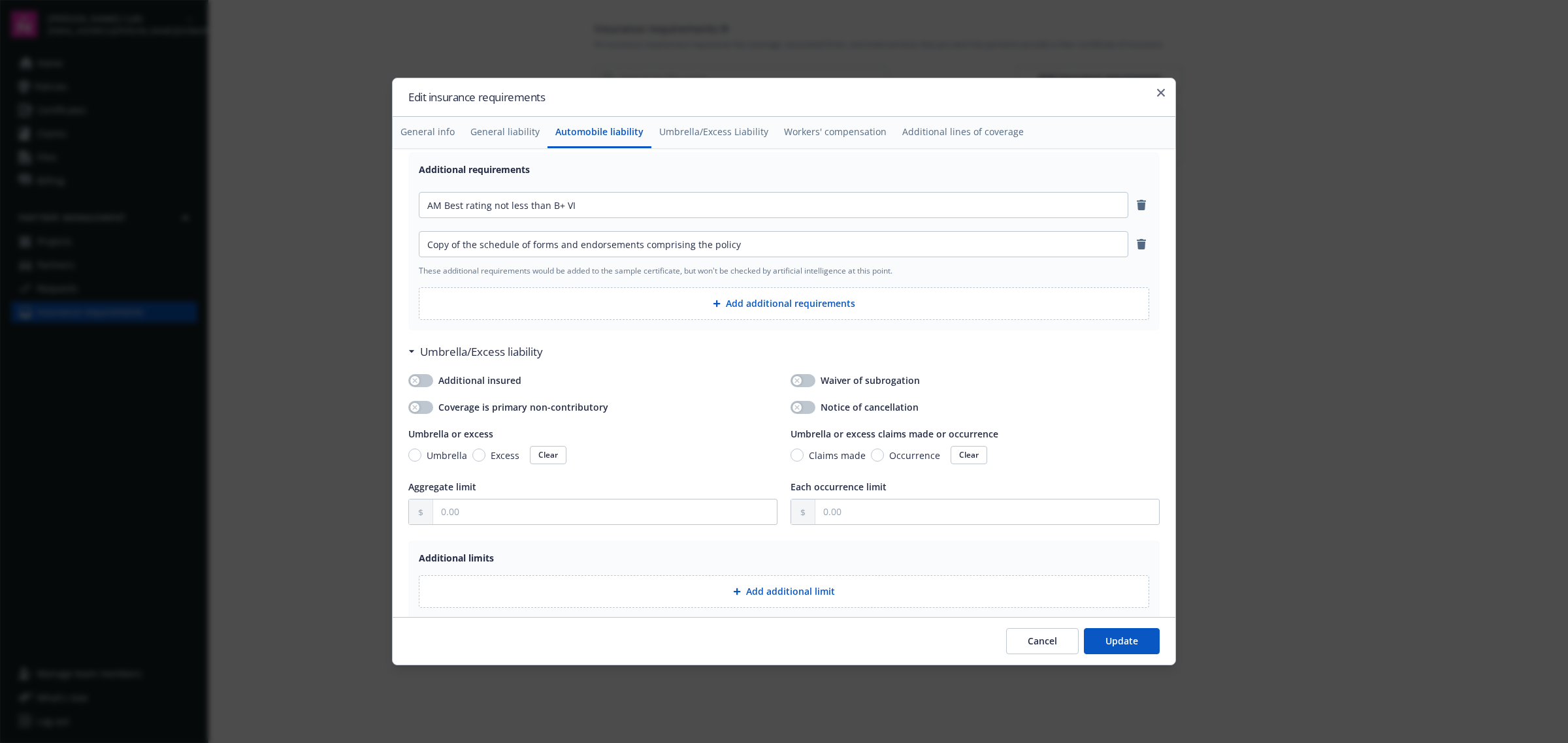
scroll to position [1306, 0]
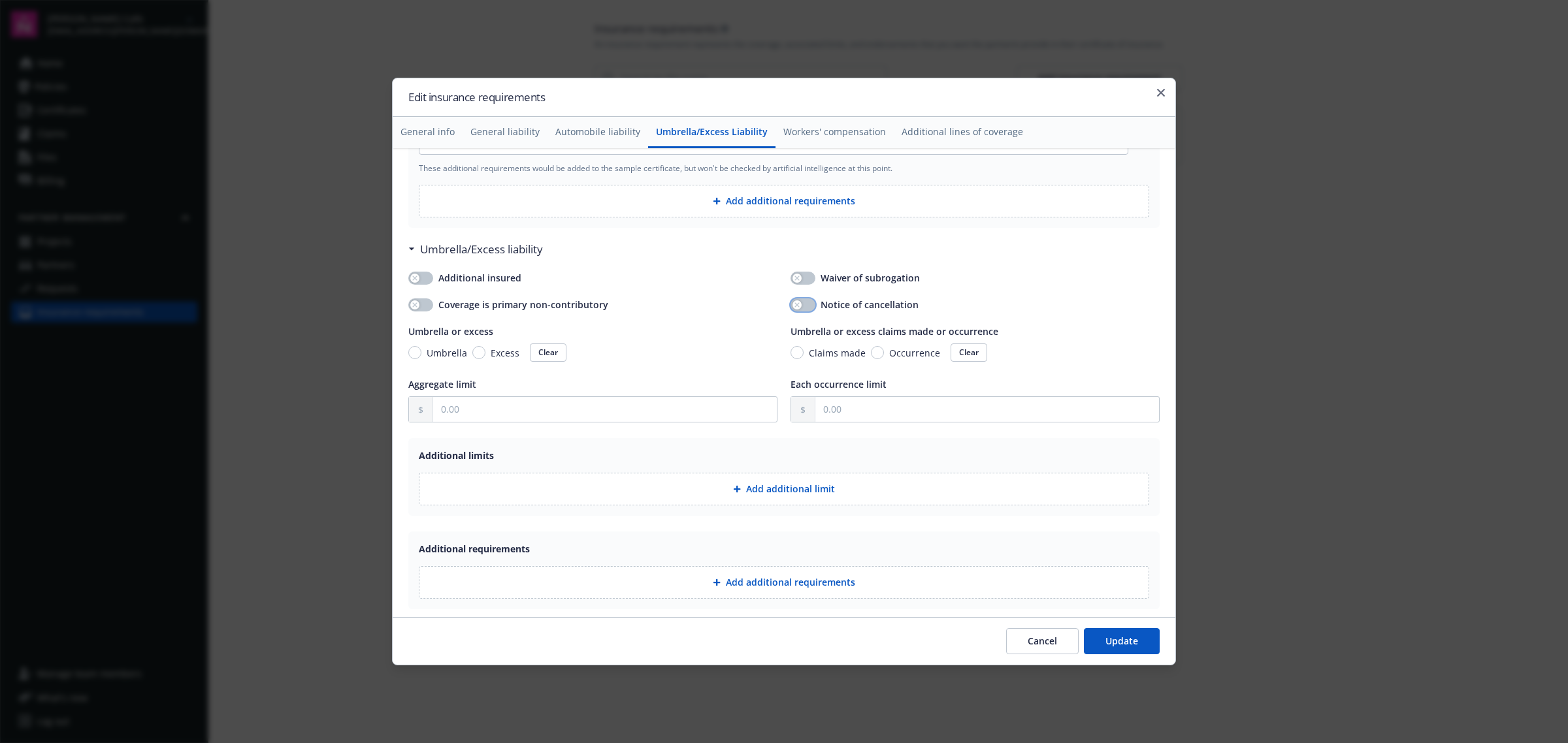
click at [794, 305] on div "button" at bounding box center [798, 305] width 10 height 10
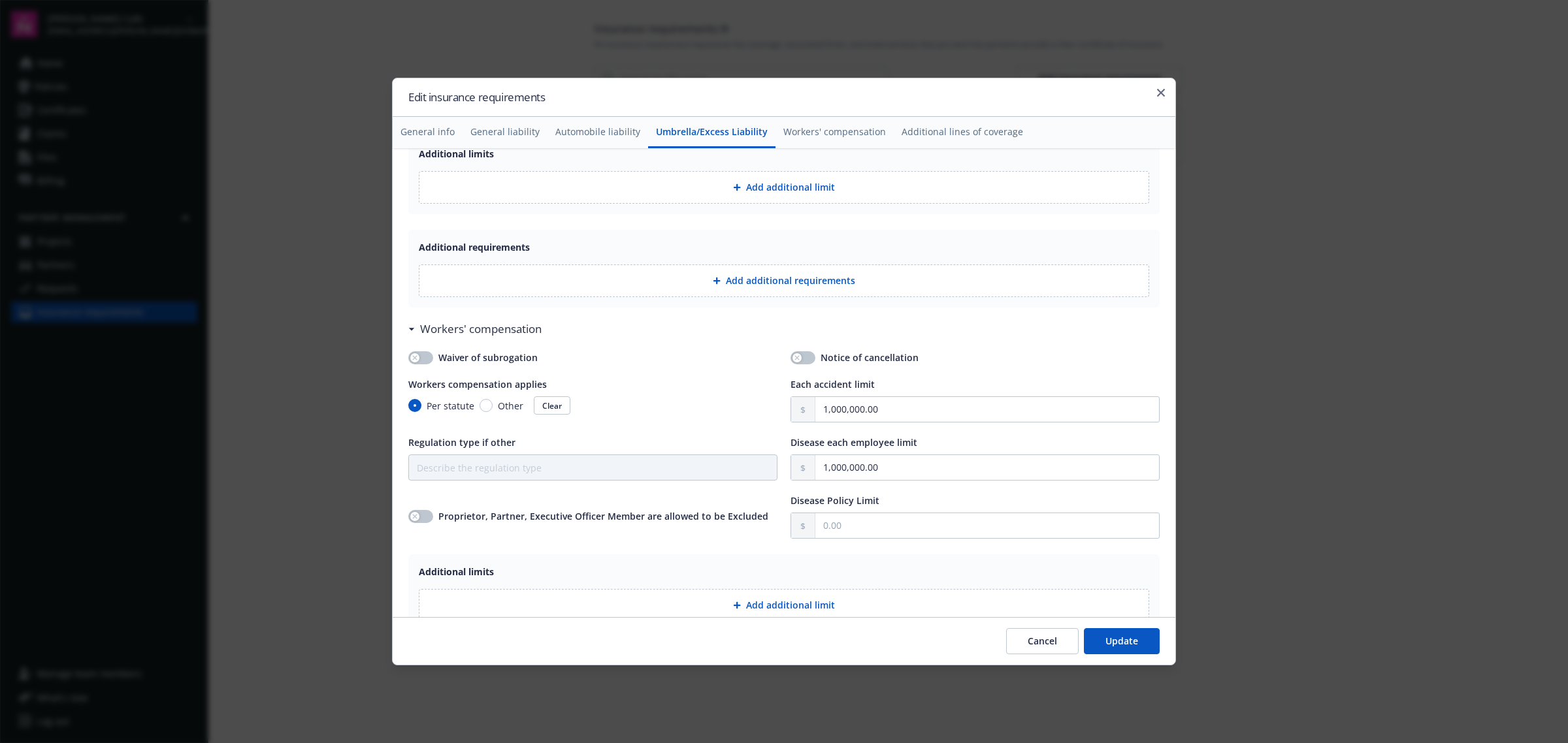
scroll to position [1632, 0]
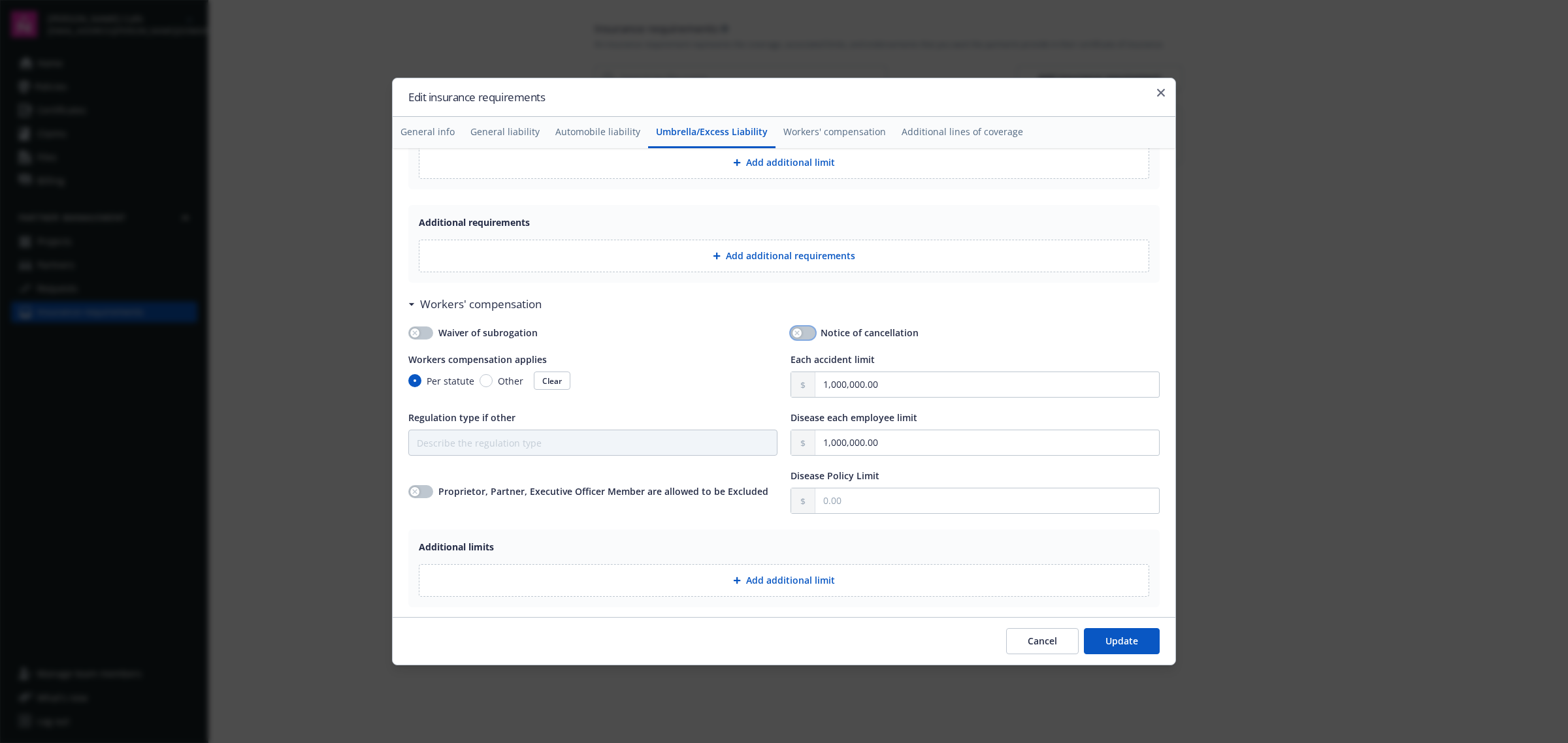
click at [801, 334] on button "button" at bounding box center [802, 333] width 25 height 13
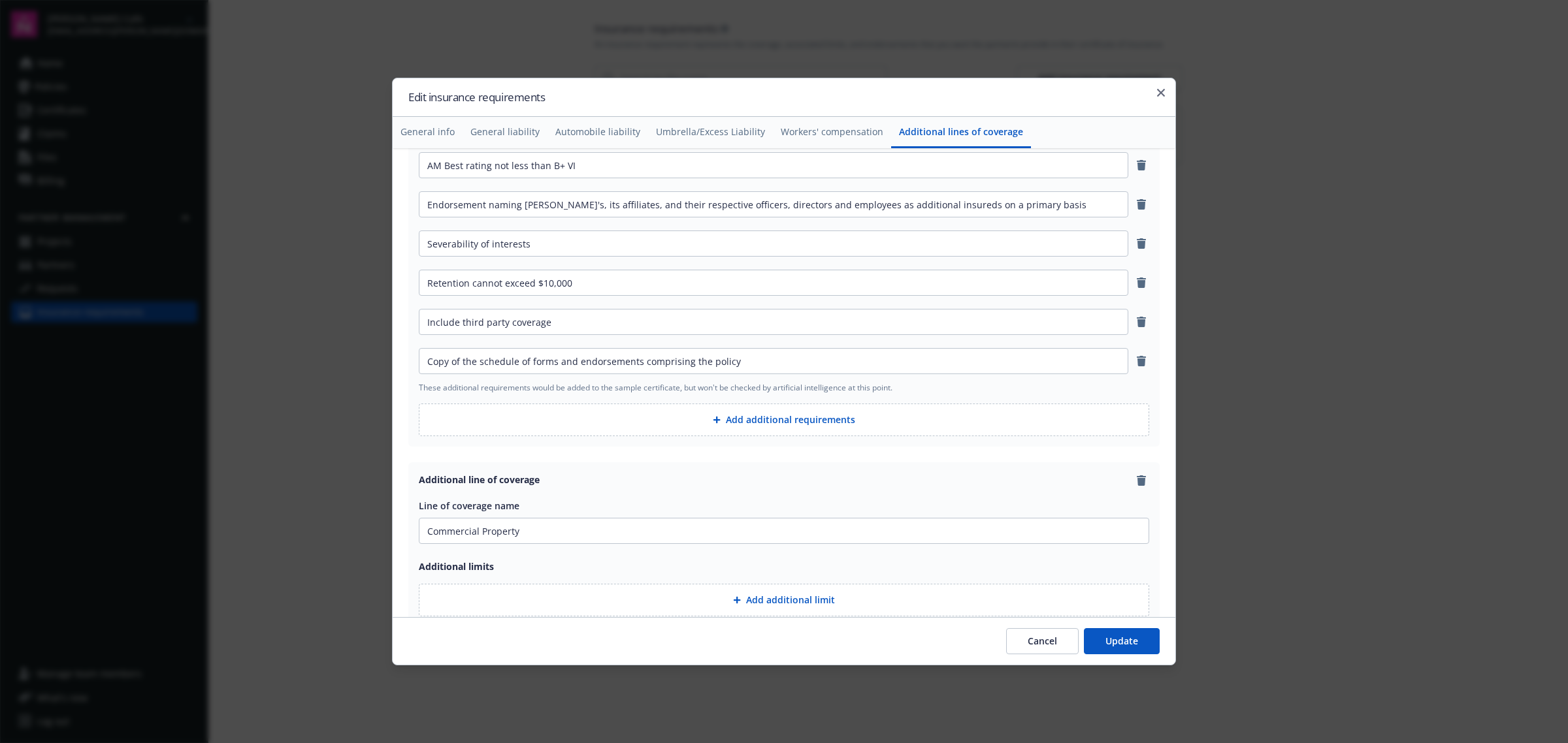
scroll to position [2693, 0]
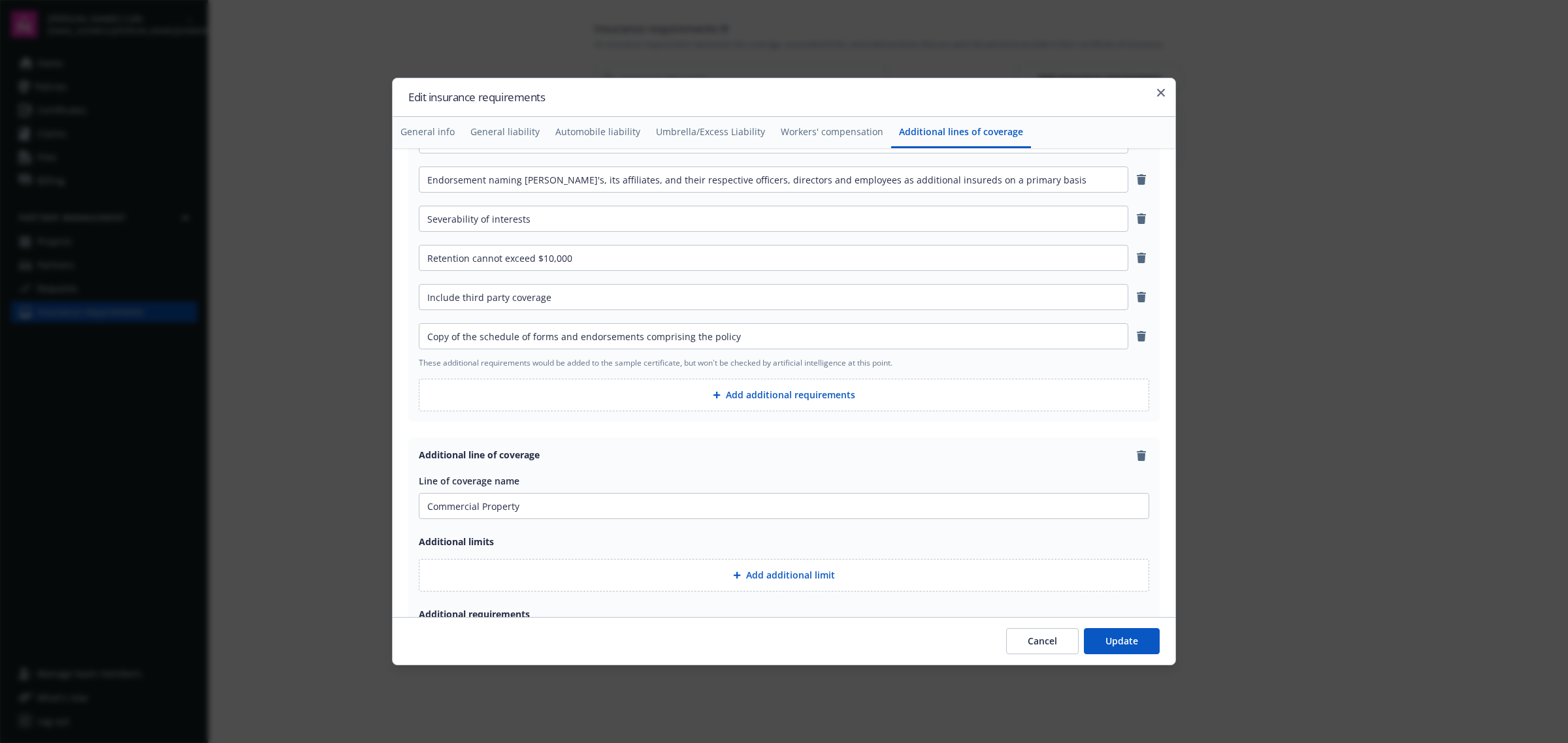
click at [952, 411] on button "Add additional requirements" at bounding box center [783, 395] width 730 height 33
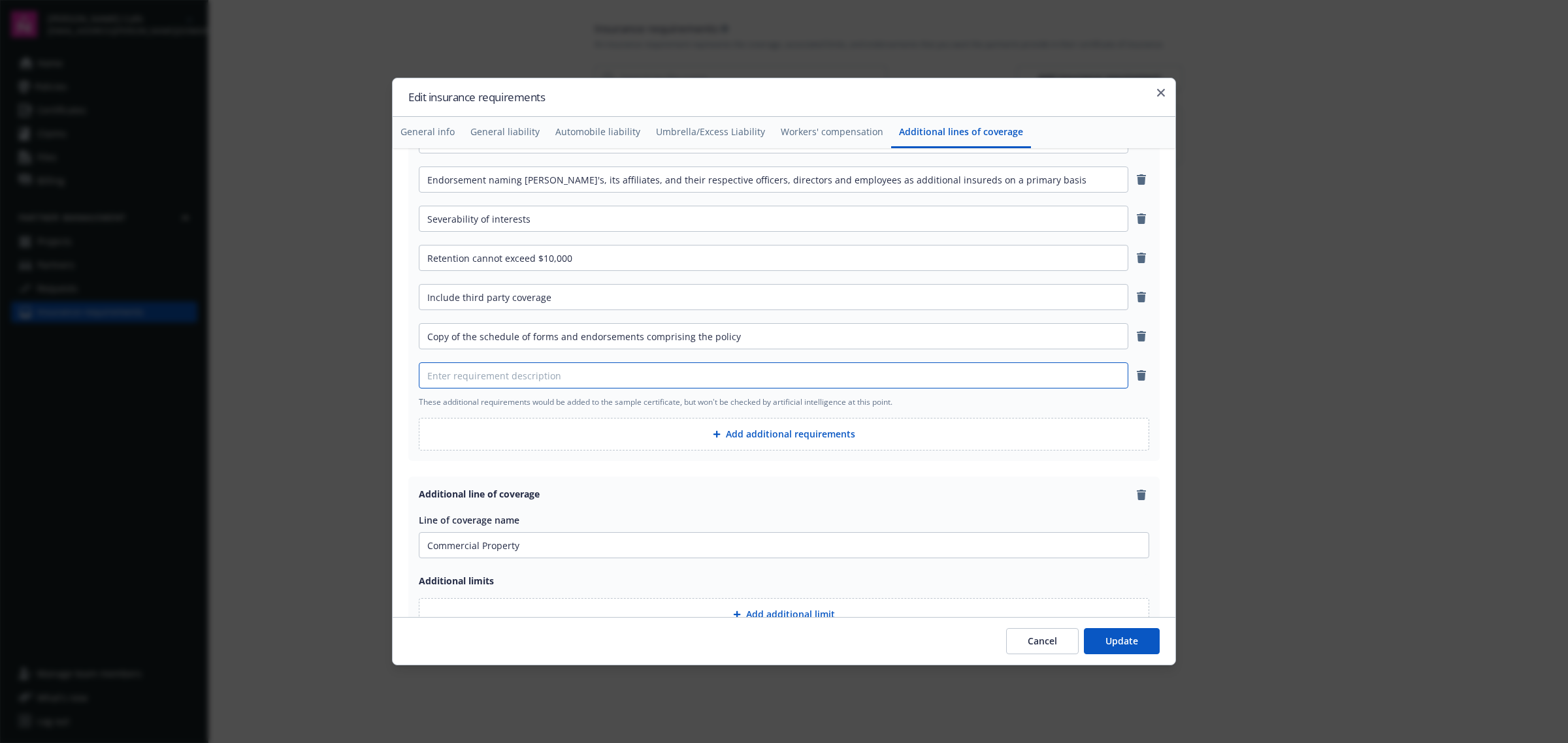
click at [819, 380] on input at bounding box center [774, 375] width 709 height 25
paste input "· If this policy is cancelled or non-renewed for any reason other than non-paym…"
drag, startPoint x: 709, startPoint y: 379, endPoint x: 697, endPoint y: 380, distance: 12.0
click at [697, 380] on input "· If this policy is cancelled or non-renewed for any reason other than non-paym…" at bounding box center [774, 375] width 709 height 25
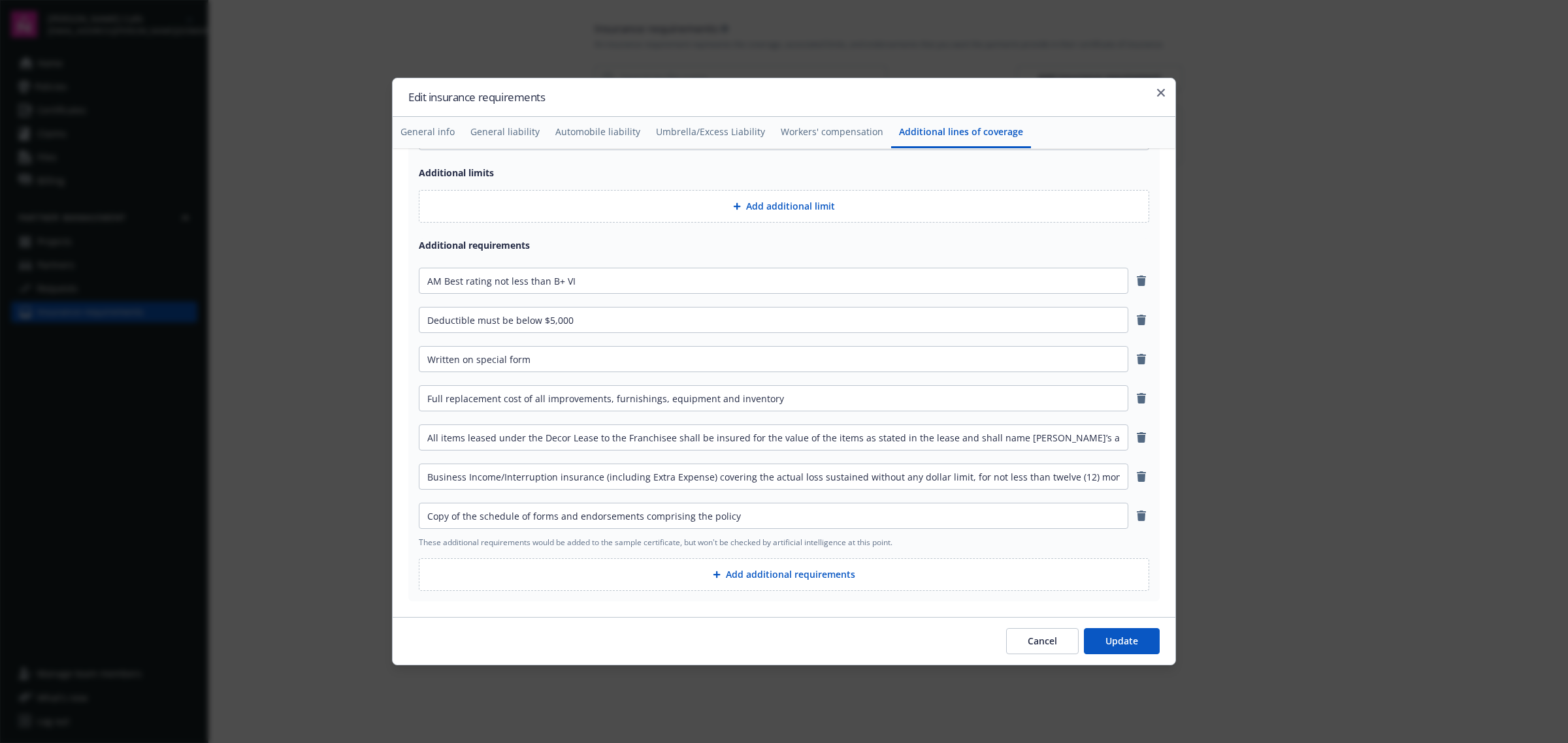
scroll to position [3164, 0]
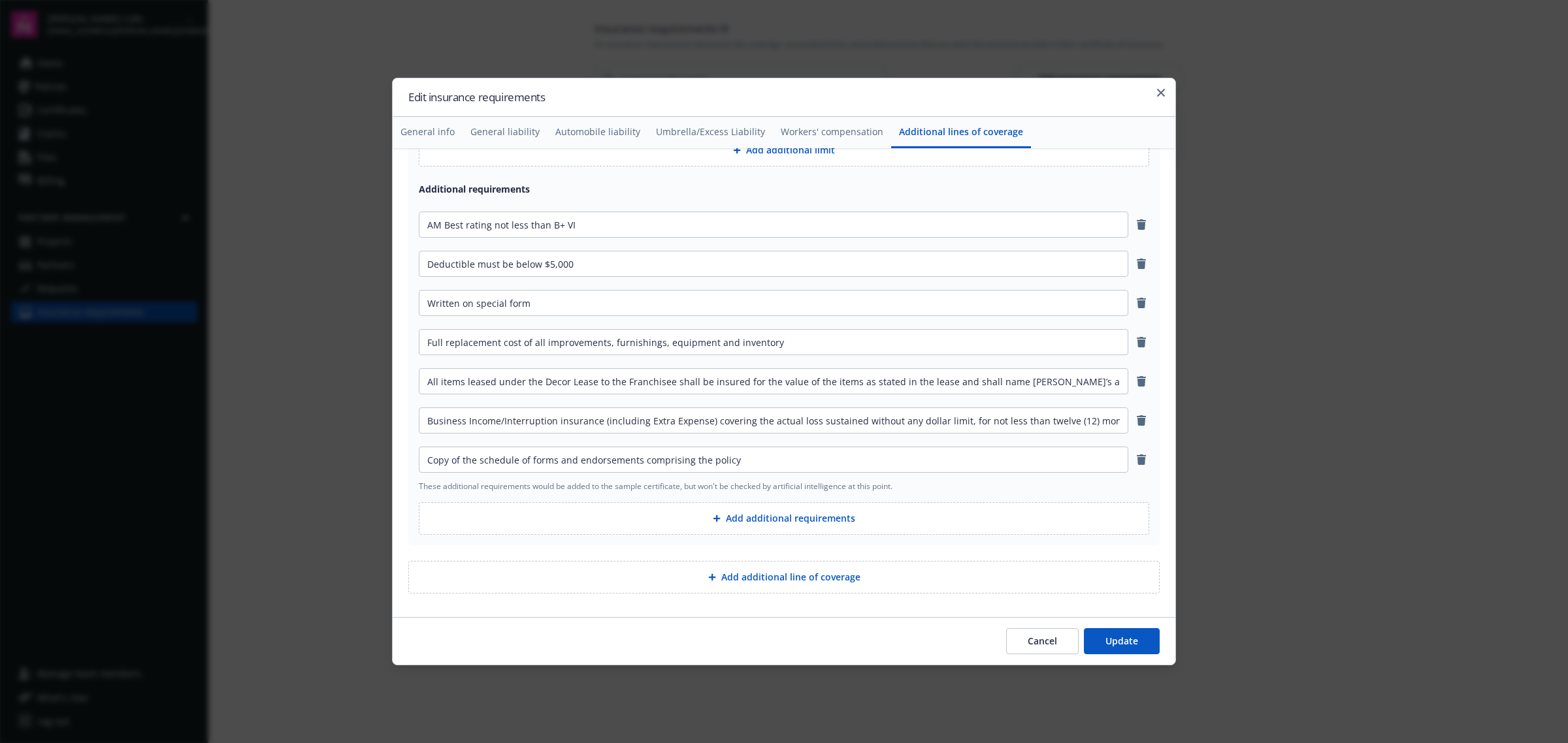
type input "· If this policy is cancelled or non-renewed for any reason other than non-paym…"
click at [719, 511] on button "Add additional requirements" at bounding box center [783, 518] width 730 height 33
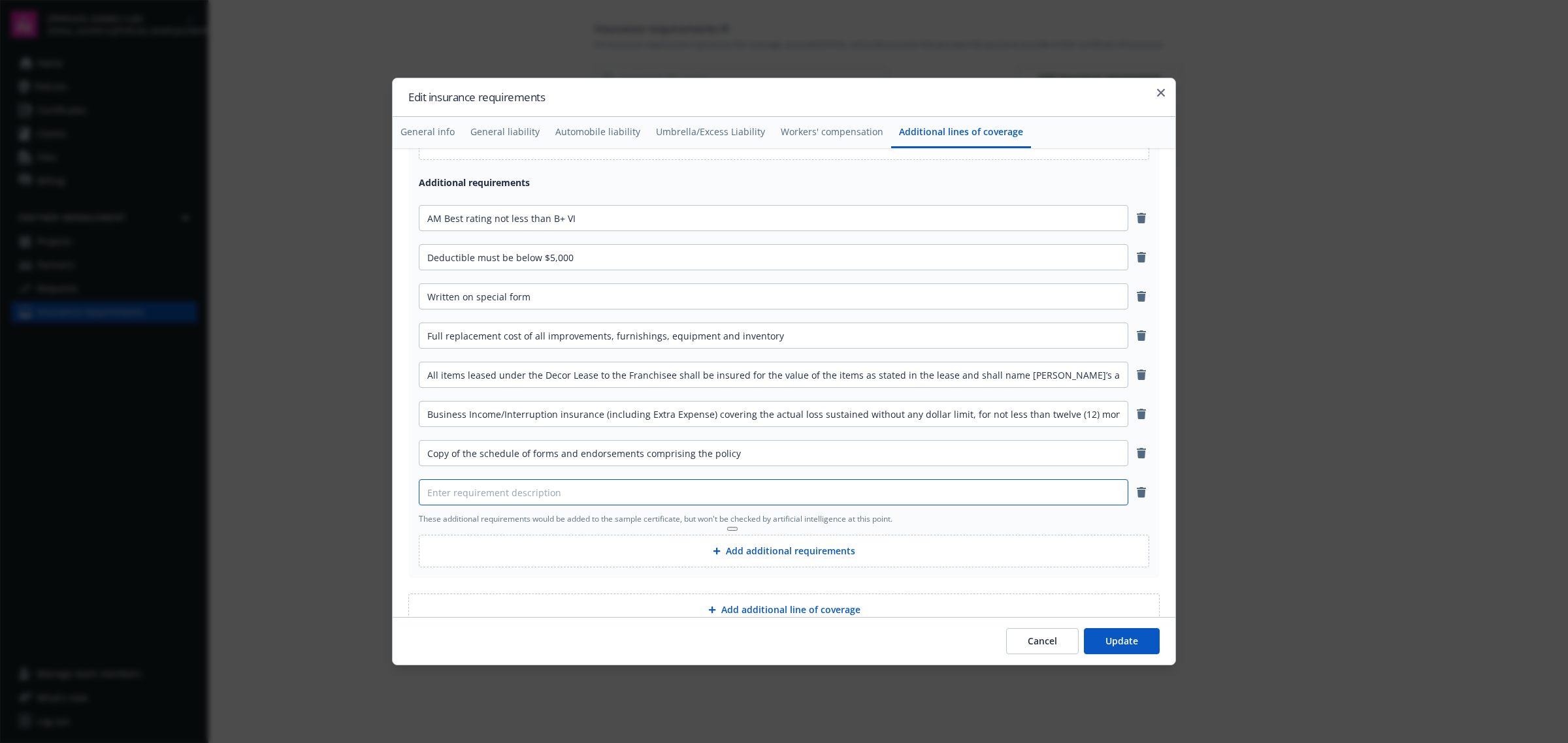
click at [706, 491] on input at bounding box center [774, 491] width 709 height 25
paste input "· If this policy is cancelled or non-renewed for any reason other than non-paym…"
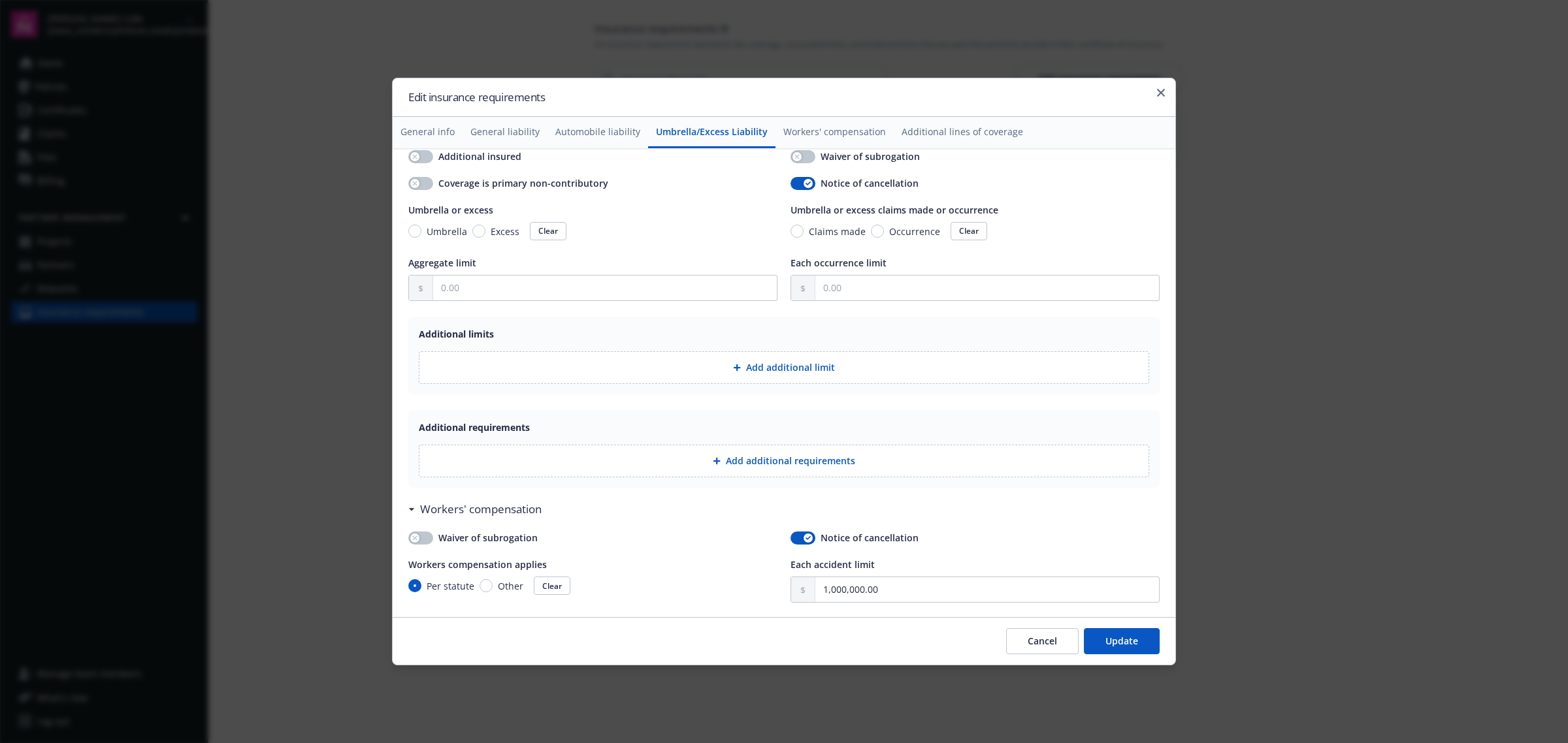
scroll to position [1369, 0]
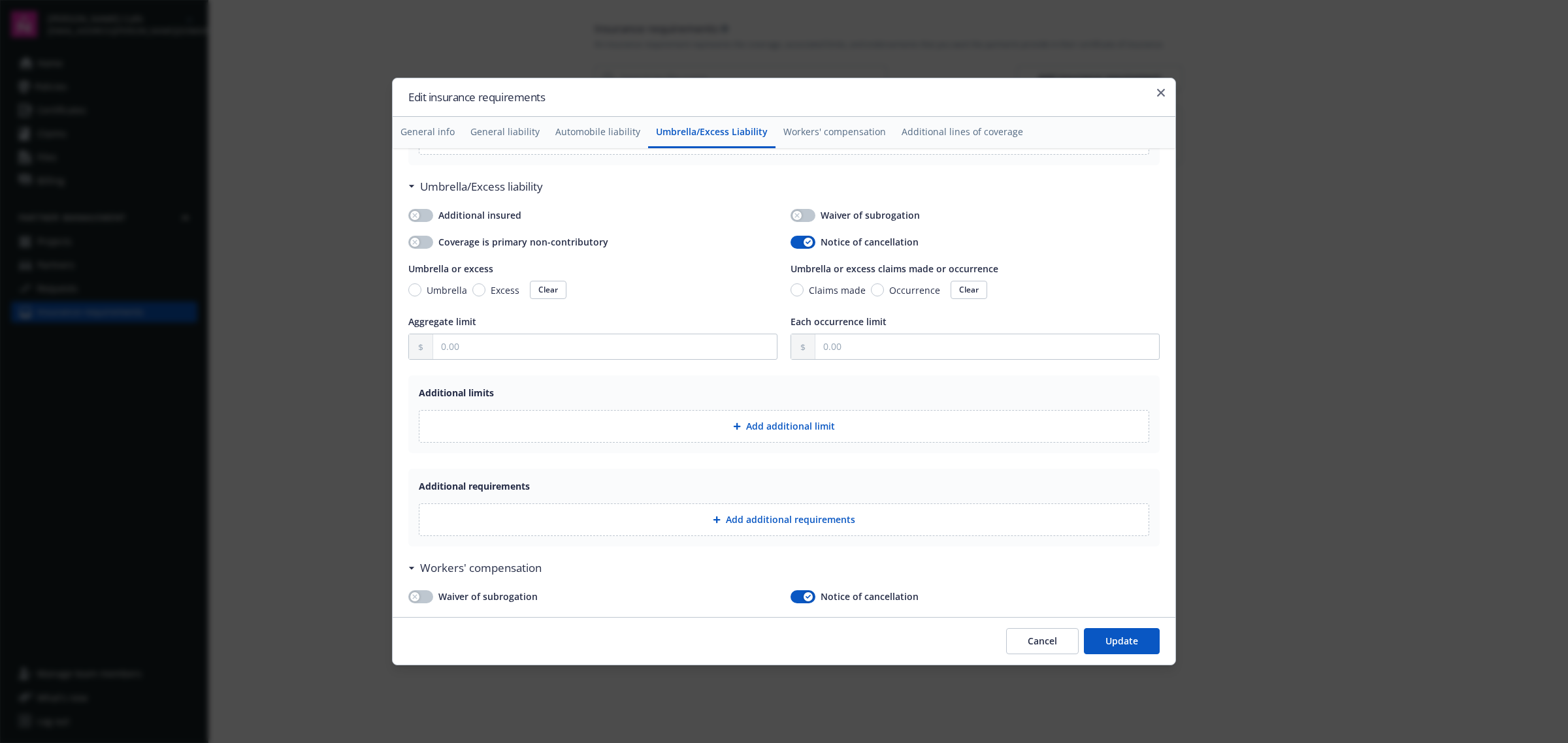
type input "· If this policy is cancelled or non-renewed for any reason other than non-paym…"
click at [1153, 632] on button "Update" at bounding box center [1121, 641] width 75 height 26
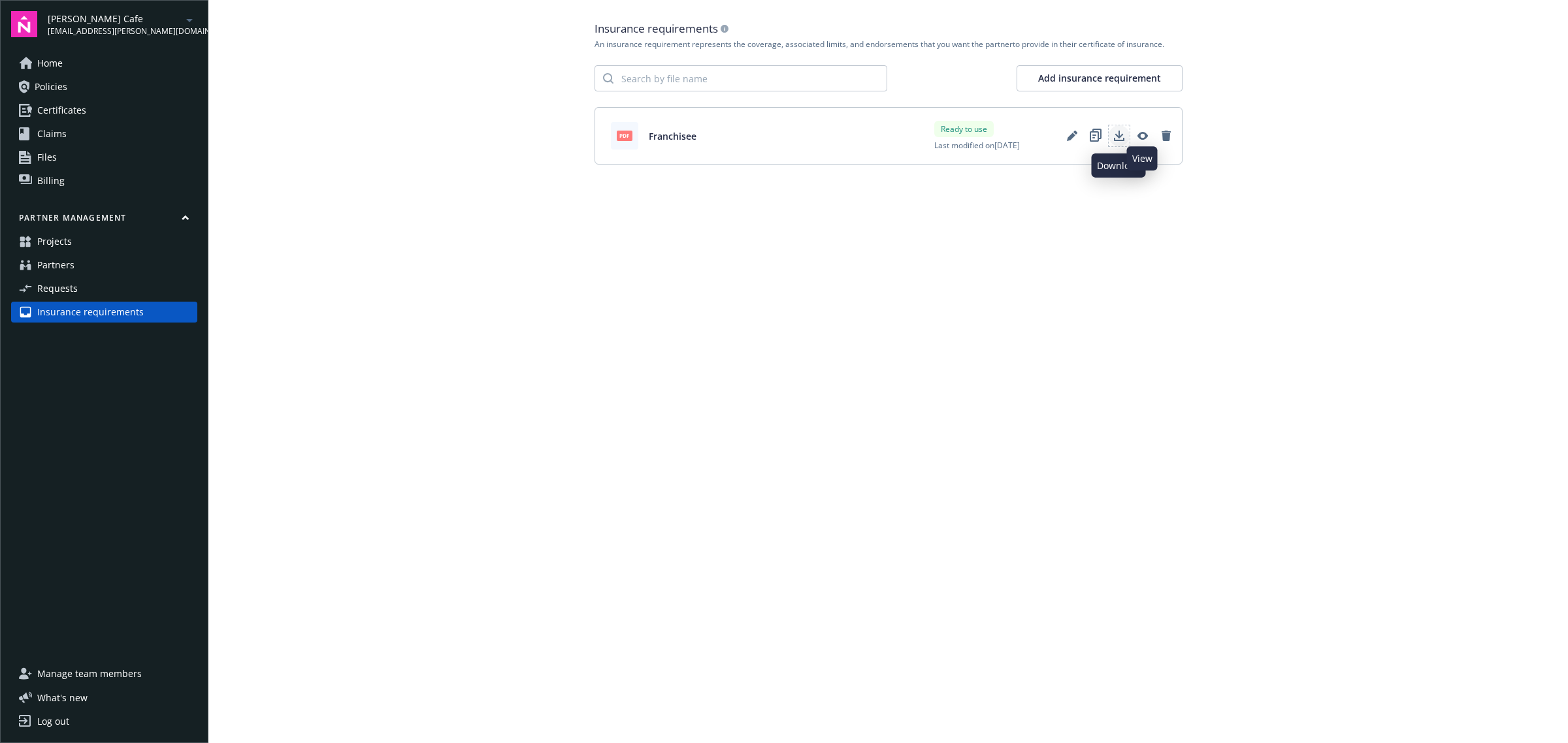
click at [1116, 141] on icon "Download" at bounding box center [1118, 140] width 10 height 3
click at [1145, 136] on icon "View" at bounding box center [1141, 136] width 10 height 8
click at [1069, 137] on icon "Edit" at bounding box center [1071, 137] width 9 height 9
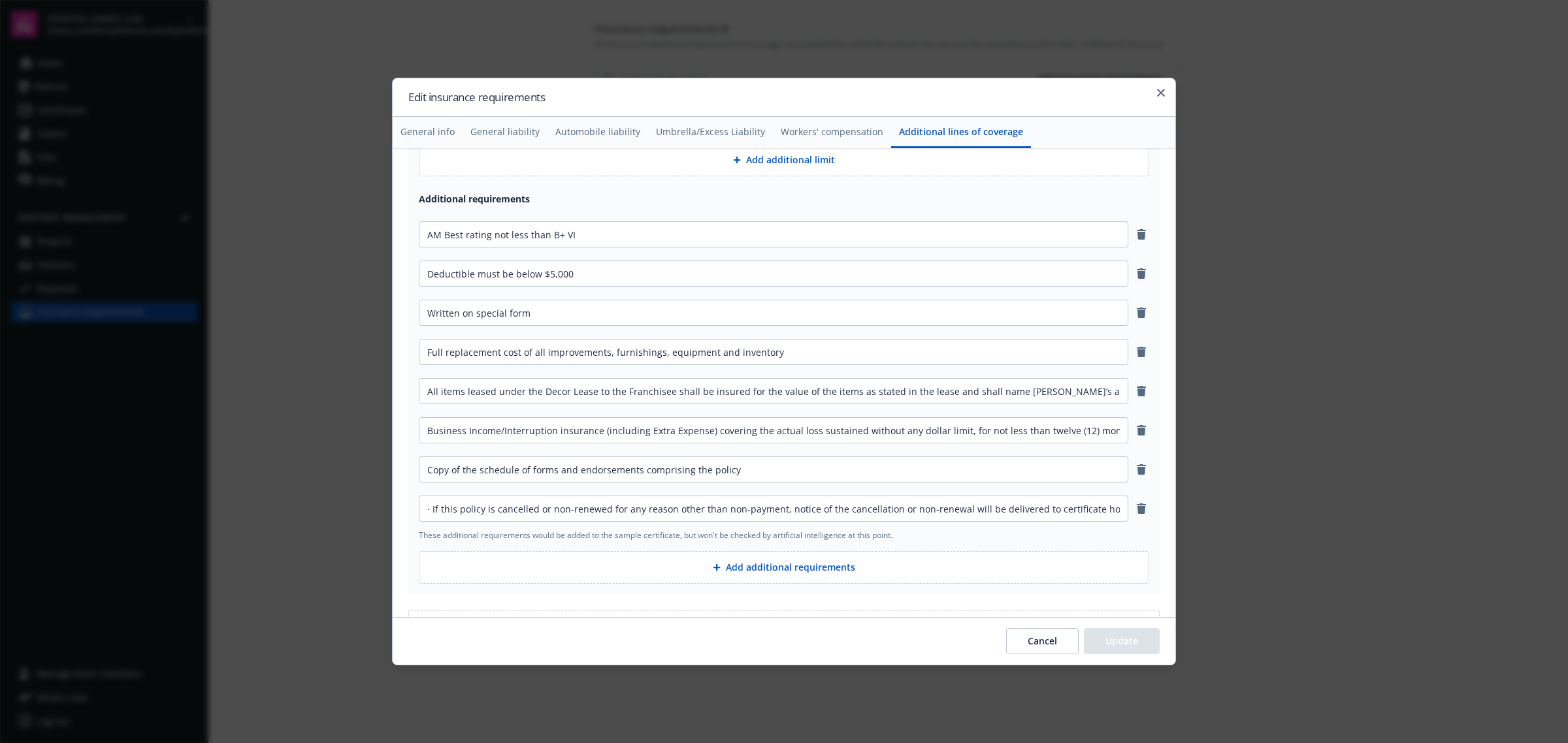
scroll to position [3203, 0]
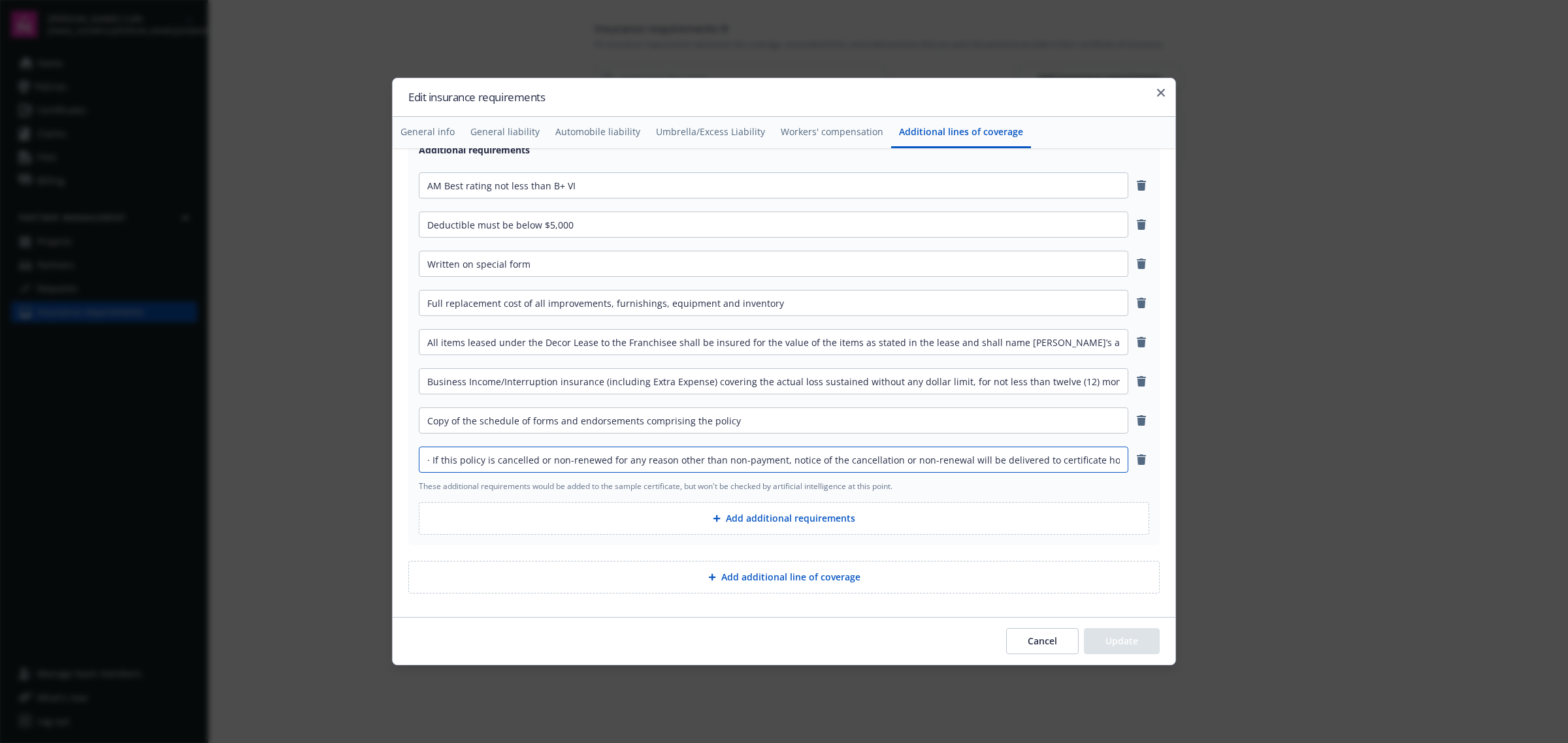
drag, startPoint x: 432, startPoint y: 457, endPoint x: 413, endPoint y: 457, distance: 19.0
click at [413, 457] on div "Additional line of coverage Line of coverage name Commercial Property Additiona…" at bounding box center [784, 259] width 751 height 572
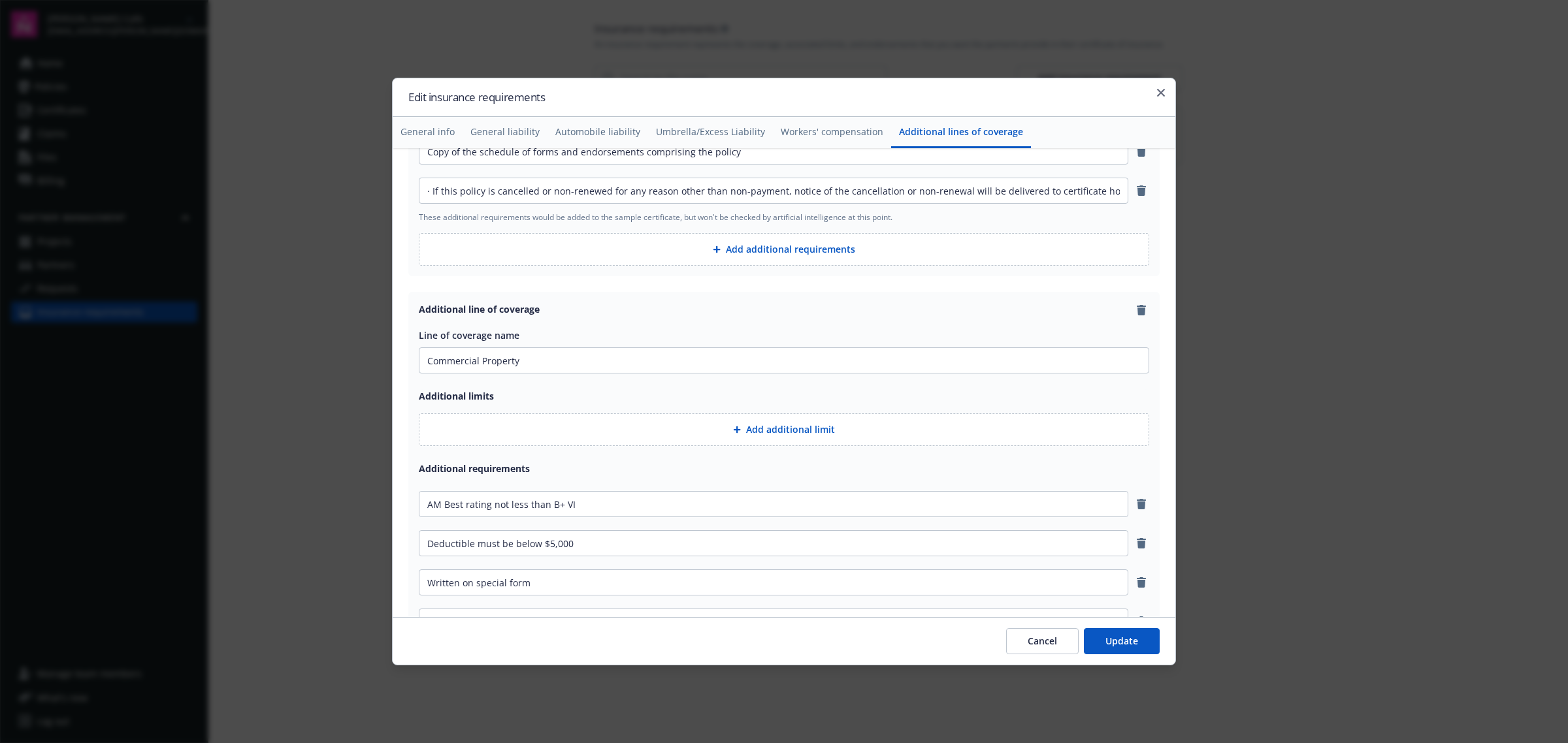
scroll to position [2795, 0]
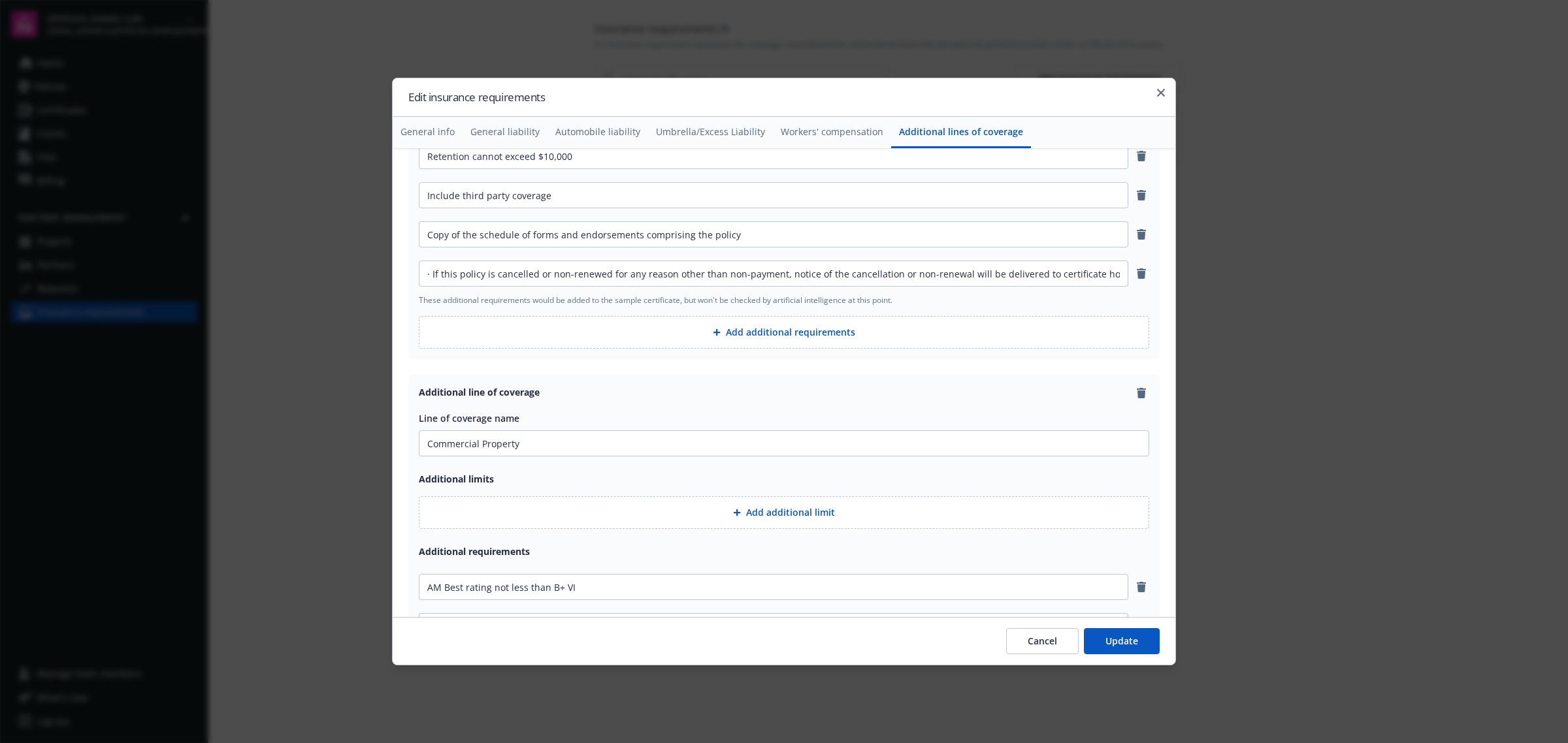
type input "If this policy is cancelled or non-renewed for any reason other than non-paymen…"
drag, startPoint x: 432, startPoint y: 278, endPoint x: 379, endPoint y: 285, distance: 53.5
click at [379, 285] on body "Eriks Deli Cafe dylon.riley@newfront.com Home Policies Certificates Claims File…" at bounding box center [784, 372] width 1568 height 743
type input "If this policy is cancelled or non-renewed for any reason other than non-paymen…"
click at [1120, 637] on button "Update" at bounding box center [1121, 641] width 75 height 26
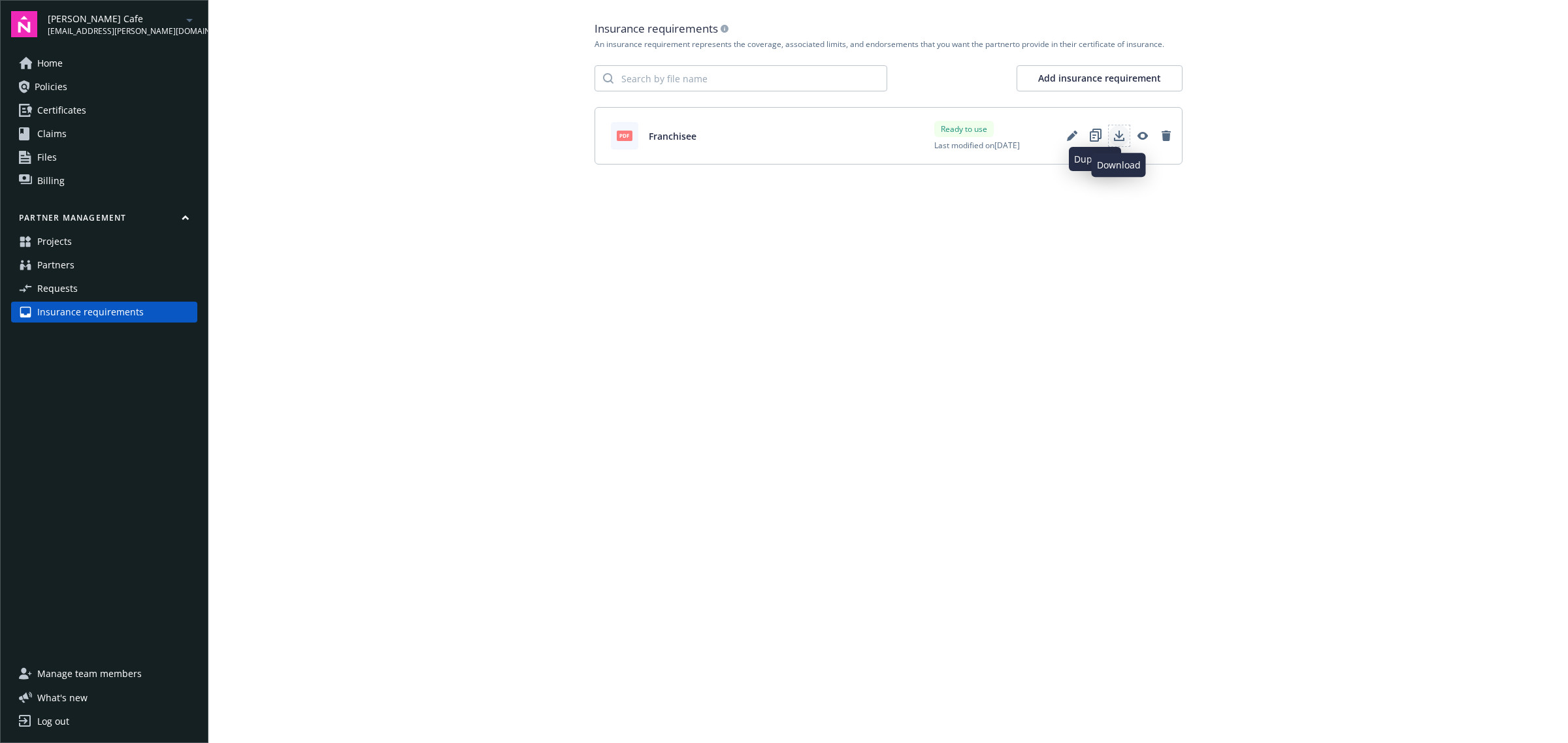
click at [1118, 134] on icon "Download" at bounding box center [1118, 134] width 9 height 8
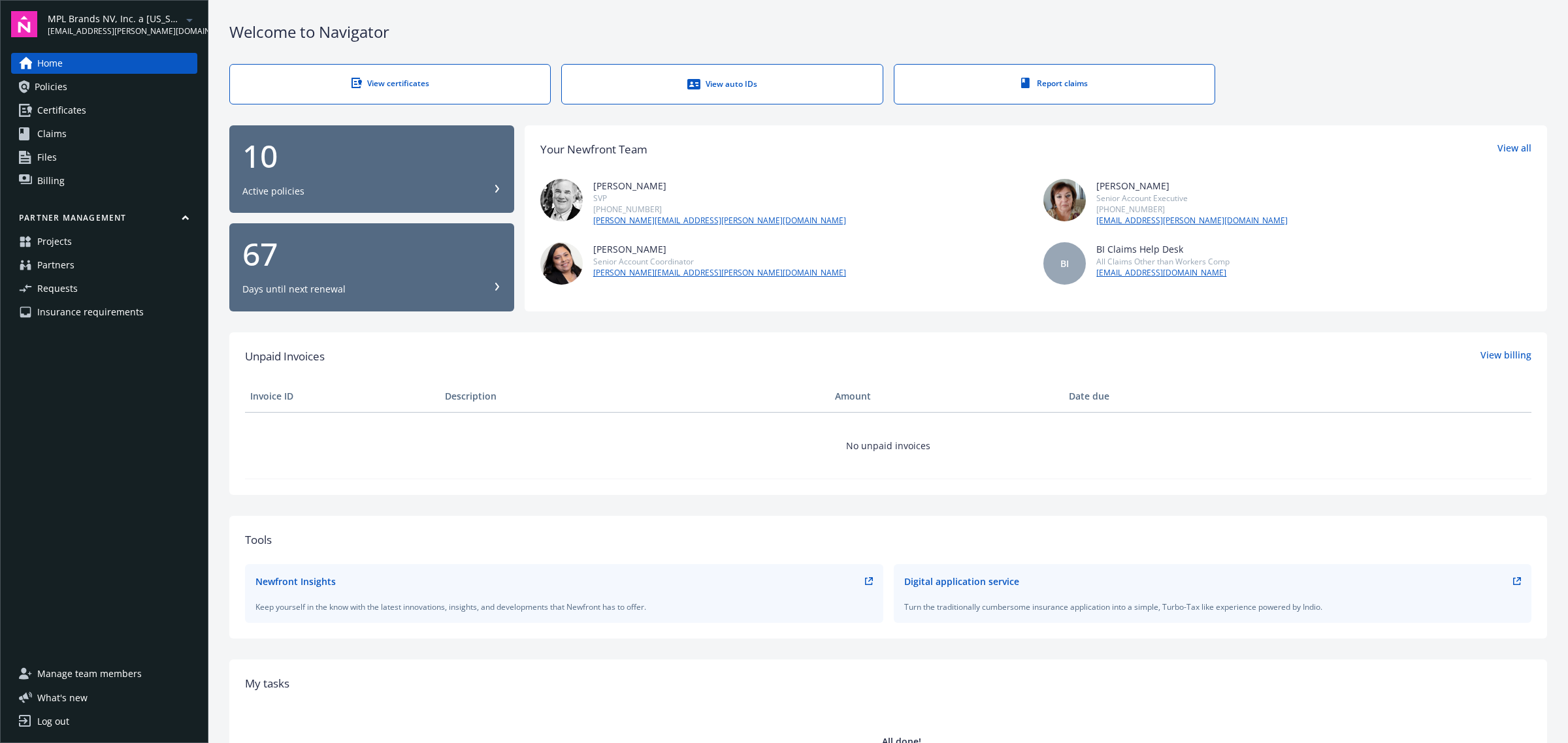
click at [160, 324] on div "Home Policies Certificates Claims Files Billing Partner management Projects Par…" at bounding box center [104, 350] width 186 height 595
click at [159, 318] on link "Insurance requirements" at bounding box center [104, 312] width 186 height 21
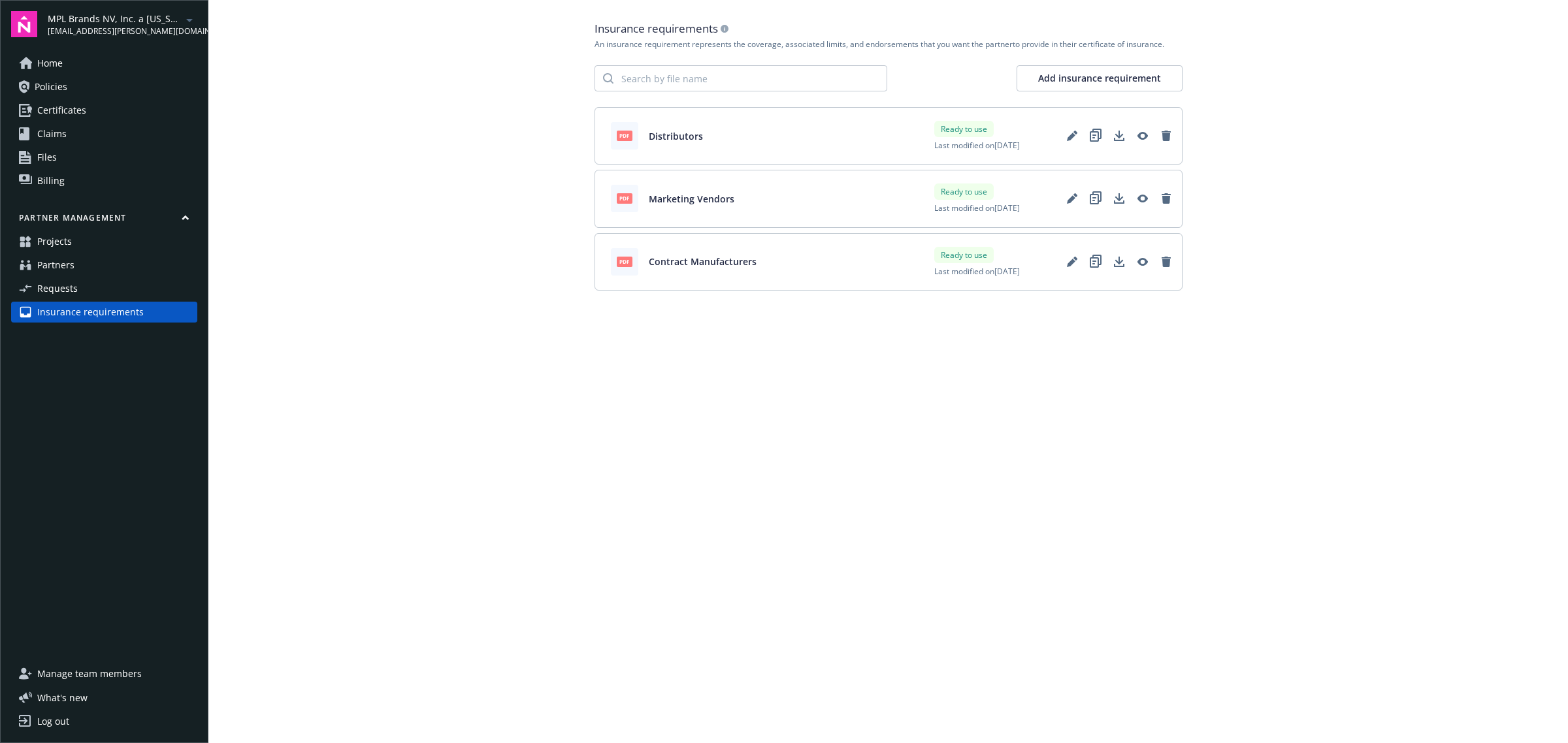
click at [825, 141] on div "pdf Distributors Ready to use Last modified on 10/13/2025" at bounding box center [888, 136] width 588 height 57
click at [1073, 134] on icon "Edit" at bounding box center [1072, 135] width 10 height 10
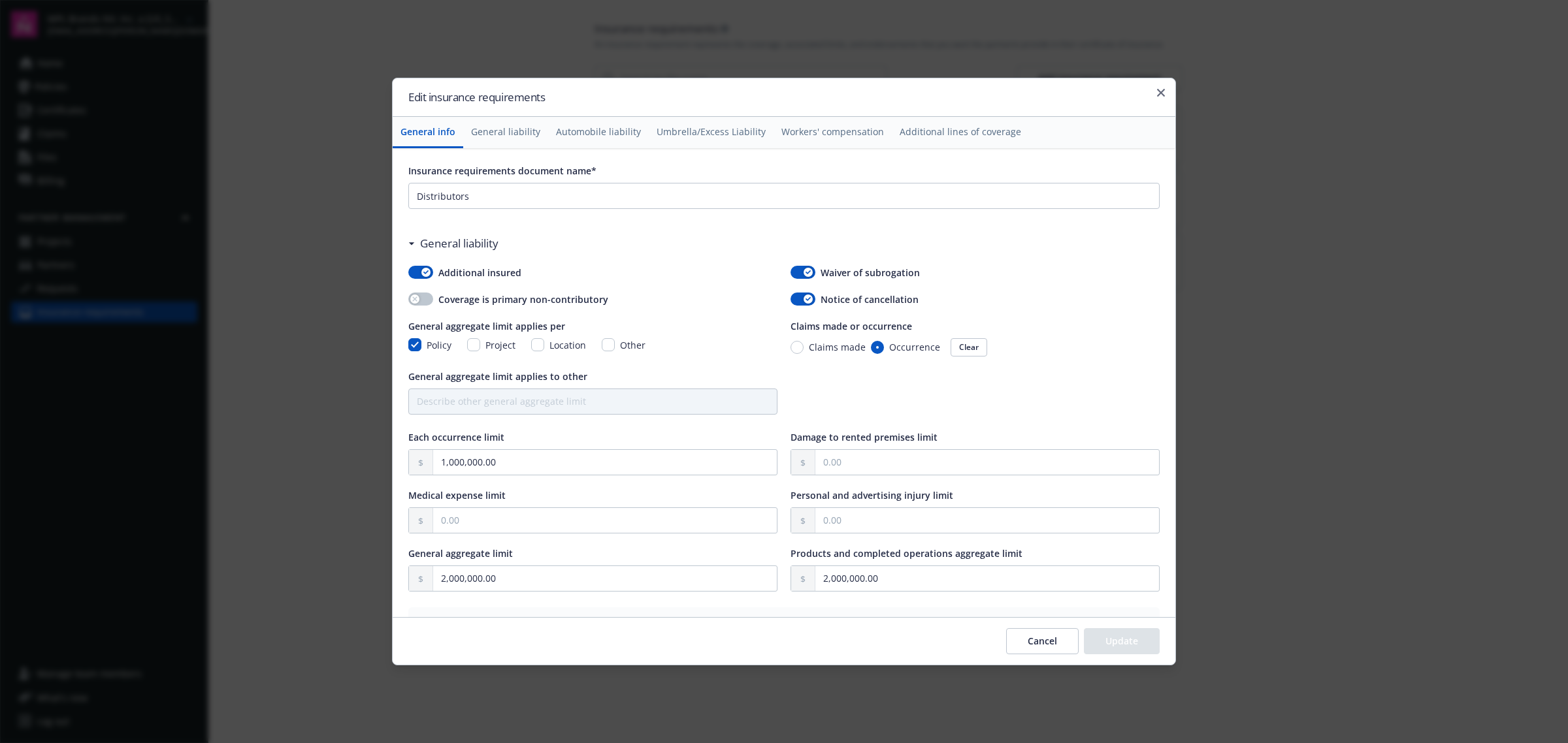
click at [1161, 93] on icon "button" at bounding box center [1161, 93] width 8 height 8
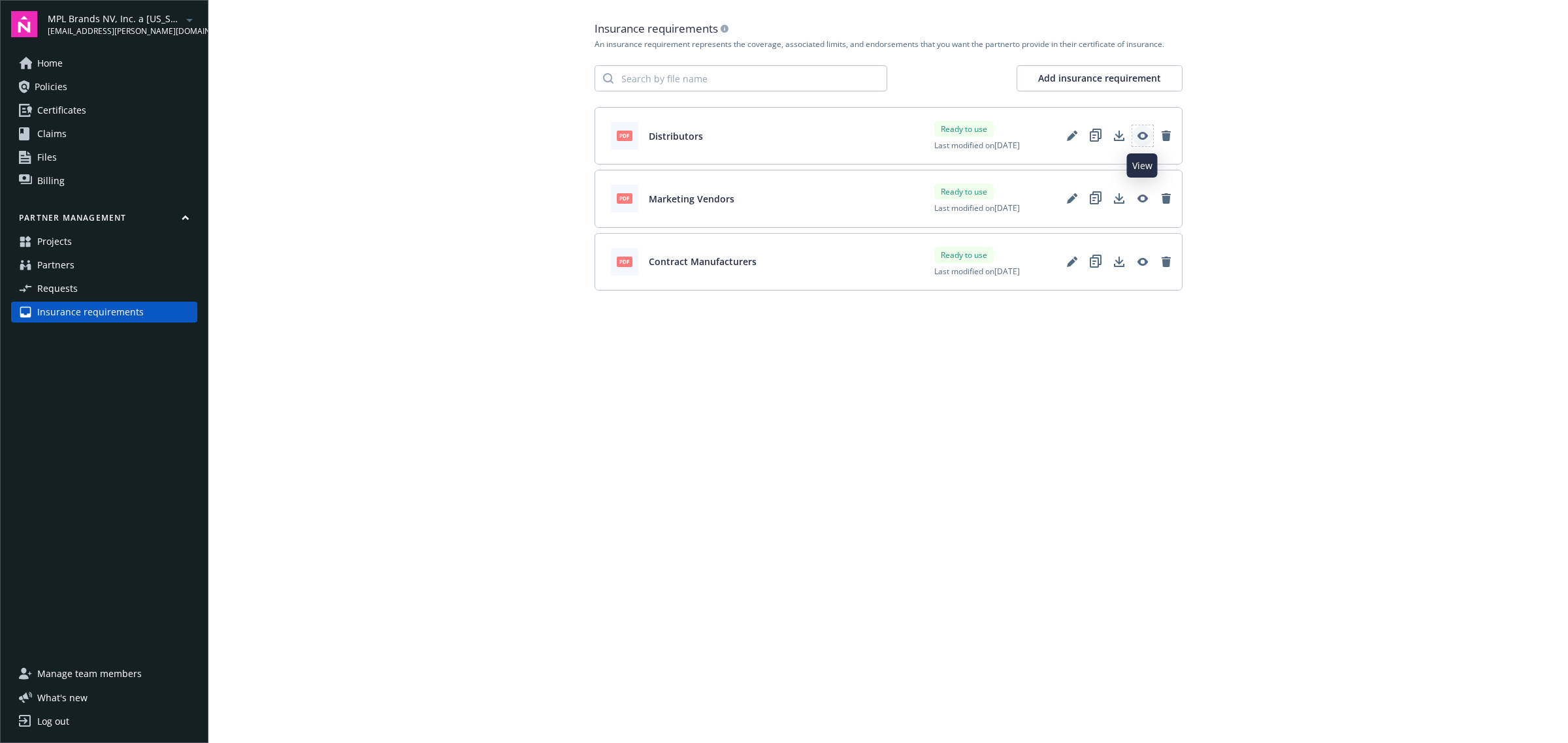
click at [1137, 132] on icon "View" at bounding box center [1142, 135] width 10 height 10
click at [1141, 197] on icon "View" at bounding box center [1142, 198] width 10 height 10
click at [1145, 263] on icon "View" at bounding box center [1141, 262] width 10 height 8
click at [1076, 267] on link "Edit" at bounding box center [1072, 262] width 21 height 21
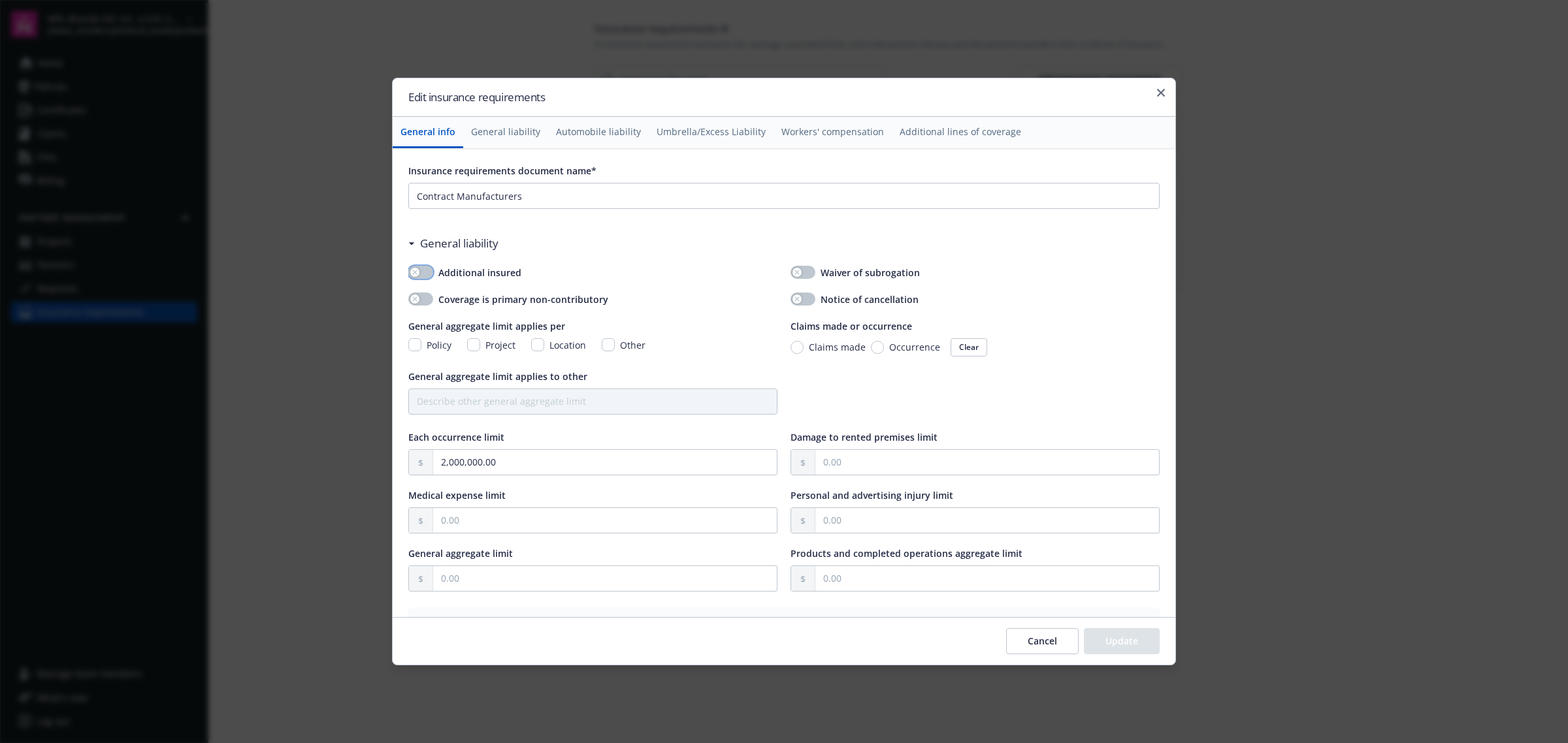
click at [415, 270] on icon "button" at bounding box center [415, 272] width 6 height 6
click at [419, 297] on div "button" at bounding box center [415, 299] width 10 height 10
click at [793, 268] on button "button" at bounding box center [802, 272] width 25 height 13
click at [794, 300] on div "button" at bounding box center [798, 299] width 10 height 10
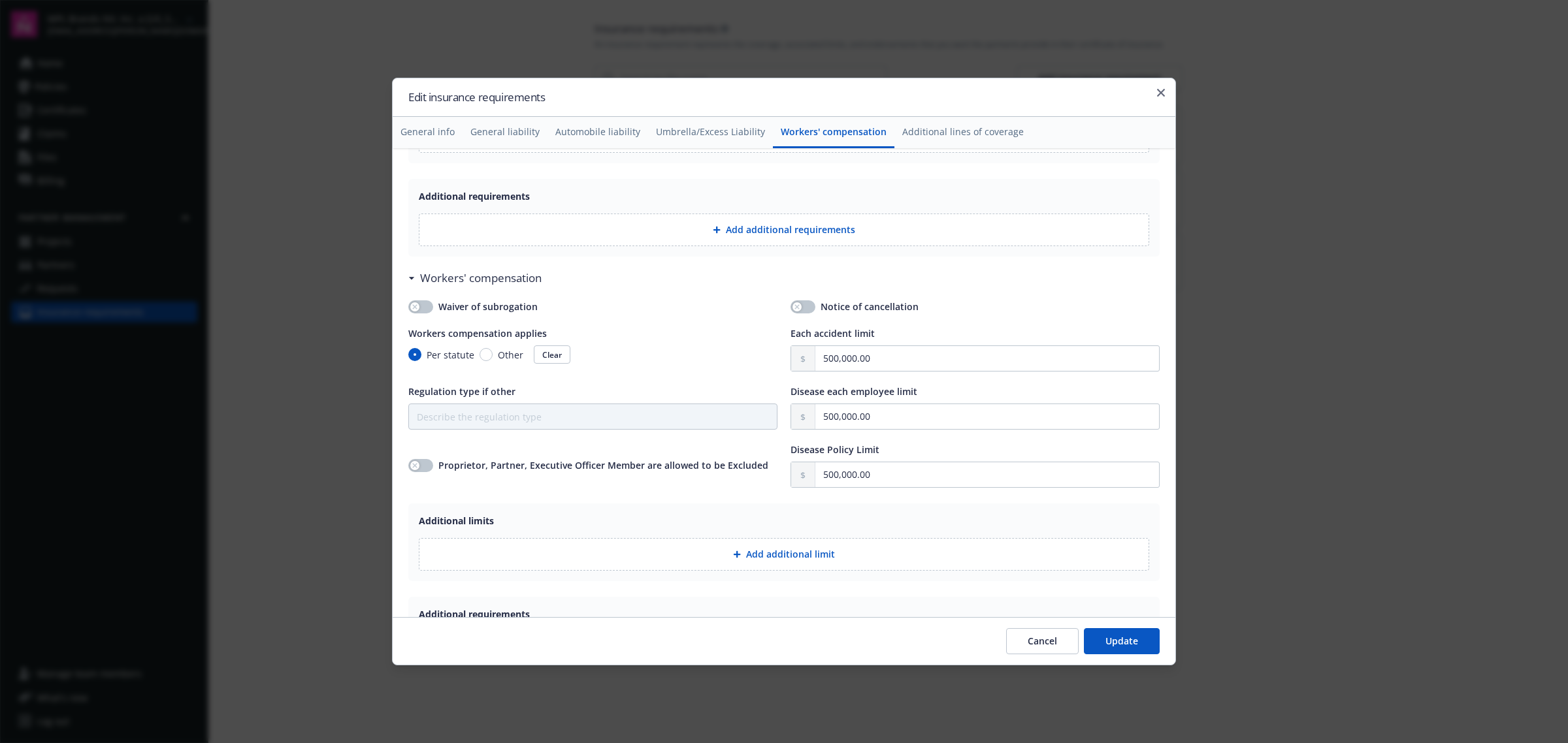
scroll to position [1469, 0]
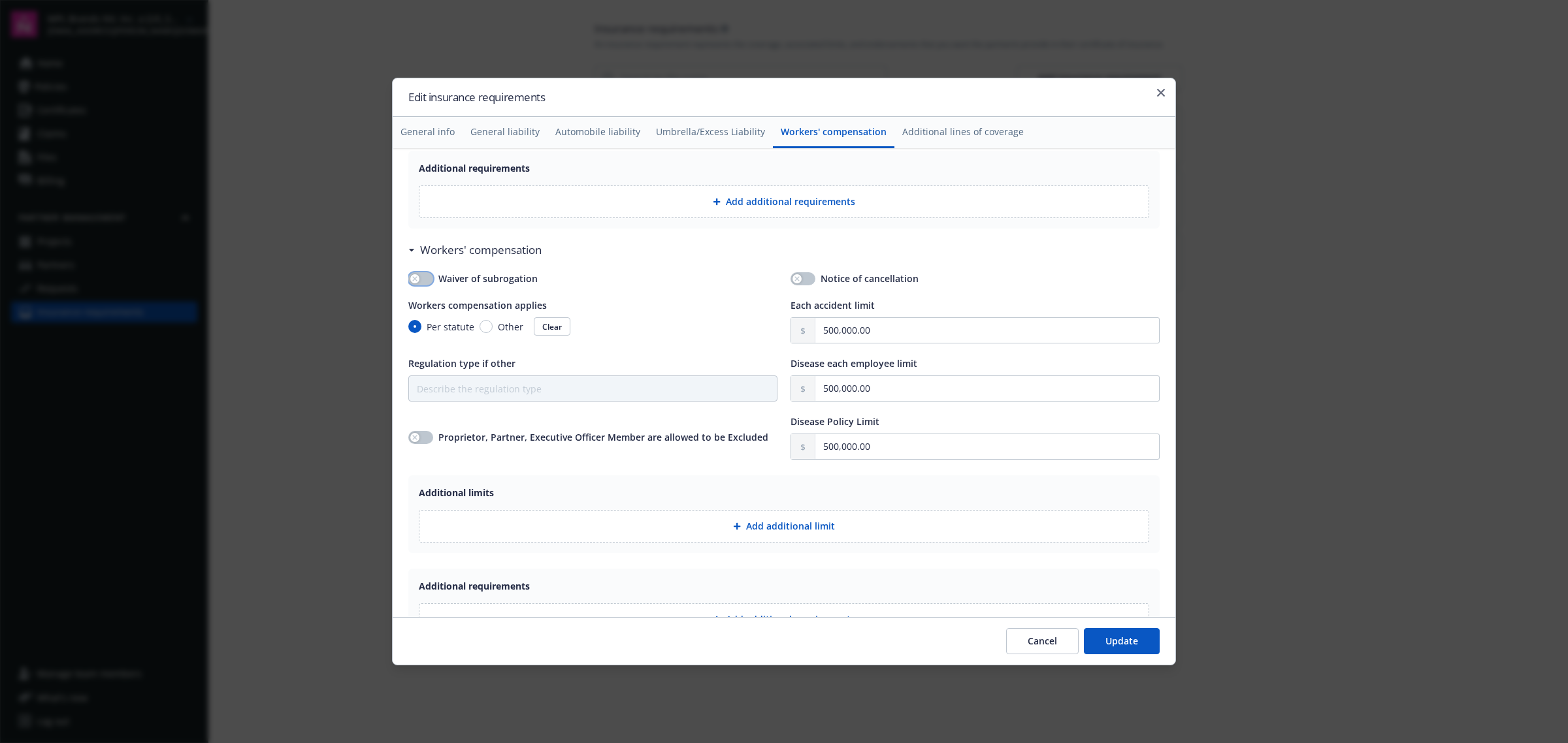
click at [420, 285] on button "button" at bounding box center [420, 279] width 25 height 13
click at [798, 284] on button "button" at bounding box center [802, 279] width 25 height 13
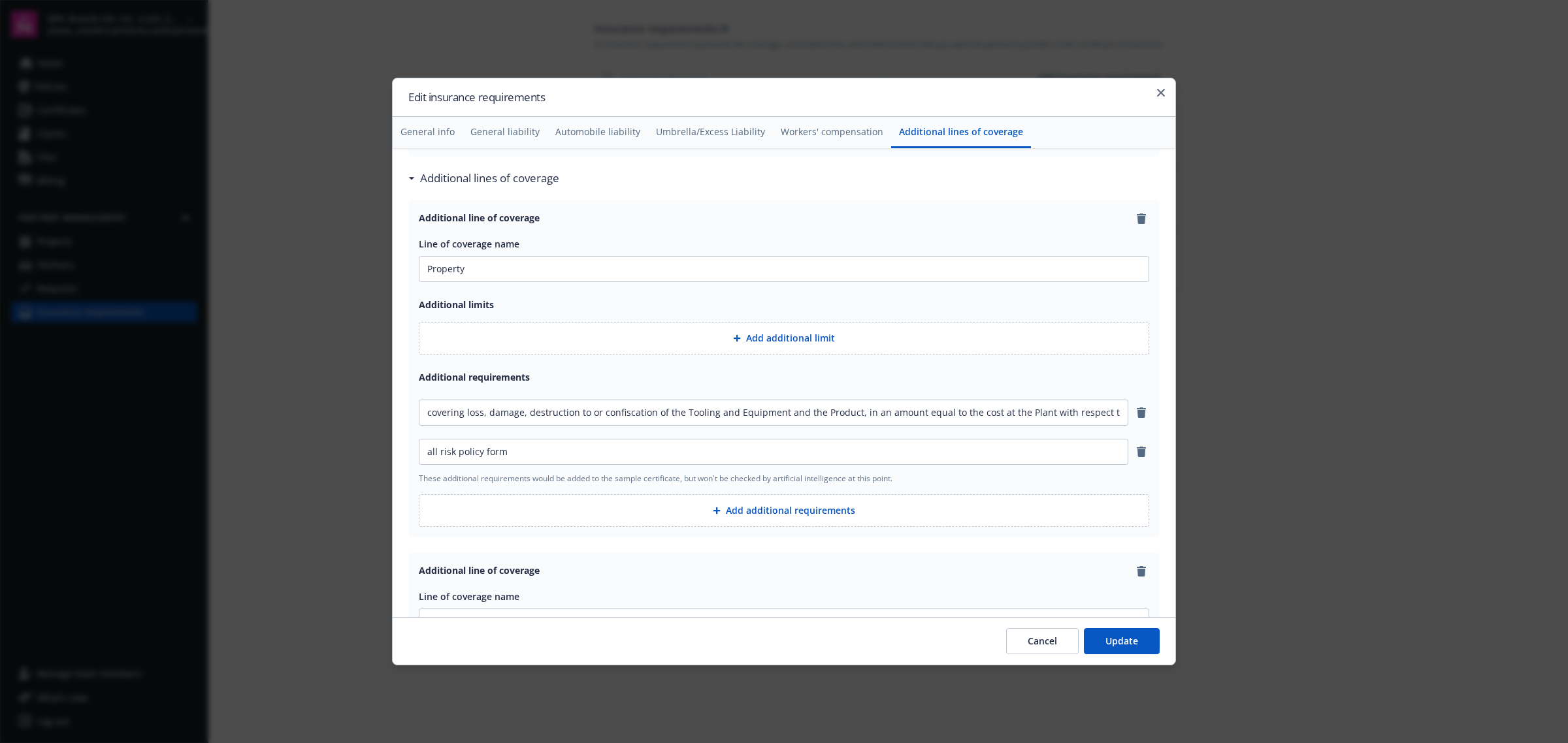
scroll to position [2040, 0]
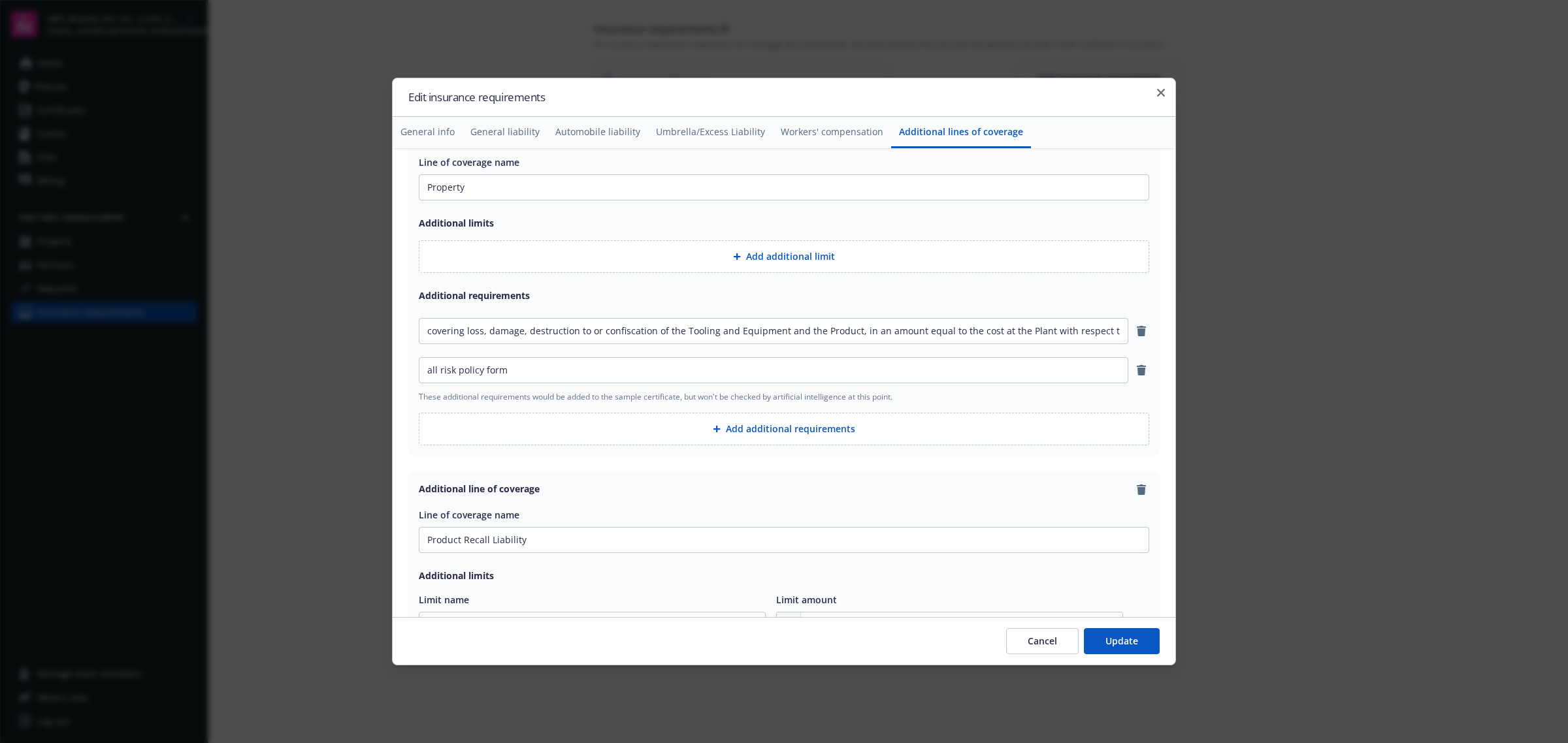
click at [789, 434] on button "Add additional requirements" at bounding box center [783, 429] width 730 height 33
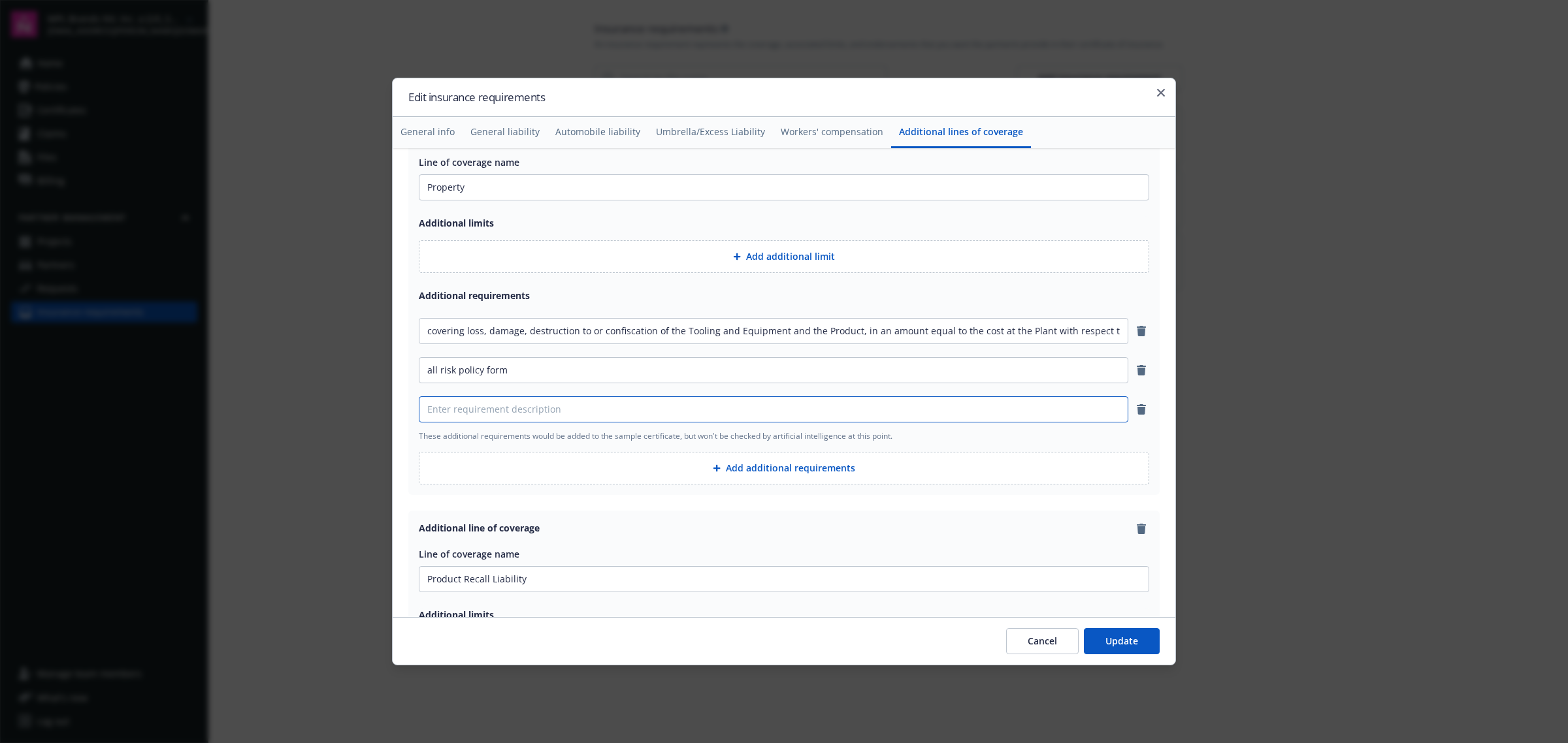
click at [616, 403] on input at bounding box center [774, 409] width 709 height 25
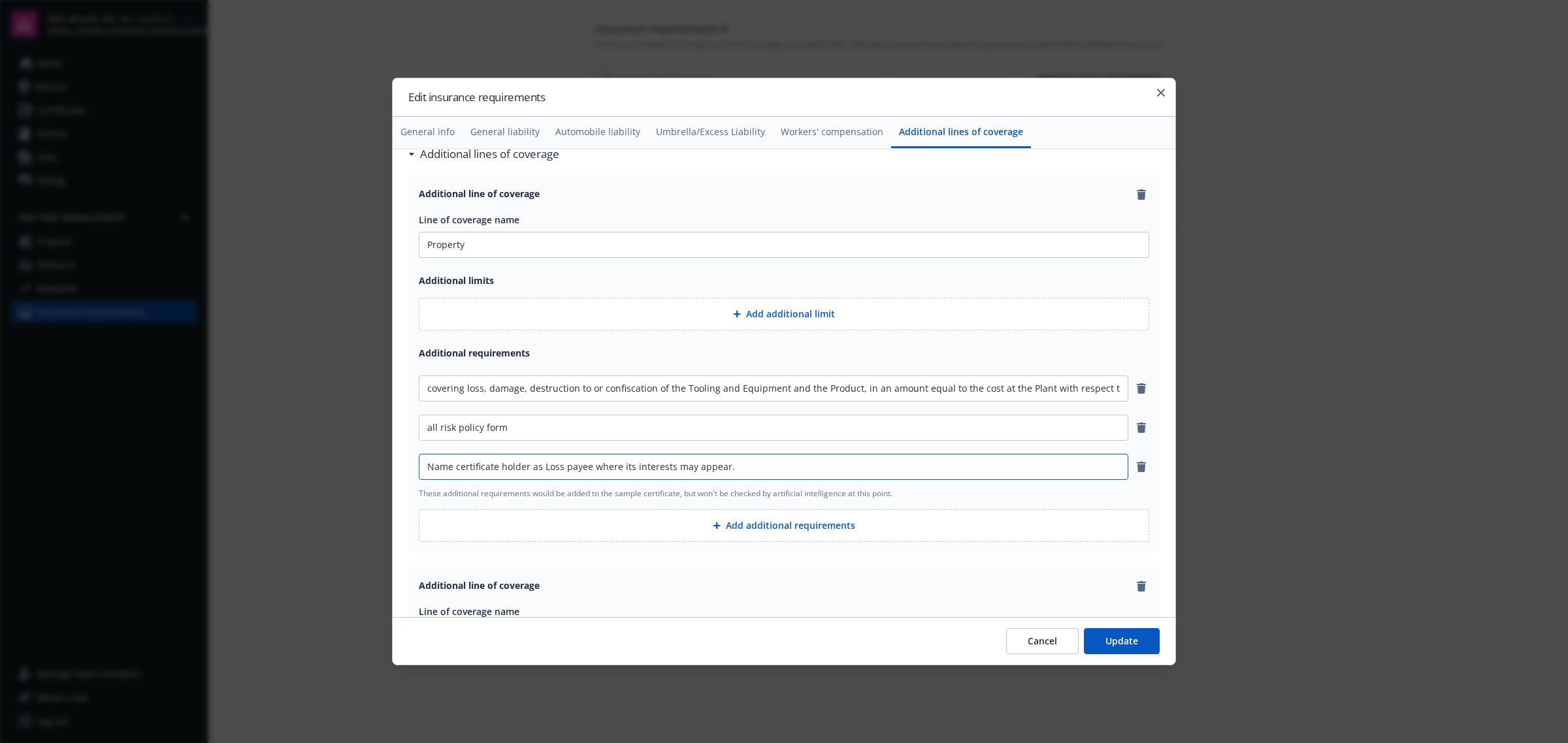
scroll to position [1958, 0]
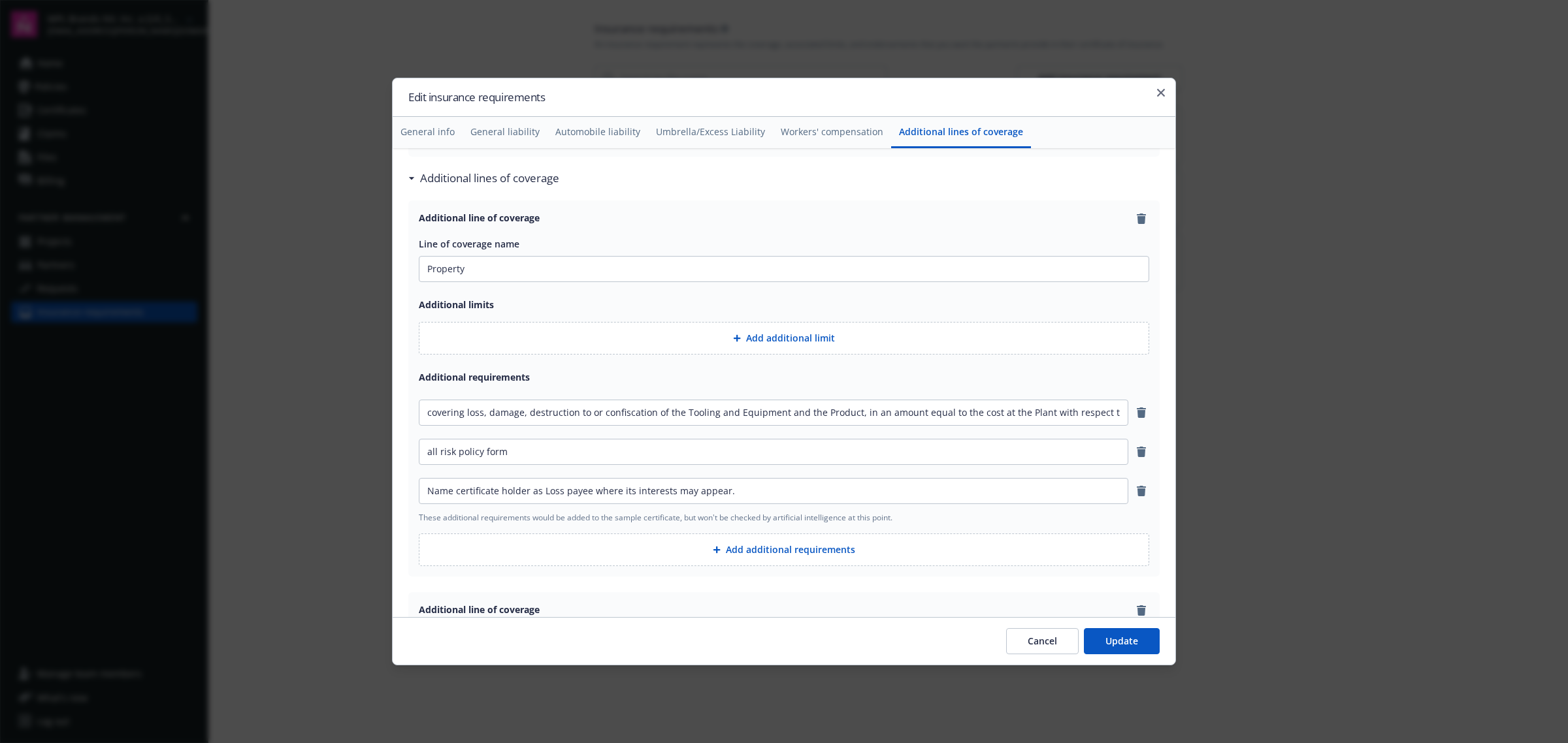
click at [755, 556] on button "Add additional requirements" at bounding box center [783, 549] width 730 height 33
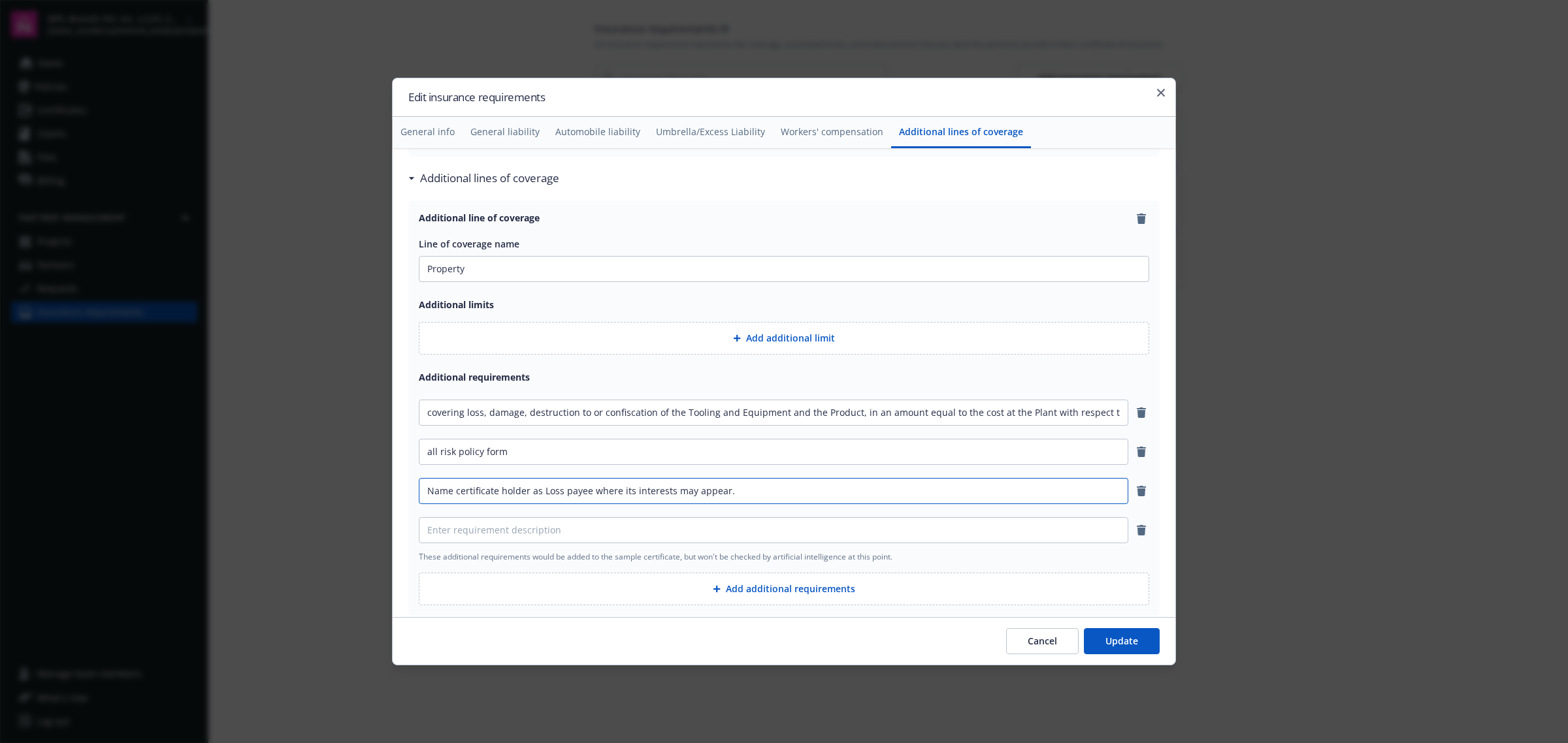
drag, startPoint x: 591, startPoint y: 494, endPoint x: 750, endPoint y: 495, distance: 159.0
click at [750, 495] on input "Name certificate holder as Loss payee where its interests may appear." at bounding box center [774, 491] width 709 height 25
type input "Name certificate holder as Loss payee."
click at [506, 531] on input at bounding box center [774, 529] width 709 height 25
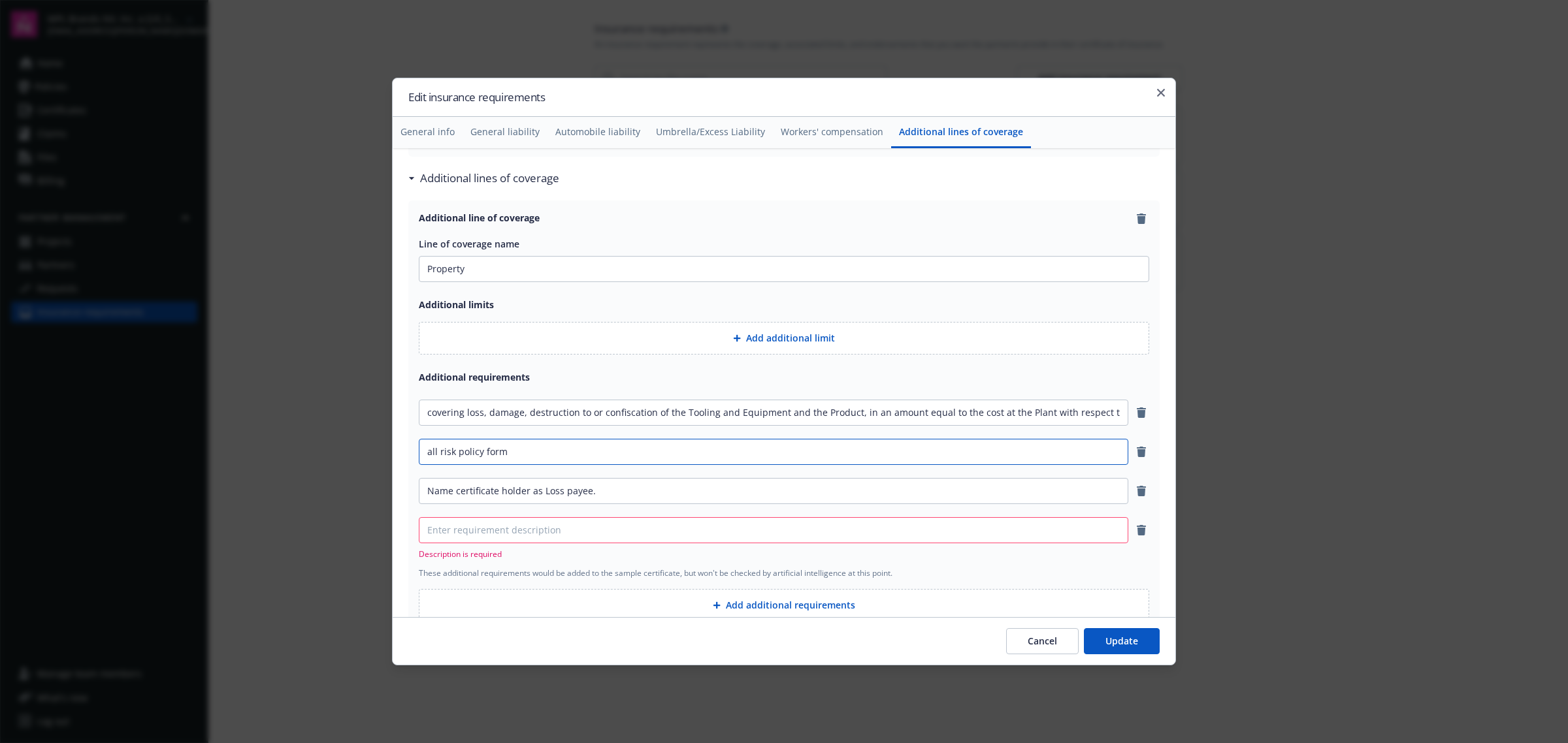
click at [428, 456] on input "all risk policy form" at bounding box center [774, 451] width 709 height 25
type input "All risk policy form"
click at [458, 541] on input at bounding box center [774, 529] width 709 height 25
click at [469, 533] on input "Contain a waiver of subrogation" at bounding box center [774, 529] width 709 height 25
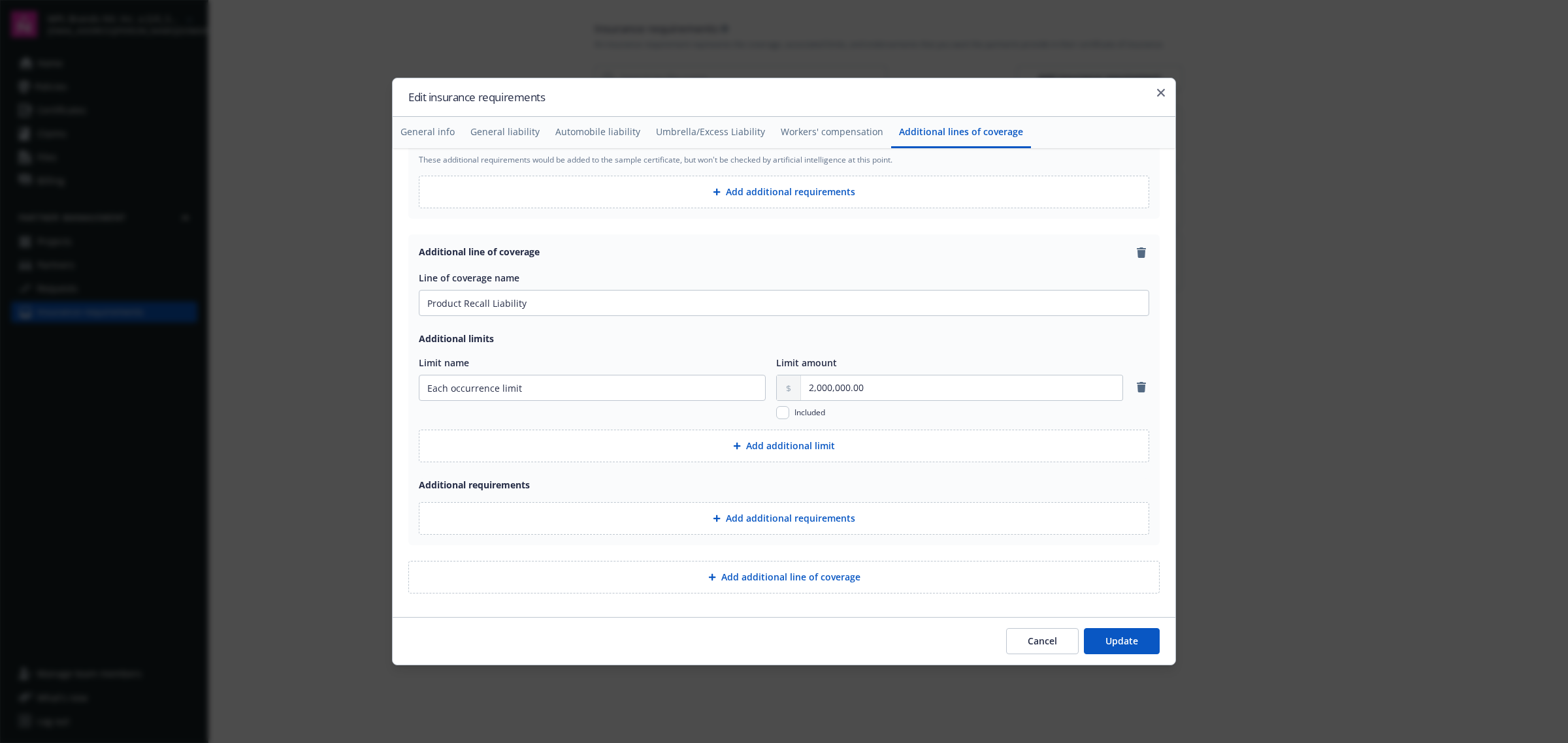
scroll to position [2377, 0]
type input "Include waiver of subrogation"
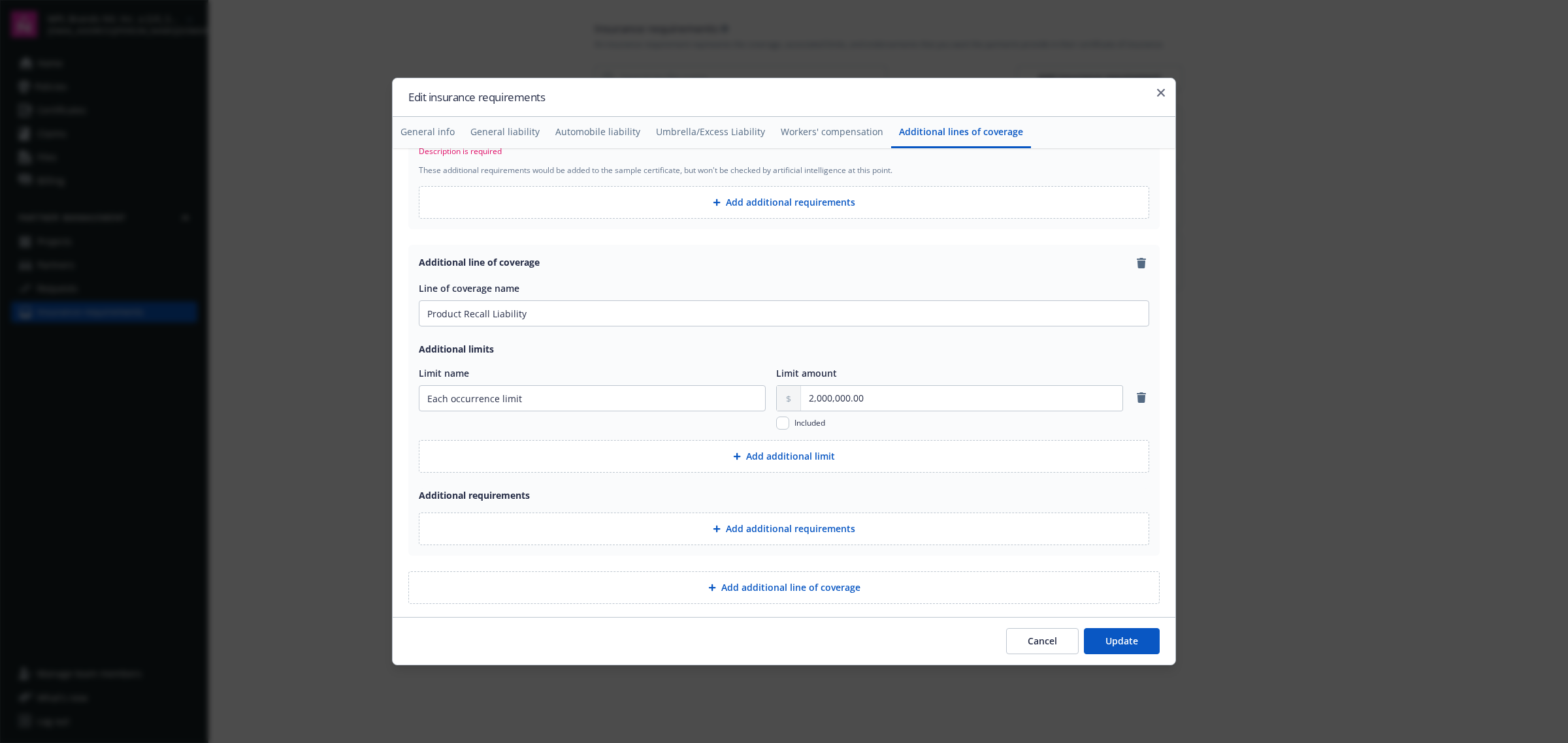
click at [713, 524] on button "Add additional requirements" at bounding box center [783, 529] width 730 height 33
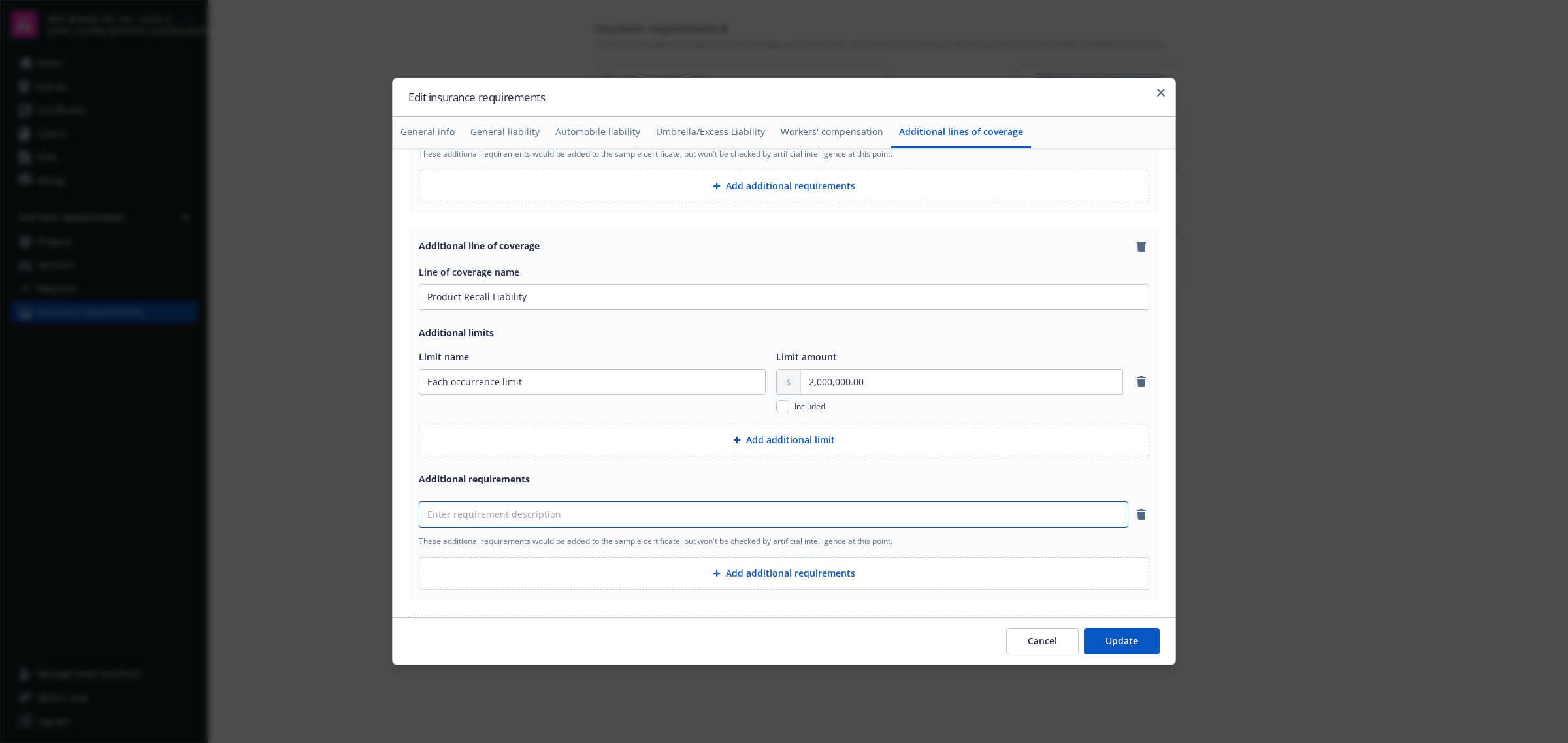
click at [642, 527] on input at bounding box center [774, 514] width 709 height 25
drag, startPoint x: 461, startPoint y: 522, endPoint x: 419, endPoint y: 519, distance: 42.1
click at [419, 519] on input "Include additional insured" at bounding box center [774, 514] width 709 height 25
click at [544, 520] on input "Include additional insured" at bounding box center [774, 514] width 709 height 25
type input "Include additional insured endorsement on a primary and non-contributory basis"
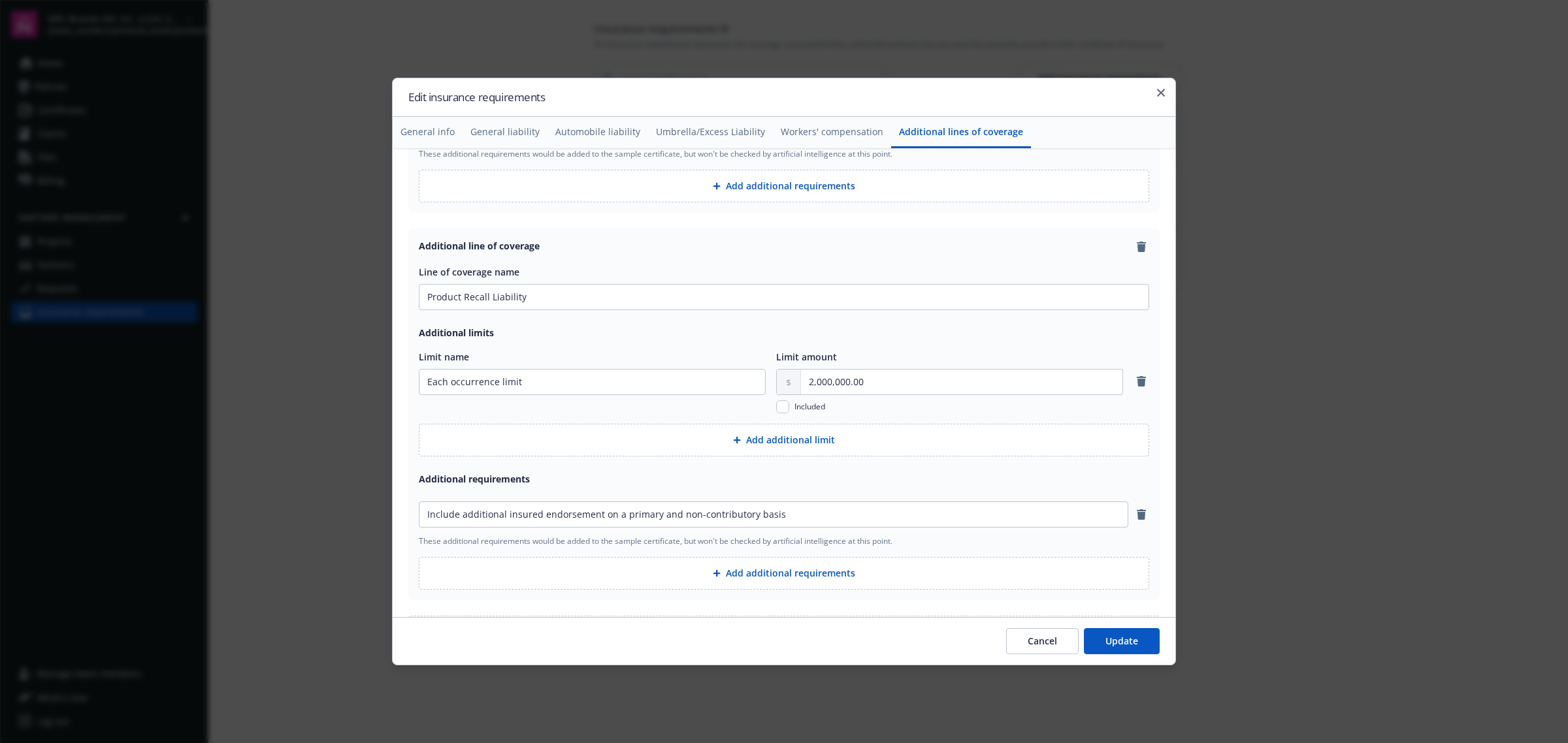
click at [807, 585] on button "Add additional requirements" at bounding box center [783, 573] width 730 height 33
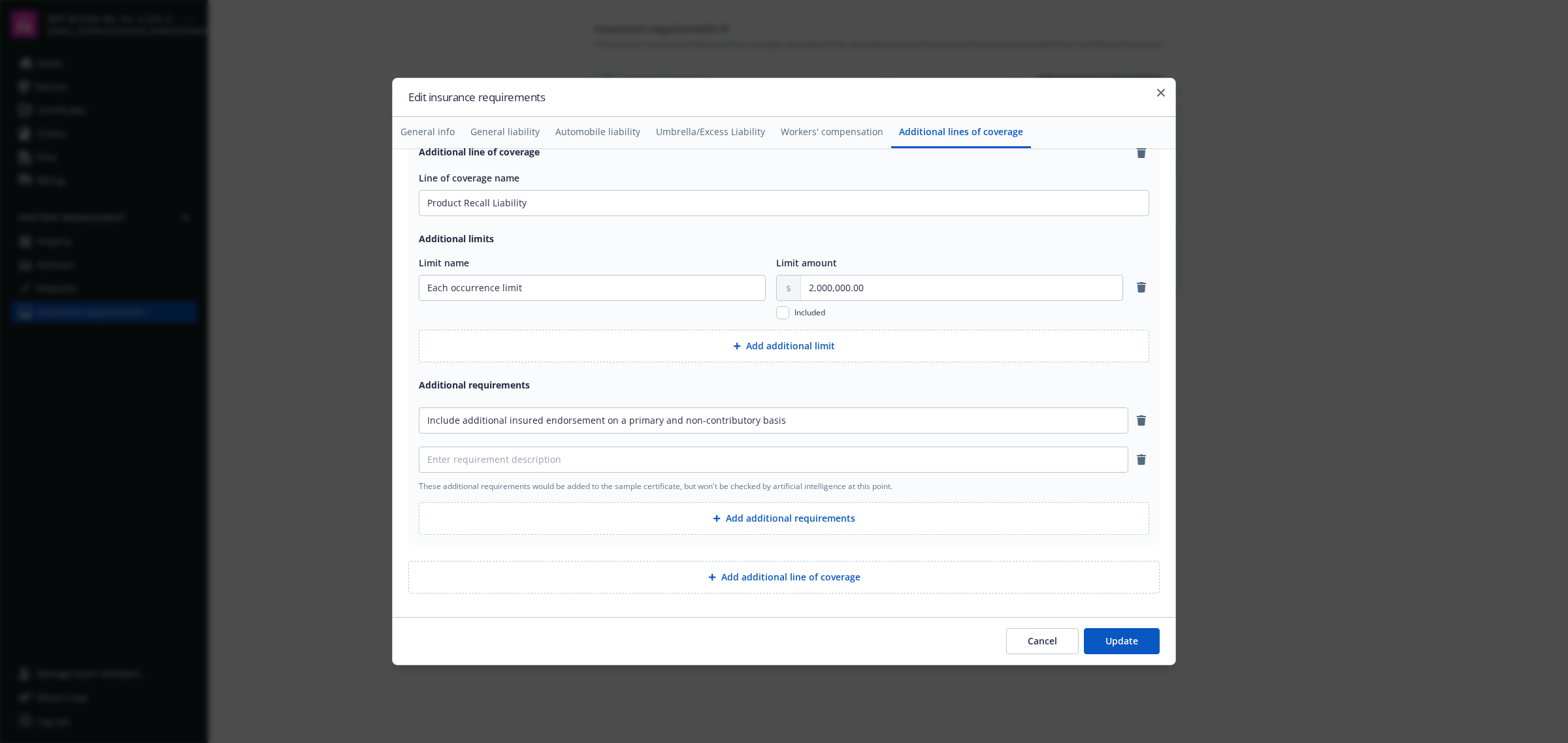
scroll to position [2462, 0]
click at [576, 464] on input at bounding box center [774, 459] width 709 height 25
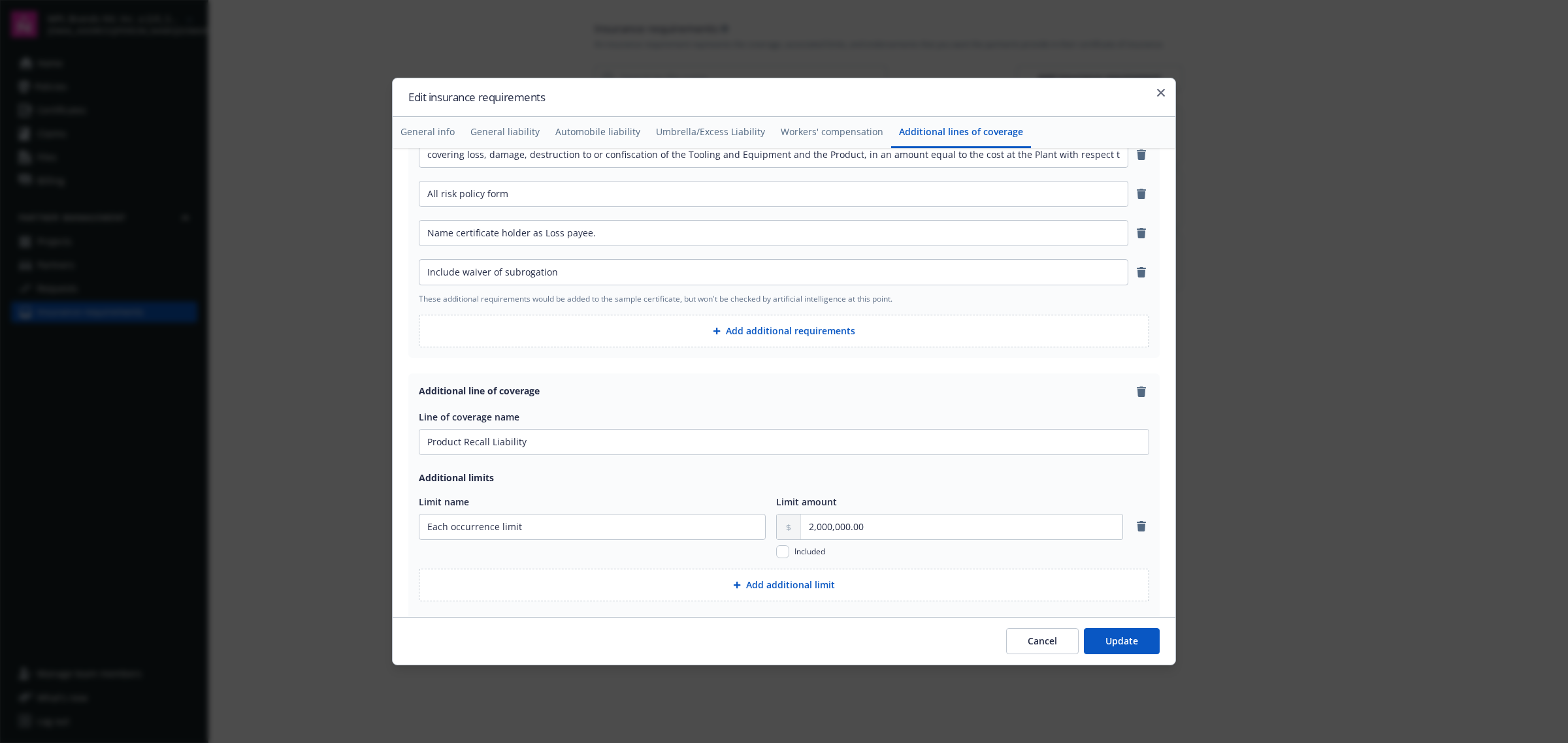
scroll to position [2135, 0]
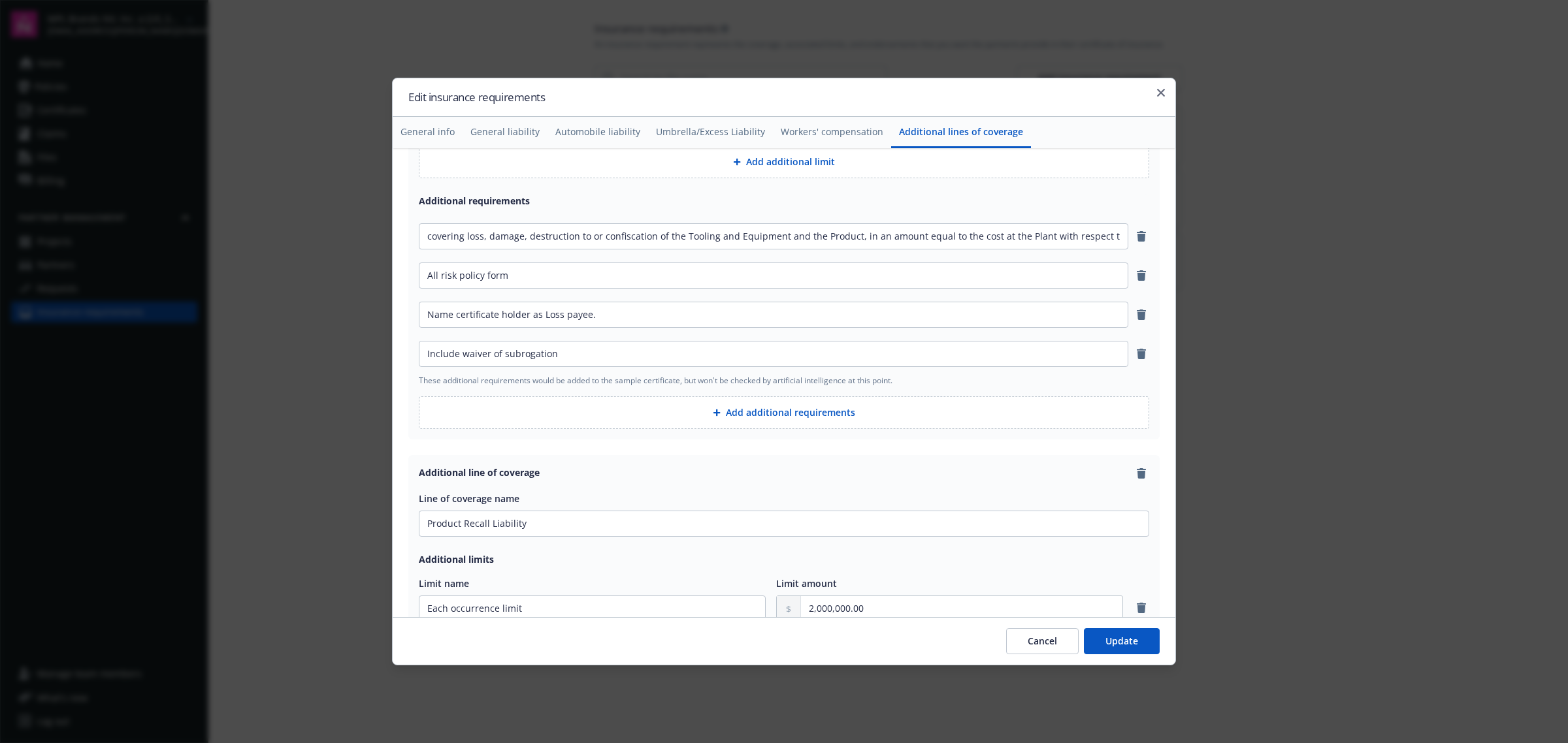
type input "Include waiver of subrogation"
click at [1134, 641] on button "Update" at bounding box center [1121, 641] width 75 height 26
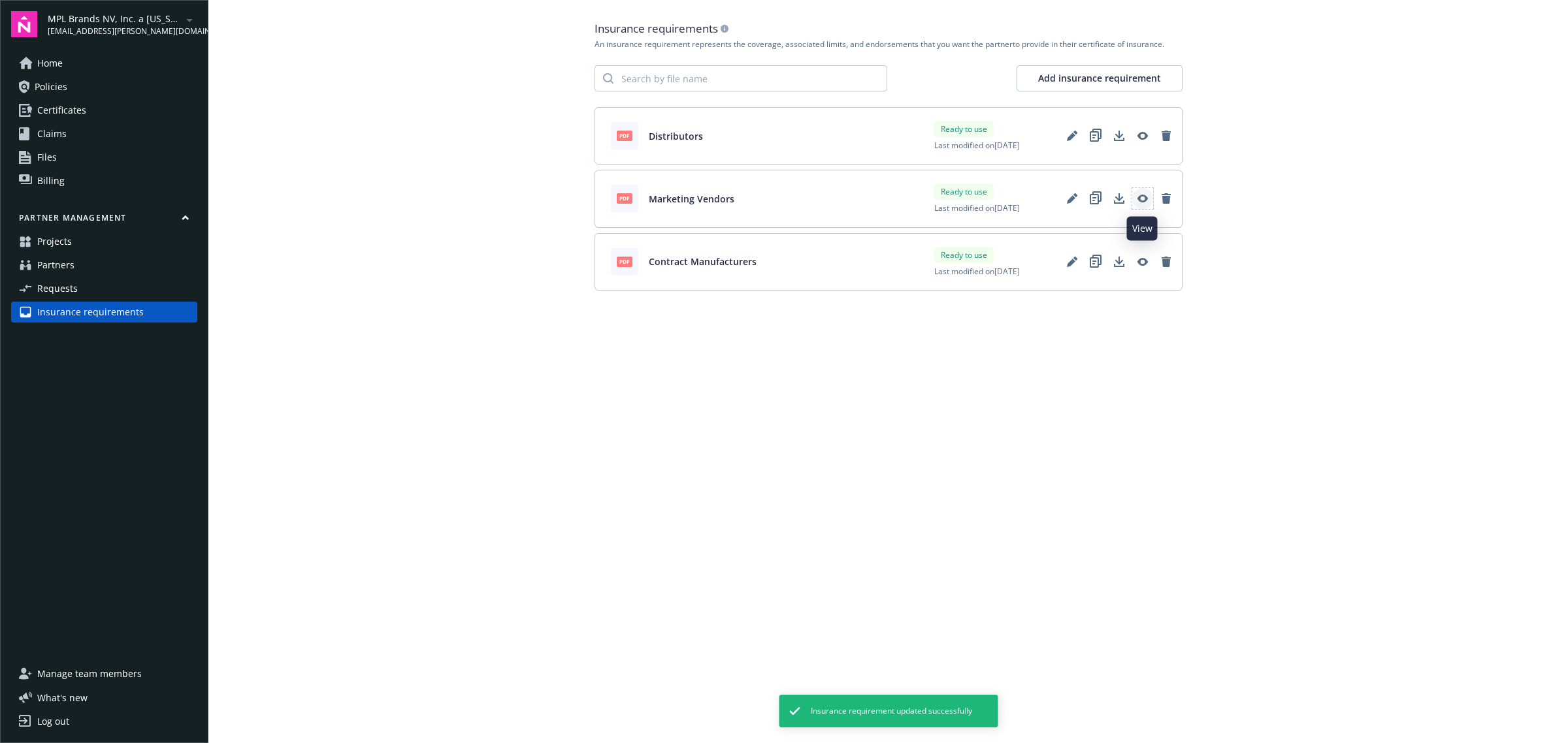
click at [1139, 197] on icon "View" at bounding box center [1141, 198] width 10 height 8
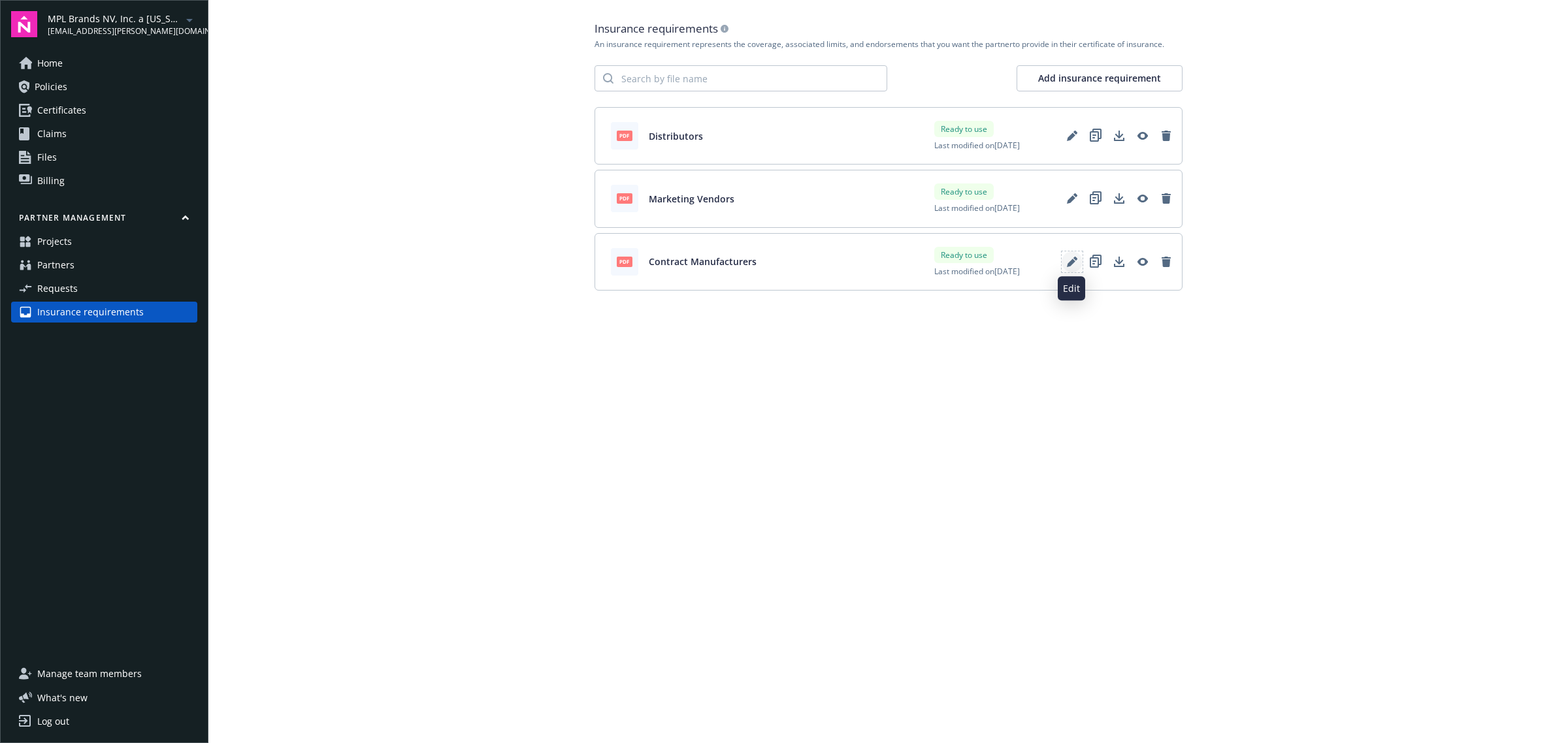
click at [1069, 268] on link "Edit" at bounding box center [1072, 262] width 21 height 21
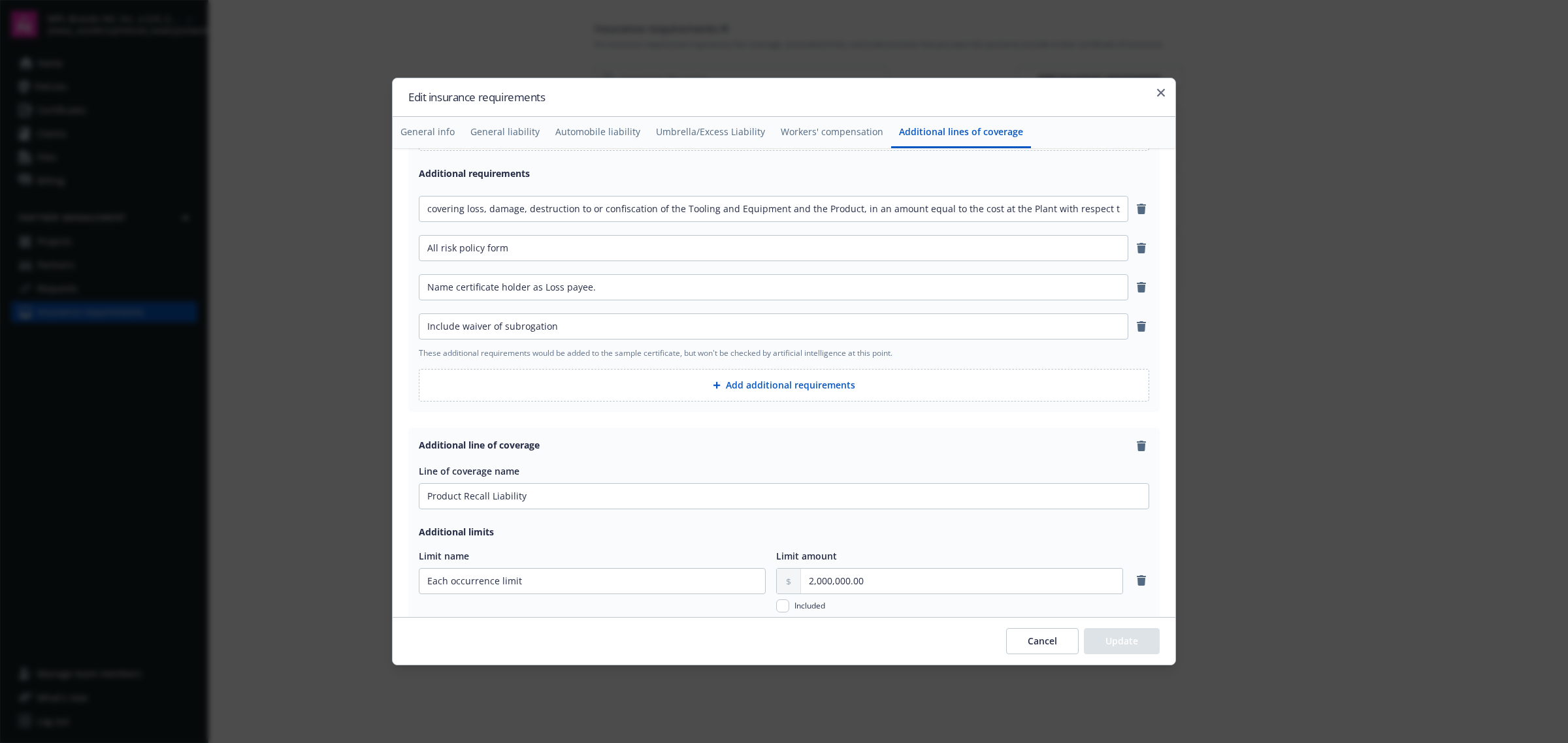
scroll to position [2462, 0]
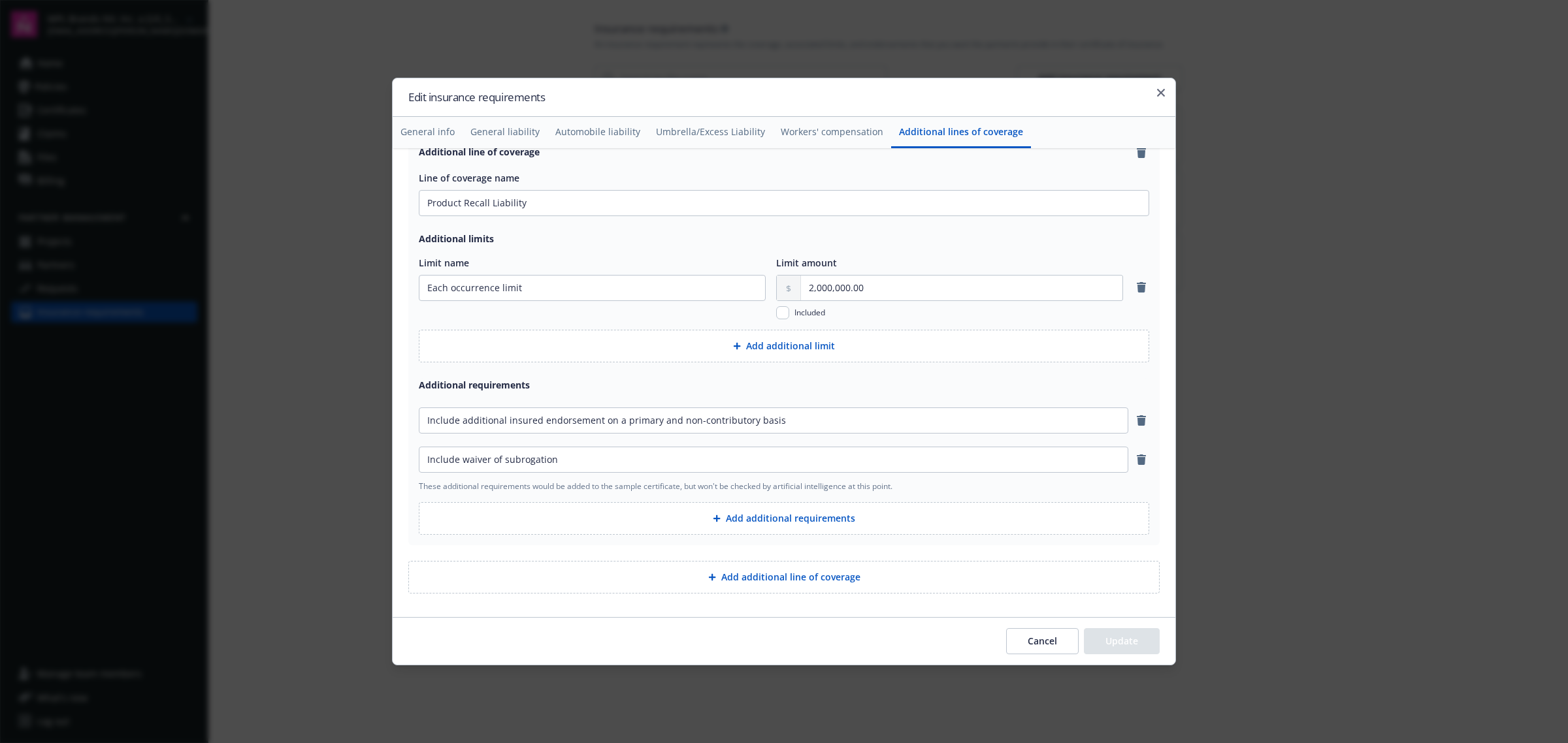
click at [732, 523] on button "Add additional requirements" at bounding box center [783, 518] width 730 height 33
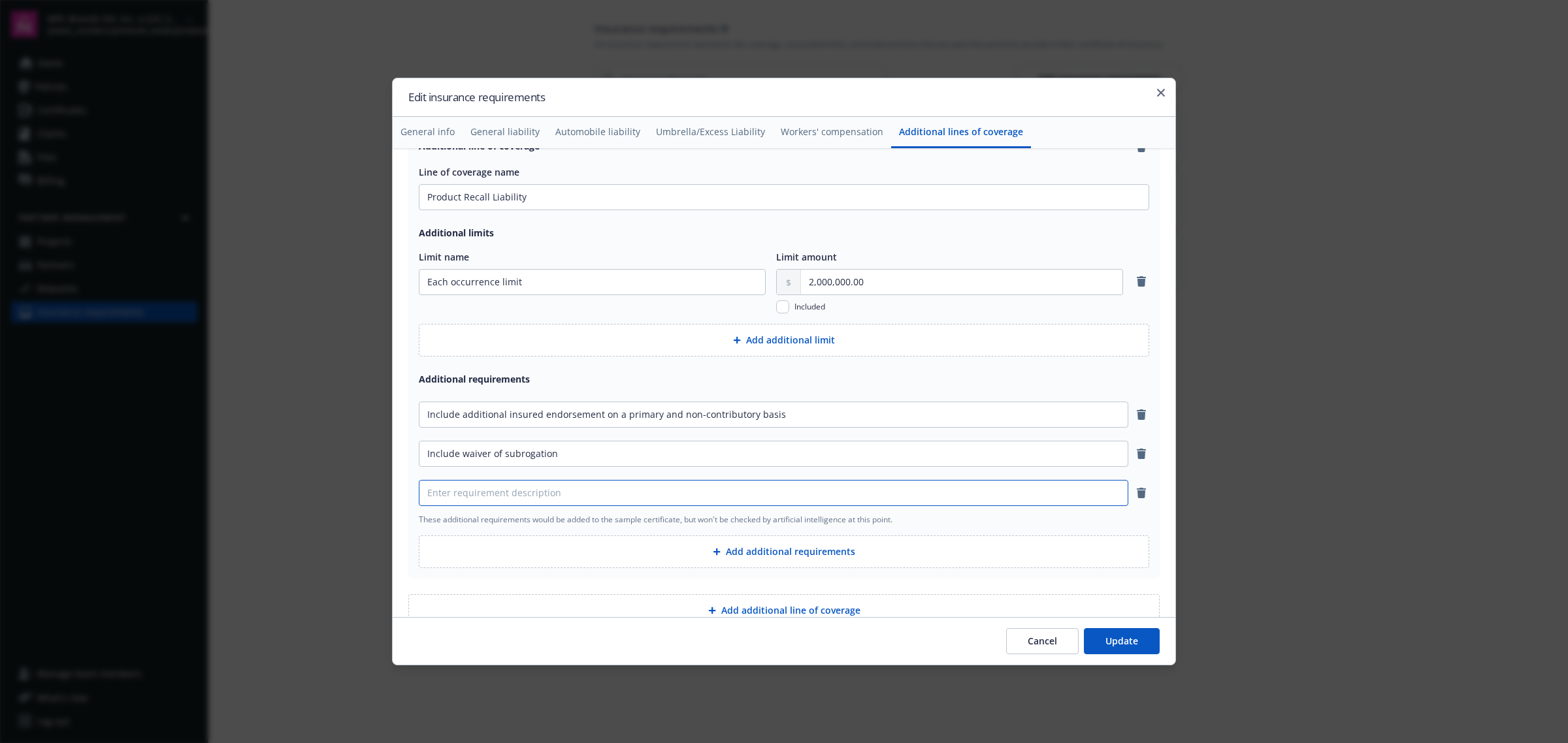
click at [625, 506] on input at bounding box center [774, 492] width 709 height 25
paste input "If this policy is cancelled or non-renewed for any reason other than non-paymen…"
click at [1064, 499] on input "If this policy is cancelled or non-renewed for any reason other than non-paymen…" at bounding box center [774, 492] width 709 height 25
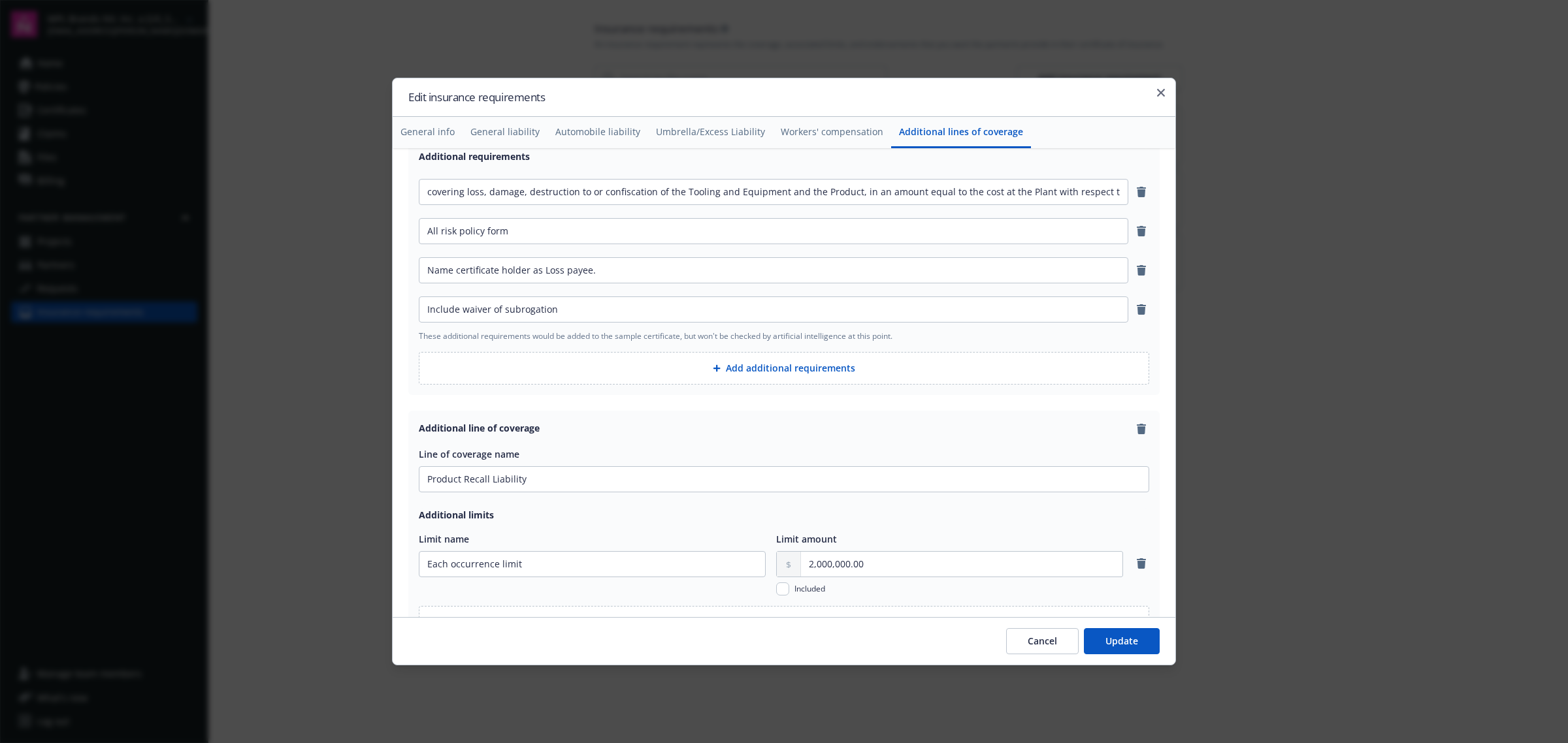
scroll to position [2135, 0]
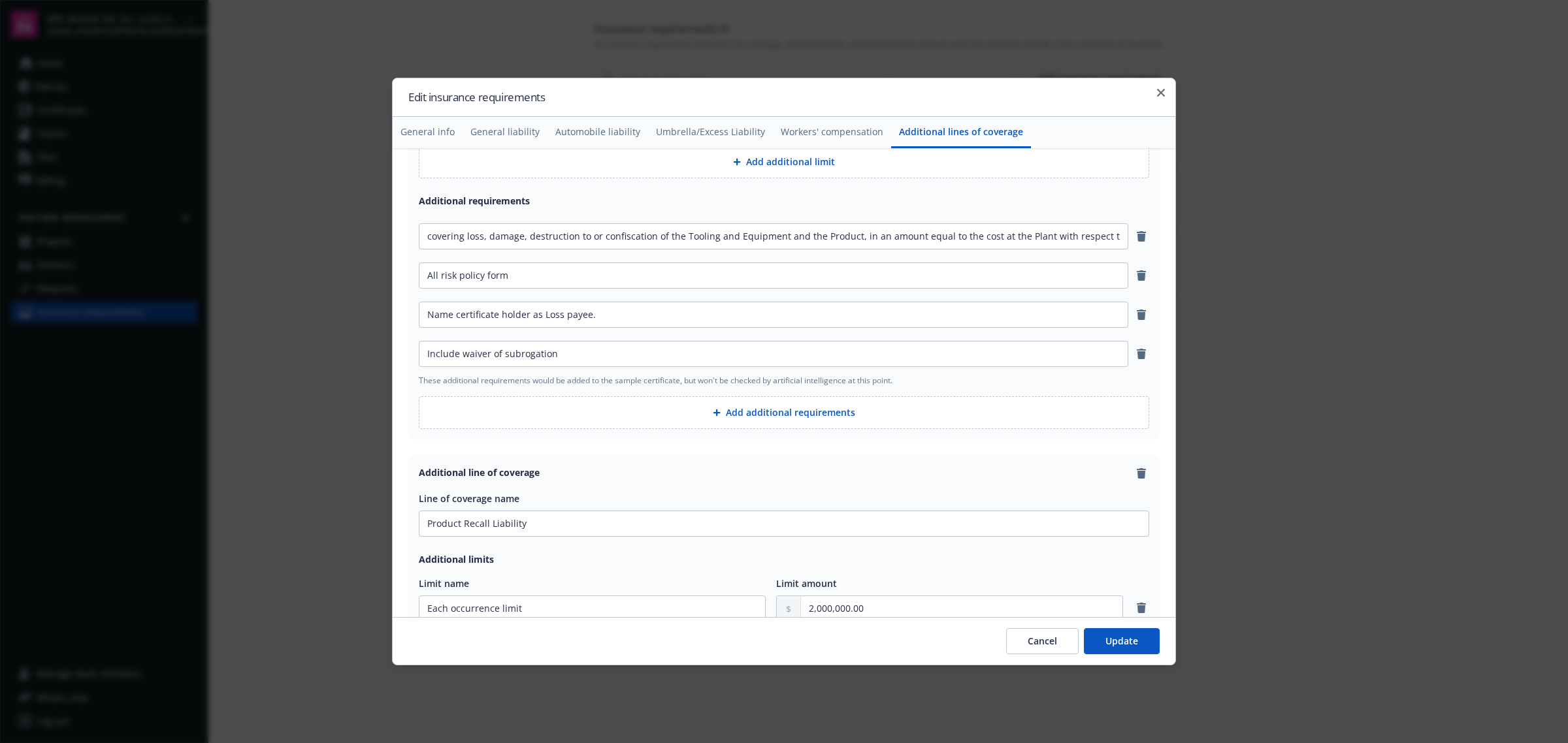
type input "If this policy is cancelled or non-renewed for any reason other than non-paymen…"
click at [799, 420] on button "Add additional requirements" at bounding box center [783, 412] width 730 height 33
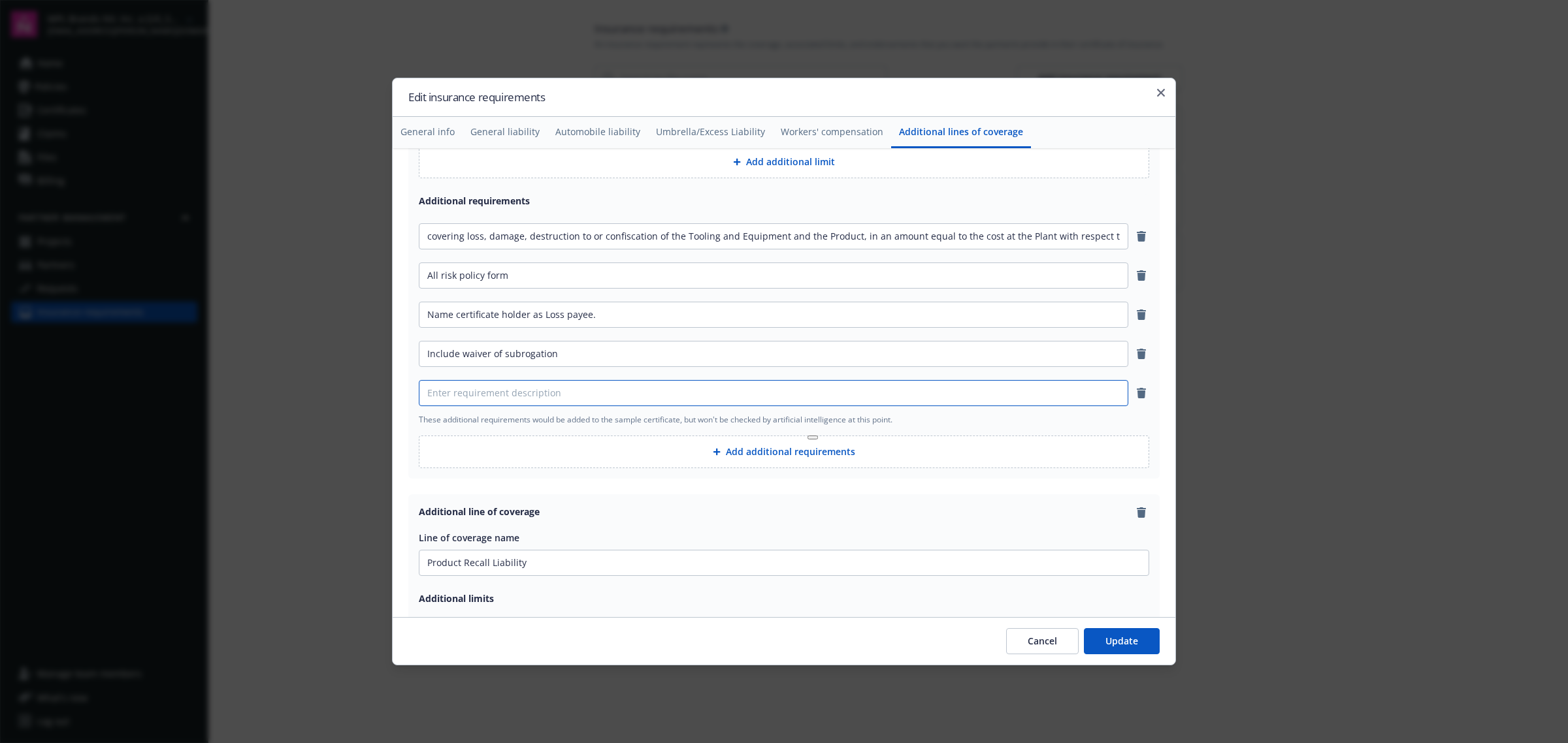
click at [647, 400] on input at bounding box center [774, 392] width 709 height 25
paste input "If this policy is cancelled or non-renewed for any reason other than non-paymen…"
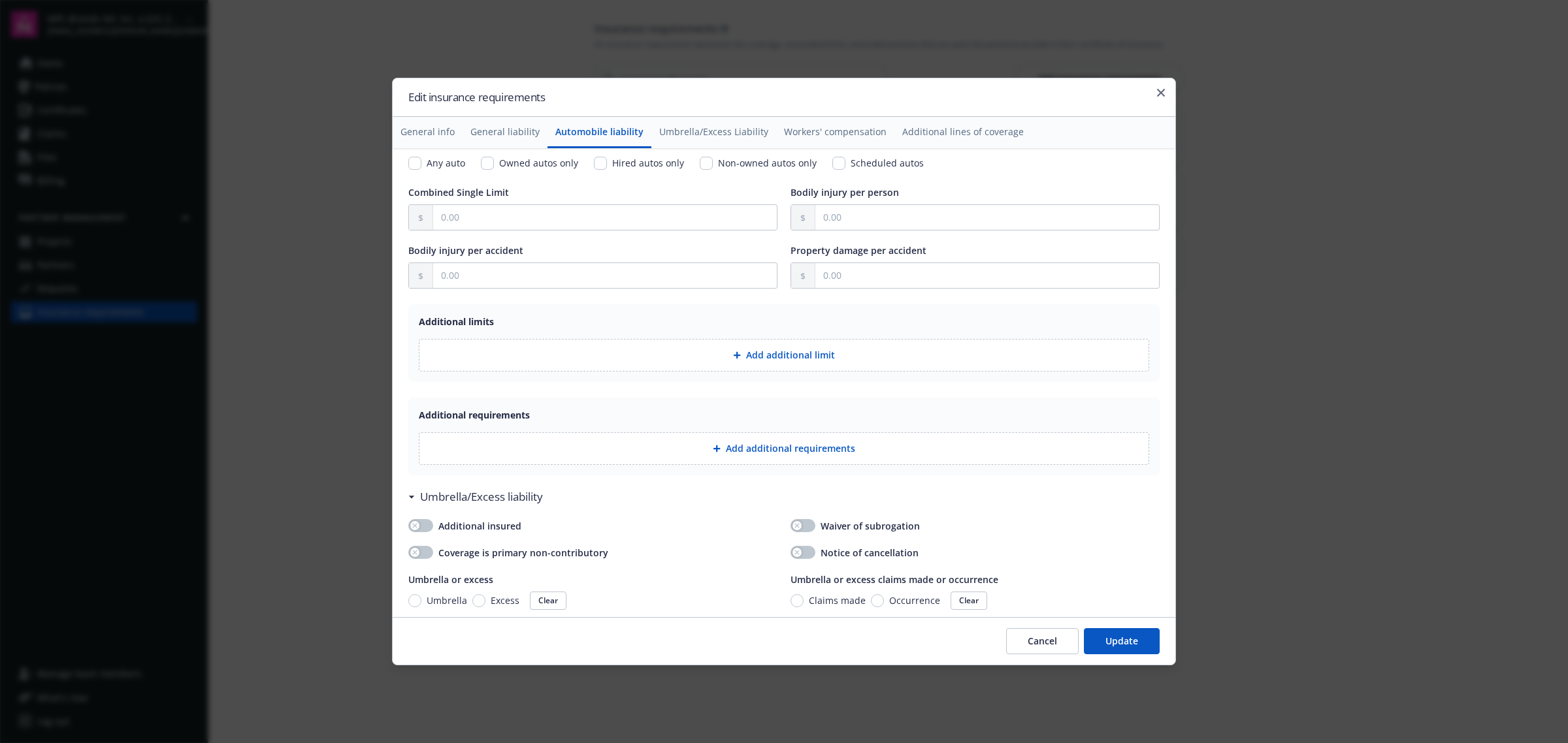
scroll to position [829, 0]
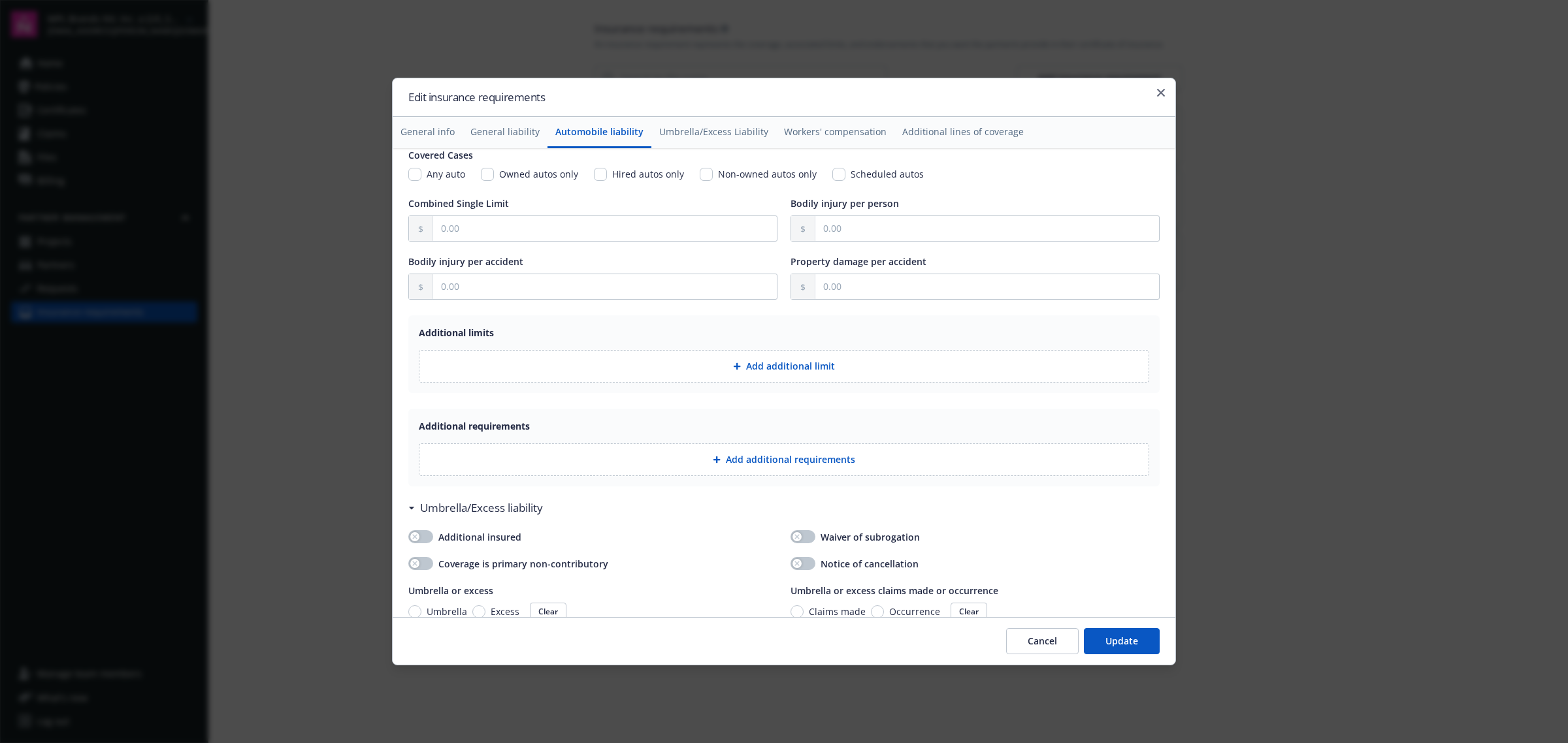
type input "If this policy is cancelled or non-renewed for any reason other than non-paymen…"
click at [1125, 640] on button "Update" at bounding box center [1121, 641] width 75 height 26
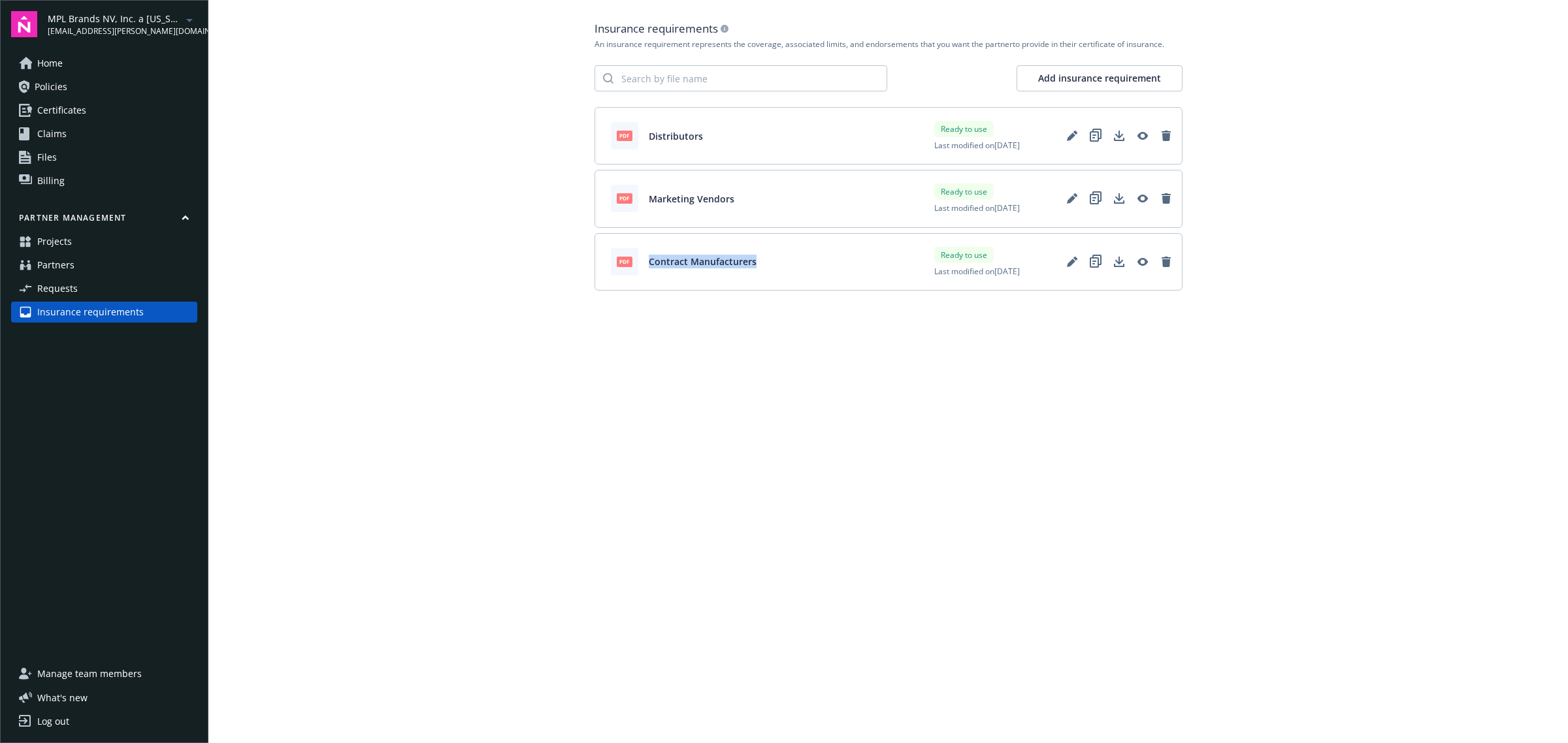
drag, startPoint x: 758, startPoint y: 260, endPoint x: 647, endPoint y: 266, distance: 111.2
click at [647, 266] on div "pdf Contract Manufacturers Ready to use Last modified on 10/15/2025" at bounding box center [888, 262] width 588 height 57
copy span "Contract Manufacturers"
